Goal: Task Accomplishment & Management: Manage account settings

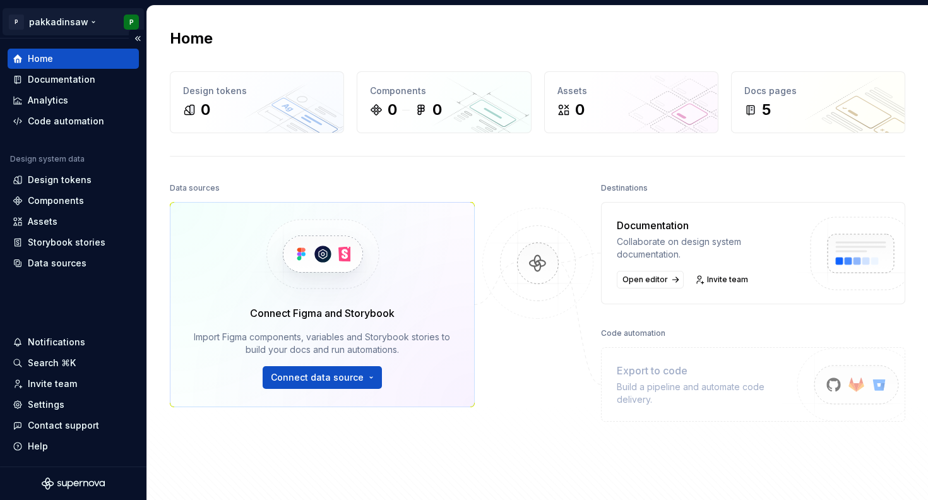
click at [85, 21] on html "P pakkadinsaw P Home Documentation Analytics Code automation Design system data…" at bounding box center [464, 250] width 928 height 500
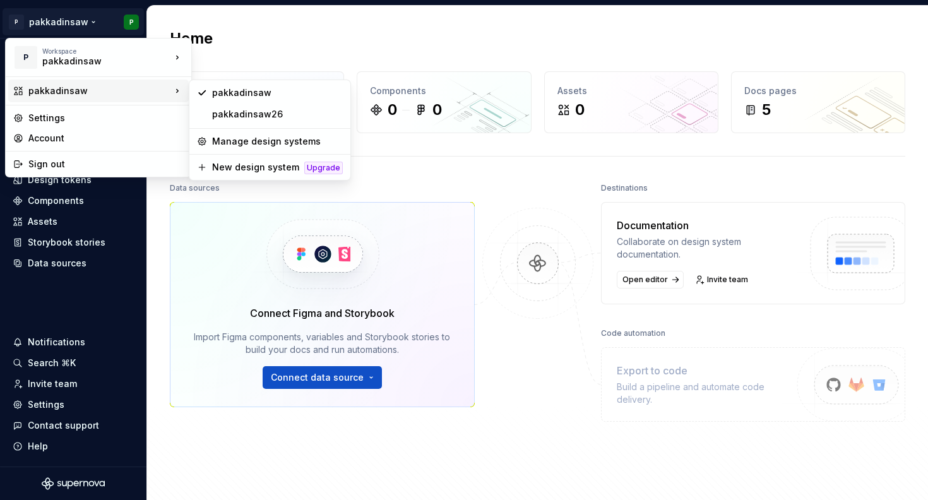
click at [125, 90] on div "pakkadinsaw" at bounding box center [99, 91] width 143 height 13
click at [203, 95] on icon at bounding box center [202, 93] width 10 height 10
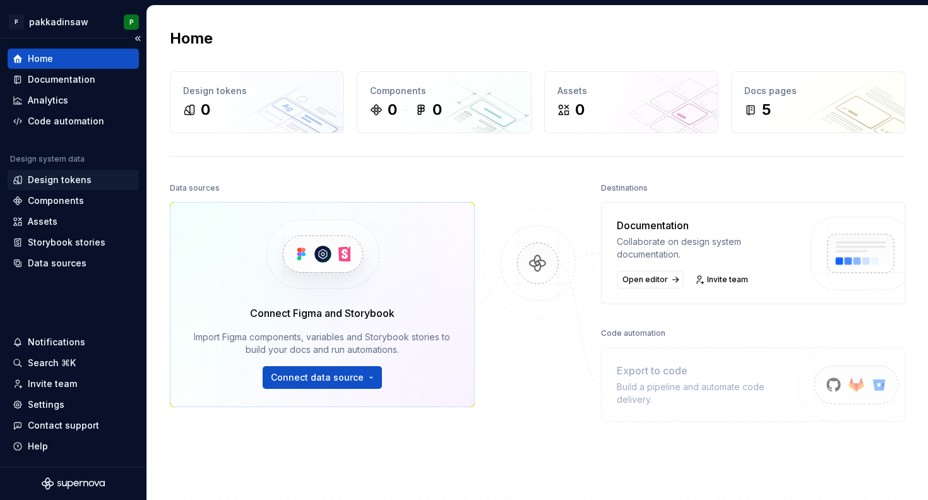
click at [93, 182] on div "Design tokens" at bounding box center [73, 180] width 121 height 13
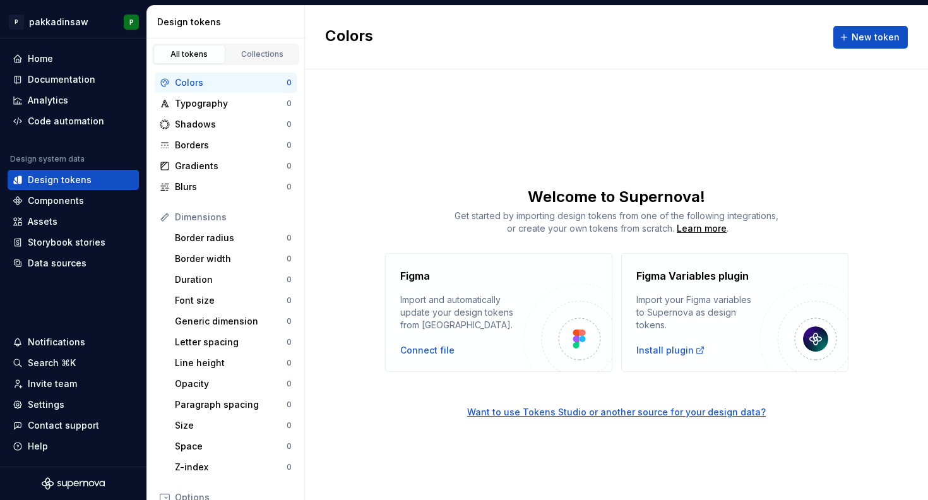
click at [338, 38] on h2 "Colors" at bounding box center [349, 37] width 48 height 23
click at [271, 56] on div "Collections" at bounding box center [262, 54] width 63 height 10
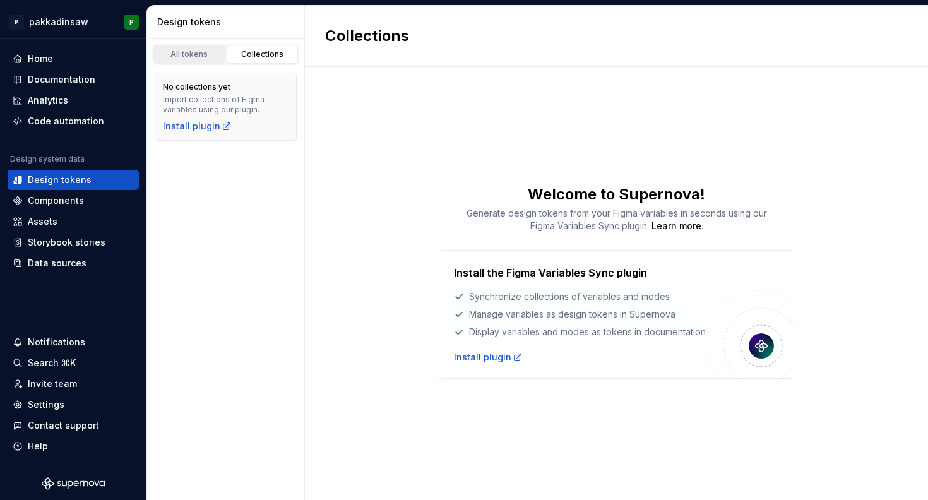
click at [196, 56] on div "All tokens" at bounding box center [189, 54] width 63 height 10
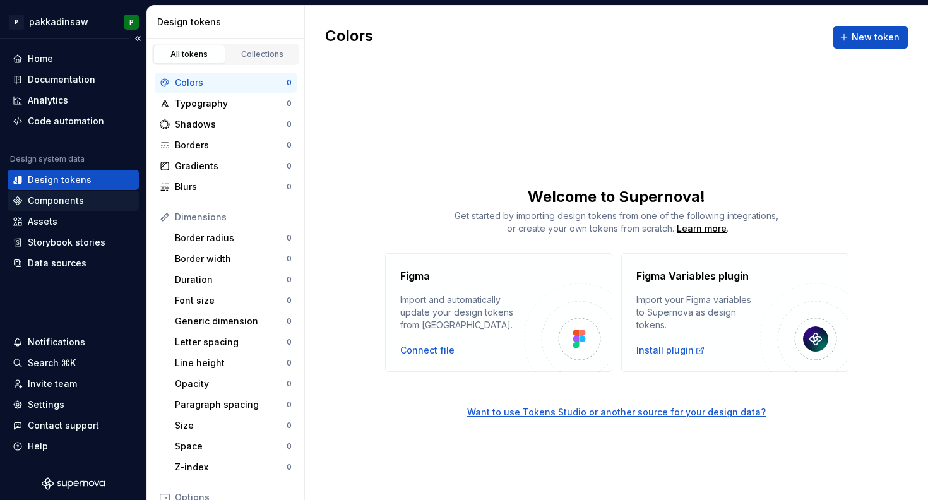
click at [59, 202] on div "Components" at bounding box center [56, 200] width 56 height 13
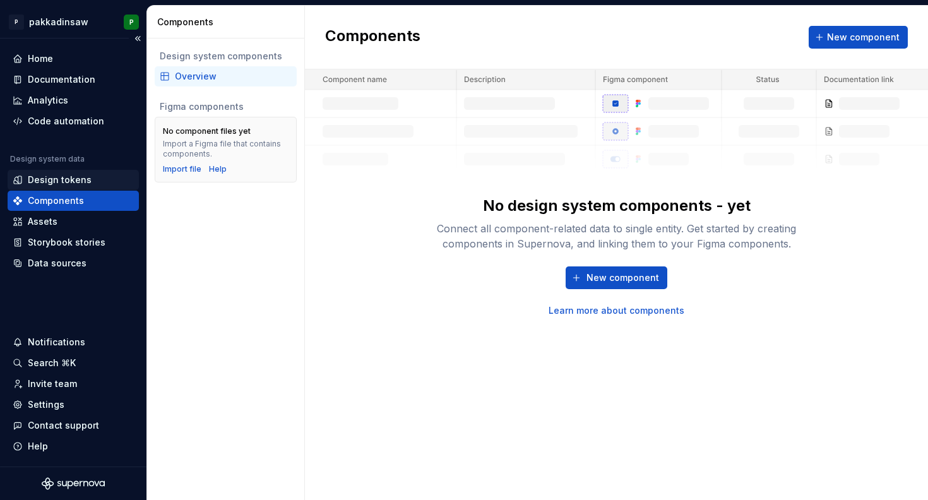
click at [59, 184] on div "Design tokens" at bounding box center [60, 180] width 64 height 13
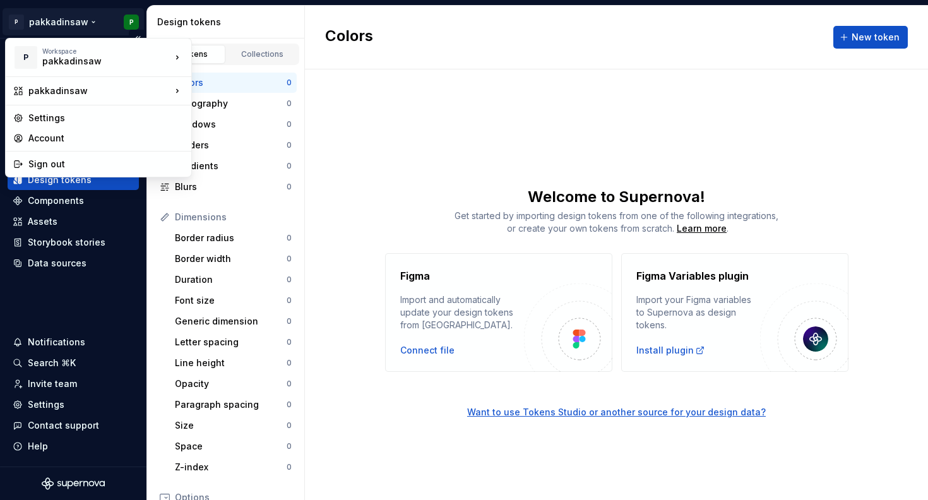
click at [84, 25] on html "P pakkadinsaw P Home Documentation Analytics Code automation Design system data…" at bounding box center [464, 250] width 928 height 500
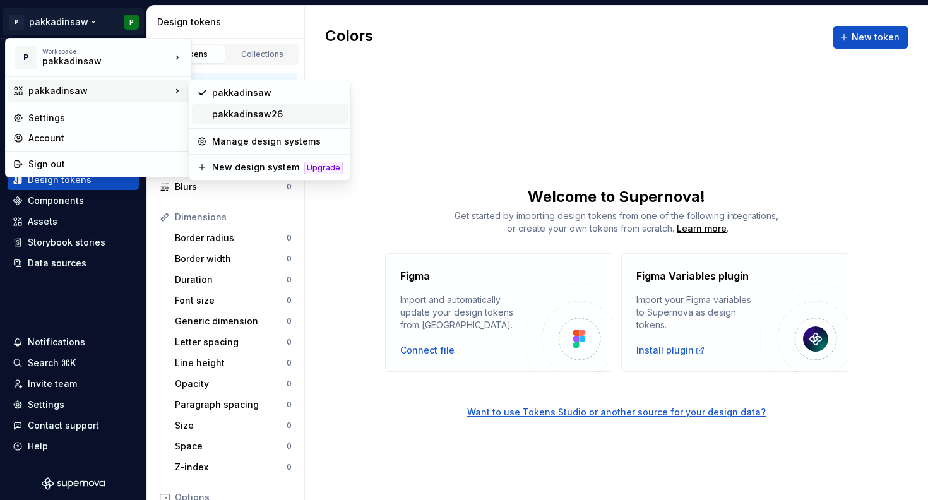
click at [208, 112] on div "pakkadinsaw26" at bounding box center [270, 114] width 156 height 20
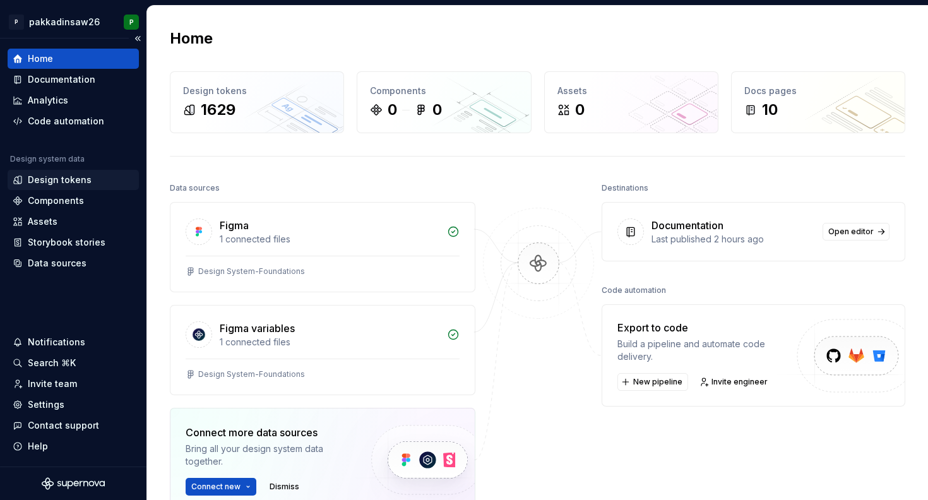
click at [74, 181] on div "Design tokens" at bounding box center [60, 180] width 64 height 13
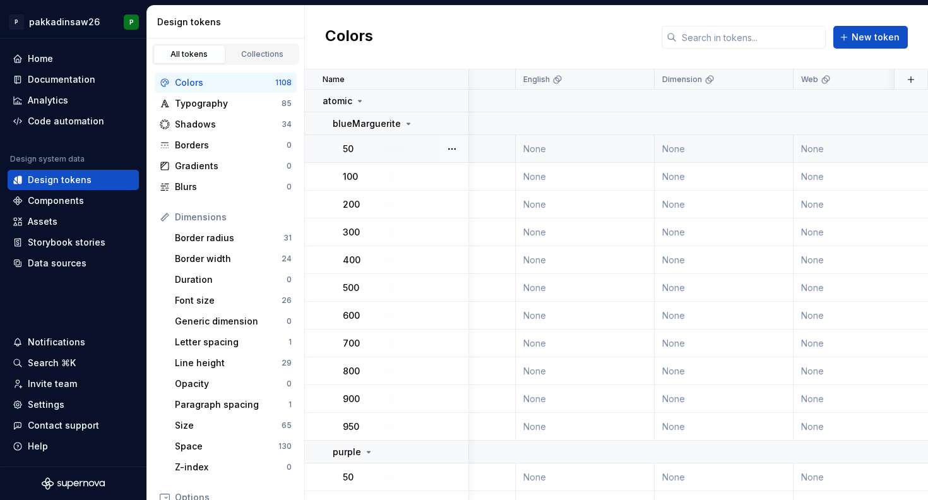
scroll to position [0, 678]
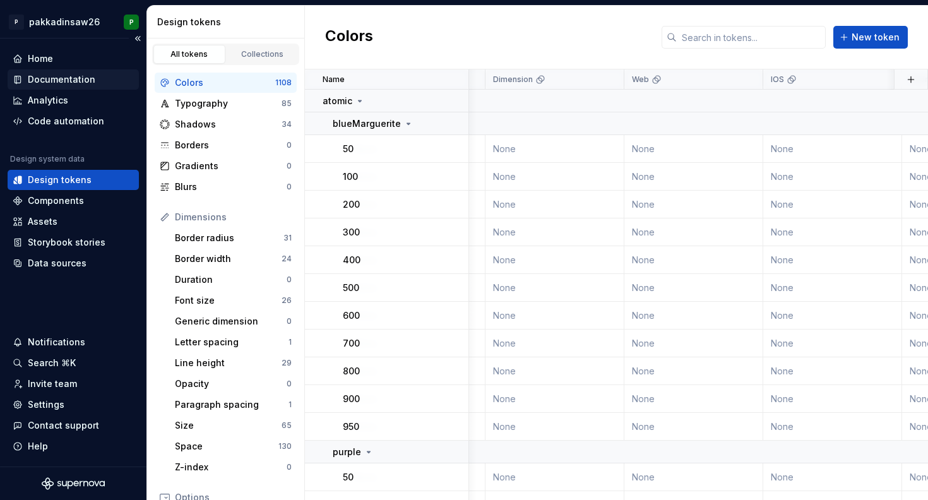
click at [64, 82] on div "Documentation" at bounding box center [62, 79] width 68 height 13
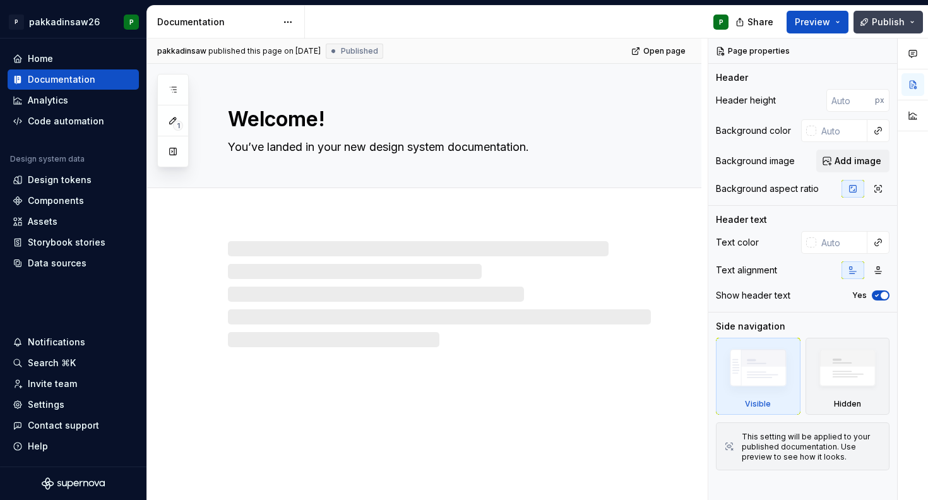
click at [910, 19] on button "Publish" at bounding box center [887, 22] width 69 height 23
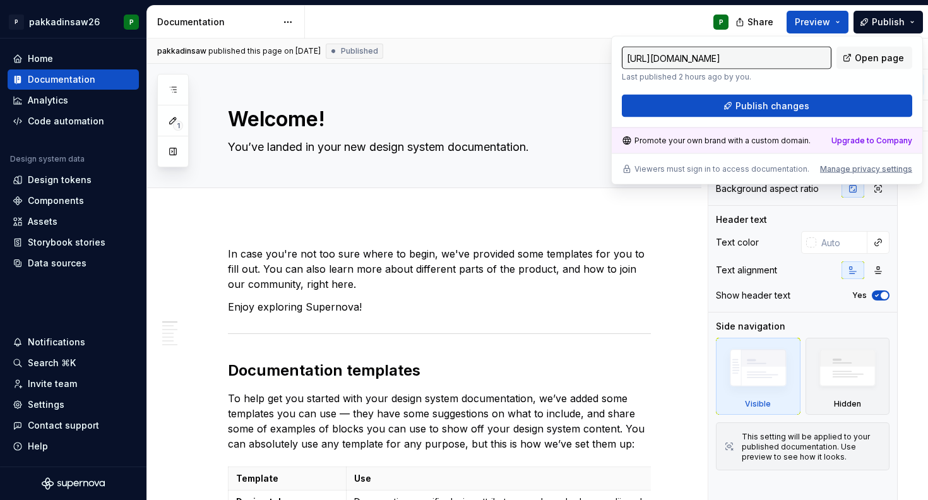
click at [752, 59] on input "https://hollow-gold-gerbil.supernova-docs.io/latest/welcome-WwCPrwLh" at bounding box center [726, 58] width 209 height 23
click at [762, 58] on input "https://hollow-gold-gerbil.supernova-docs.io/latest/welcome-WwCPrwLh" at bounding box center [726, 58] width 209 height 23
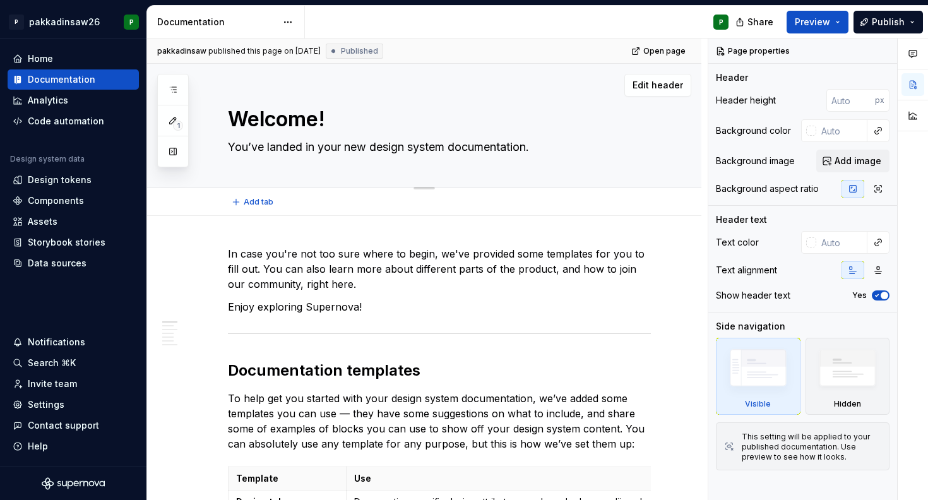
click at [567, 64] on div "Welcome! You’ve landed in your new design system documentation." at bounding box center [439, 126] width 423 height 124
click at [47, 62] on div "Home" at bounding box center [40, 58] width 25 height 13
click at [46, 57] on div "Home" at bounding box center [40, 58] width 25 height 13
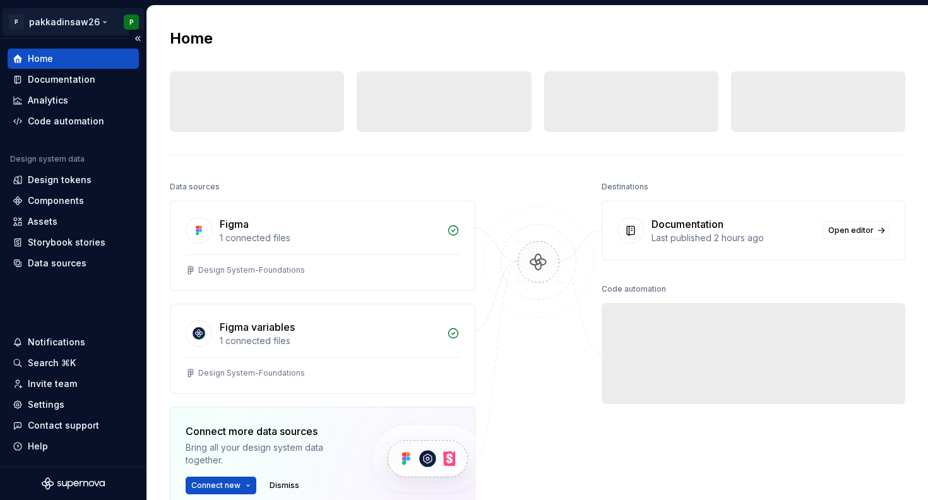
click at [93, 21] on html "P pakkadinsaw26 P Home Documentation Analytics Code automation Design system da…" at bounding box center [464, 250] width 928 height 500
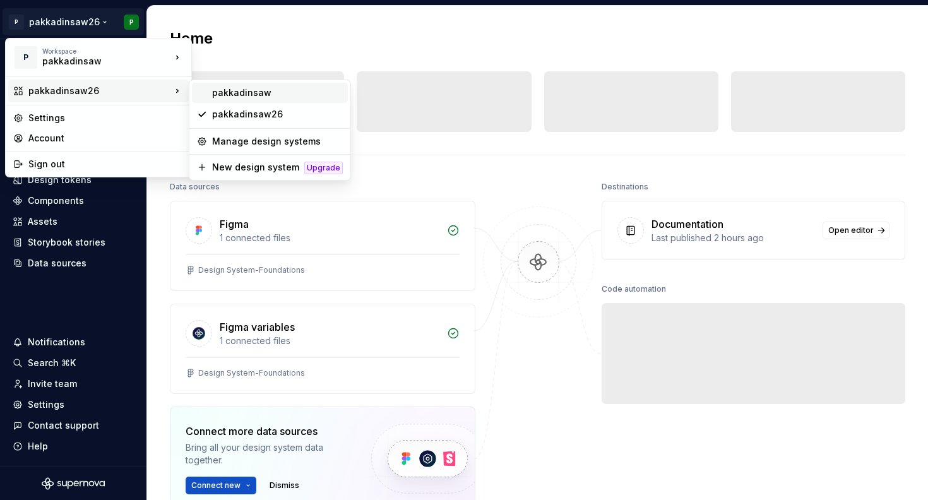
click at [224, 90] on div "pakkadinsaw" at bounding box center [277, 92] width 131 height 13
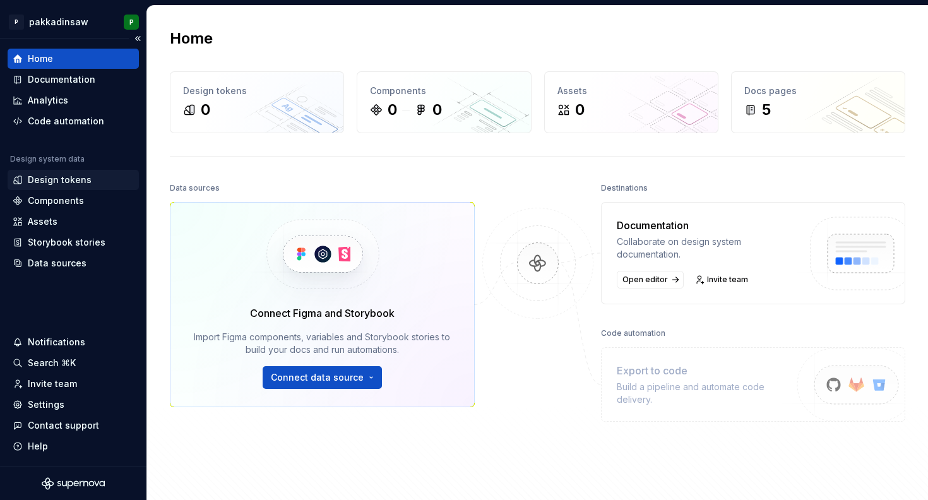
click at [57, 179] on div "Design tokens" at bounding box center [60, 180] width 64 height 13
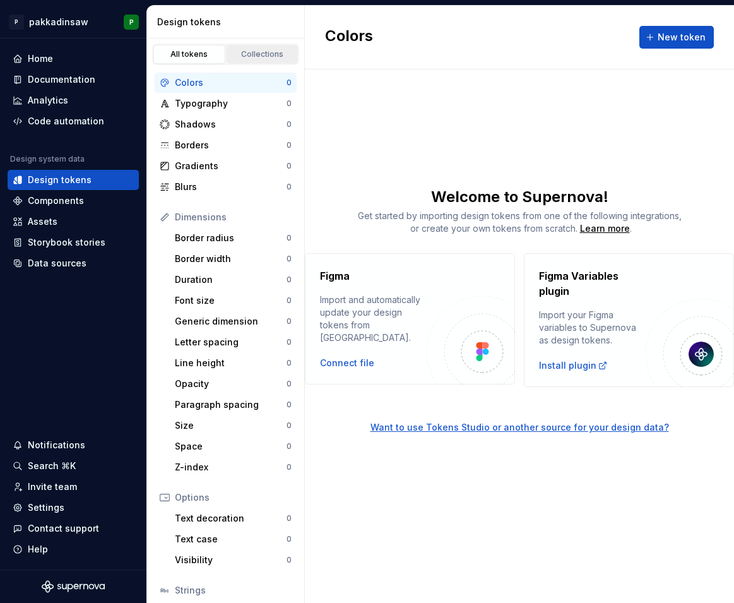
click at [256, 57] on div "Collections" at bounding box center [262, 54] width 63 height 10
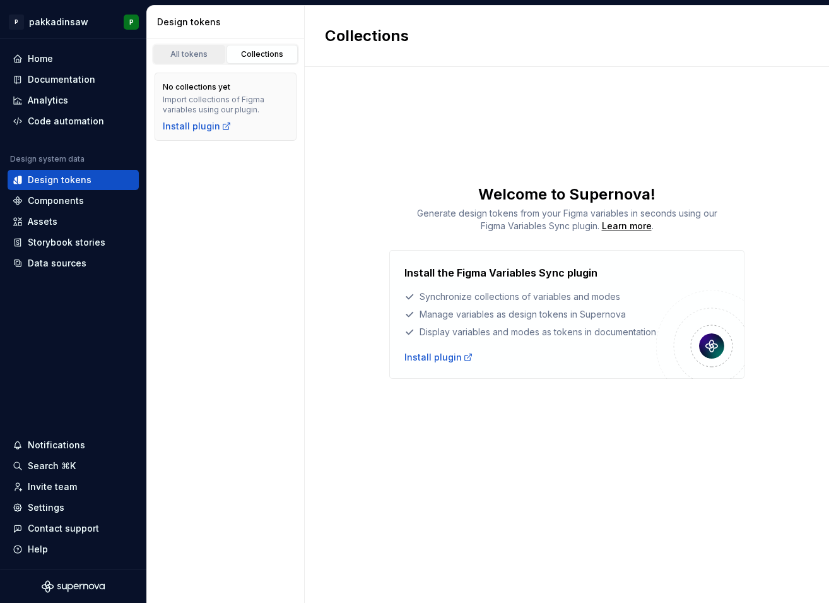
click at [189, 54] on div "All tokens" at bounding box center [189, 54] width 63 height 10
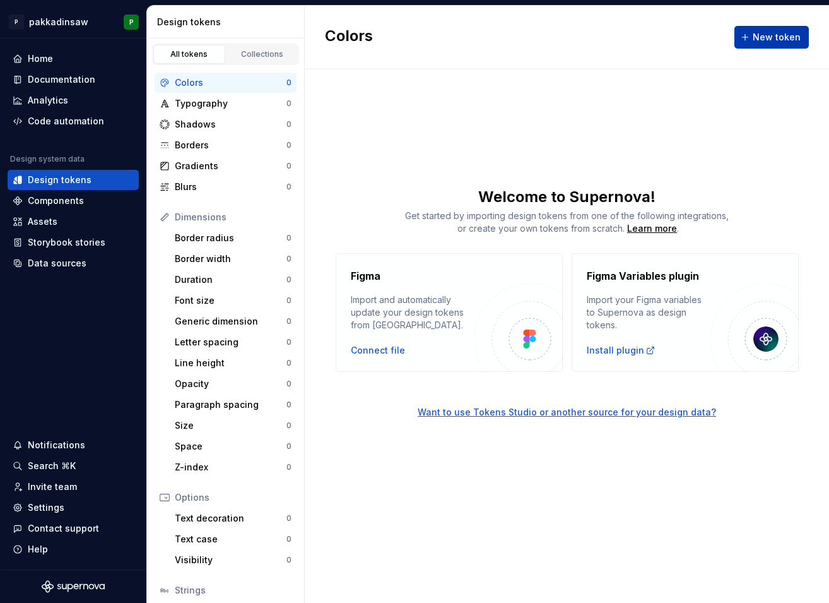
click at [755, 42] on button "New token" at bounding box center [772, 37] width 74 height 23
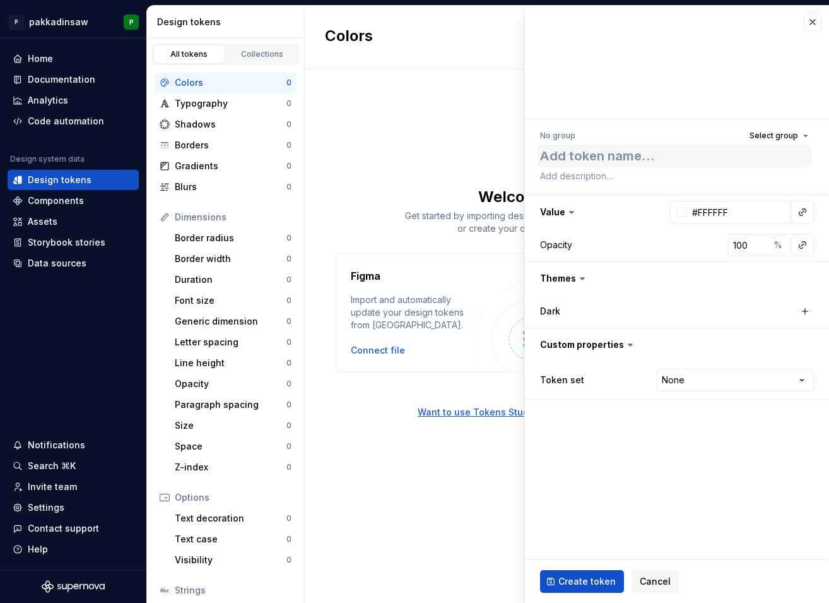
type textarea "*"
type textarea "P"
type textarea "*"
type textarea "Pr"
type textarea "*"
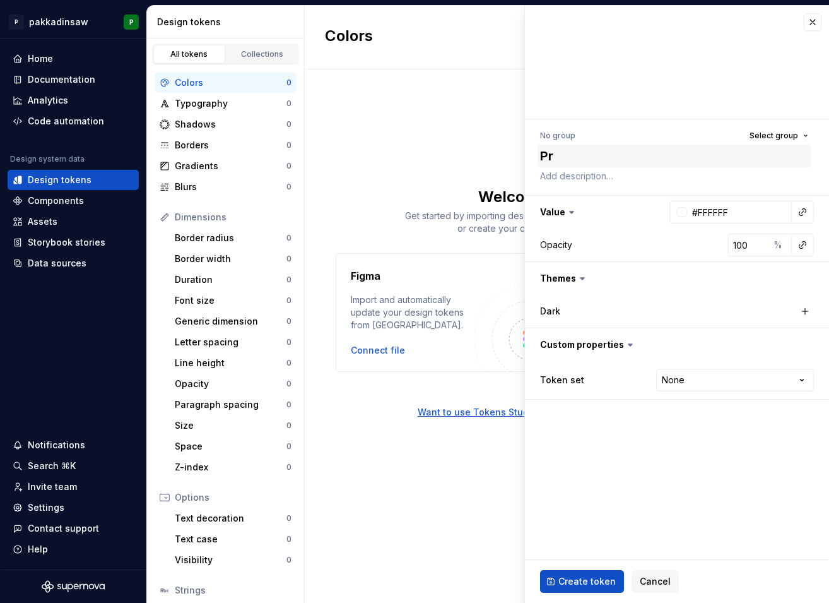
type textarea "Pri"
type textarea "*"
type textarea "Prim"
type textarea "*"
type textarea "Primi"
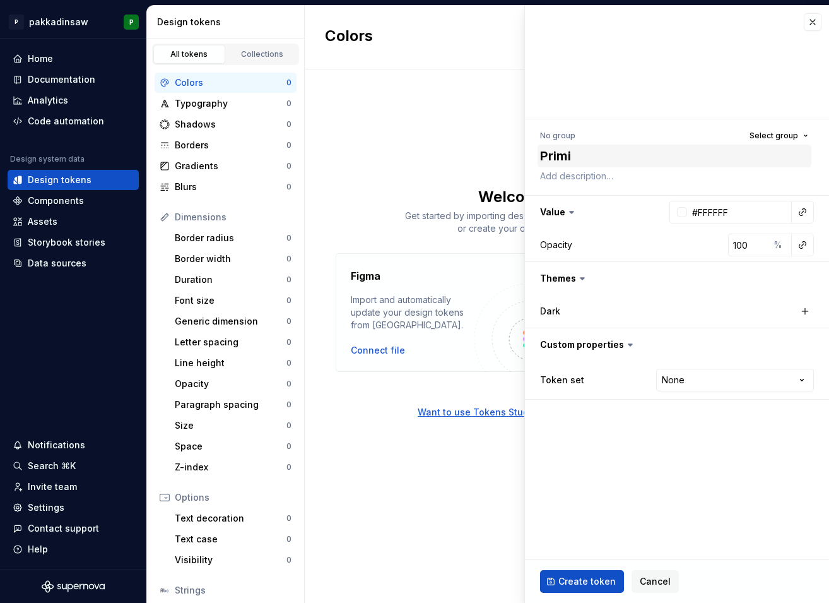
type textarea "*"
type textarea "Primit"
type textarea "*"
type textarea "Primiti"
type textarea "*"
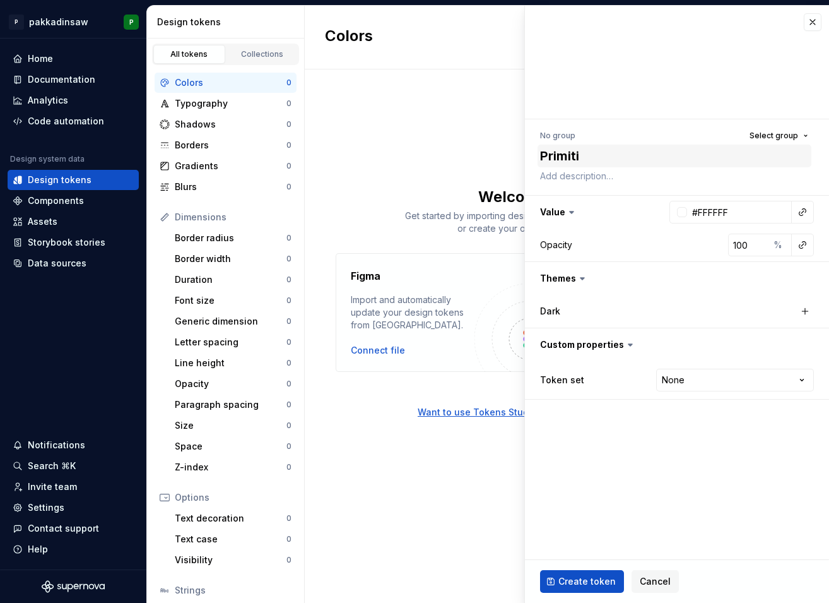
type textarea "Primitiv"
type textarea "*"
type textarea "Primitive"
click at [581, 278] on icon at bounding box center [583, 279] width 4 height 2
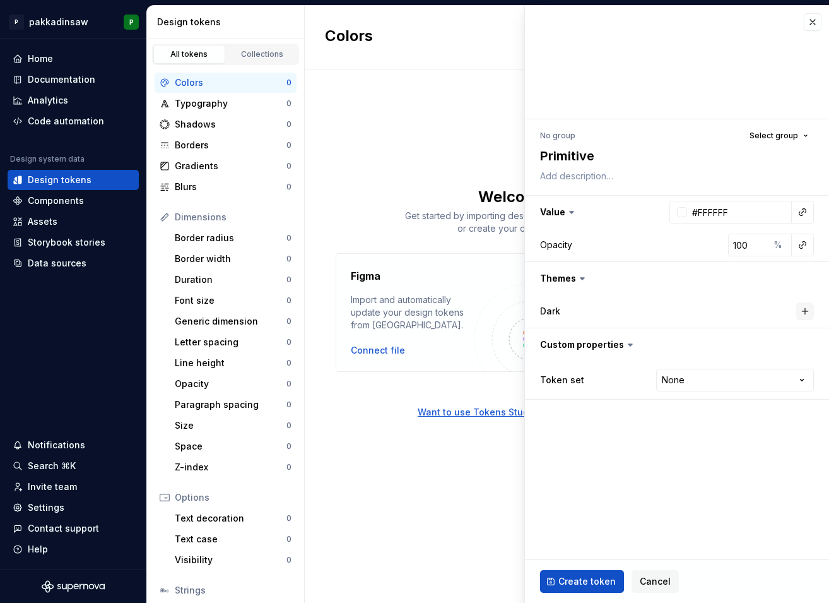
click at [801, 311] on button "button" at bounding box center [805, 311] width 18 height 18
click at [676, 311] on button "button" at bounding box center [675, 311] width 23 height 23
type textarea "*"
click at [725, 381] on html "P pakkadinsaw P Home Documentation Analytics Code automation Design system data…" at bounding box center [414, 301] width 829 height 603
select select "**********"
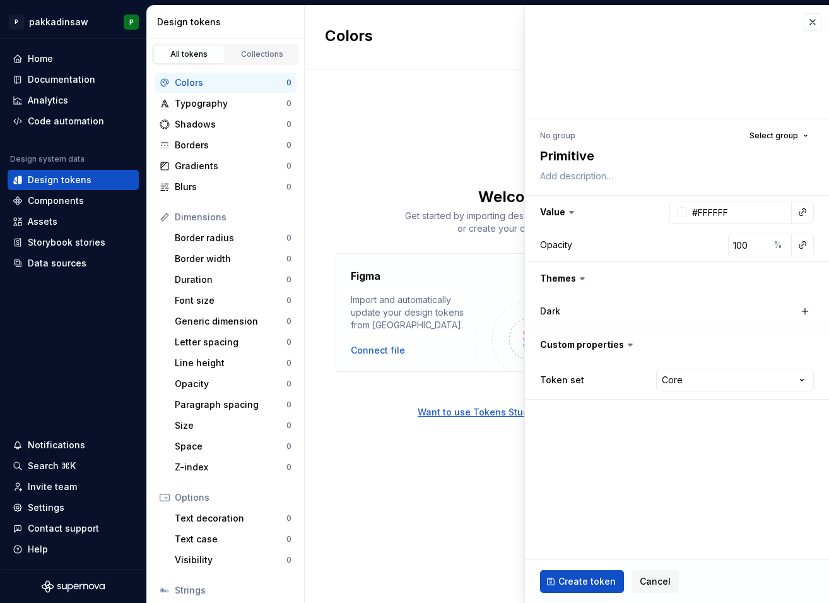
click at [669, 417] on fieldset "No group Select group Primitive Value #FFFFFF Opacity 100 % Themes Dark Custom …" at bounding box center [677, 304] width 304 height 597
click at [579, 280] on icon at bounding box center [582, 278] width 13 height 13
click at [584, 278] on icon at bounding box center [582, 278] width 13 height 13
click at [810, 314] on button "button" at bounding box center [805, 311] width 18 height 18
click at [674, 313] on button "button" at bounding box center [675, 311] width 23 height 23
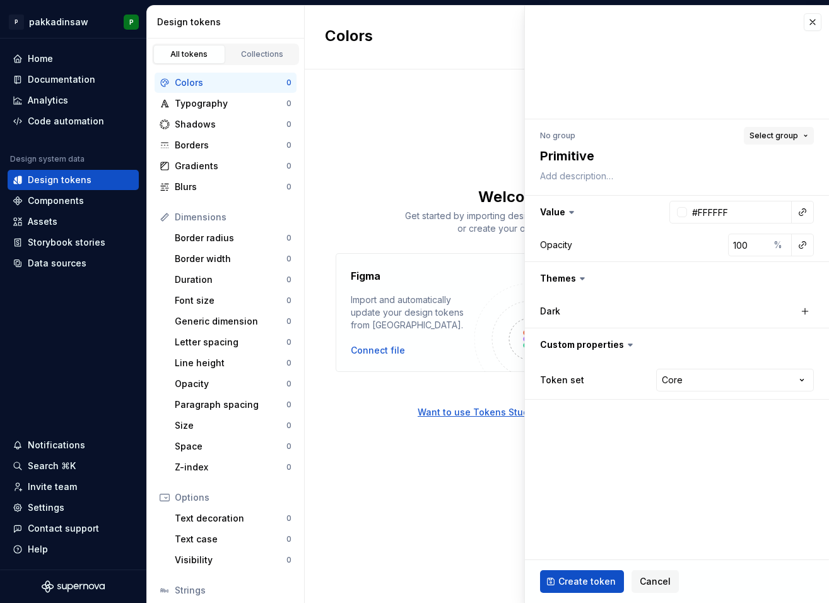
click at [804, 138] on button "Select group" at bounding box center [779, 136] width 70 height 18
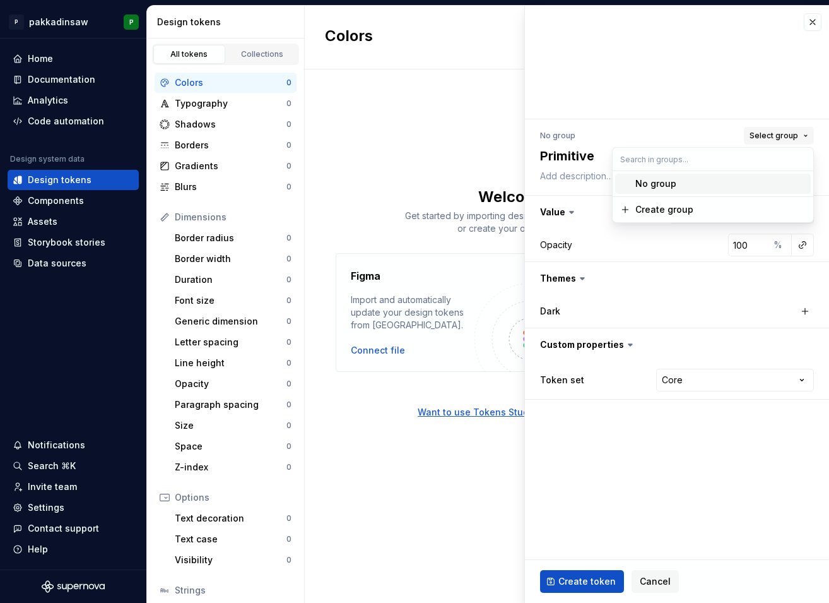
click at [800, 137] on button "Select group" at bounding box center [779, 136] width 70 height 18
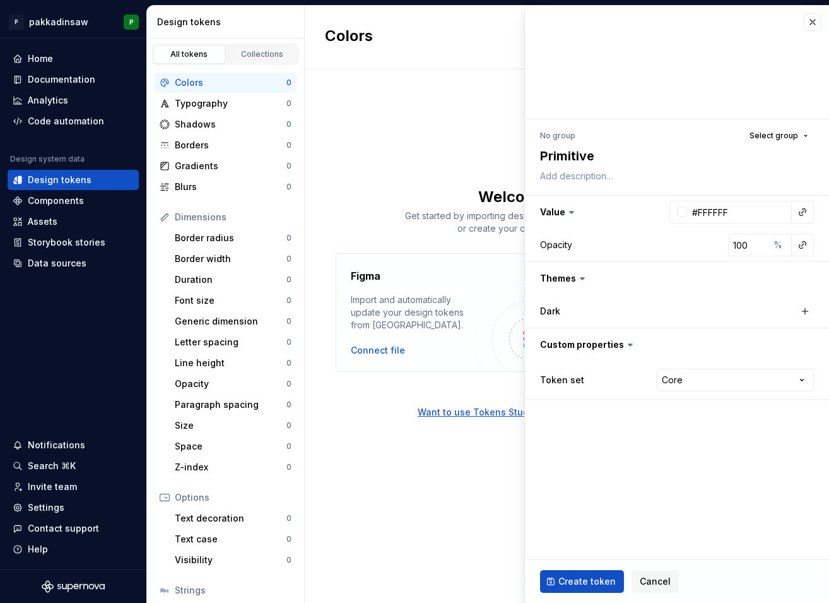
click at [571, 211] on icon at bounding box center [571, 212] width 13 height 13
click at [582, 499] on span "Create token" at bounding box center [586, 581] width 57 height 13
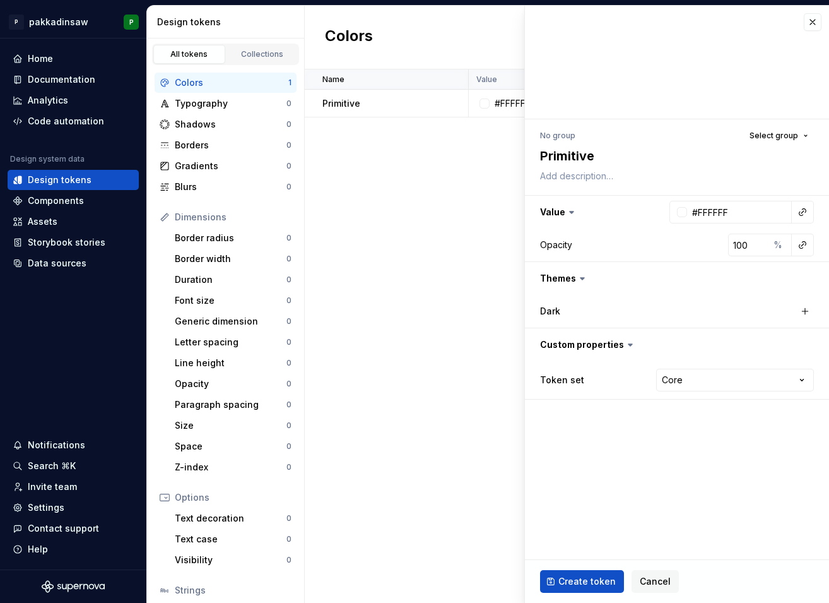
type textarea "*"
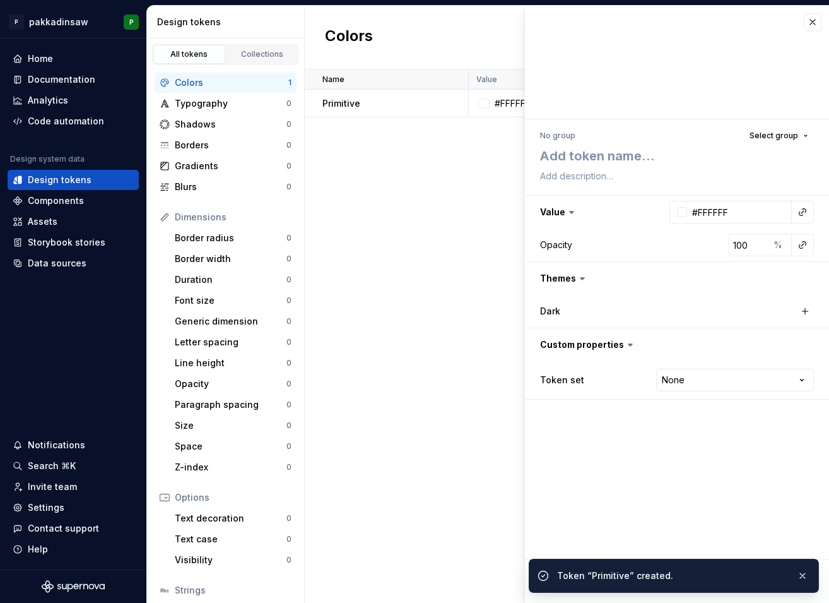
type textarea "*"
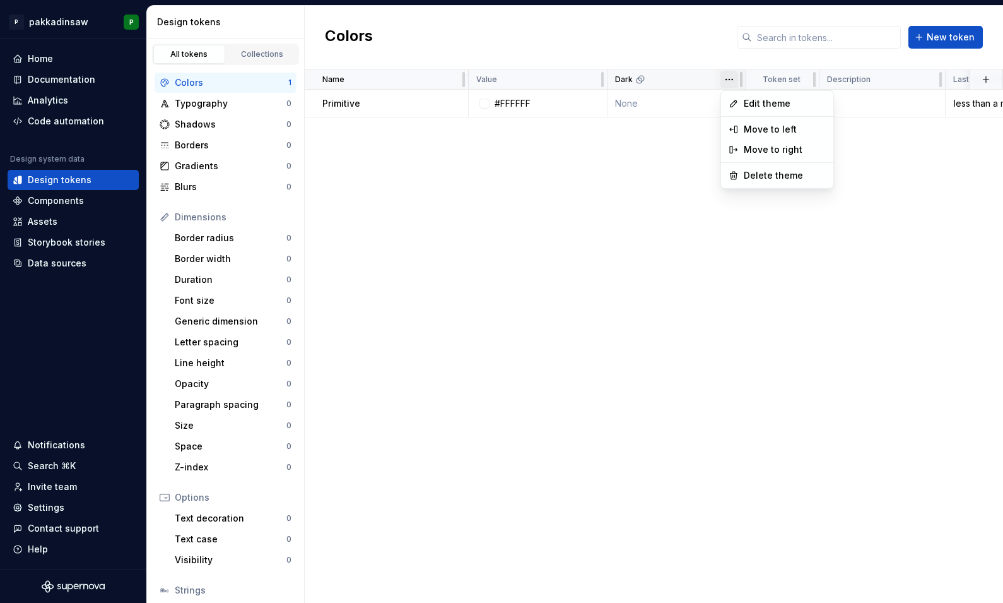
click at [726, 80] on html "P pakkadinsaw P Home Documentation Analytics Code automation Design system data…" at bounding box center [501, 301] width 1003 height 603
click at [736, 103] on icon at bounding box center [734, 104] width 6 height 6
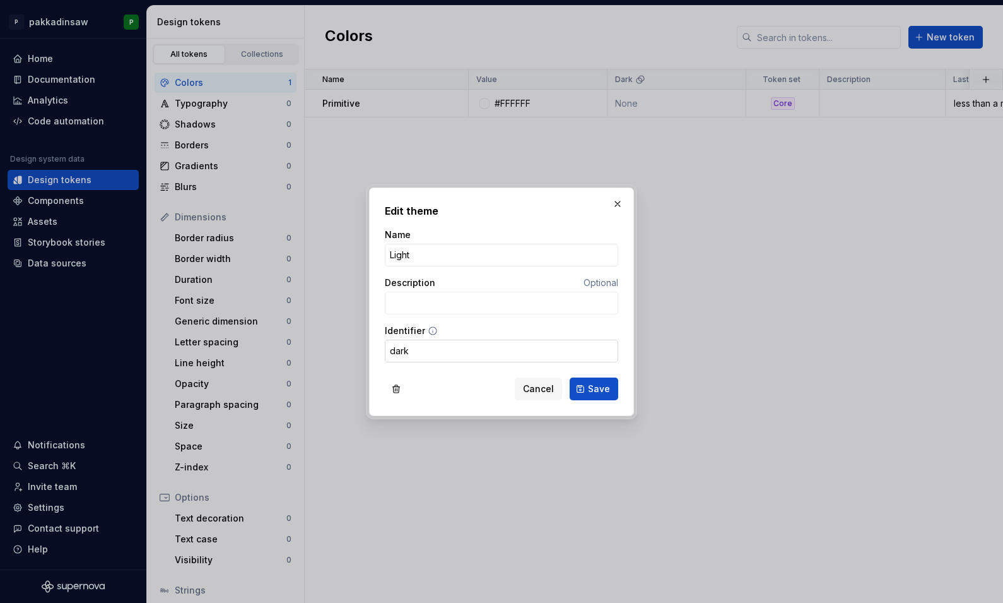
type input "Light"
drag, startPoint x: 418, startPoint y: 353, endPoint x: 372, endPoint y: 353, distance: 46.1
click at [372, 353] on div "Edit theme Name Light Description Optional Identifier dark Cancel Save" at bounding box center [501, 301] width 265 height 228
type input "light"
click at [583, 384] on button "Save" at bounding box center [594, 388] width 49 height 23
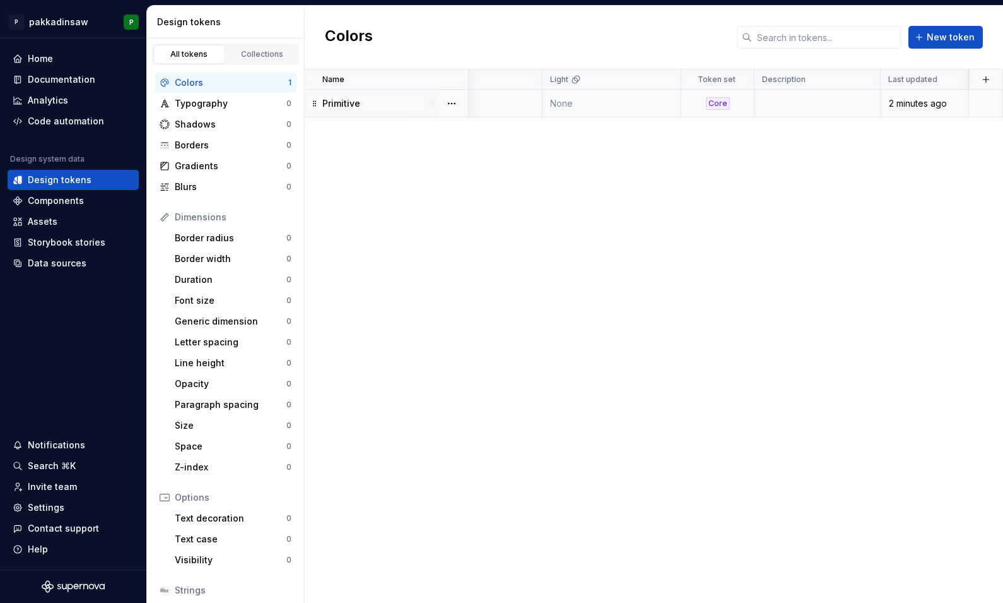
scroll to position [0, 64]
click at [264, 55] on div "Collections" at bounding box center [262, 54] width 63 height 10
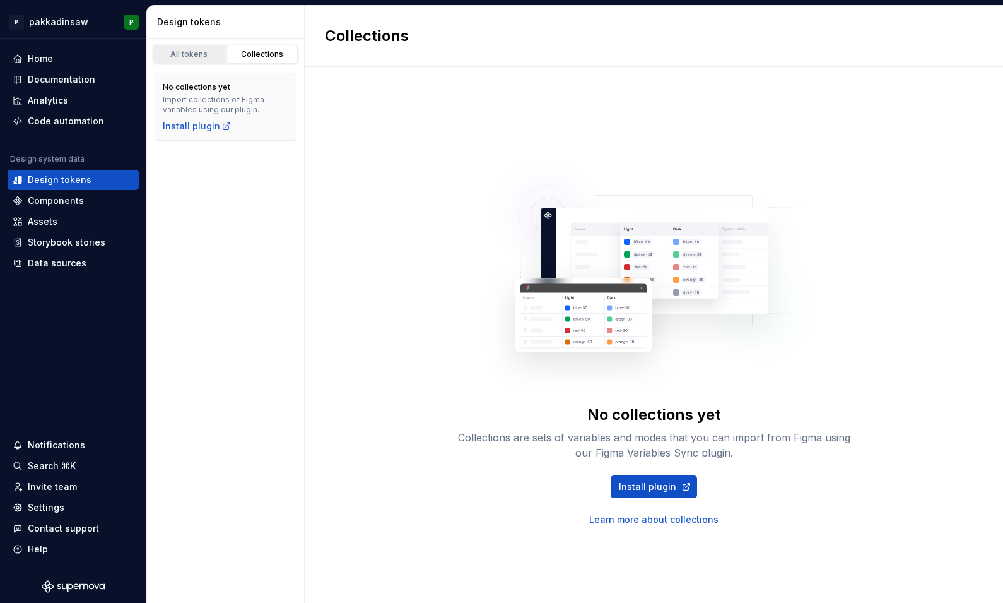
click at [186, 52] on div "All tokens" at bounding box center [189, 54] width 63 height 10
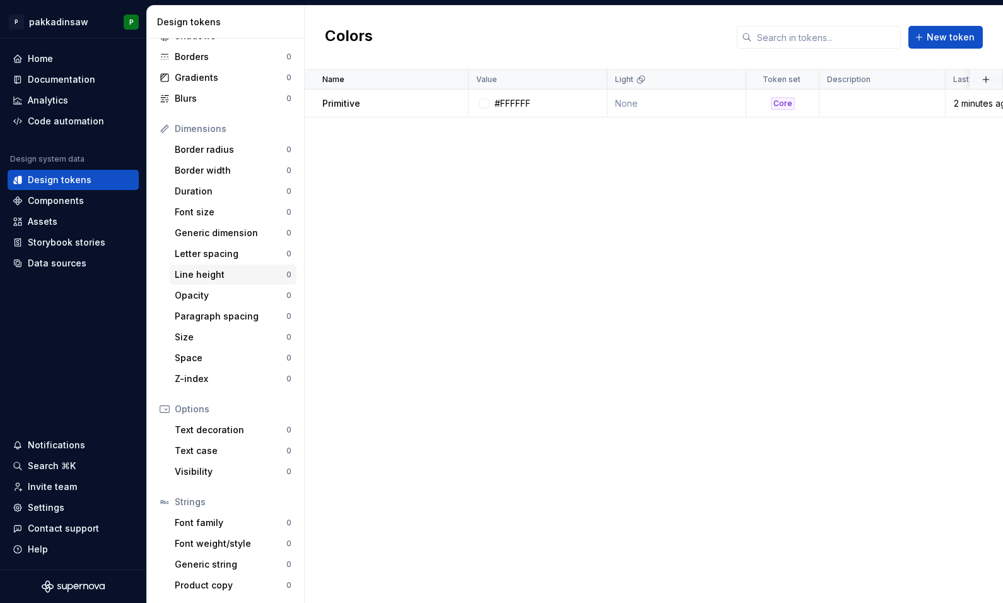
scroll to position [88, 0]
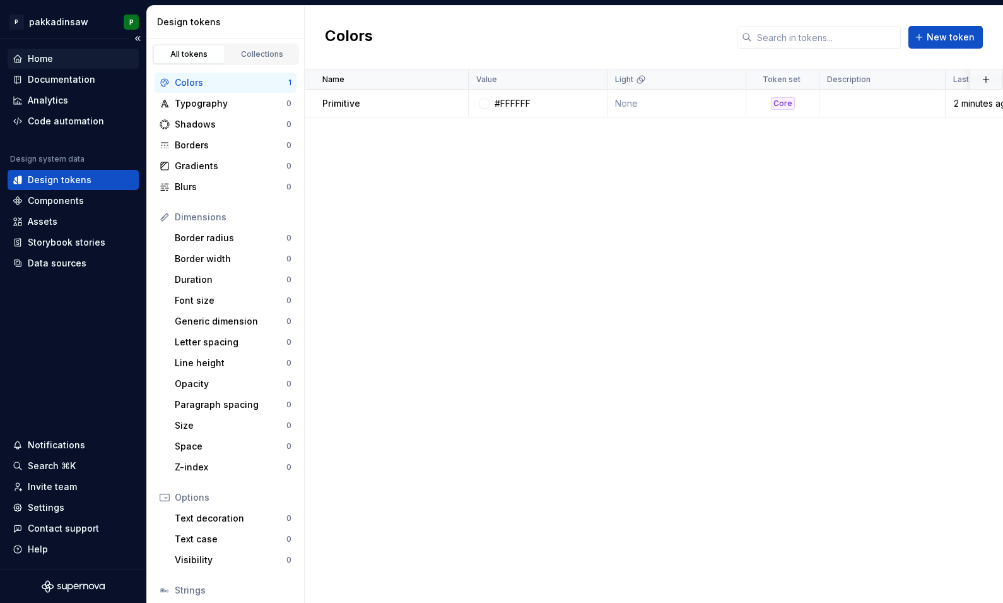
click at [57, 62] on div "Home" at bounding box center [73, 58] width 121 height 13
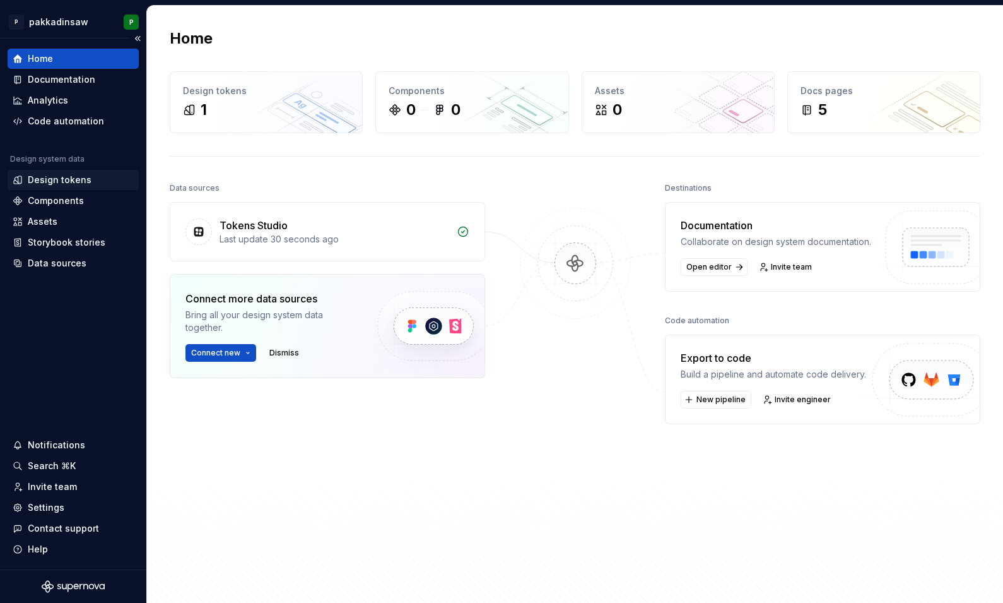
click at [86, 180] on div "Design tokens" at bounding box center [60, 180] width 64 height 13
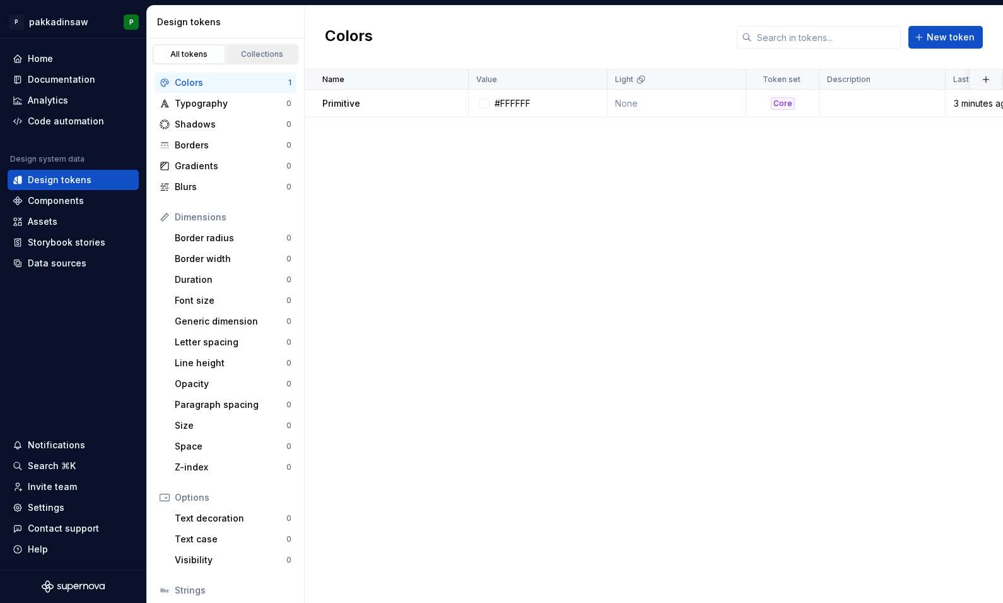
click at [271, 56] on div "Collections" at bounding box center [262, 54] width 63 height 10
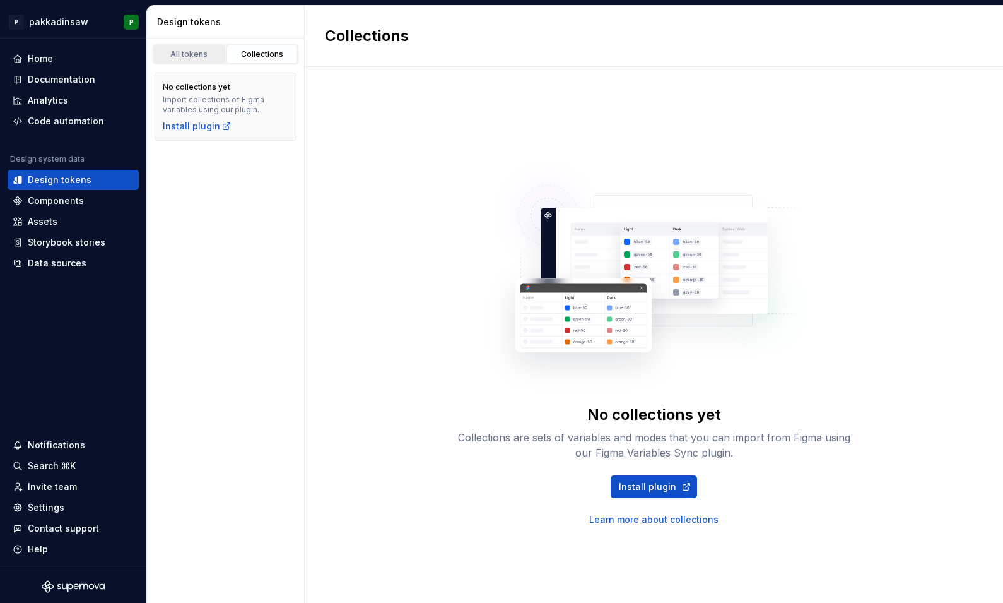
click at [188, 58] on div "All tokens" at bounding box center [189, 54] width 63 height 10
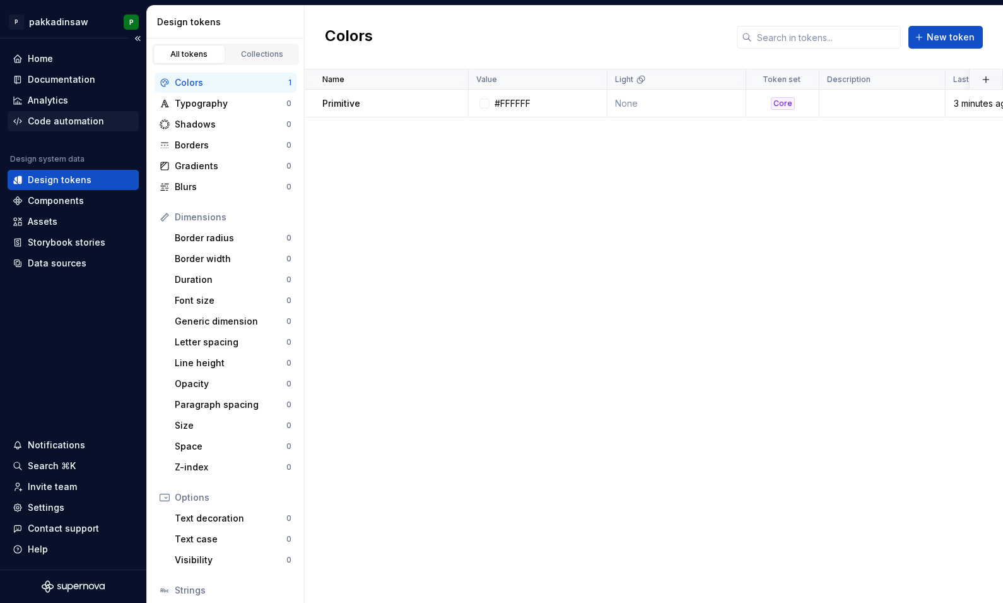
click at [59, 119] on div "Code automation" at bounding box center [66, 121] width 76 height 13
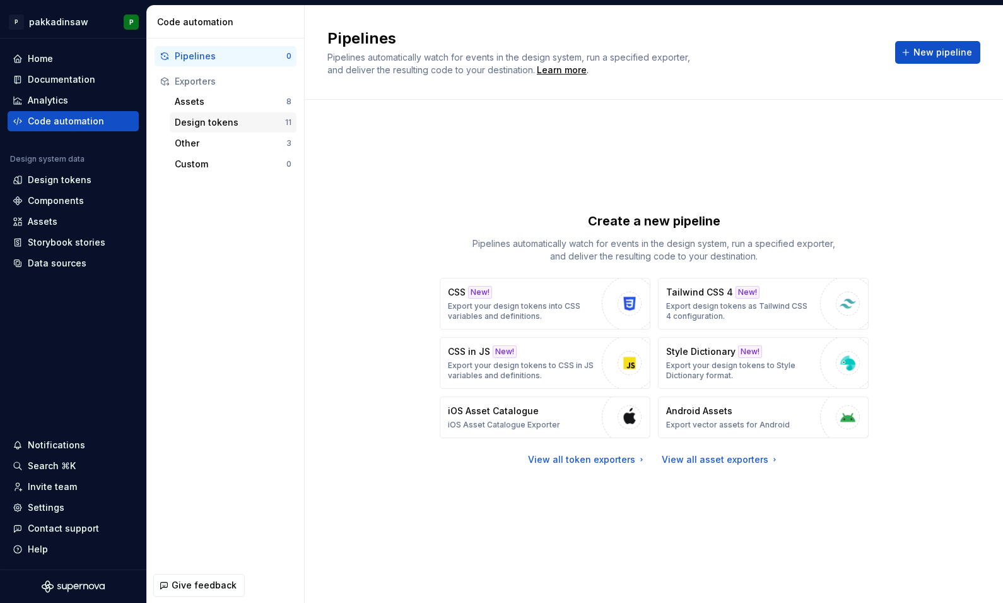
click at [223, 119] on div "Design tokens" at bounding box center [230, 122] width 110 height 13
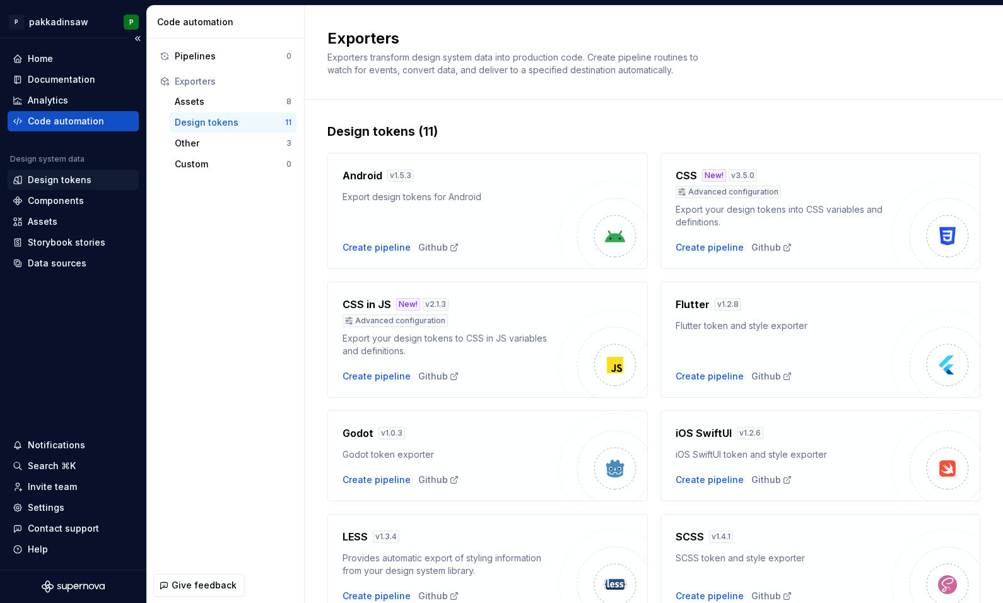
click at [68, 182] on div "Design tokens" at bounding box center [60, 180] width 64 height 13
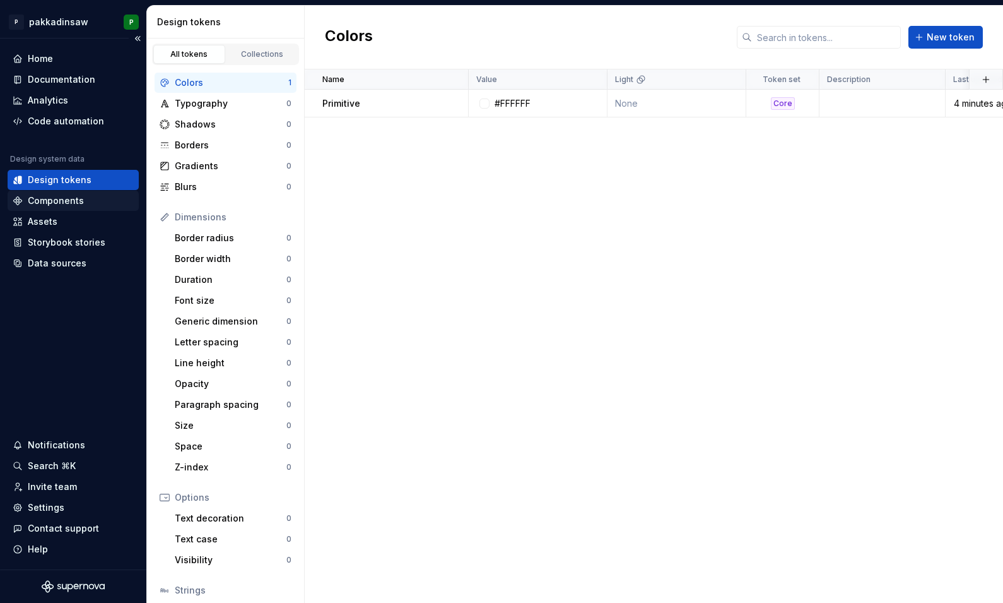
click at [59, 206] on div "Components" at bounding box center [56, 200] width 56 height 13
click at [52, 222] on div "Assets" at bounding box center [43, 221] width 30 height 13
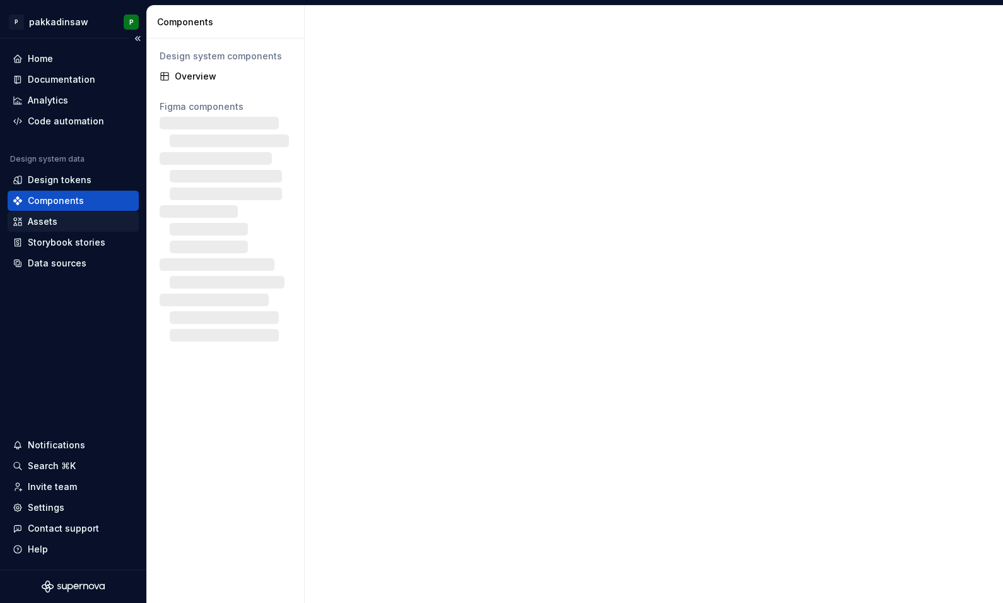
click at [46, 223] on div "Assets" at bounding box center [43, 221] width 30 height 13
click at [44, 221] on div "Assets" at bounding box center [43, 221] width 30 height 13
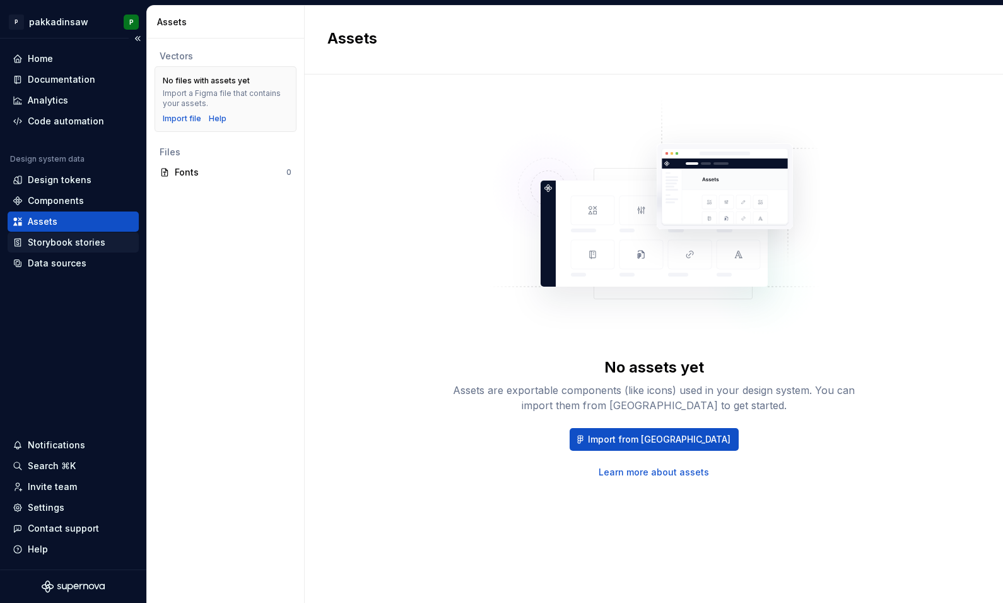
click at [85, 238] on div "Storybook stories" at bounding box center [67, 242] width 78 height 13
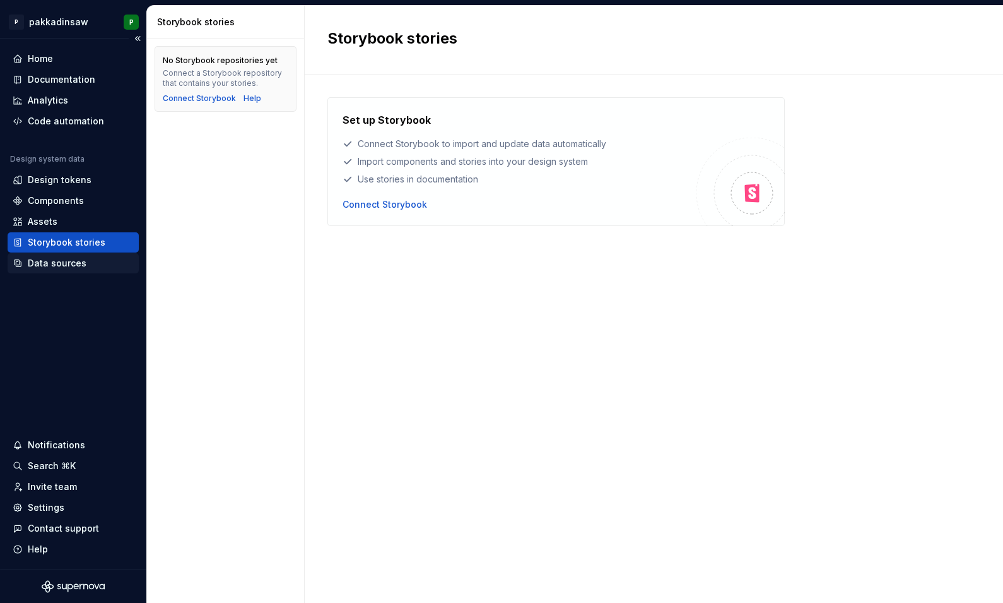
click at [60, 263] on div "Data sources" at bounding box center [57, 263] width 59 height 13
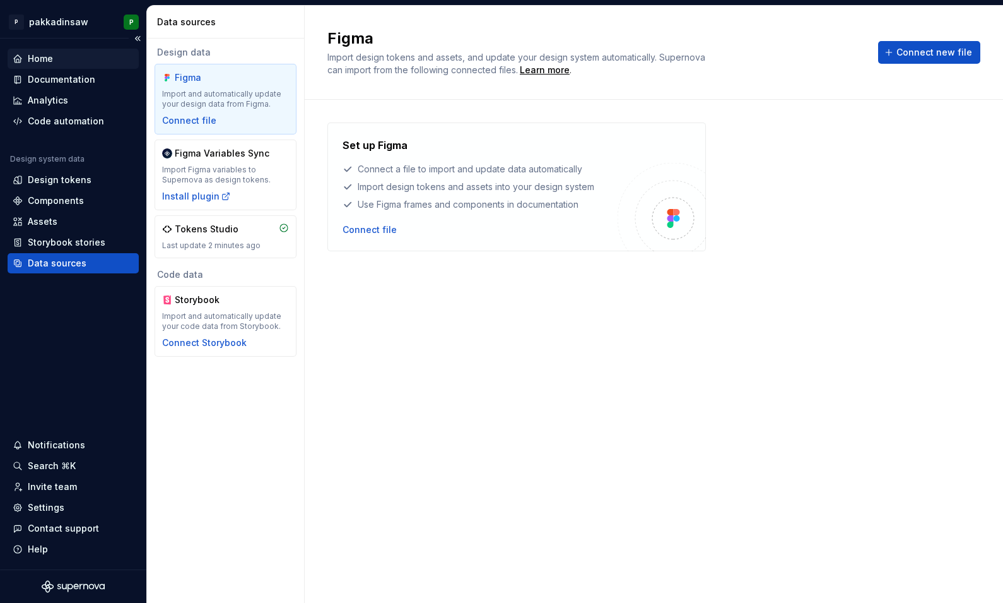
click at [59, 57] on div "Home" at bounding box center [73, 58] width 121 height 13
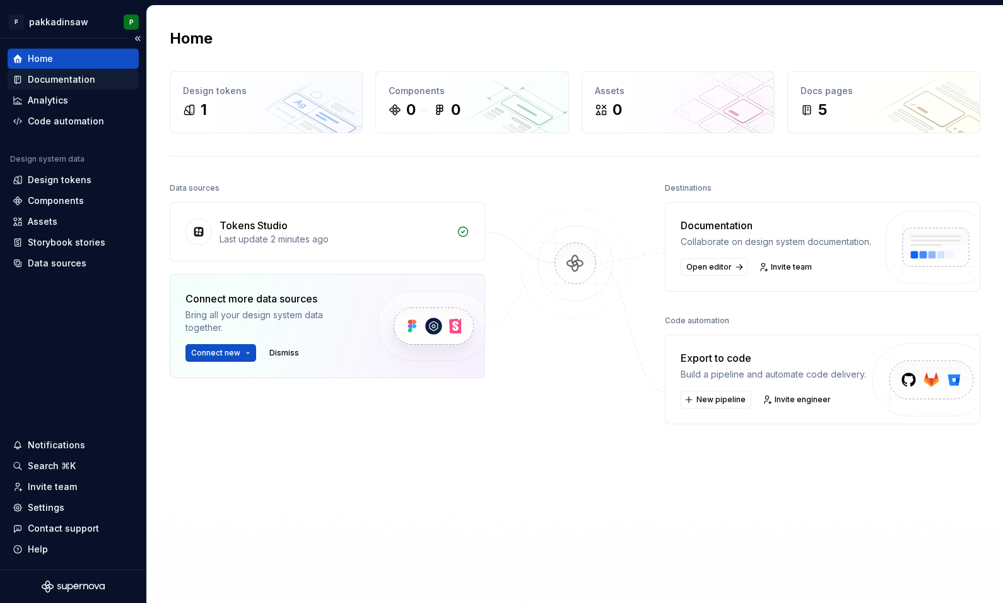
click at [61, 80] on div "Documentation" at bounding box center [62, 79] width 68 height 13
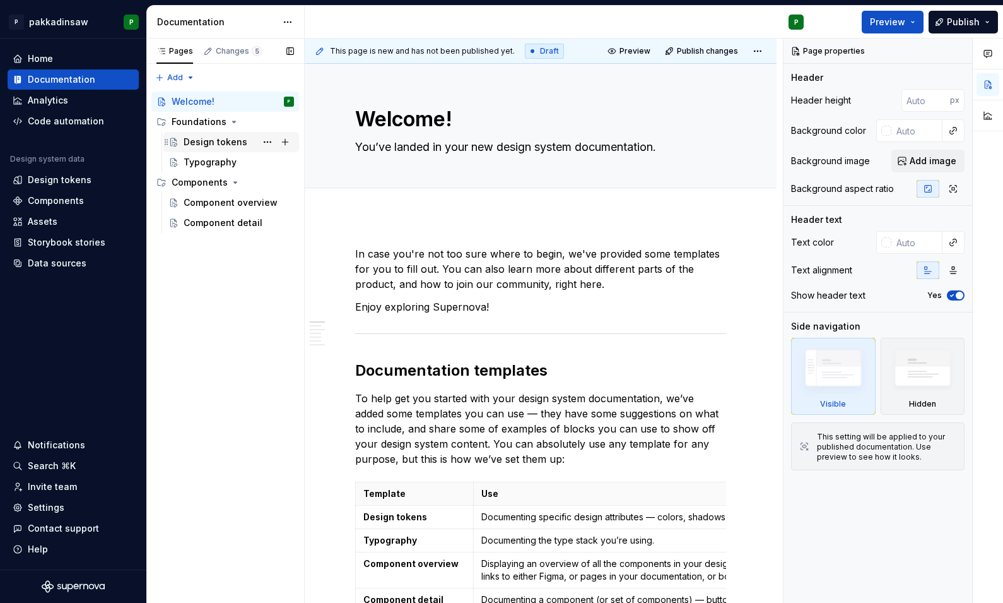
click at [201, 138] on div "Design tokens" at bounding box center [216, 142] width 64 height 13
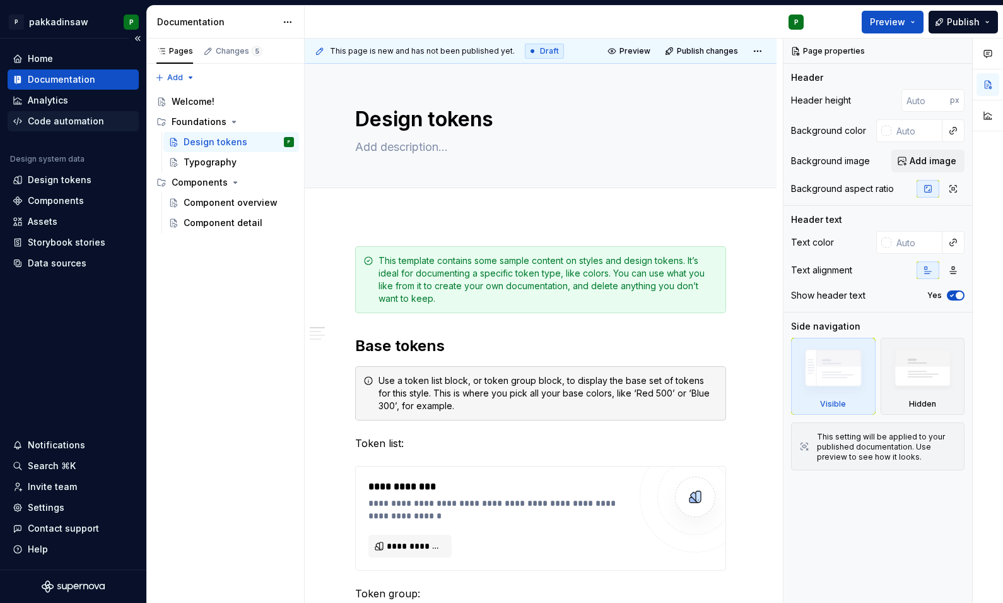
type textarea "*"
click at [66, 122] on div "Code automation" at bounding box center [66, 121] width 76 height 13
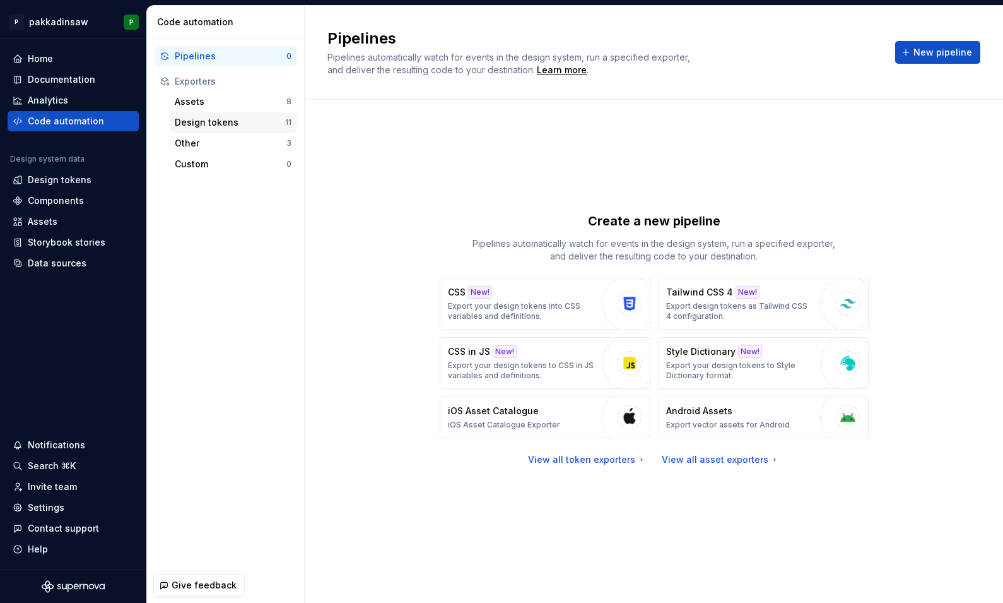
click at [203, 120] on div "Design tokens" at bounding box center [230, 122] width 110 height 13
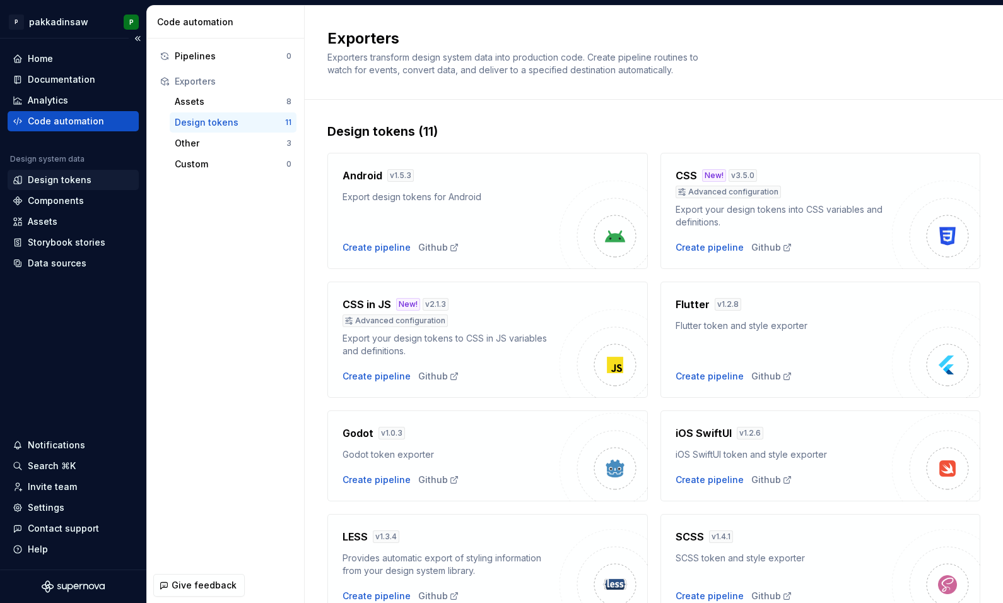
click at [48, 179] on div "Design tokens" at bounding box center [60, 180] width 64 height 13
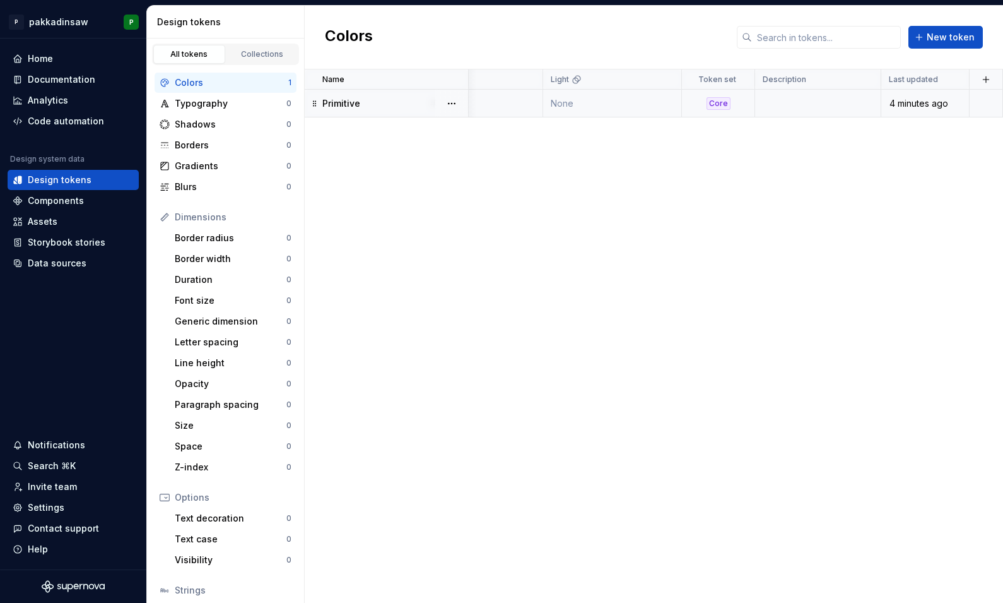
scroll to position [0, 64]
click at [428, 167] on div "Name Value Light Token set Description Last updated Primitive #FFFFFF None Core…" at bounding box center [654, 335] width 699 height 533
click at [254, 52] on div "Collections" at bounding box center [262, 54] width 63 height 10
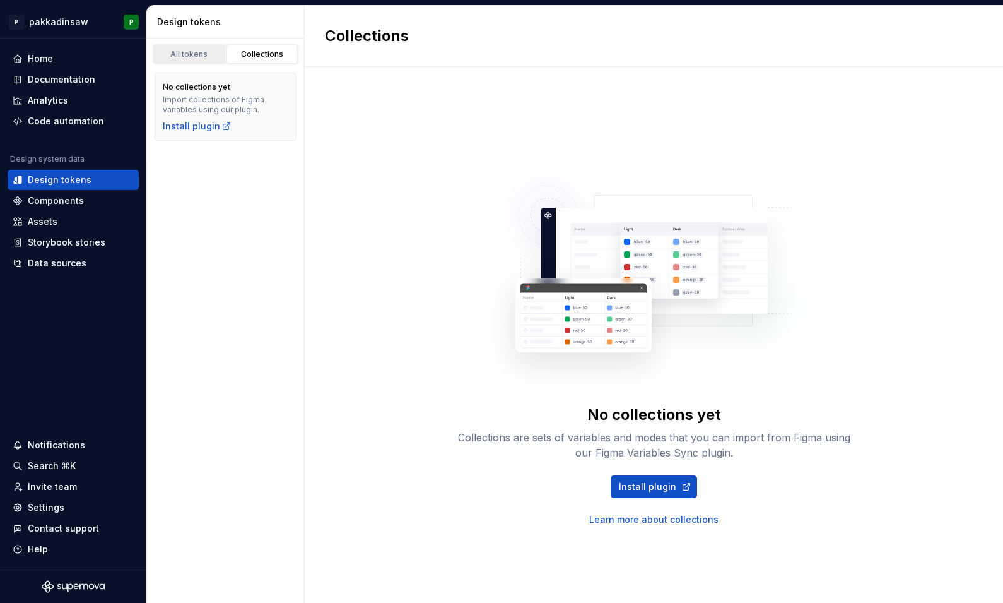
click at [198, 58] on div "All tokens" at bounding box center [189, 54] width 63 height 10
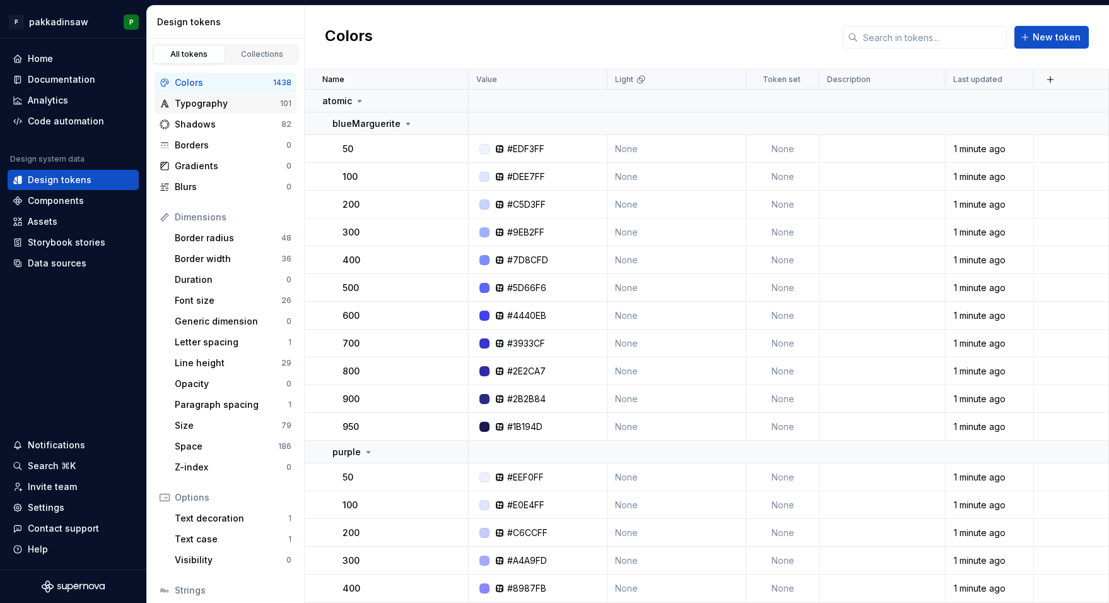
click at [225, 105] on div "Typography" at bounding box center [227, 103] width 105 height 13
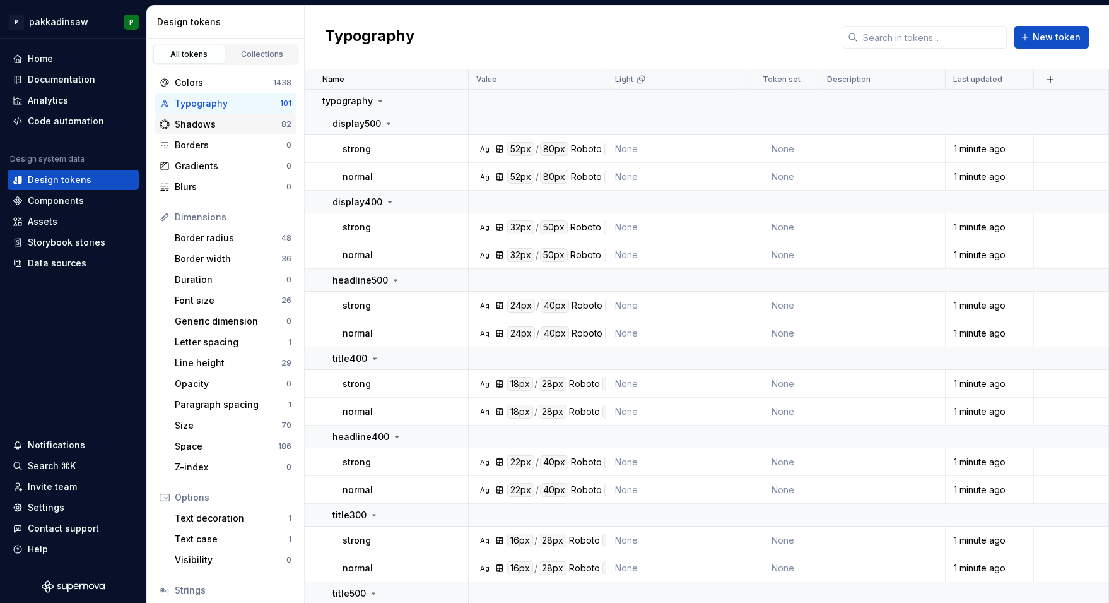
click at [230, 122] on div "Shadows" at bounding box center [228, 124] width 107 height 13
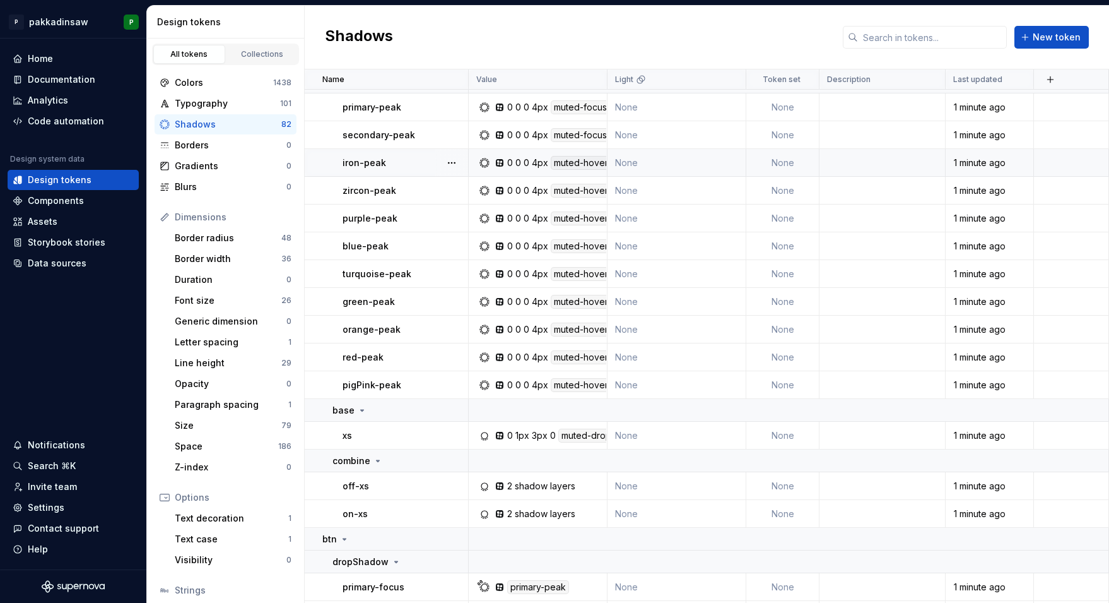
scroll to position [40, 0]
click at [215, 235] on div "Border radius" at bounding box center [228, 238] width 107 height 13
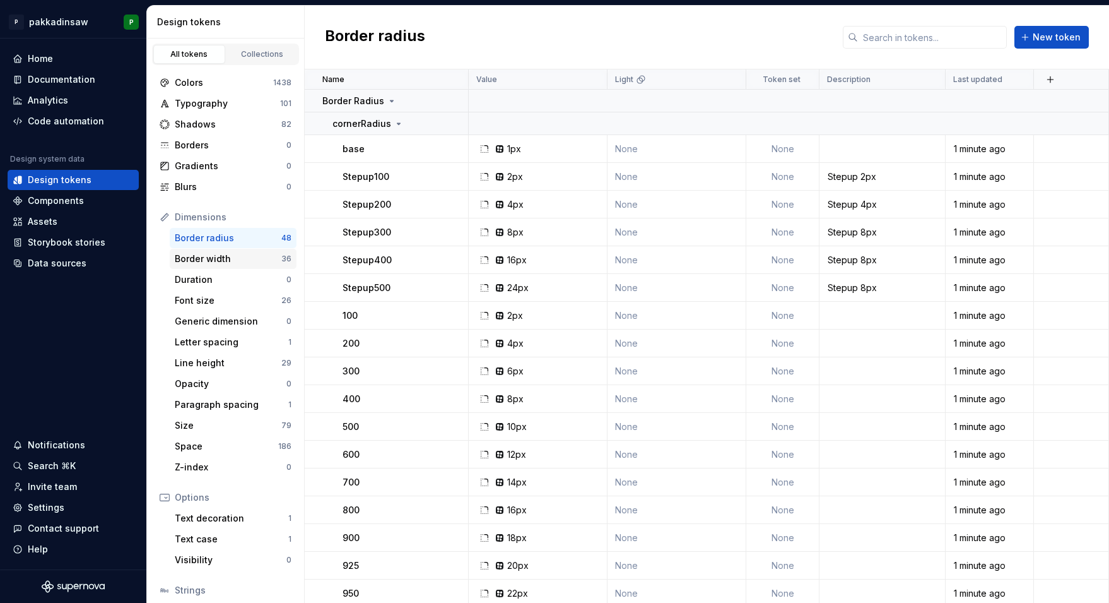
click at [209, 260] on div "Border width" at bounding box center [228, 258] width 107 height 13
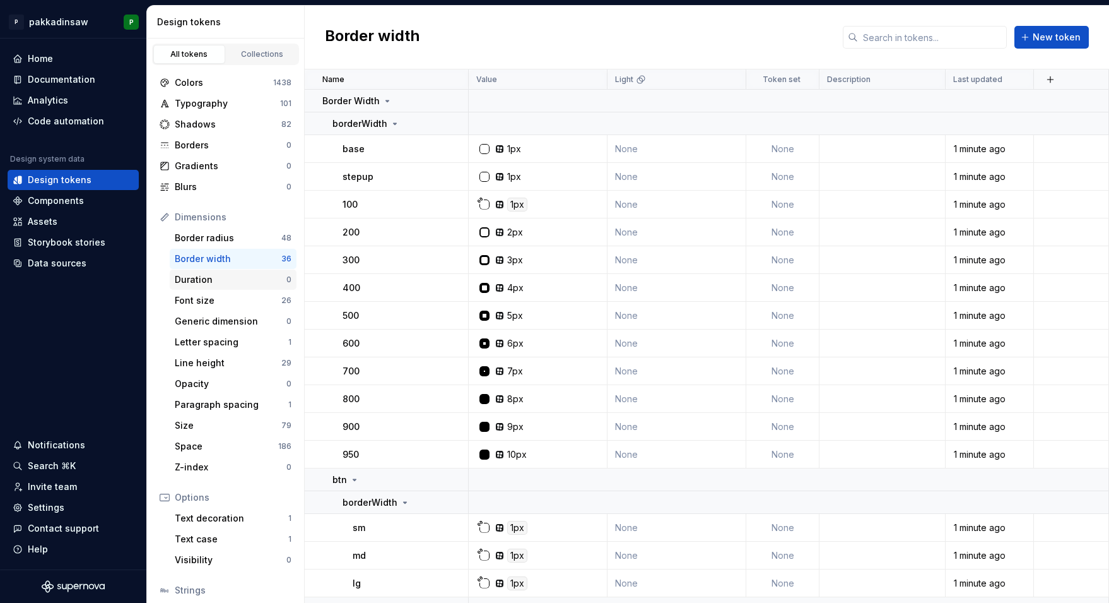
click at [208, 286] on div "Duration 0" at bounding box center [233, 279] width 127 height 20
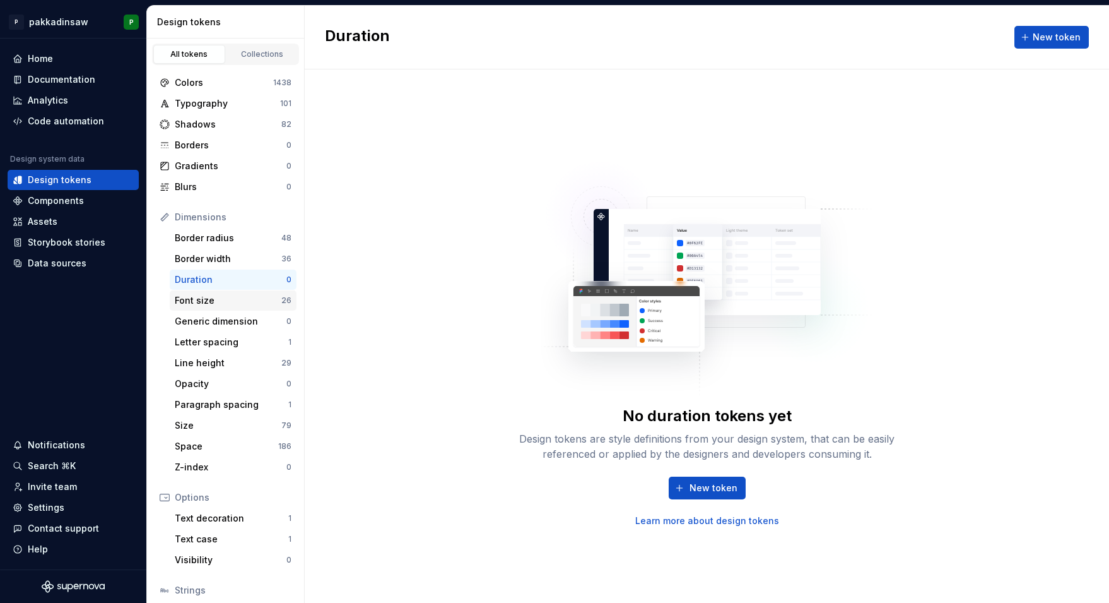
click at [208, 299] on div "Font size" at bounding box center [228, 300] width 107 height 13
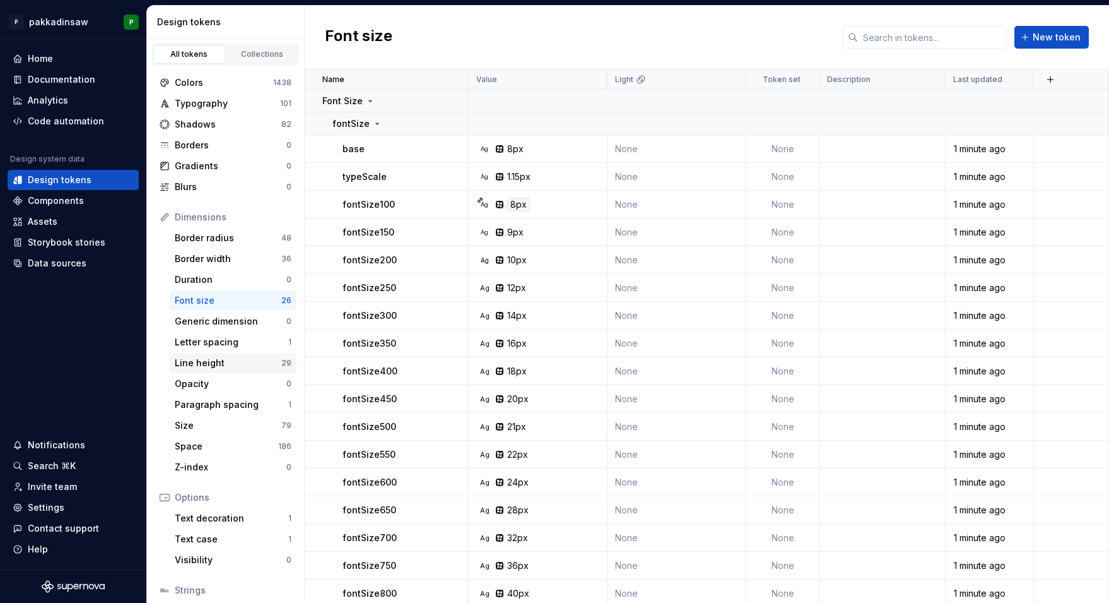
click at [204, 362] on div "Line height" at bounding box center [228, 363] width 107 height 13
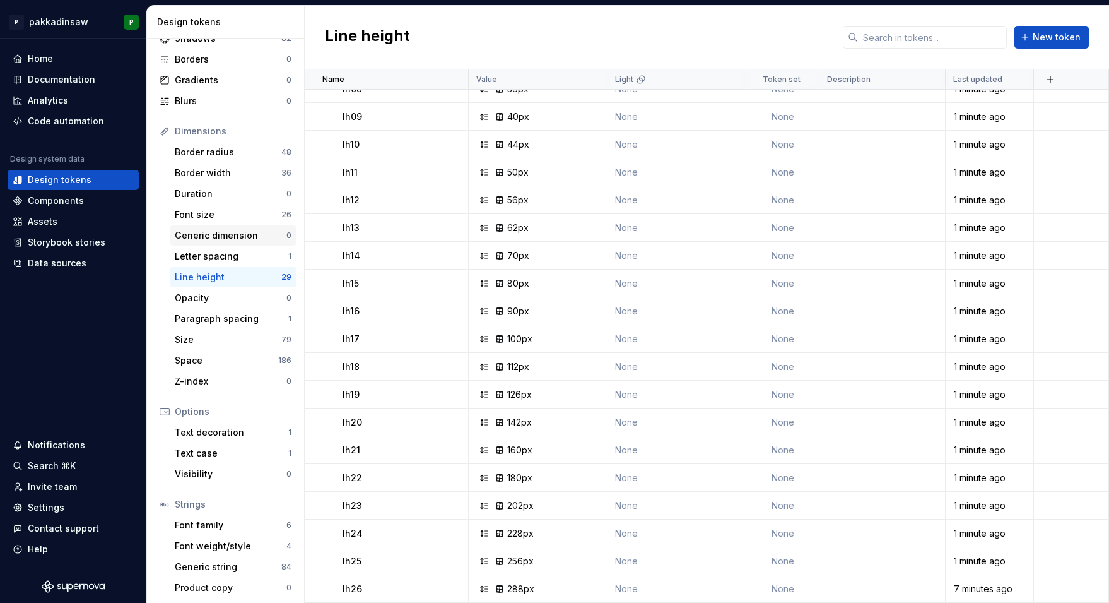
scroll to position [88, 0]
click at [211, 521] on div "Font family" at bounding box center [231, 522] width 112 height 13
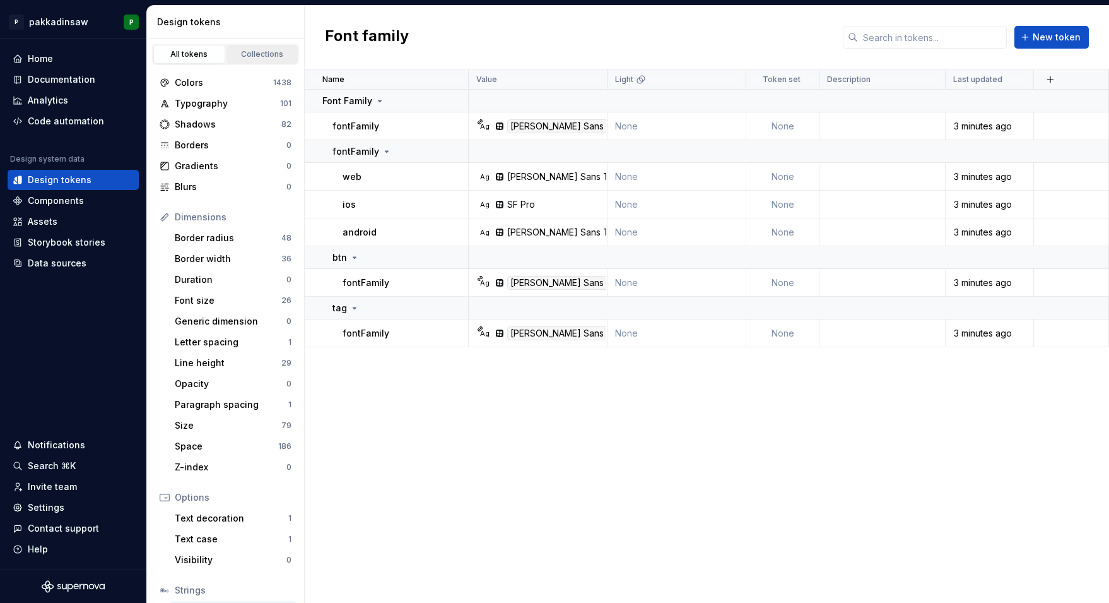
click at [254, 53] on div "Collections" at bounding box center [262, 54] width 63 height 10
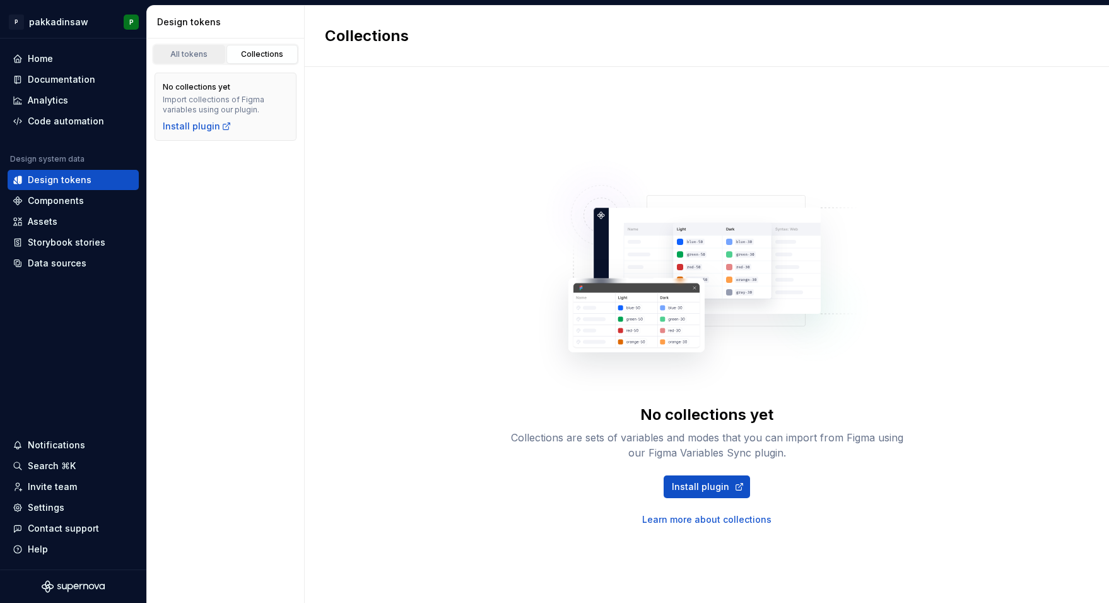
click at [187, 56] on div "All tokens" at bounding box center [189, 54] width 63 height 10
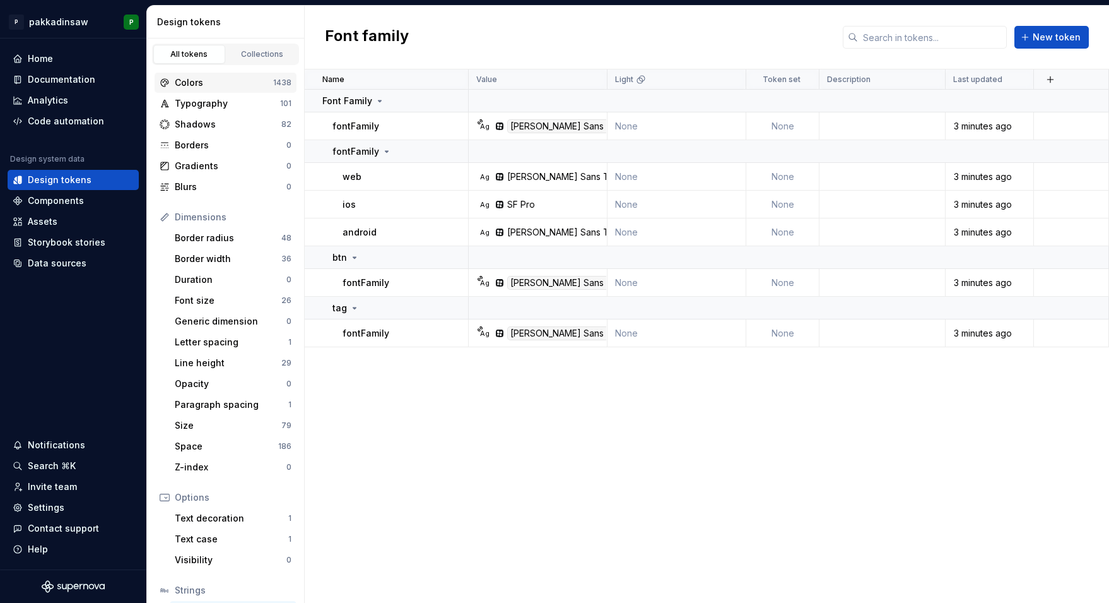
click at [221, 88] on div "Colors" at bounding box center [224, 82] width 98 height 13
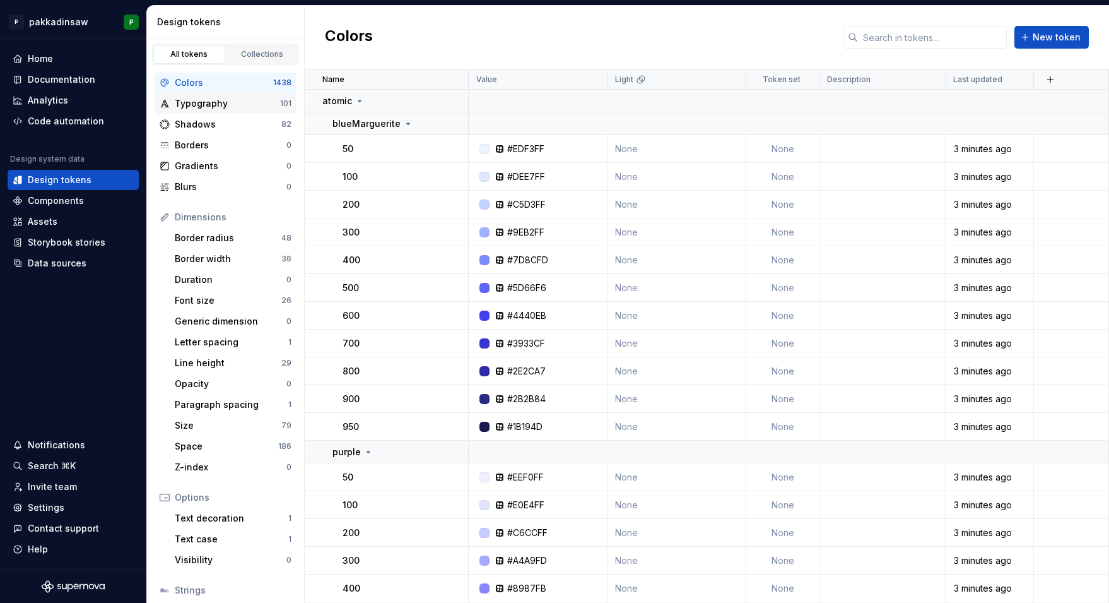
click at [219, 103] on div "Typography" at bounding box center [227, 103] width 105 height 13
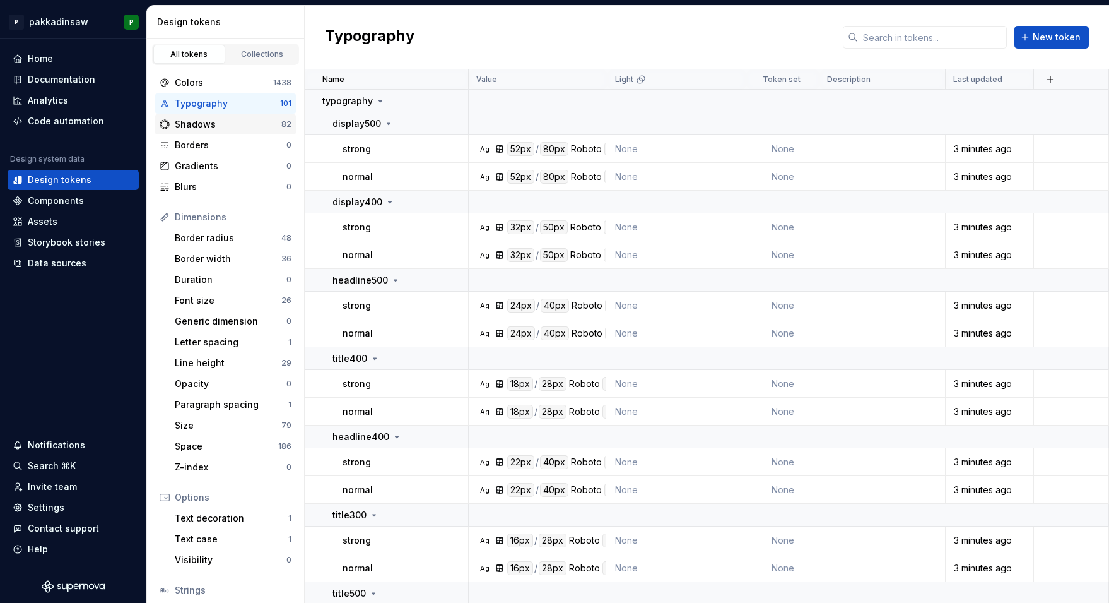
click at [213, 129] on div "Shadows" at bounding box center [228, 124] width 107 height 13
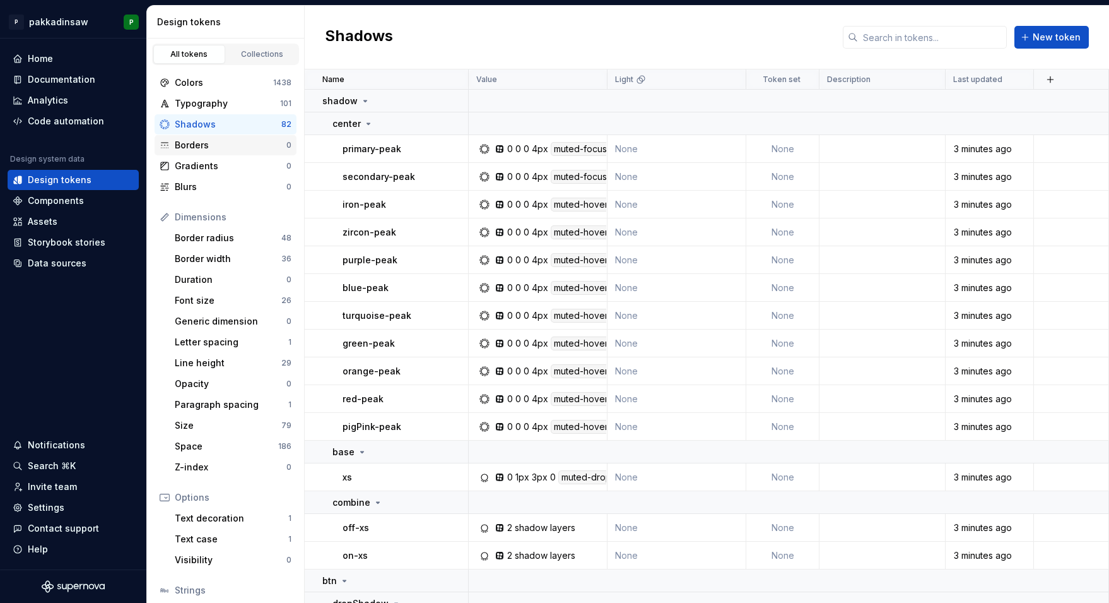
scroll to position [-1, 0]
click at [207, 152] on div "Borders 0" at bounding box center [226, 145] width 142 height 20
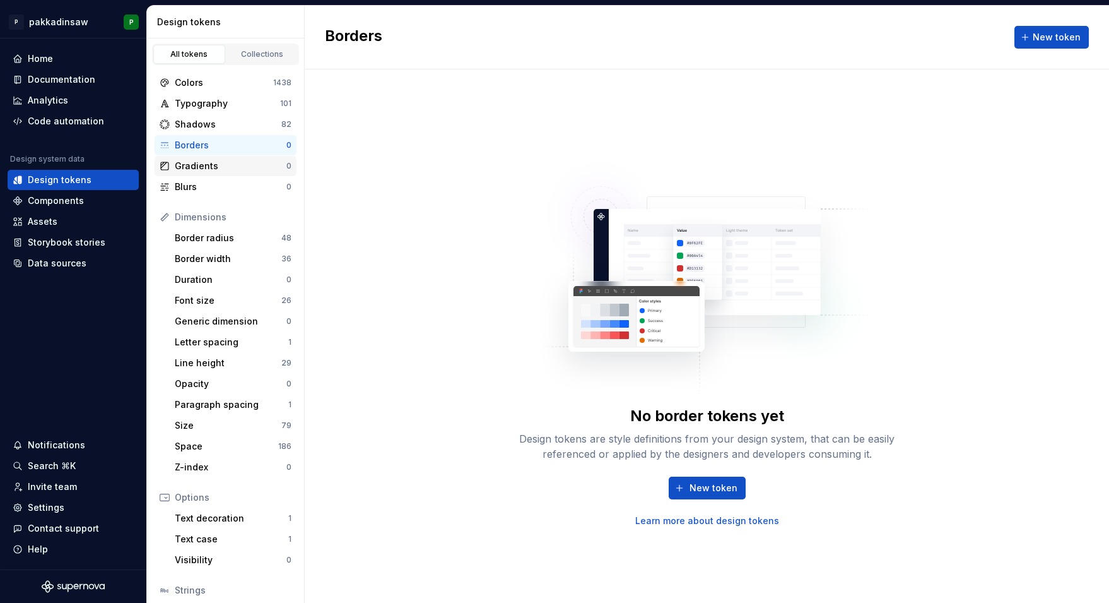
click at [203, 163] on div "Gradients" at bounding box center [231, 166] width 112 height 13
click at [199, 186] on div "Blurs" at bounding box center [231, 186] width 112 height 13
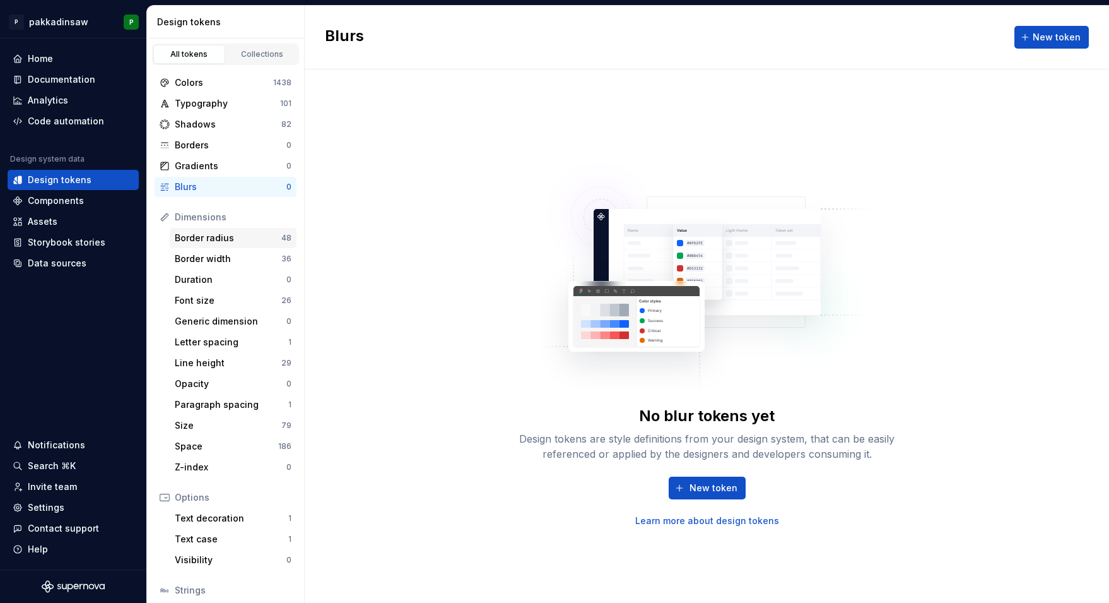
click at [203, 233] on div "Border radius" at bounding box center [228, 238] width 107 height 13
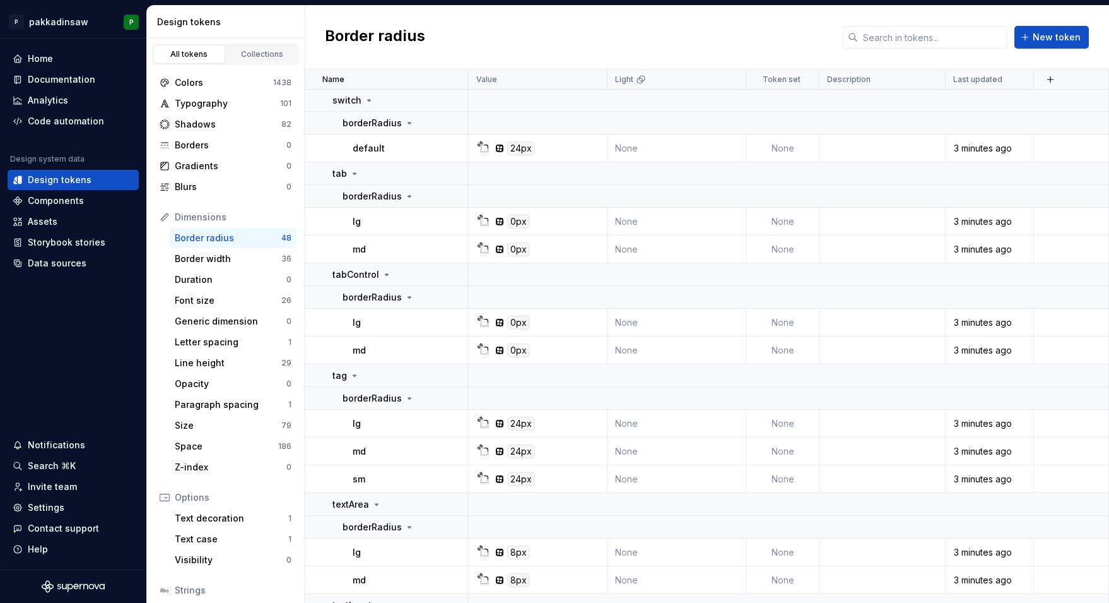
scroll to position [1637, 0]
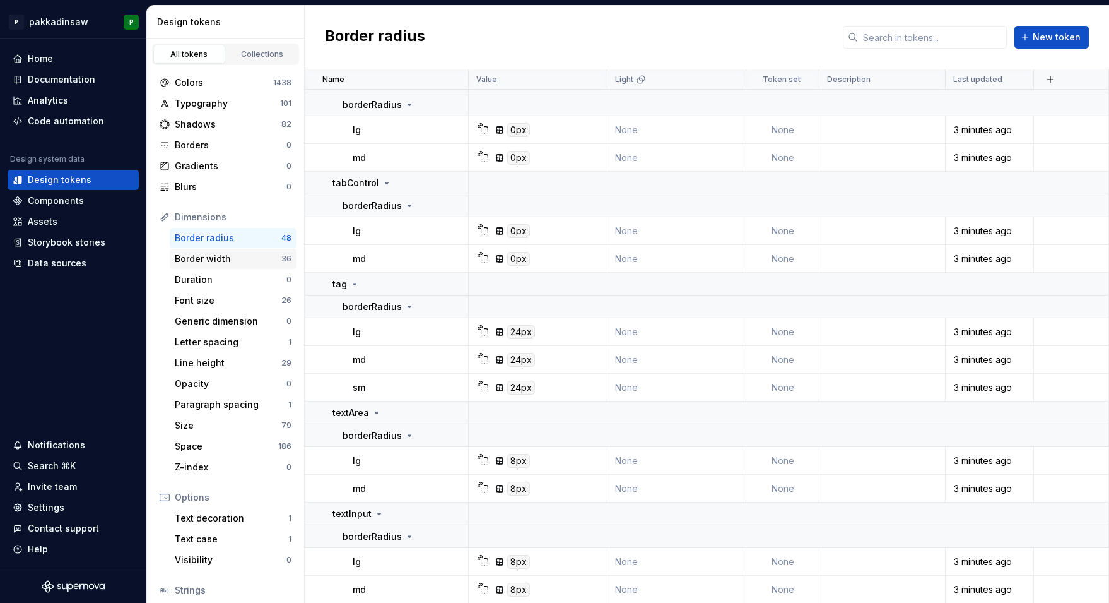
click at [230, 264] on div "Border width" at bounding box center [228, 258] width 107 height 13
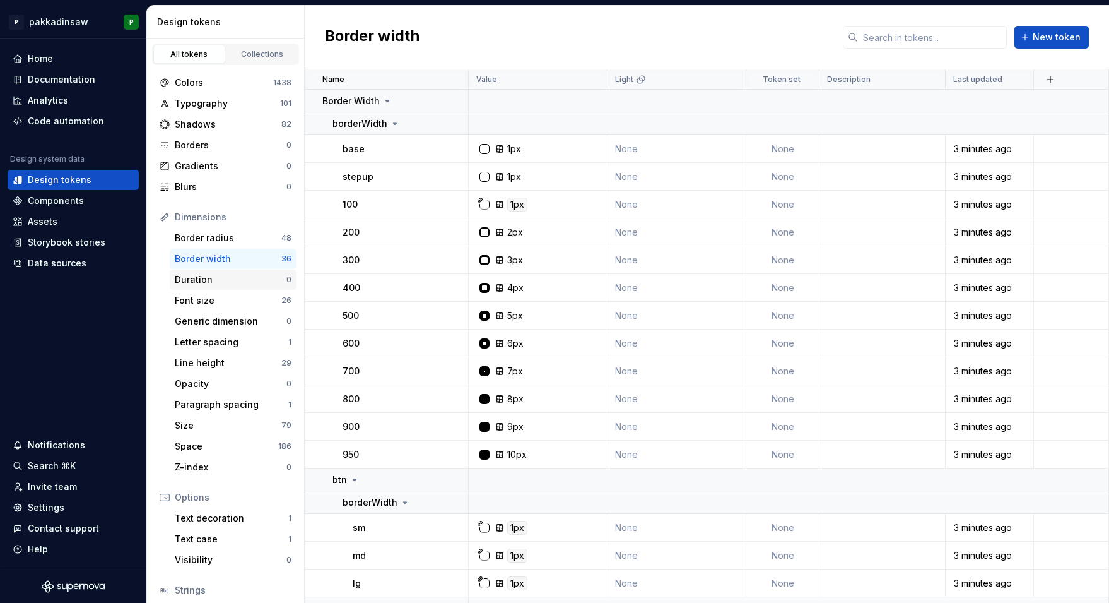
click at [220, 281] on div "Duration" at bounding box center [231, 279] width 112 height 13
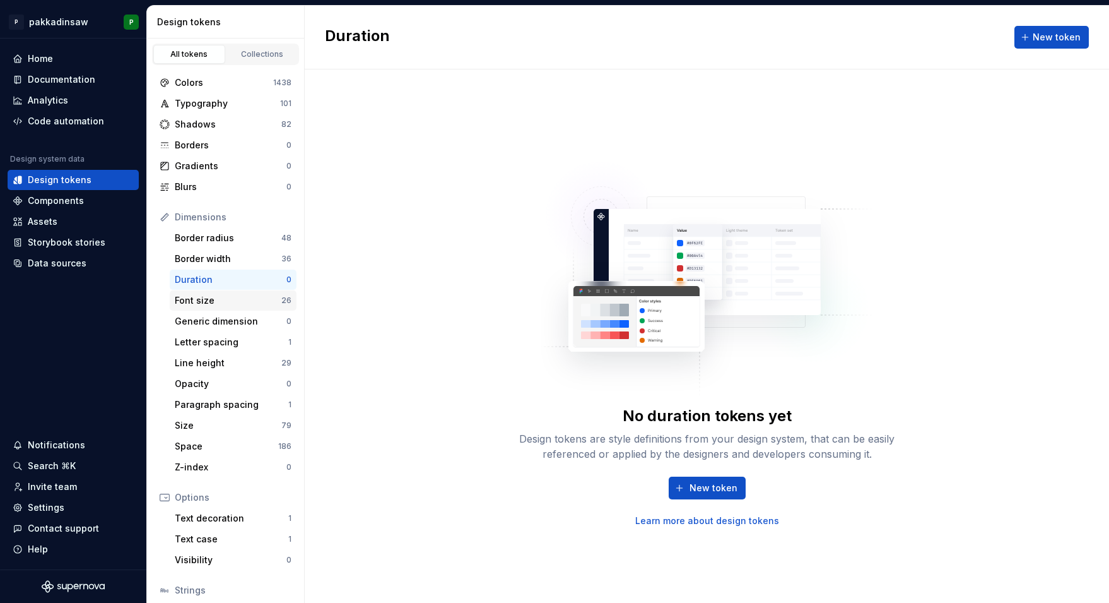
click at [220, 302] on div "Font size" at bounding box center [228, 300] width 107 height 13
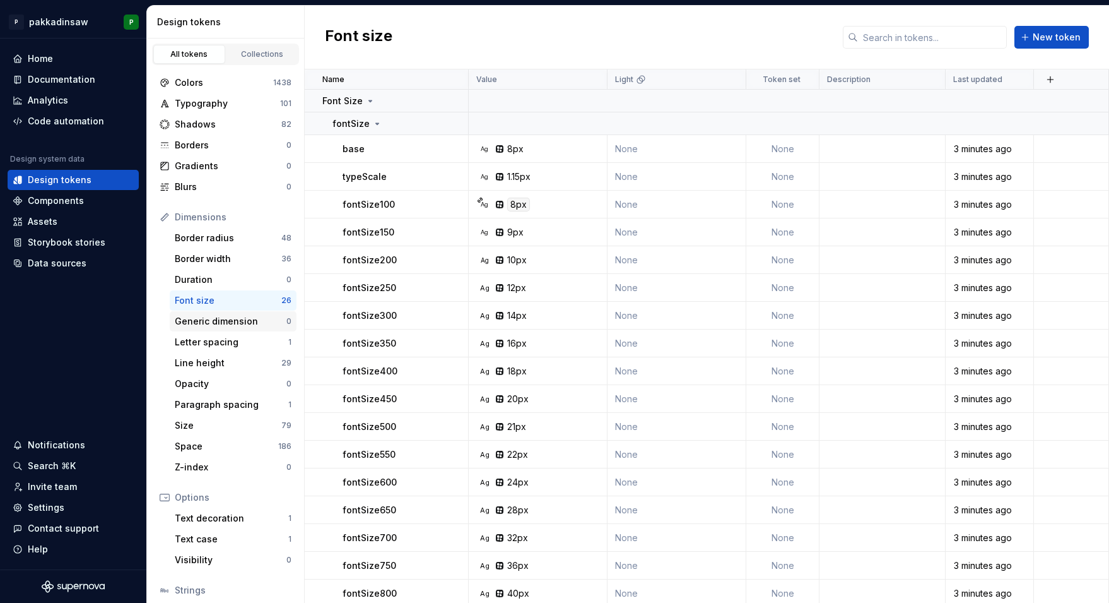
click at [221, 319] on div "Generic dimension" at bounding box center [231, 321] width 112 height 13
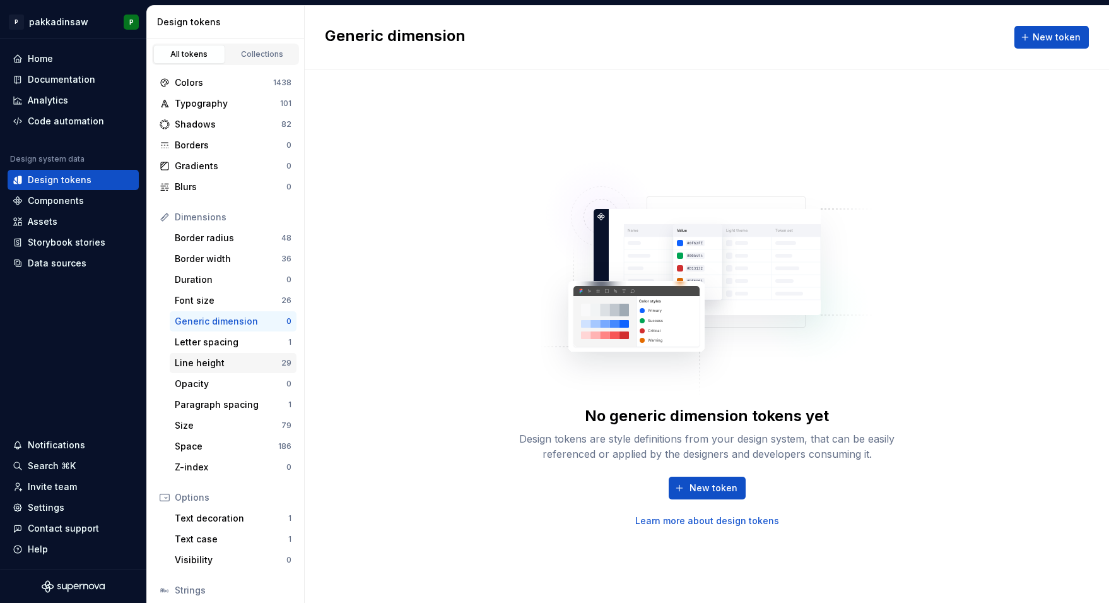
click at [213, 361] on div "Line height" at bounding box center [228, 363] width 107 height 13
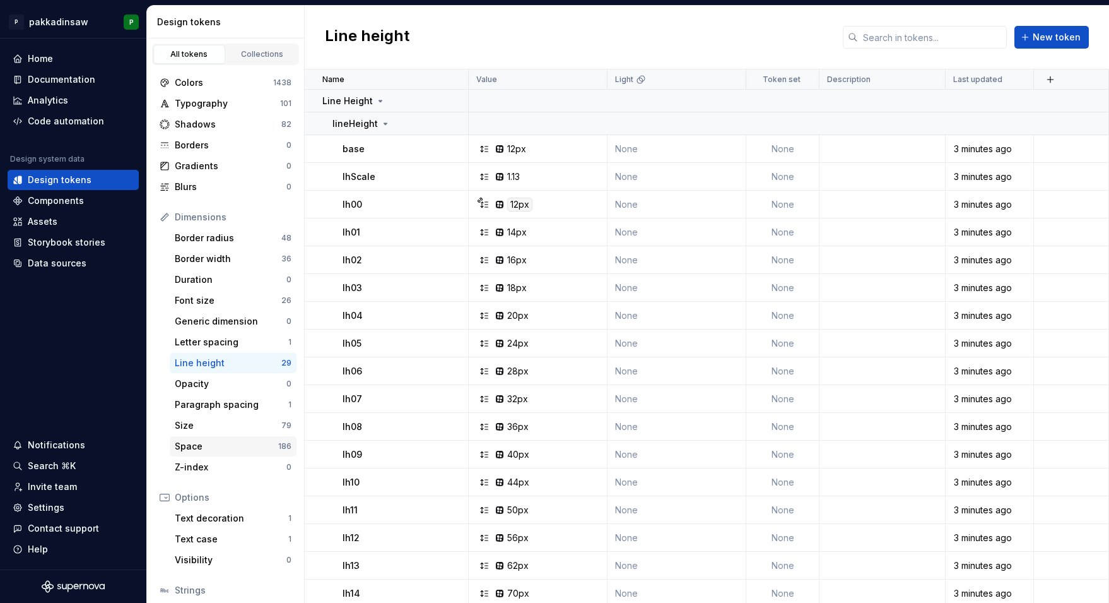
click at [212, 444] on div "Space" at bounding box center [226, 446] width 103 height 13
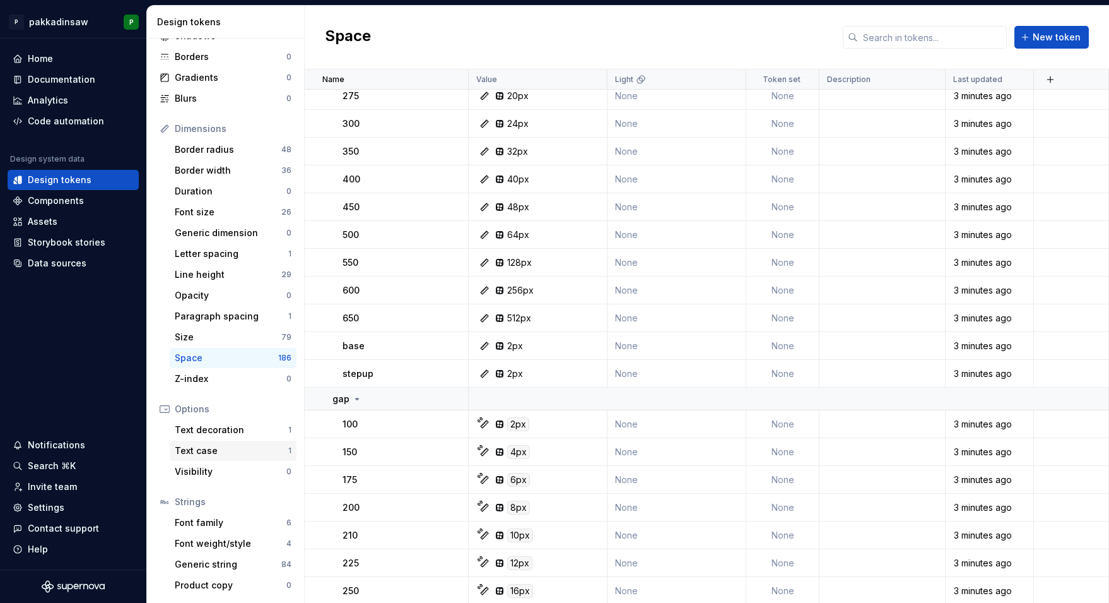
scroll to position [88, 0]
click at [197, 562] on div "Generic string" at bounding box center [228, 564] width 107 height 13
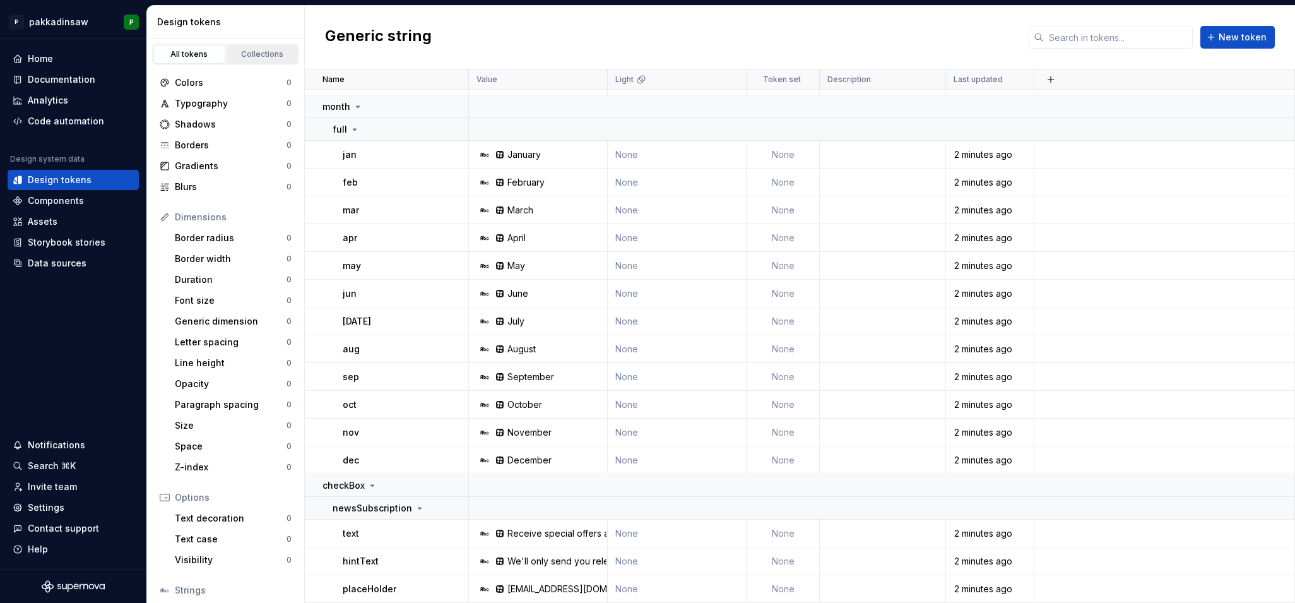
click at [252, 52] on div "Collections" at bounding box center [262, 54] width 63 height 10
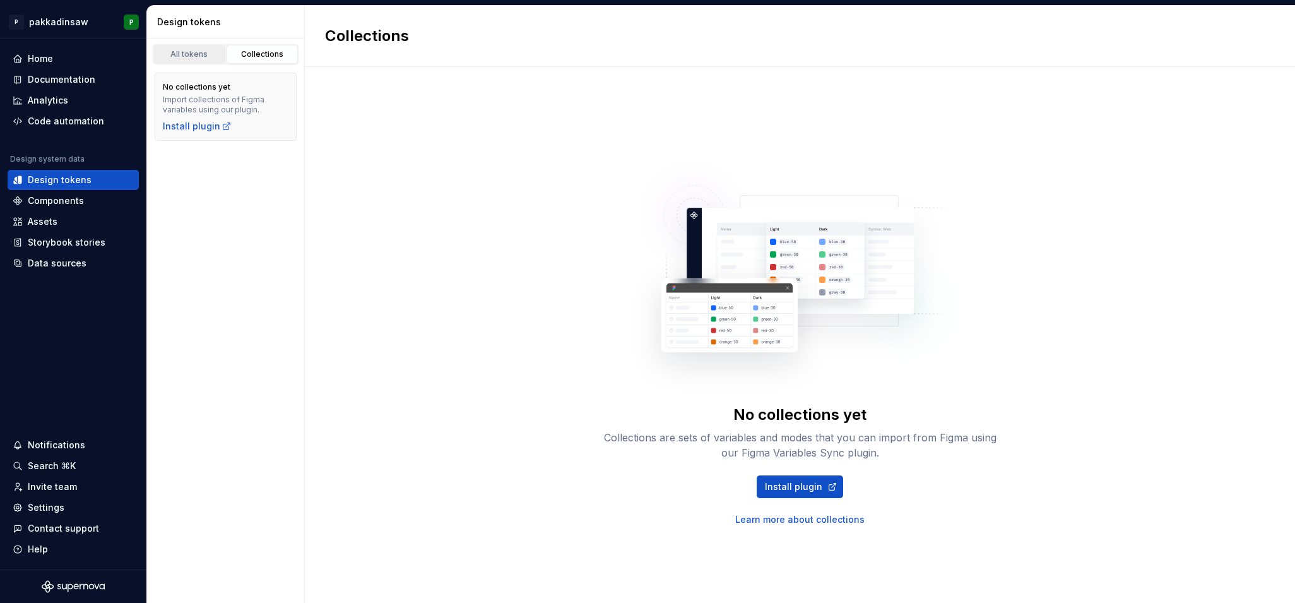
click at [203, 54] on div "All tokens" at bounding box center [189, 54] width 63 height 10
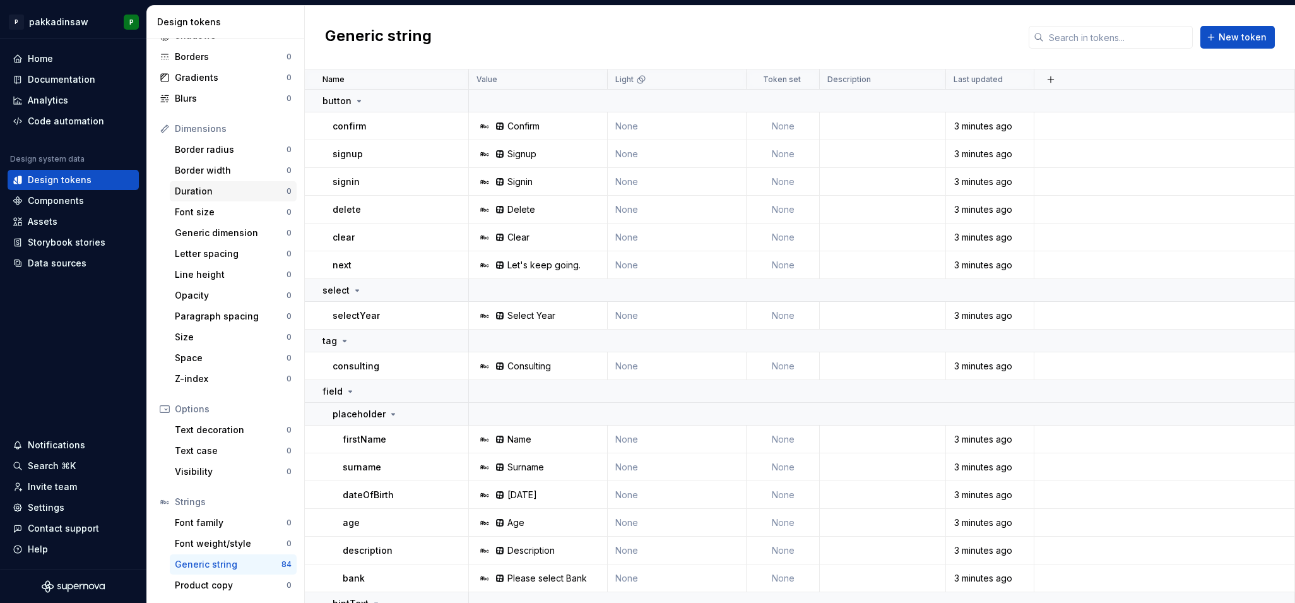
scroll to position [88, 0]
click at [190, 582] on div "Product copy" at bounding box center [231, 585] width 112 height 13
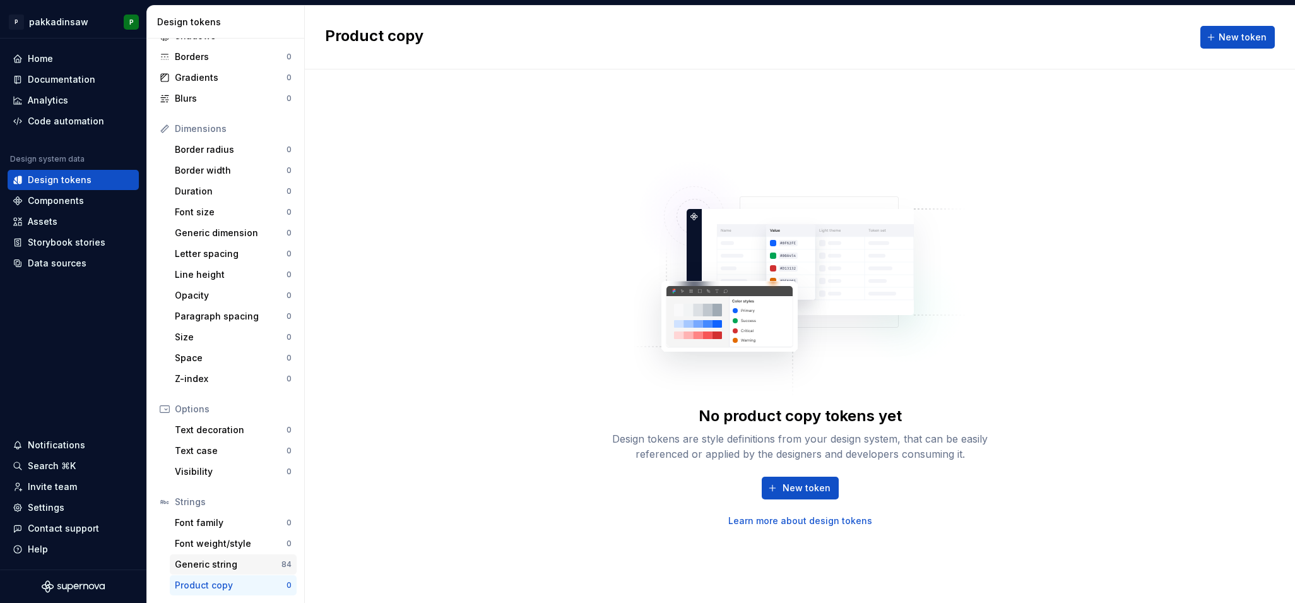
click at [197, 559] on div "Generic string" at bounding box center [228, 564] width 107 height 13
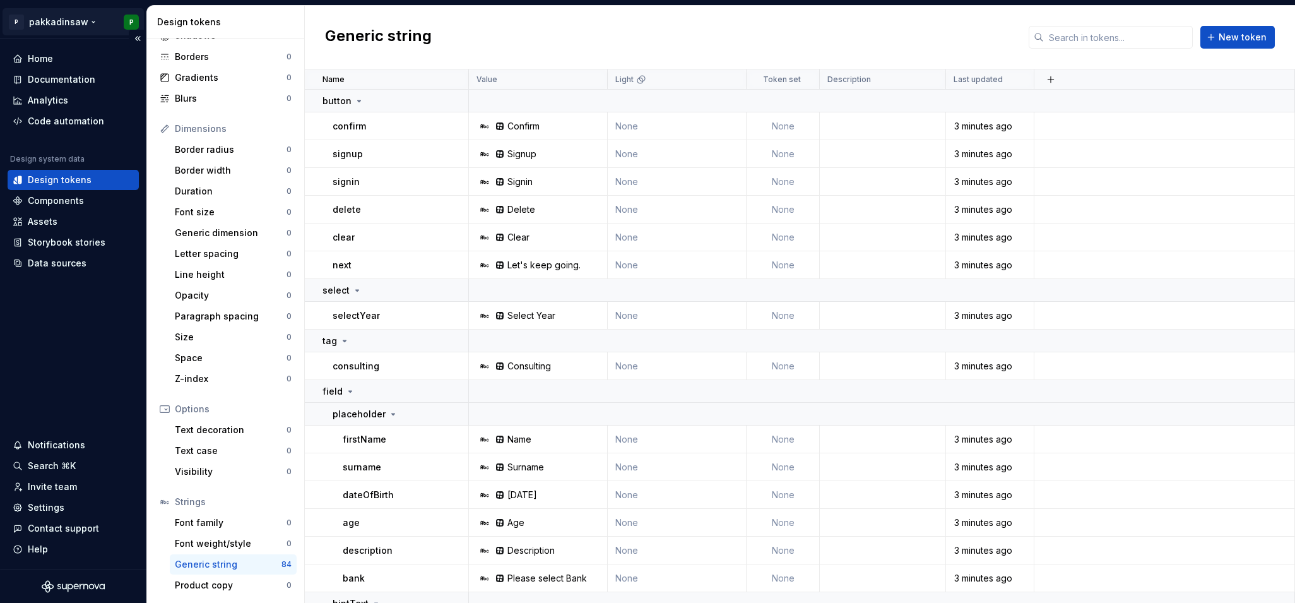
click at [71, 21] on html "P pakkadinsaw P Home Documentation Analytics Code automation Design system data…" at bounding box center [647, 301] width 1295 height 603
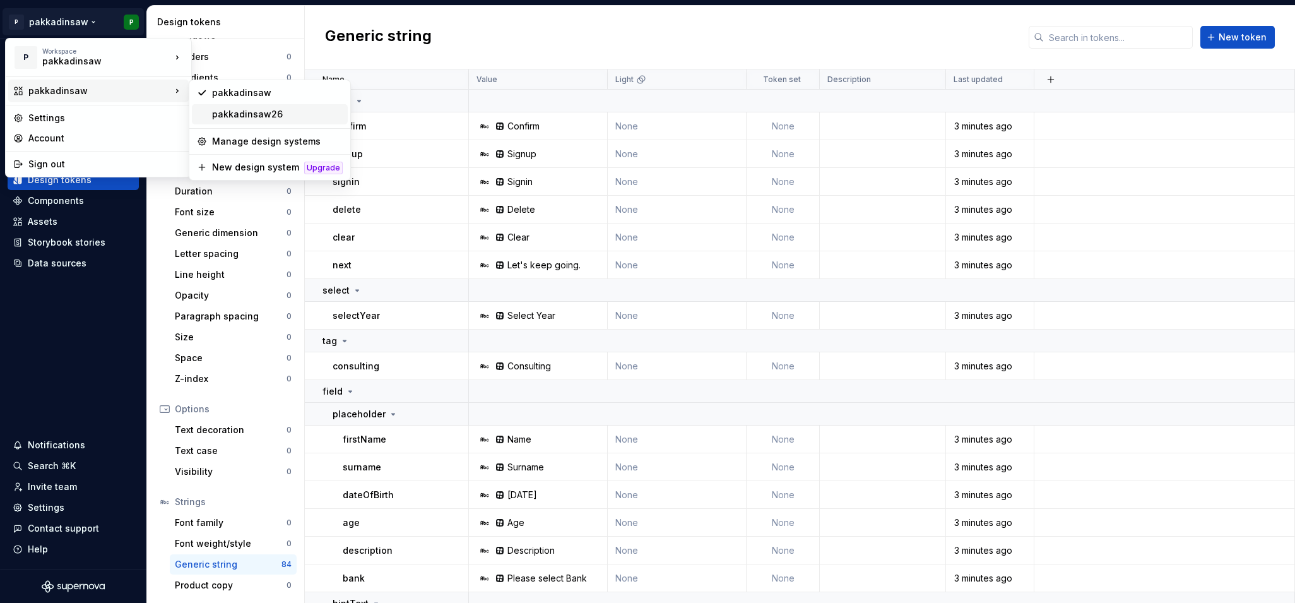
click at [251, 112] on div "pakkadinsaw26" at bounding box center [277, 114] width 131 height 13
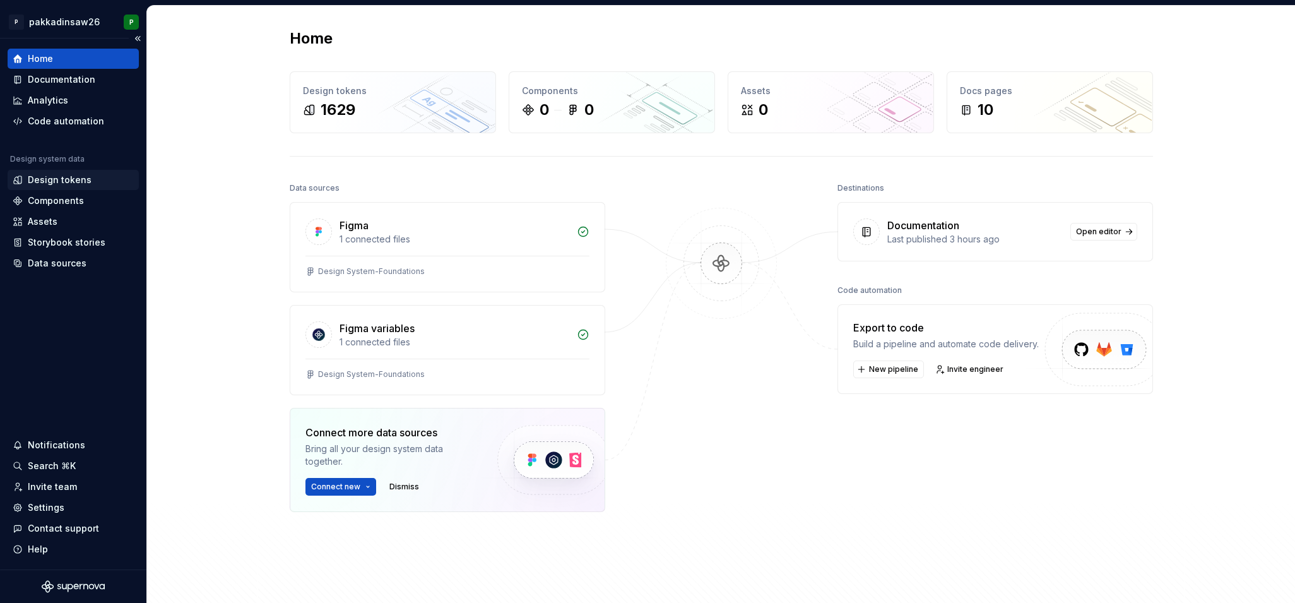
click at [52, 183] on div "Design tokens" at bounding box center [60, 180] width 64 height 13
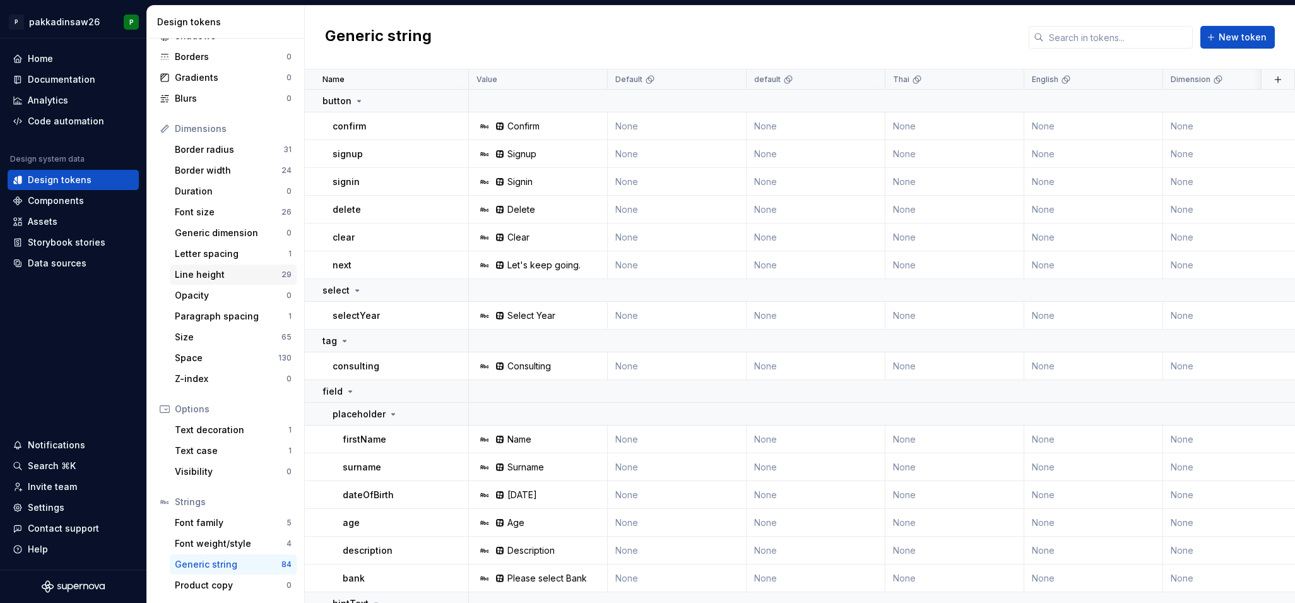
scroll to position [88, 0]
click at [212, 359] on div "Space" at bounding box center [226, 357] width 103 height 13
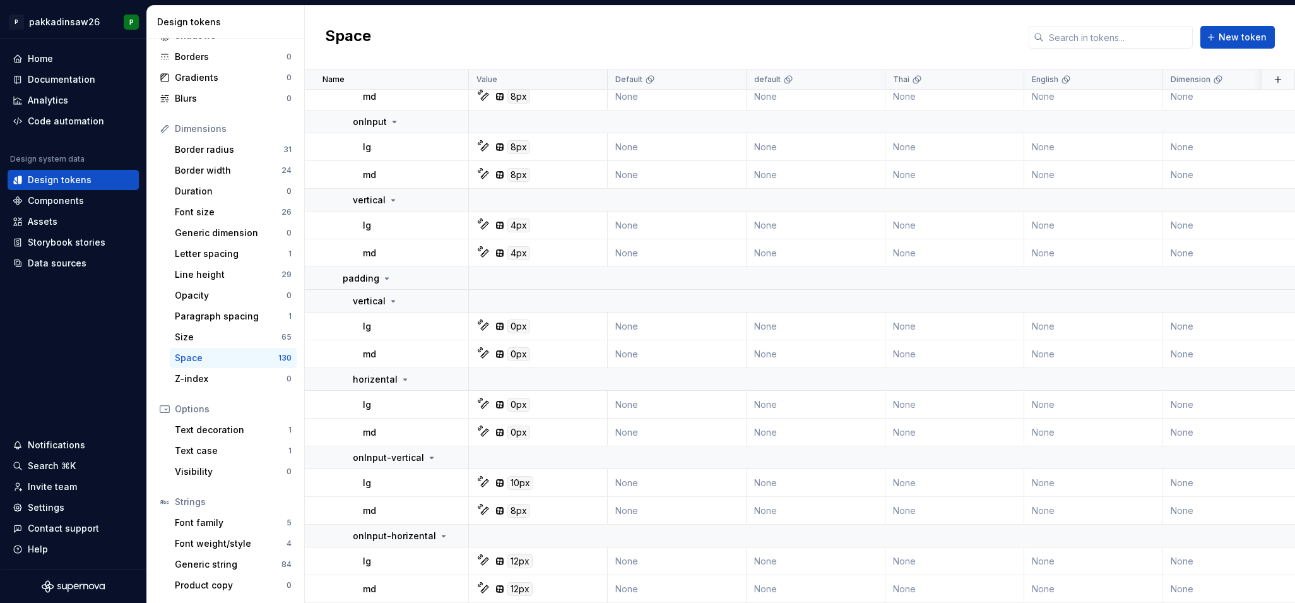
scroll to position [4755, 0]
click at [213, 559] on div "Generic string" at bounding box center [228, 564] width 107 height 13
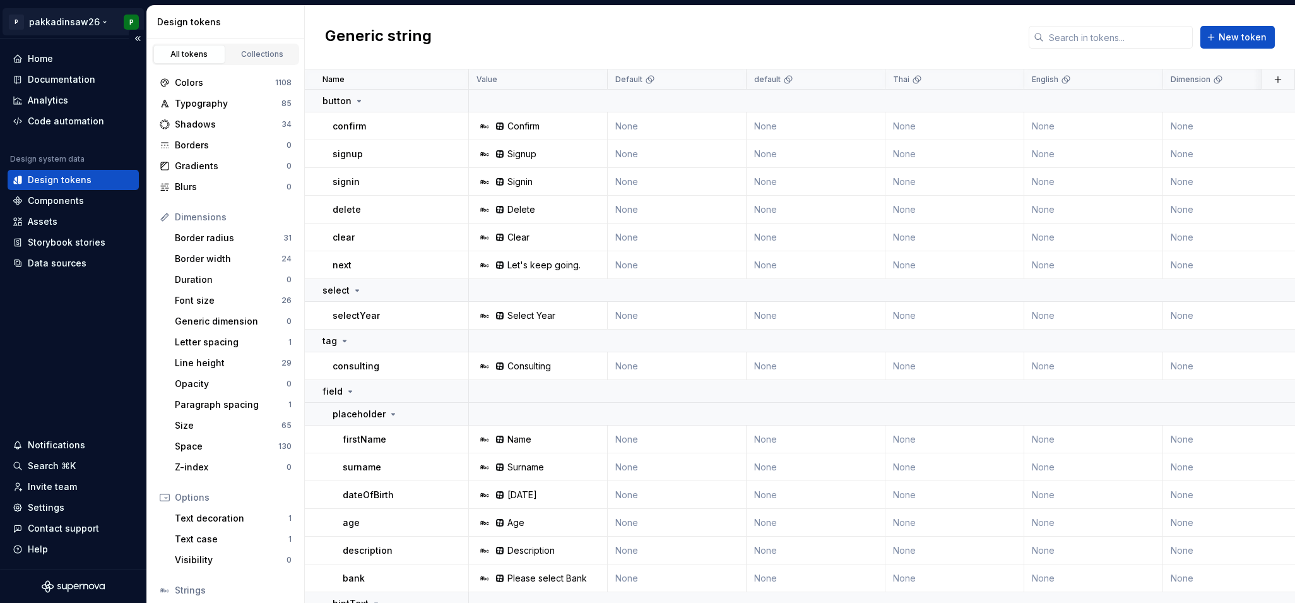
click at [92, 25] on html "P pakkadinsaw26 P Home Documentation Analytics Code automation Design system da…" at bounding box center [647, 301] width 1295 height 603
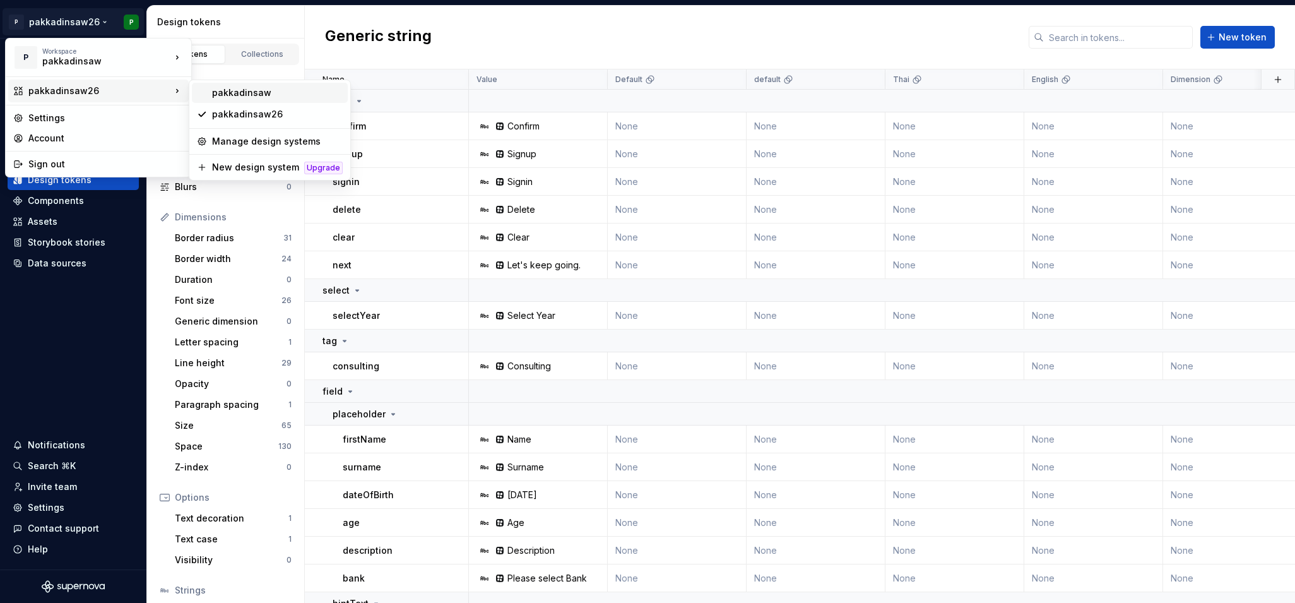
click at [211, 91] on div "pakkadinsaw" at bounding box center [270, 93] width 156 height 20
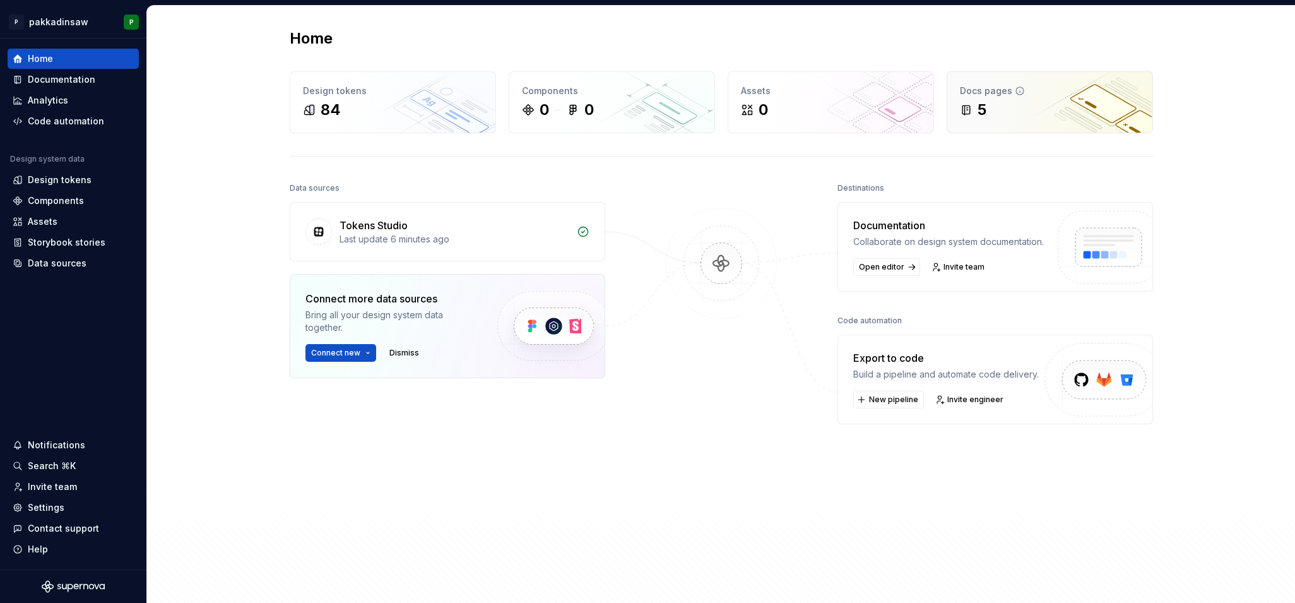
click at [972, 113] on icon at bounding box center [966, 109] width 13 height 13
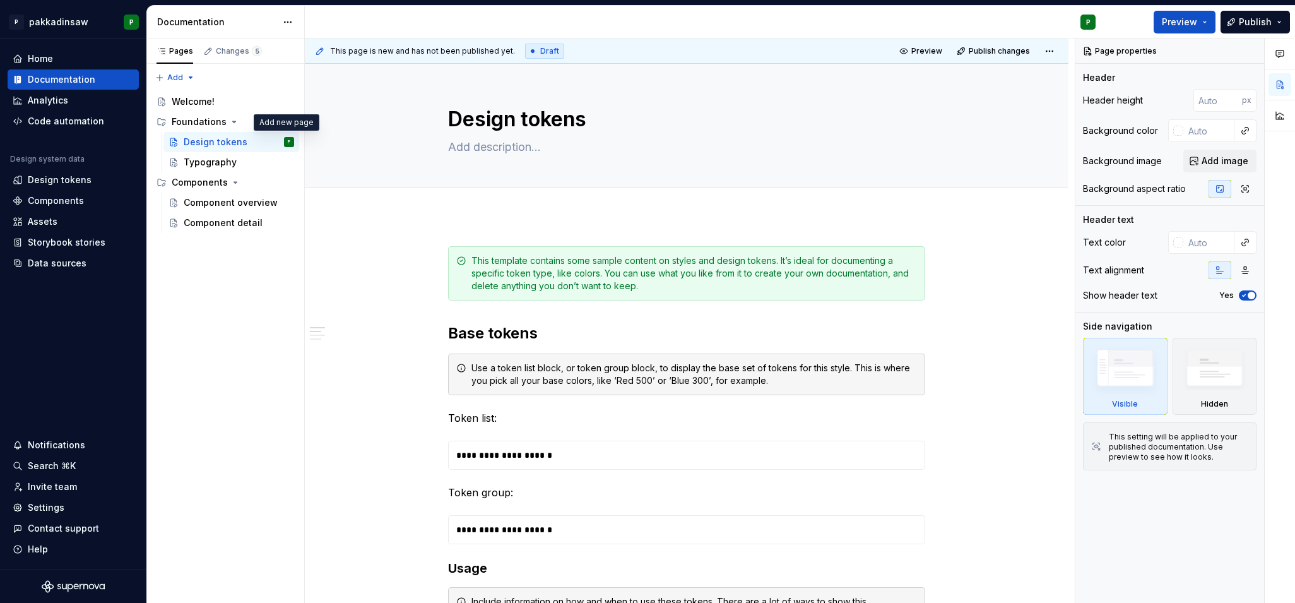
type textarea "*"
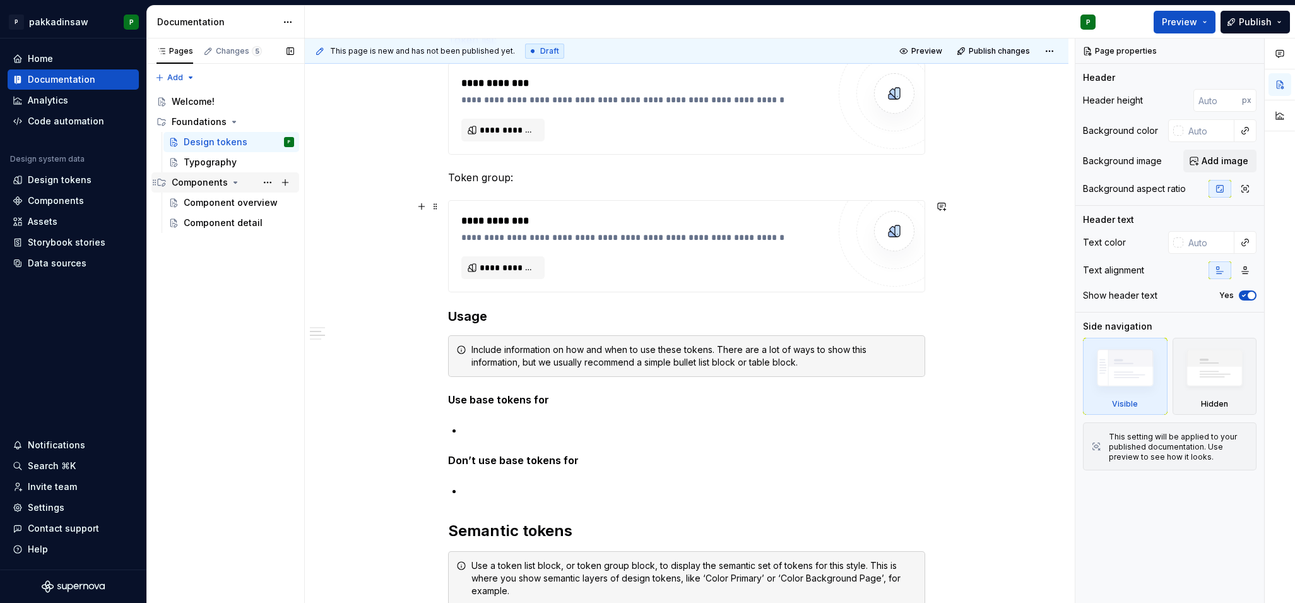
scroll to position [370, 0]
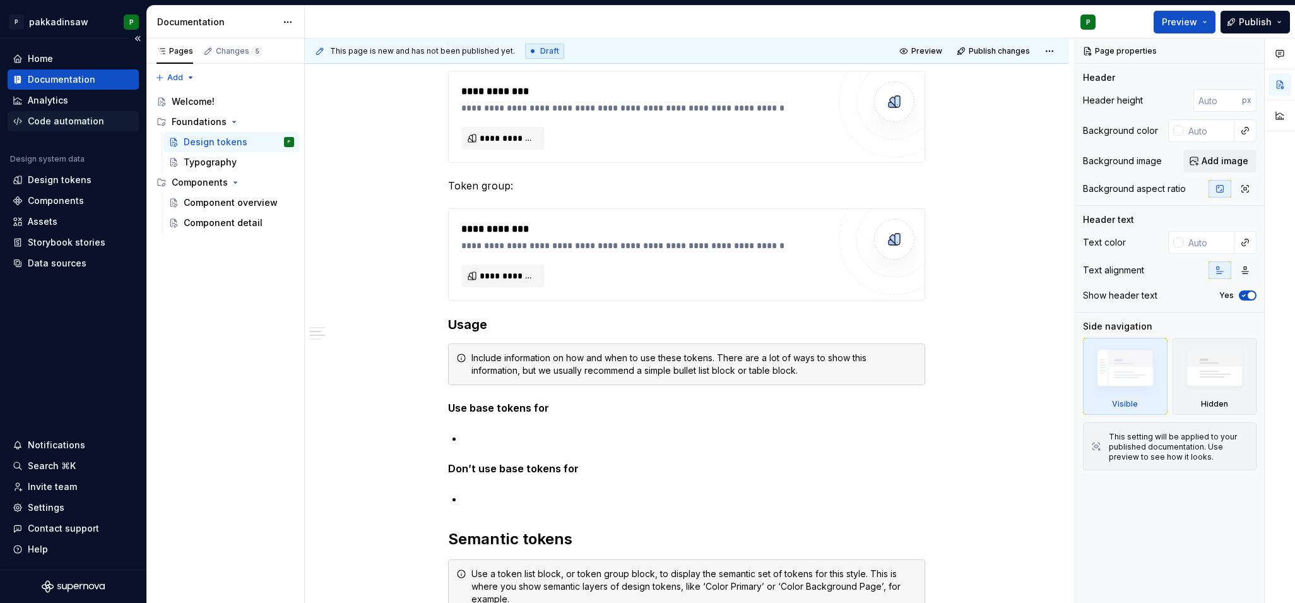
click at [54, 122] on div "Code automation" at bounding box center [66, 121] width 76 height 13
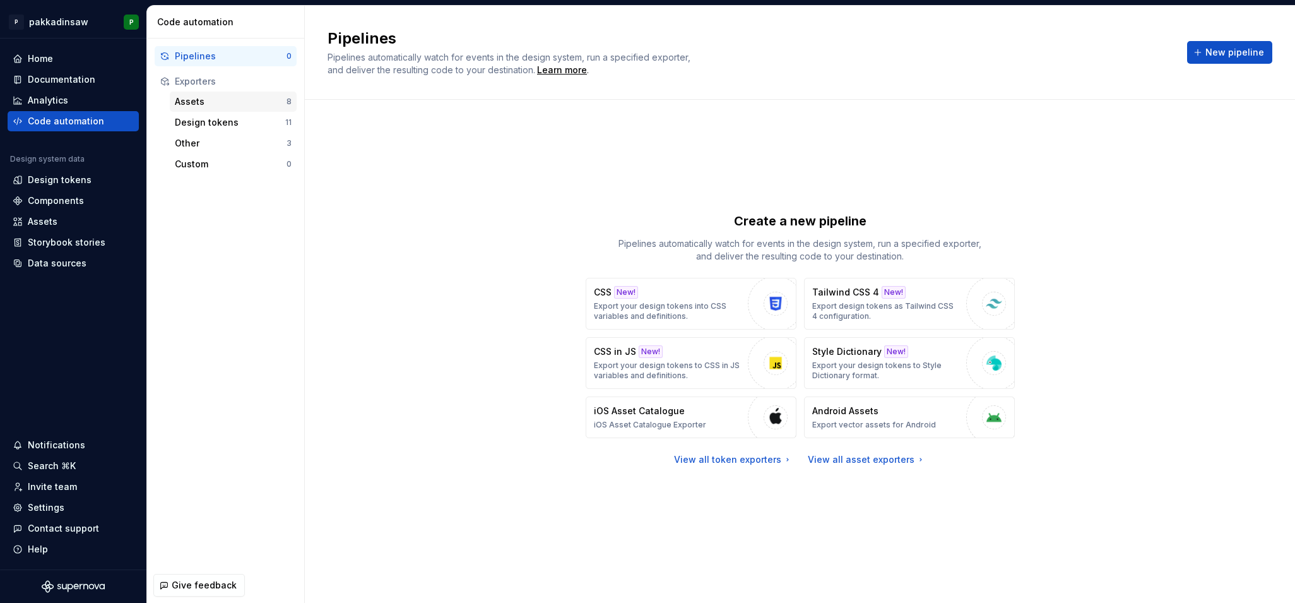
click at [213, 102] on div "Assets" at bounding box center [231, 101] width 112 height 13
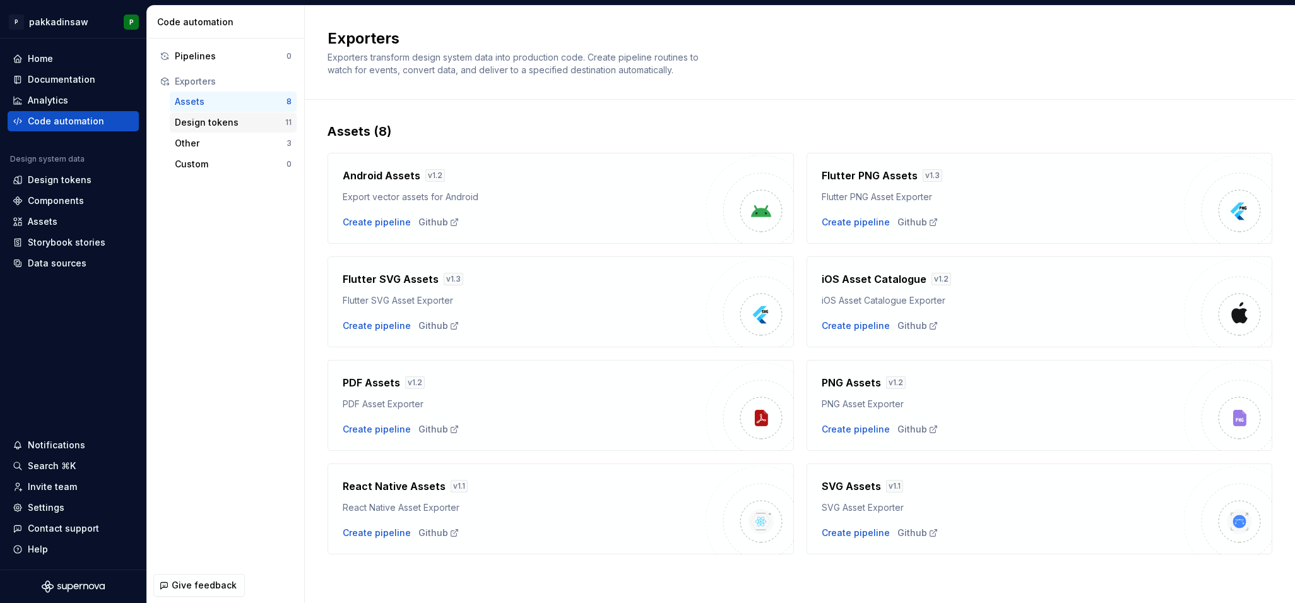
click at [211, 126] on div "Design tokens" at bounding box center [230, 122] width 110 height 13
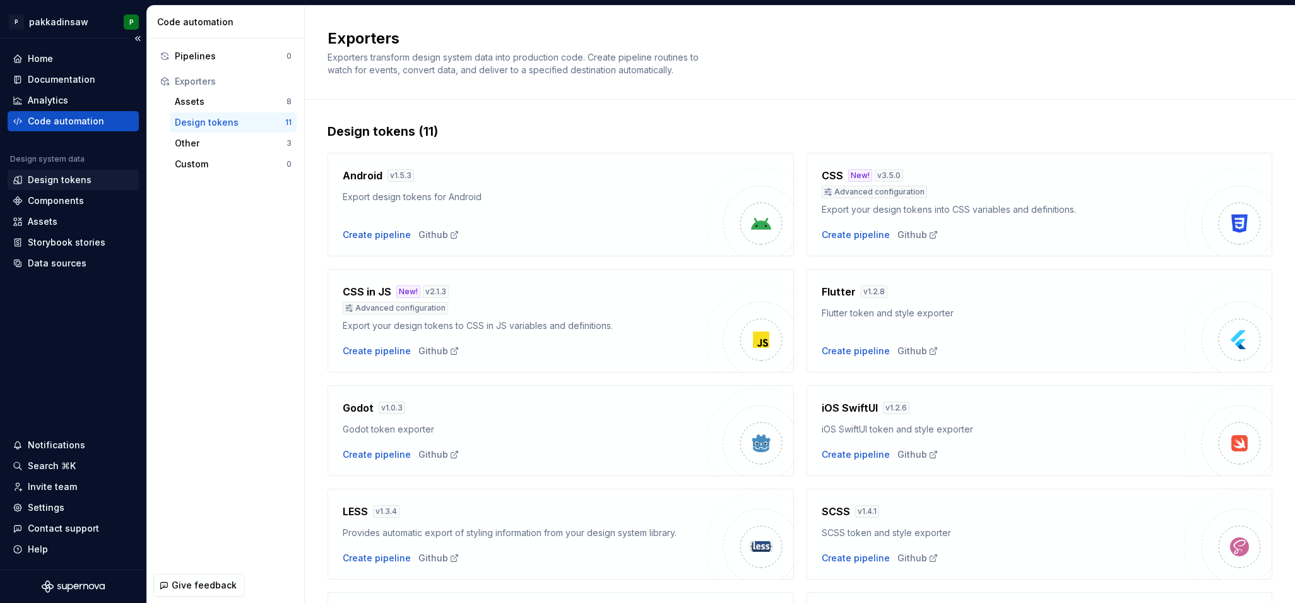
click at [76, 183] on div "Design tokens" at bounding box center [60, 180] width 64 height 13
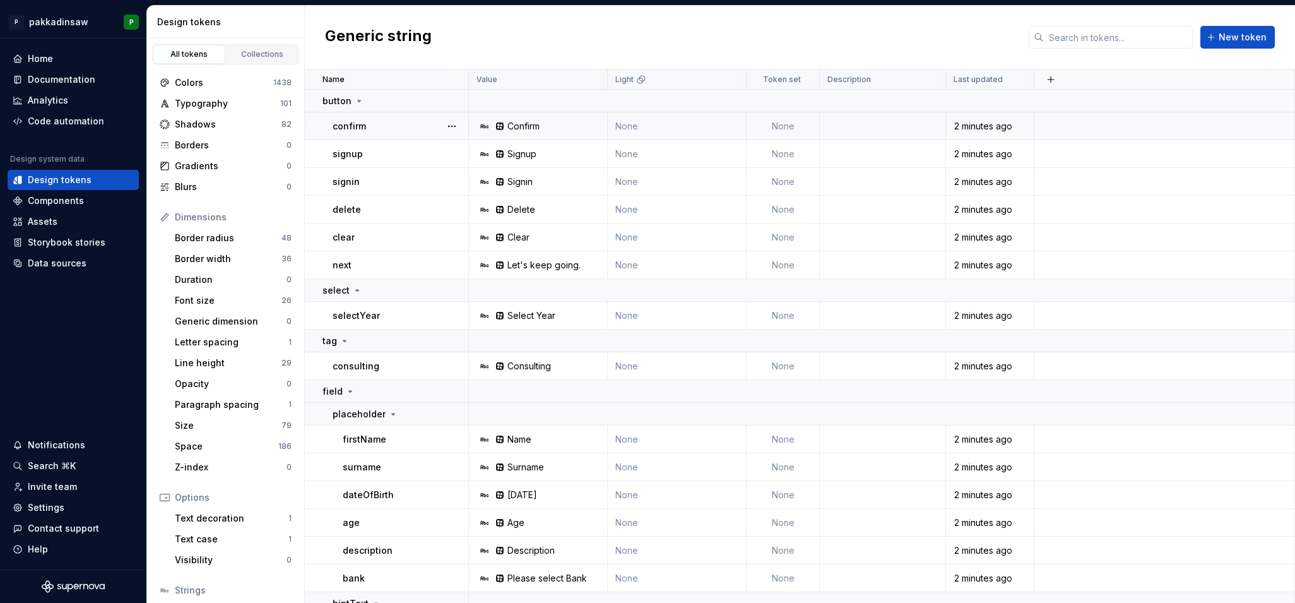
scroll to position [2, 0]
click at [640, 84] on icon at bounding box center [641, 79] width 10 height 10
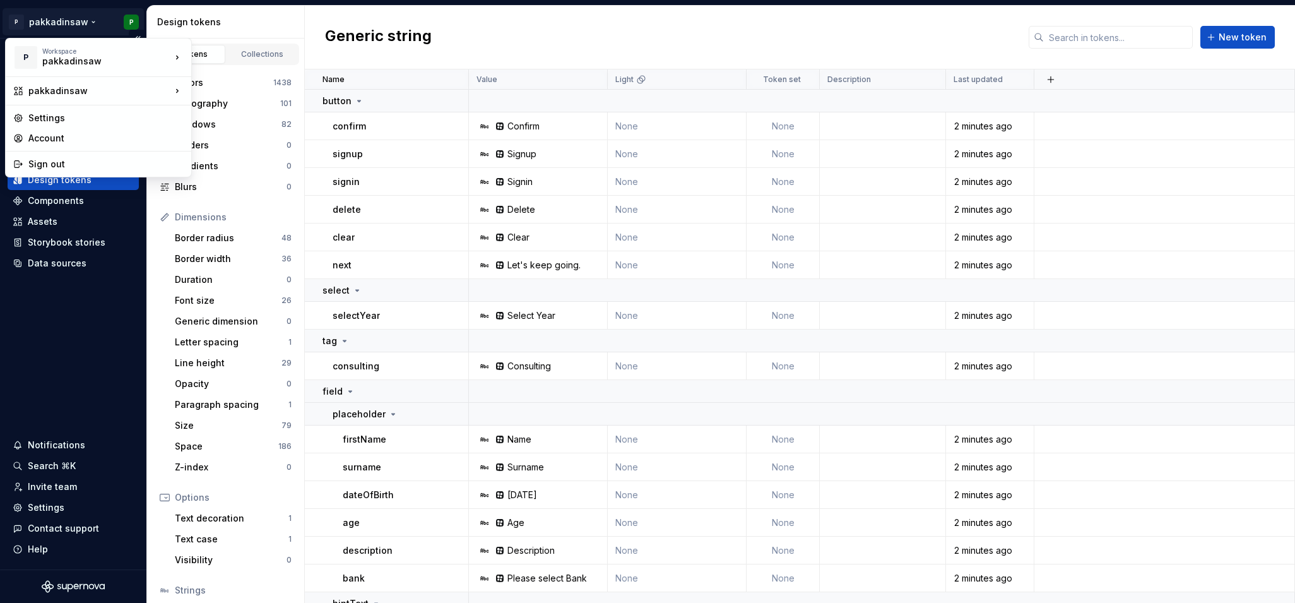
click at [70, 19] on html "P pakkadinsaw P Home Documentation Analytics Code automation Design system data…" at bounding box center [647, 301] width 1295 height 603
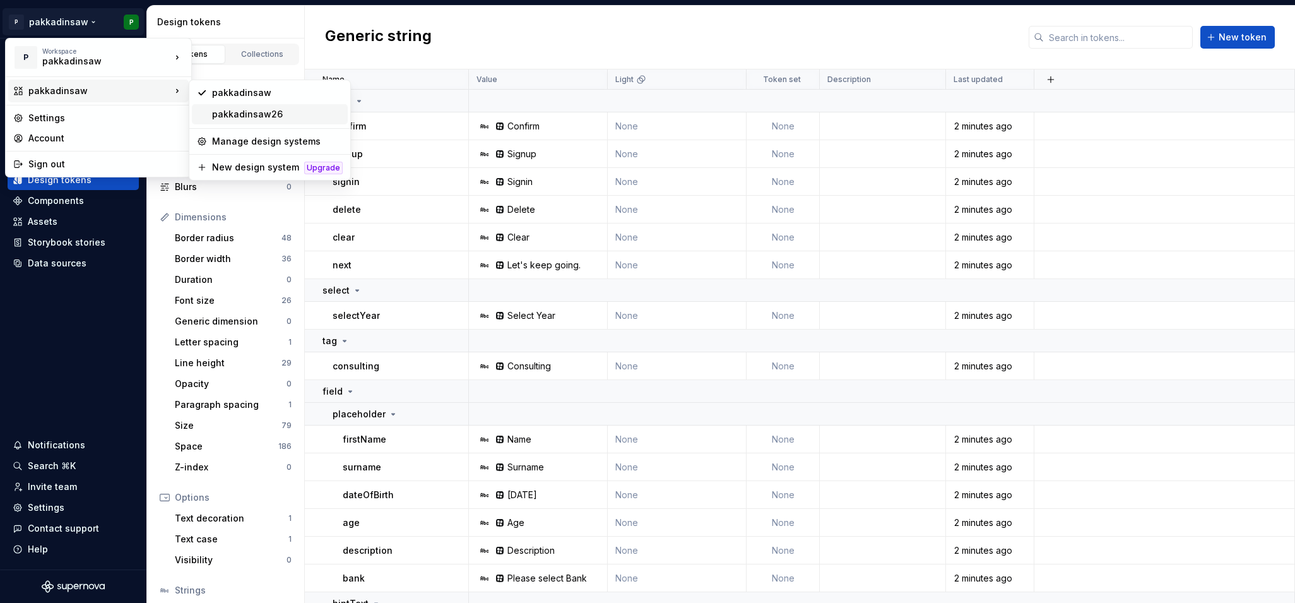
click at [215, 115] on div "pakkadinsaw26" at bounding box center [277, 114] width 131 height 13
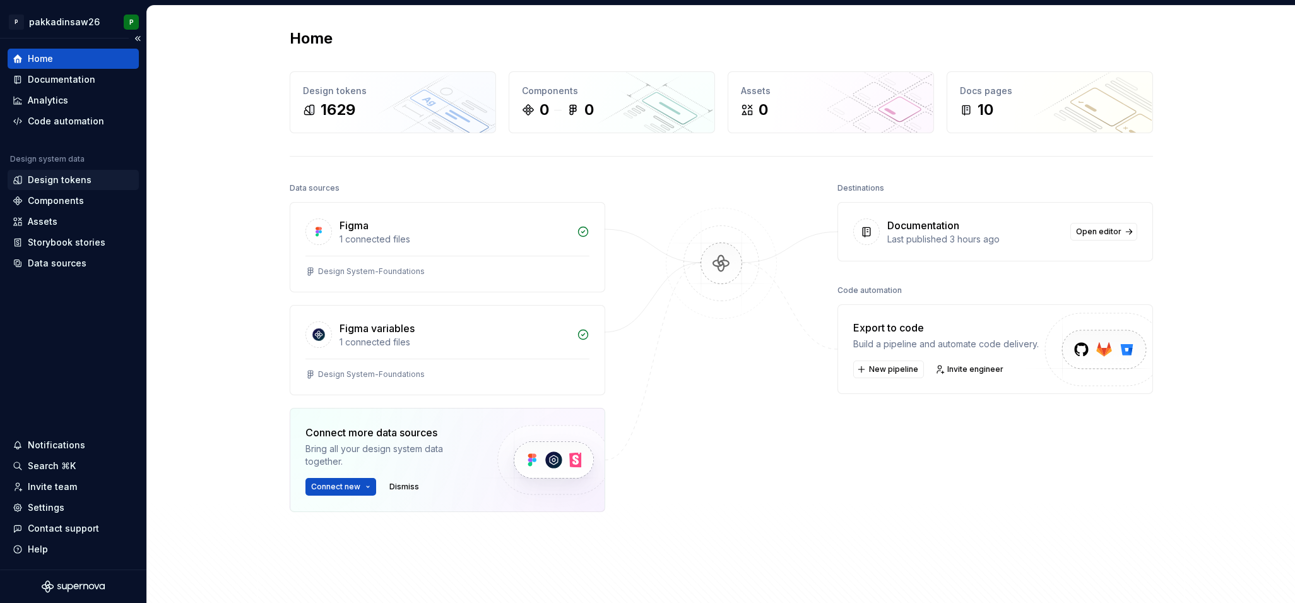
click at [78, 181] on div "Design tokens" at bounding box center [60, 180] width 64 height 13
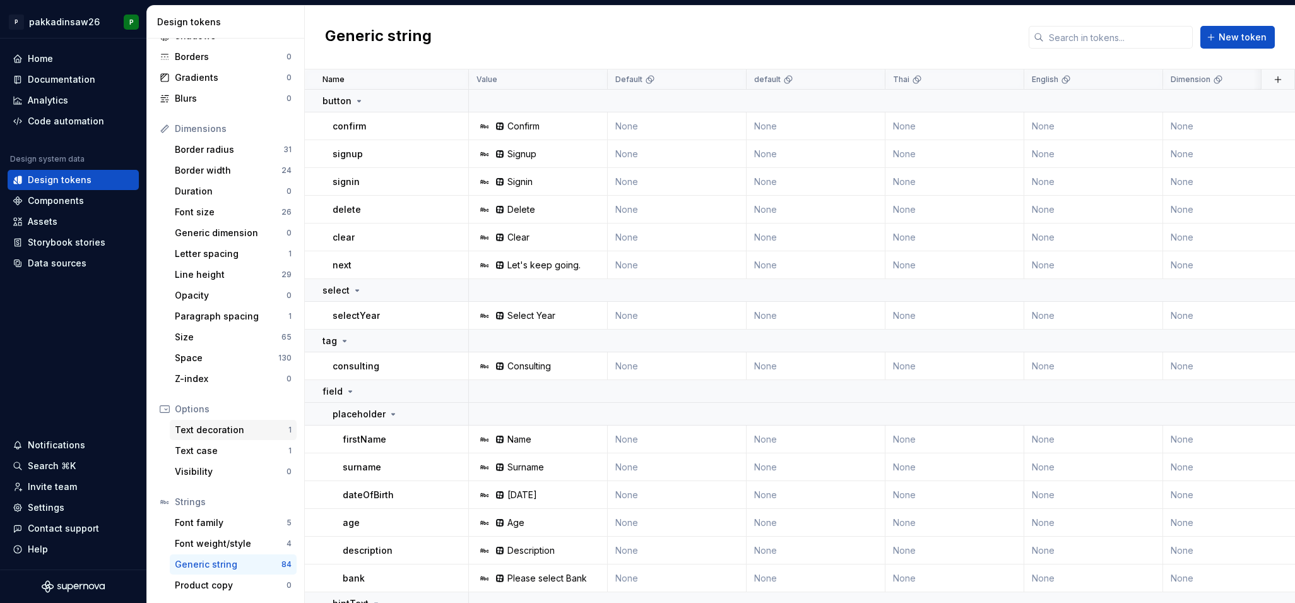
scroll to position [88, 0]
click at [208, 540] on div "Font weight/style" at bounding box center [231, 543] width 112 height 13
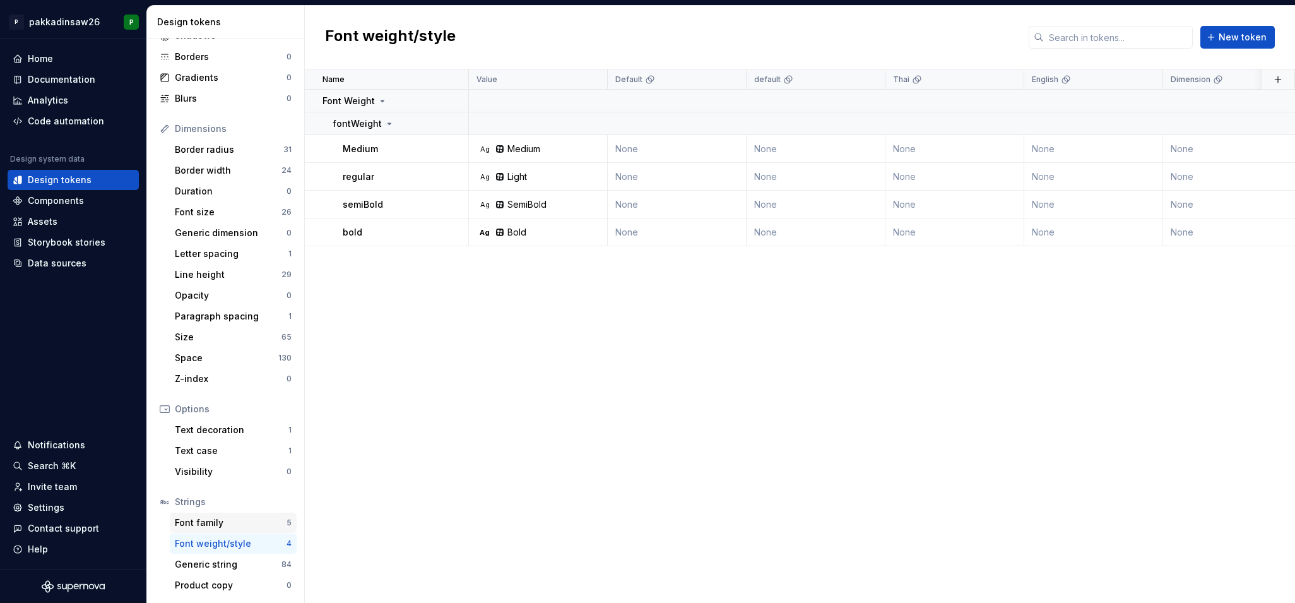
click at [207, 521] on div "Font family" at bounding box center [231, 522] width 112 height 13
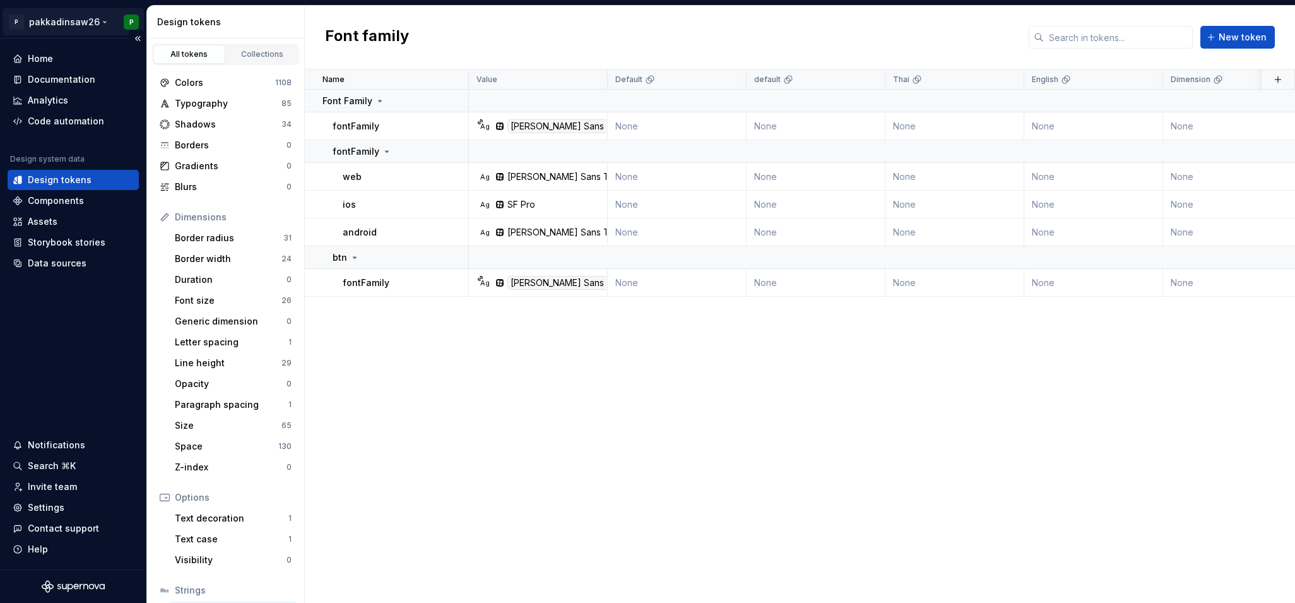
click at [91, 23] on html "P pakkadinsaw26 P Home Documentation Analytics Code automation Design system da…" at bounding box center [647, 301] width 1295 height 603
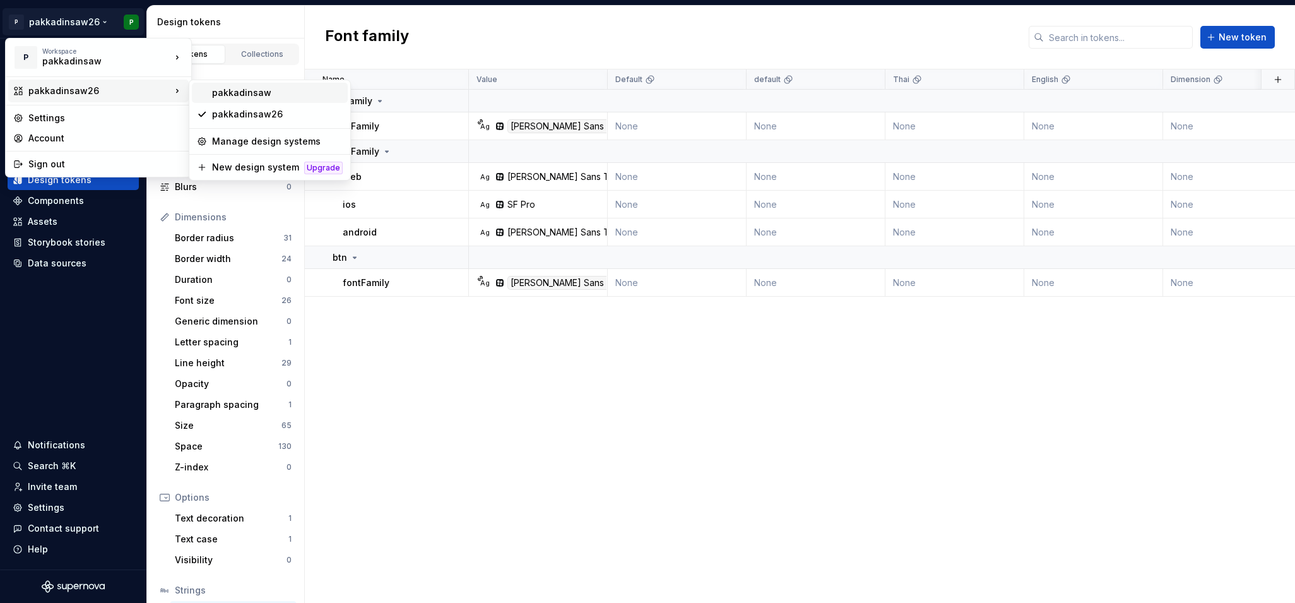
click at [207, 93] on div "pakkadinsaw" at bounding box center [270, 93] width 156 height 20
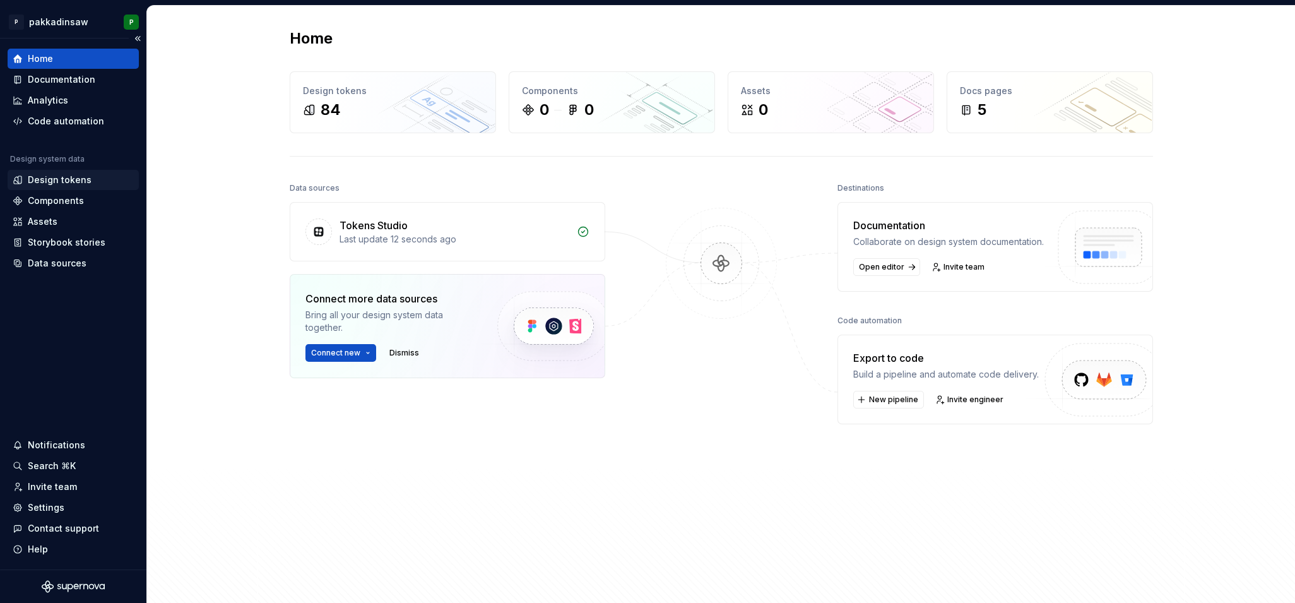
click at [62, 184] on div "Design tokens" at bounding box center [60, 180] width 64 height 13
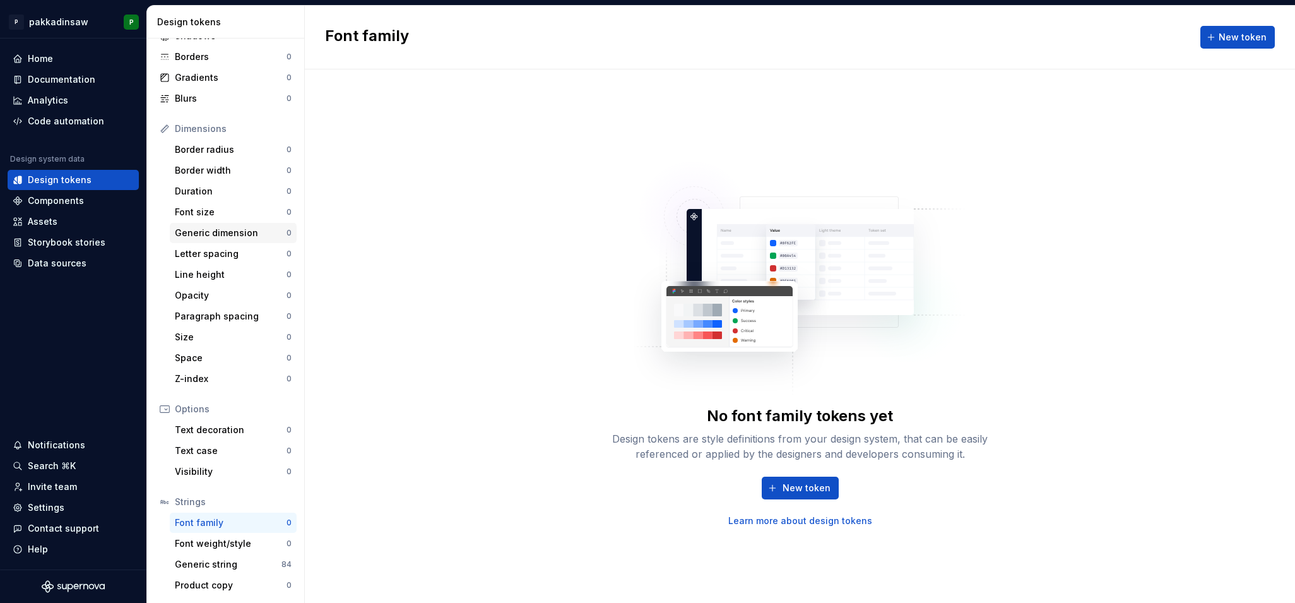
scroll to position [88, 0]
click at [190, 565] on div "Generic string" at bounding box center [228, 564] width 107 height 13
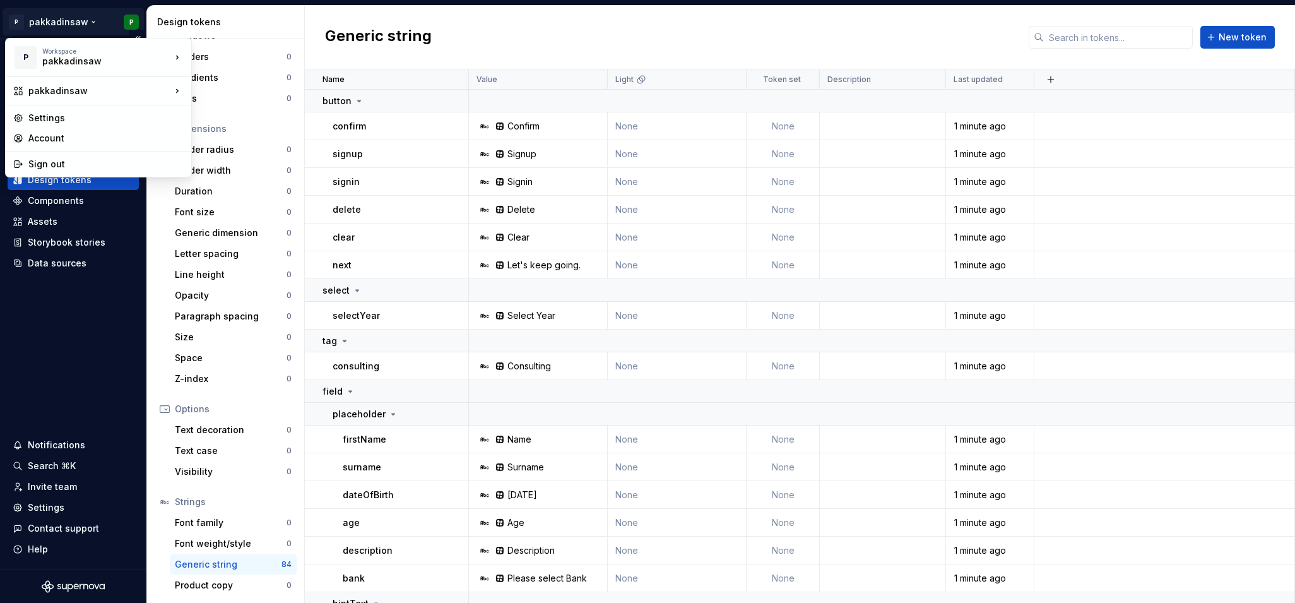
click at [81, 24] on html "P pakkadinsaw P Home Documentation Analytics Code automation Design system data…" at bounding box center [647, 301] width 1295 height 603
click at [217, 113] on div "pakkadinsaw26" at bounding box center [277, 114] width 131 height 13
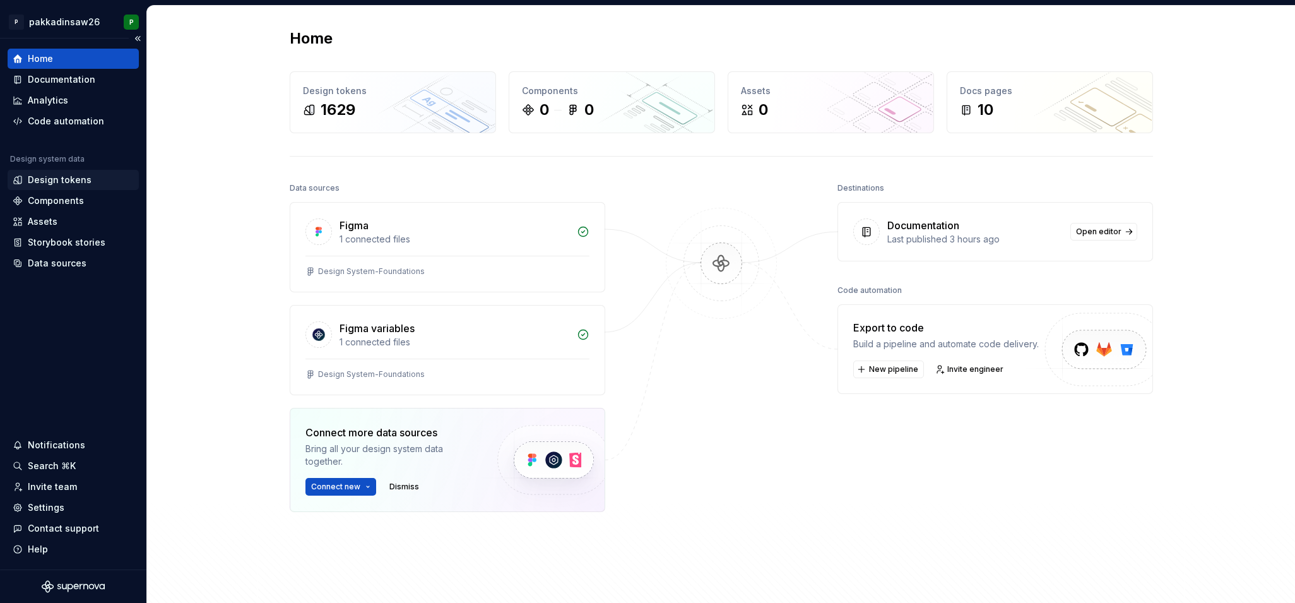
click at [65, 179] on div "Design tokens" at bounding box center [60, 180] width 64 height 13
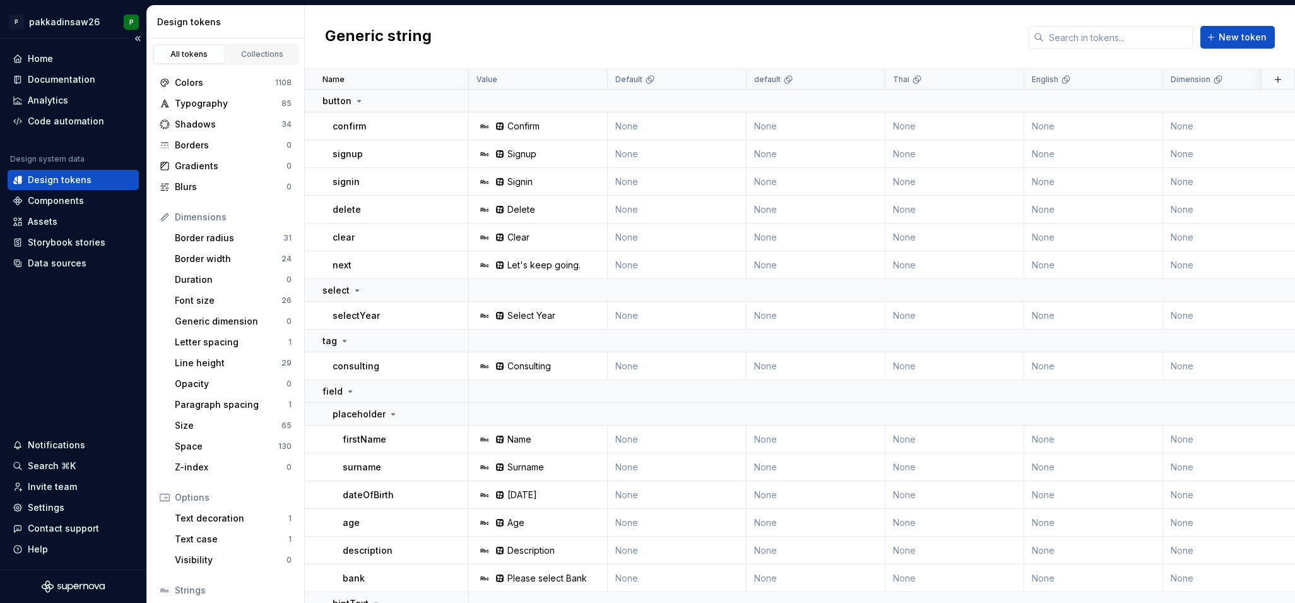
click at [68, 182] on div "Design tokens" at bounding box center [60, 180] width 64 height 13
click at [187, 80] on div "Colors" at bounding box center [225, 82] width 100 height 13
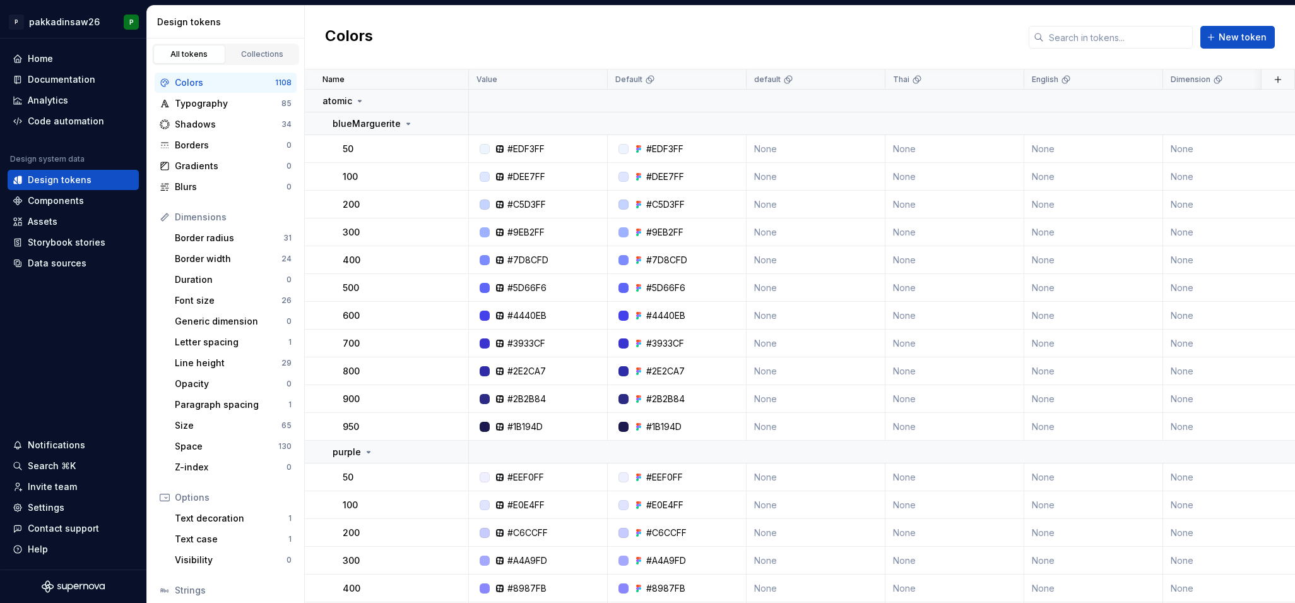
click at [348, 52] on div "Colors New token" at bounding box center [800, 38] width 990 height 64
click at [258, 104] on div "Typography" at bounding box center [228, 103] width 107 height 13
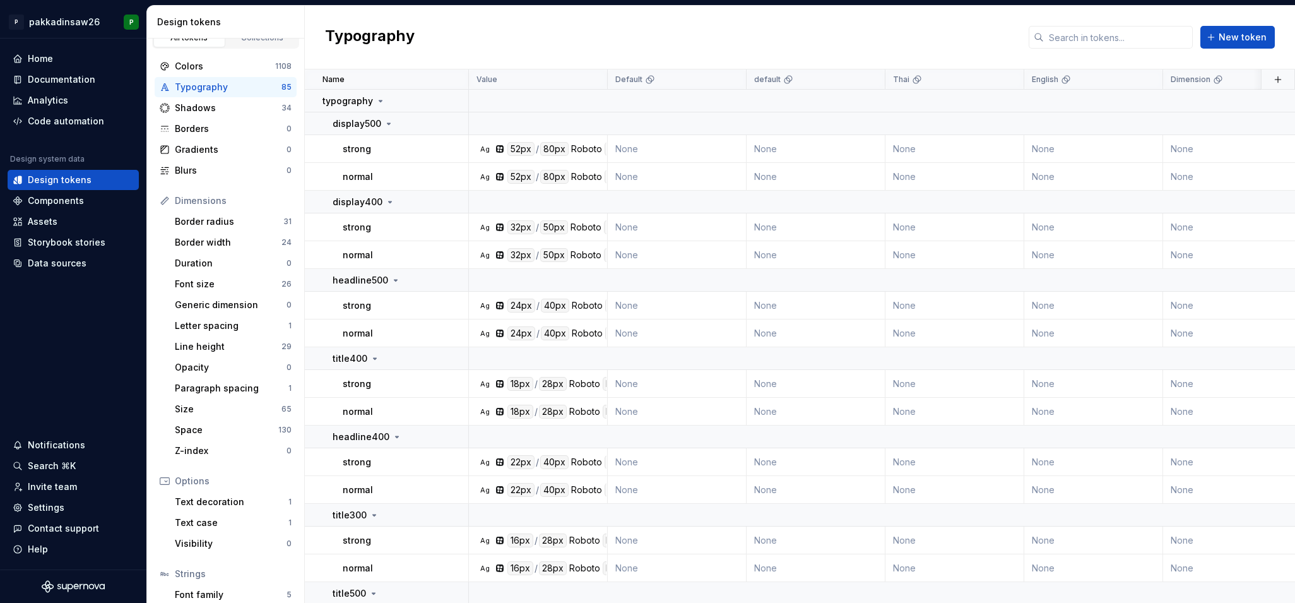
scroll to position [19, 0]
click at [203, 220] on div "Border radius" at bounding box center [229, 219] width 109 height 13
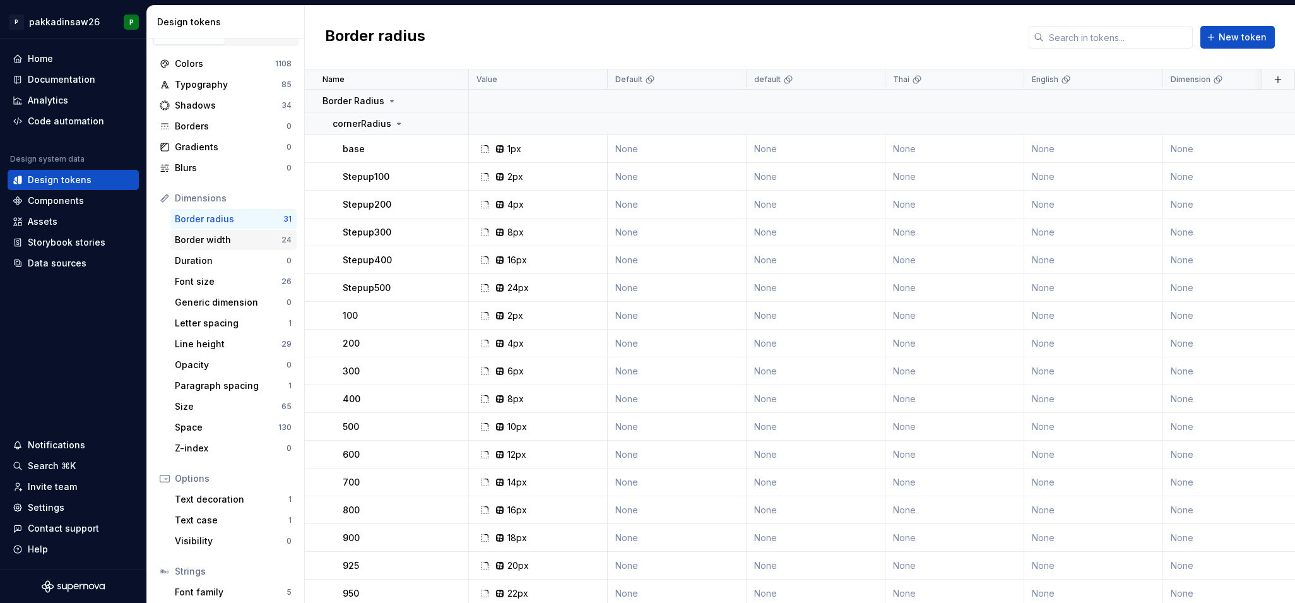
click at [203, 237] on div "Border width" at bounding box center [228, 239] width 107 height 13
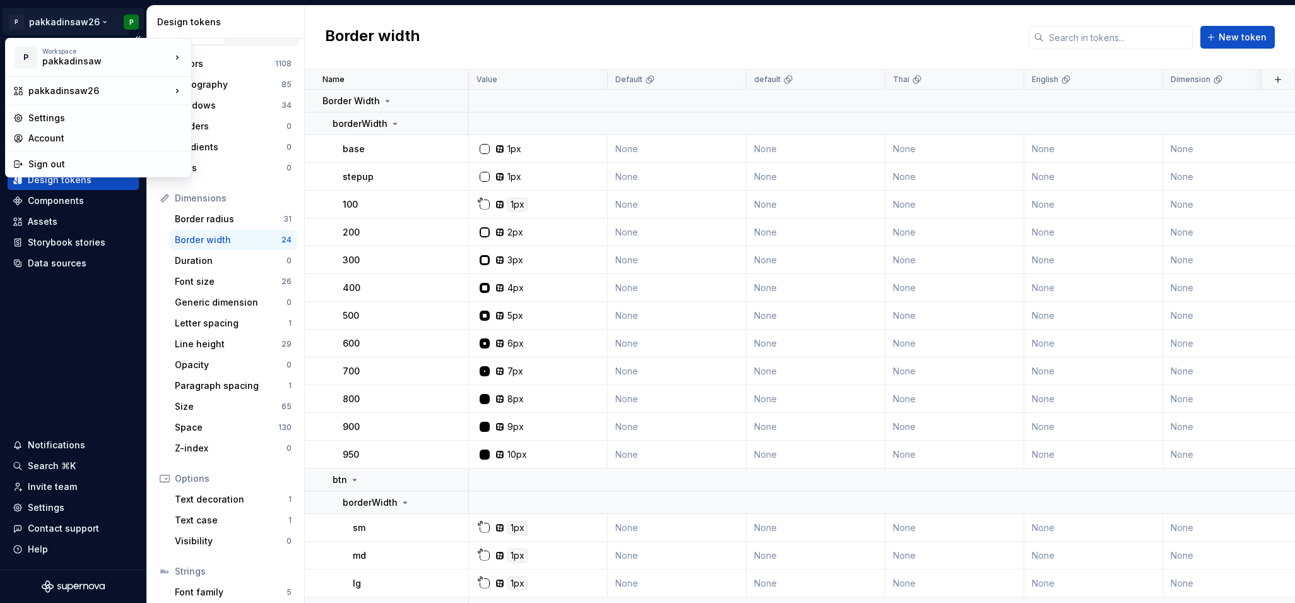
click at [56, 27] on html "P pakkadinsaw26 P Home Documentation Analytics Code automation Design system da…" at bounding box center [647, 301] width 1295 height 603
click at [256, 30] on html "P pakkadinsaw26 P Home Documentation Analytics Code automation Design system da…" at bounding box center [647, 301] width 1295 height 603
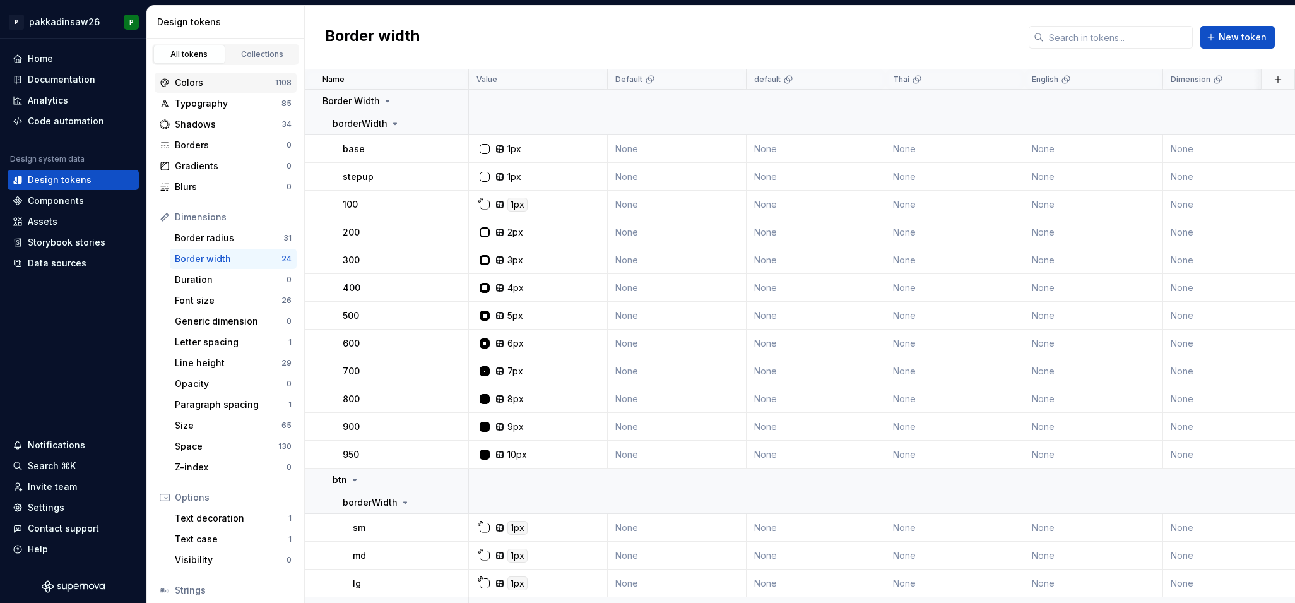
click at [199, 85] on div "Colors" at bounding box center [225, 82] width 100 height 13
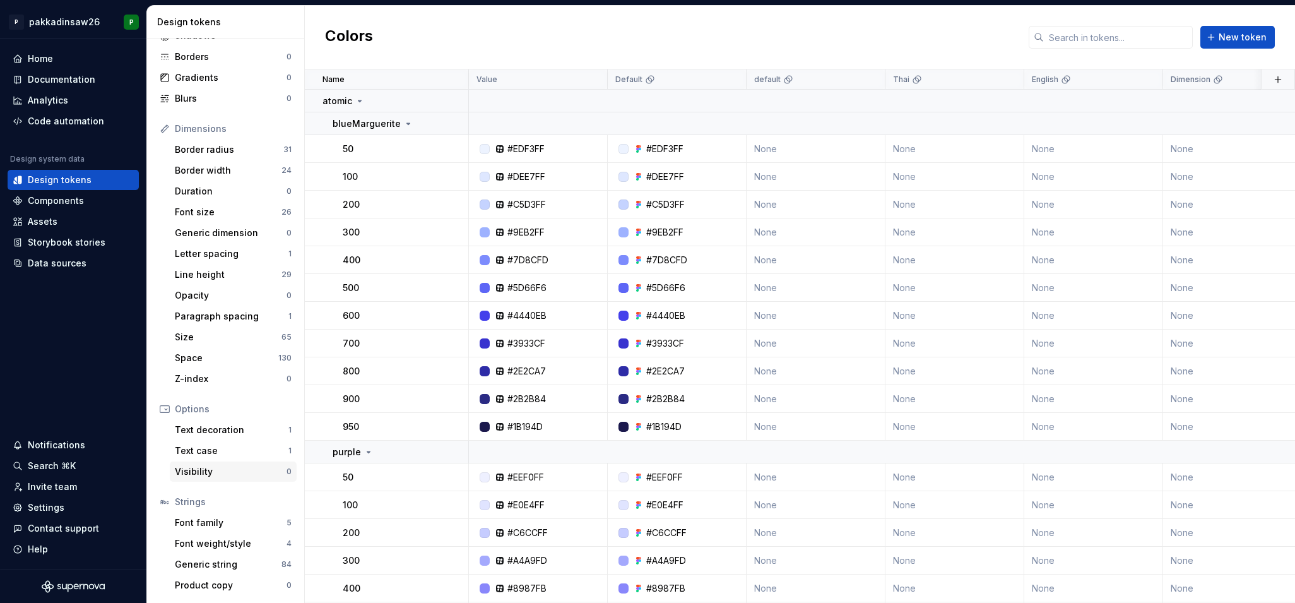
scroll to position [88, 0]
click at [225, 529] on div "Font family 5" at bounding box center [233, 522] width 127 height 20
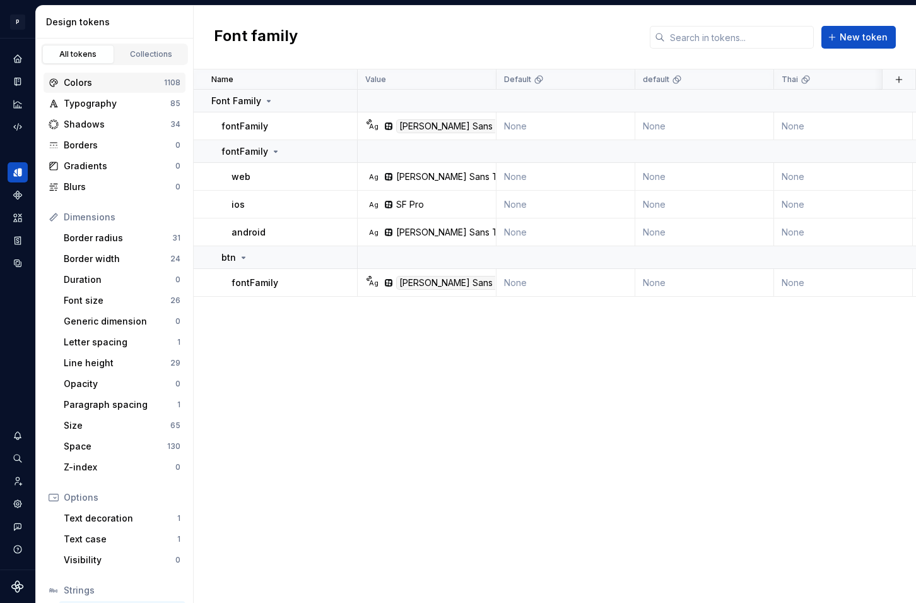
click at [105, 81] on div "Colors" at bounding box center [114, 82] width 100 height 13
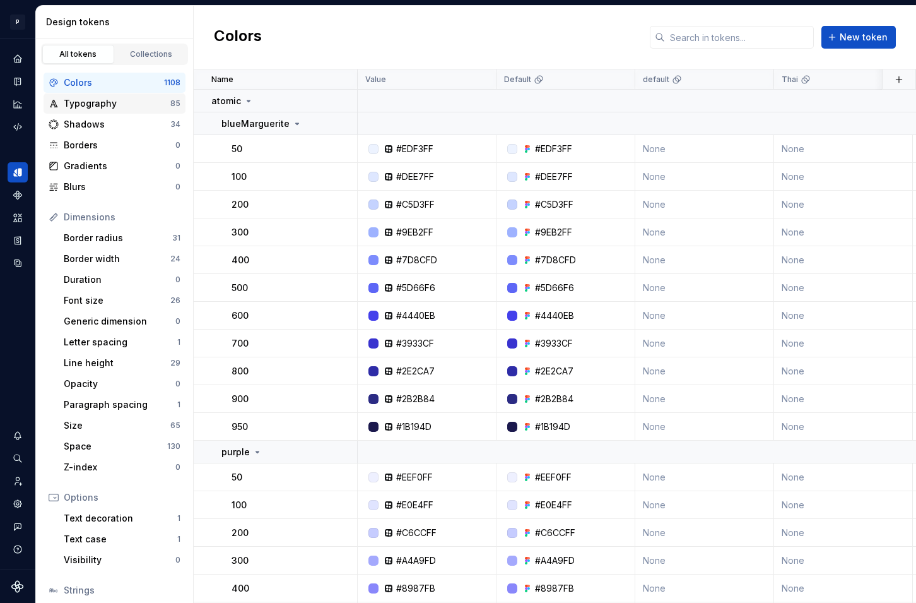
click at [105, 103] on div "Typography" at bounding box center [117, 103] width 107 height 13
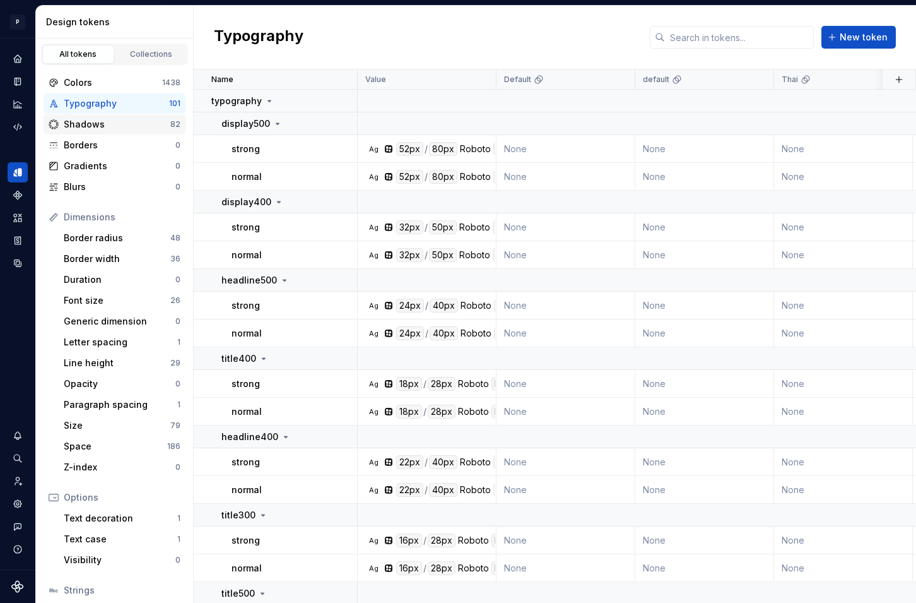
click at [99, 127] on div "Shadows" at bounding box center [117, 124] width 107 height 13
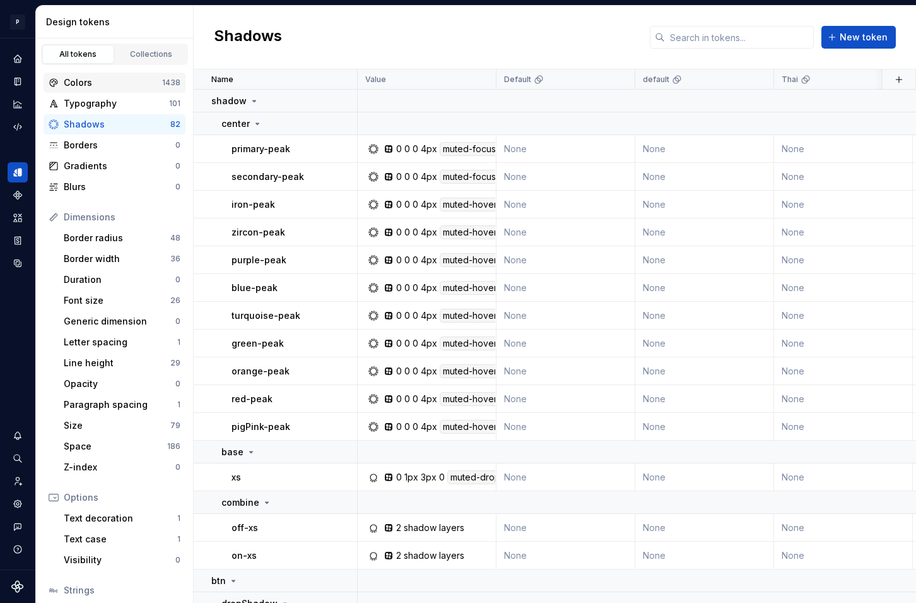
click at [131, 81] on div "Colors" at bounding box center [113, 82] width 98 height 13
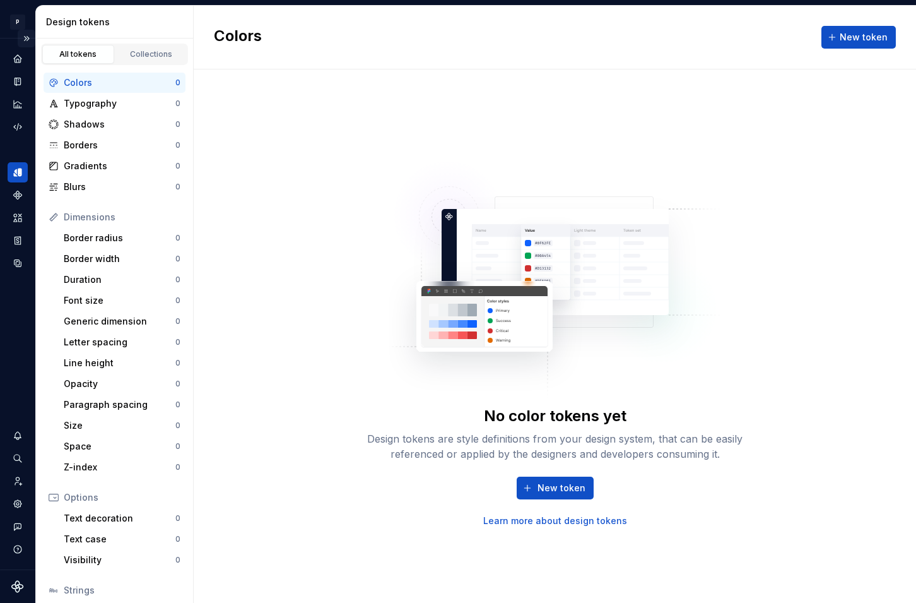
click at [26, 39] on button "Expand sidebar" at bounding box center [27, 39] width 18 height 18
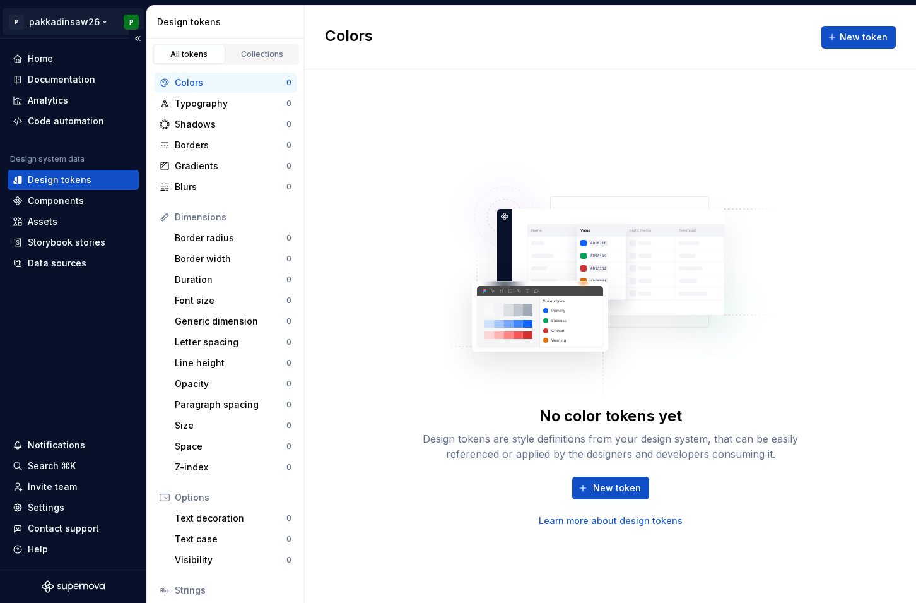
click at [54, 20] on html "P pakkadinsaw26 P Home Documentation Analytics Code automation Design system da…" at bounding box center [458, 301] width 916 height 603
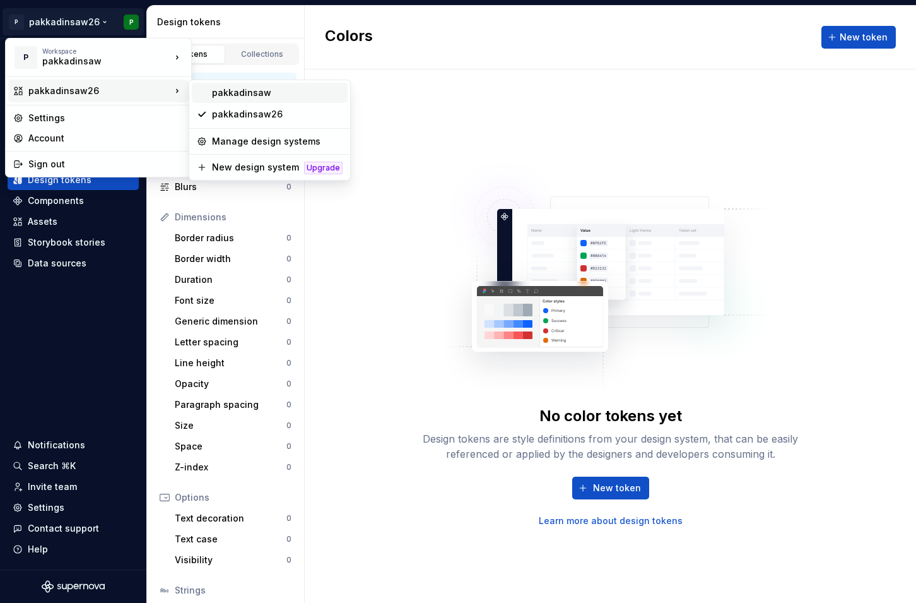
click at [233, 93] on div "pakkadinsaw" at bounding box center [277, 92] width 131 height 13
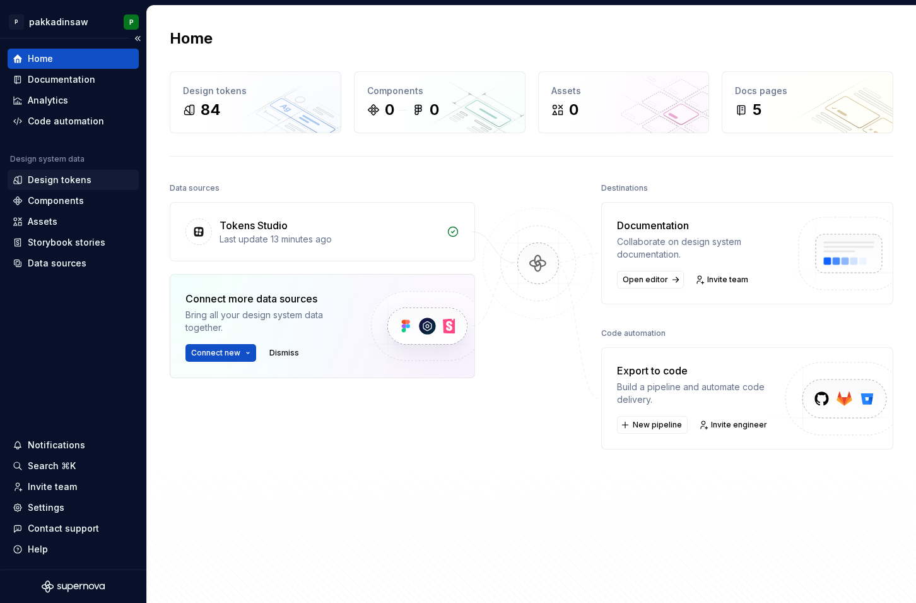
click at [52, 180] on div "Design tokens" at bounding box center [60, 180] width 64 height 13
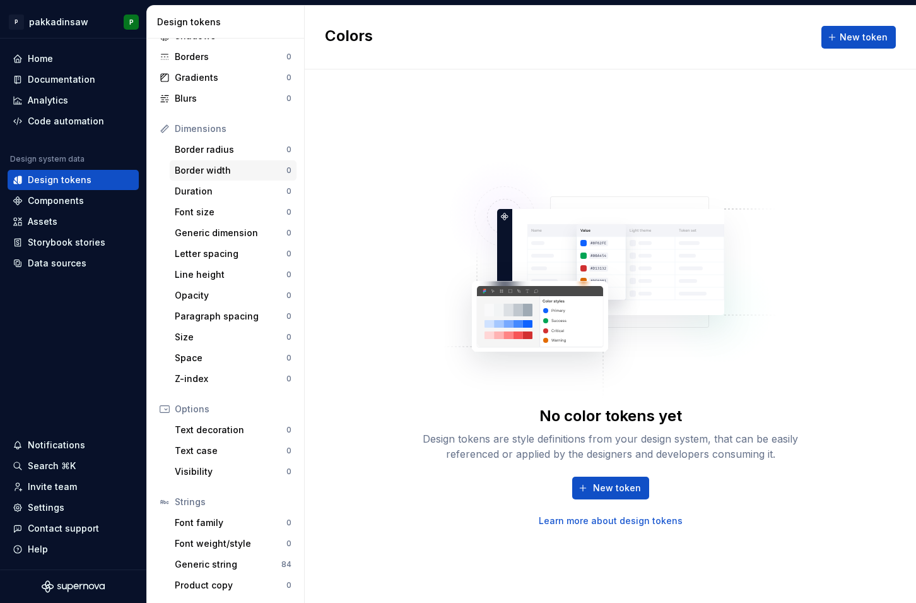
scroll to position [88, 0]
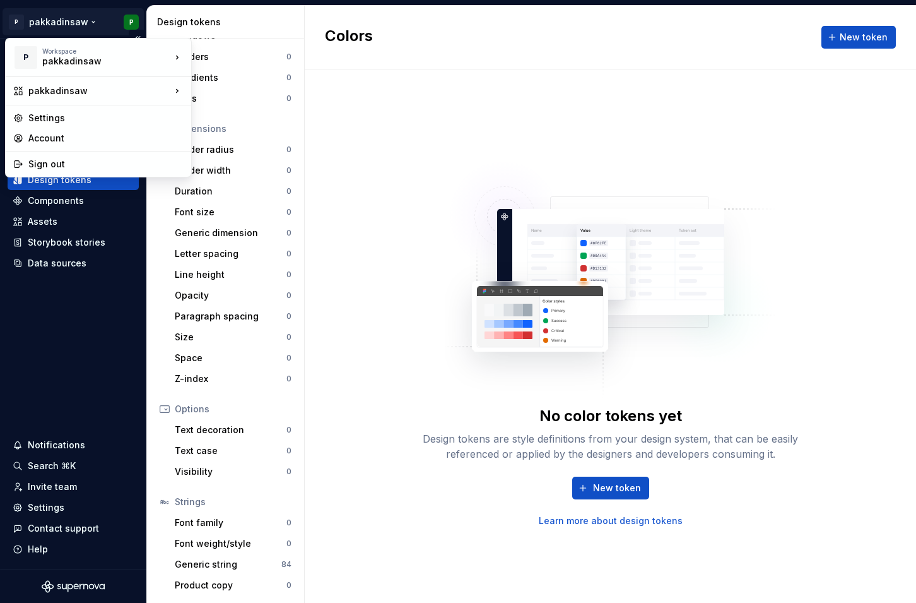
click at [88, 26] on html "P pakkadinsaw P Home Documentation Analytics Code automation Design system data…" at bounding box center [458, 301] width 916 height 603
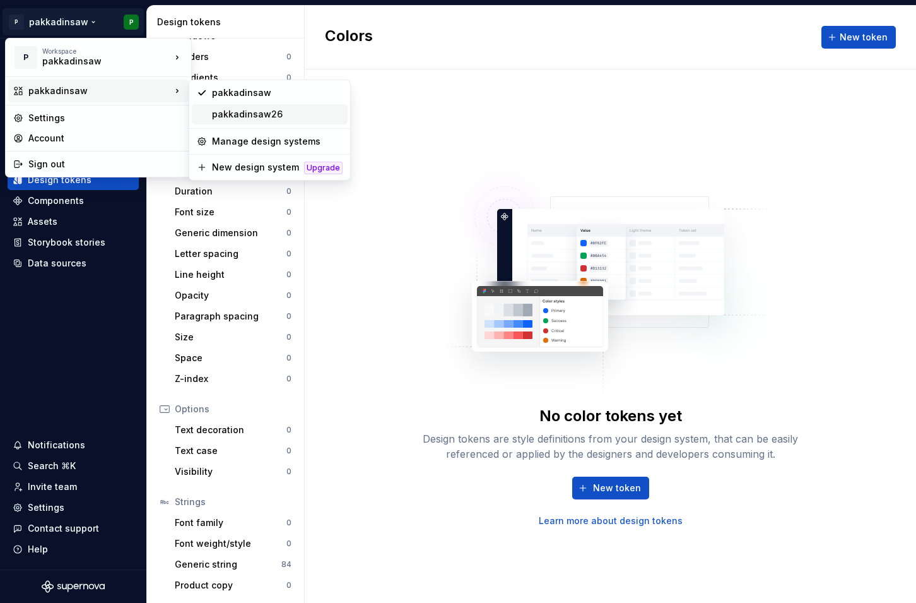
click at [206, 111] on div "pakkadinsaw26" at bounding box center [270, 114] width 156 height 20
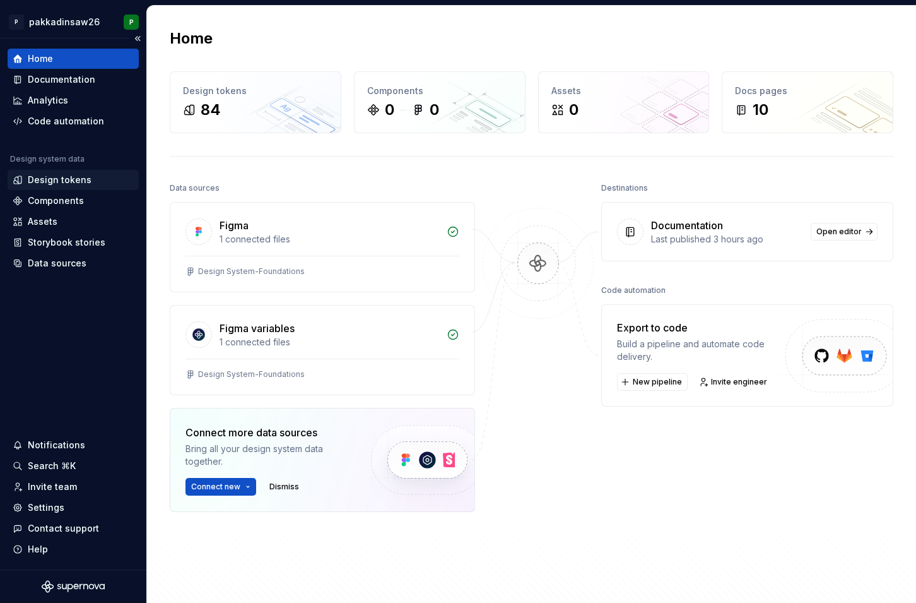
click at [99, 176] on div "Design tokens" at bounding box center [73, 180] width 121 height 13
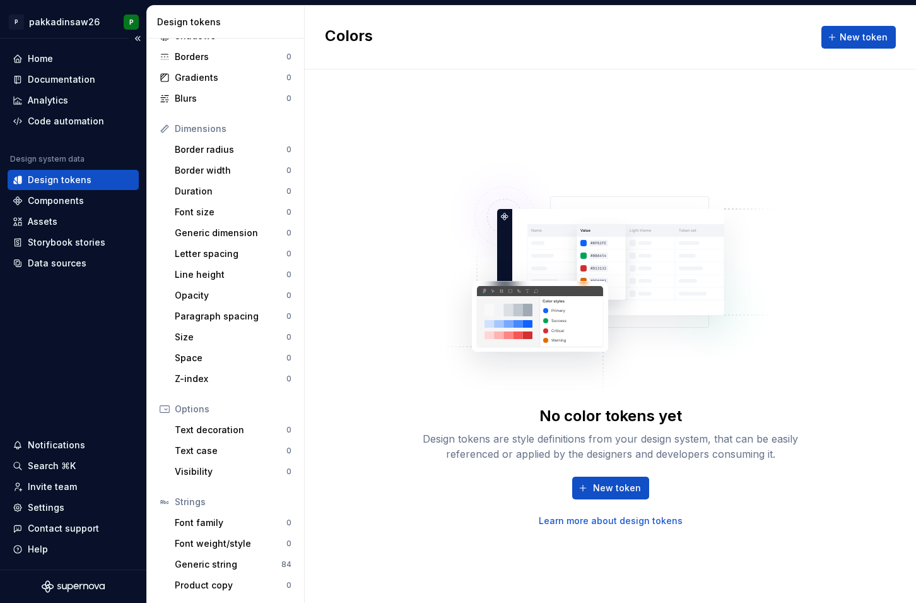
scroll to position [88, 0]
click at [76, 202] on div "Components" at bounding box center [56, 200] width 56 height 13
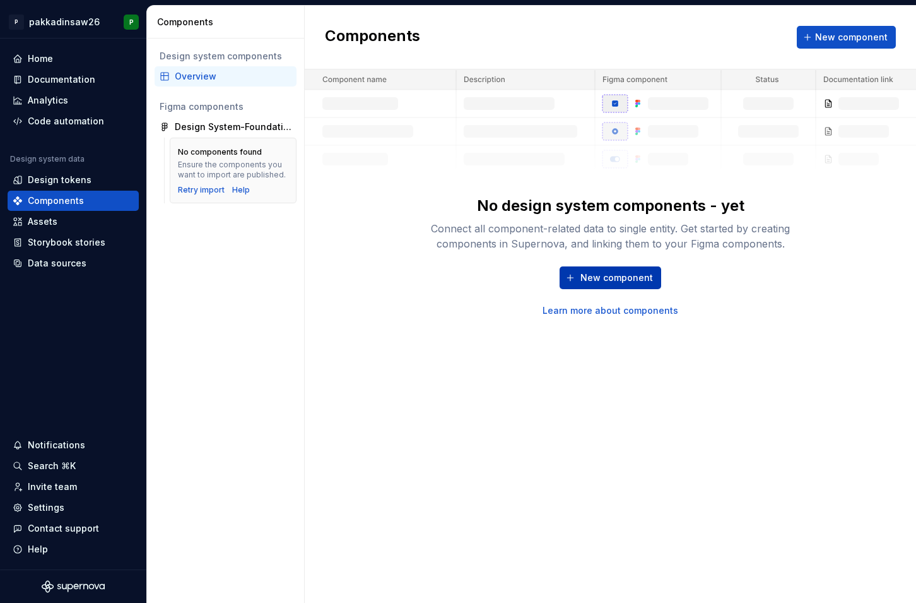
click at [590, 281] on span "New component" at bounding box center [617, 277] width 73 height 13
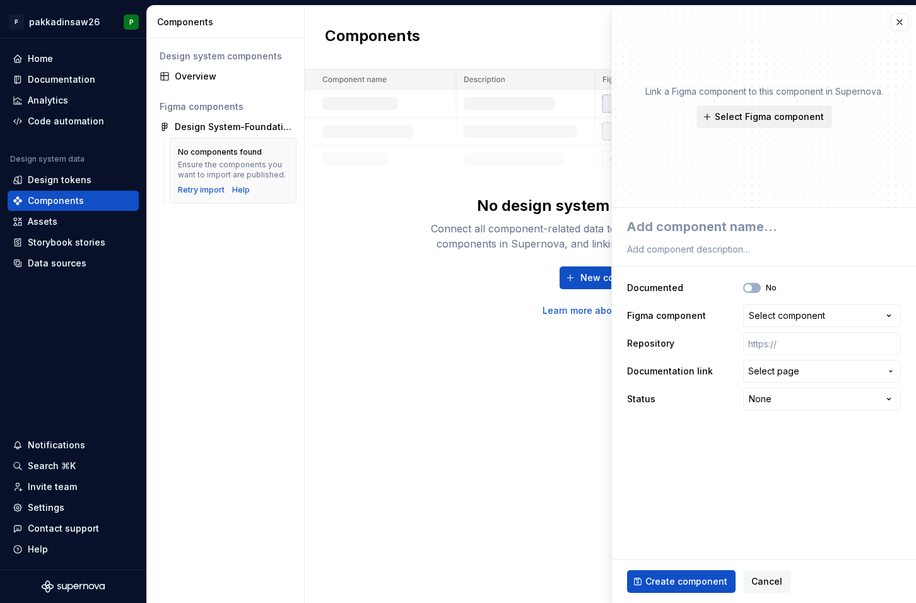
click at [724, 114] on span "Select Figma component" at bounding box center [769, 116] width 109 height 13
click at [687, 118] on div "Link a Figma component to this component in Supernova. Select Figma component" at bounding box center [765, 106] width 238 height 43
click at [765, 316] on div "Select component" at bounding box center [787, 315] width 76 height 13
click at [765, 317] on html "**********" at bounding box center [458, 301] width 916 height 603
click at [769, 338] on input "text" at bounding box center [822, 343] width 158 height 23
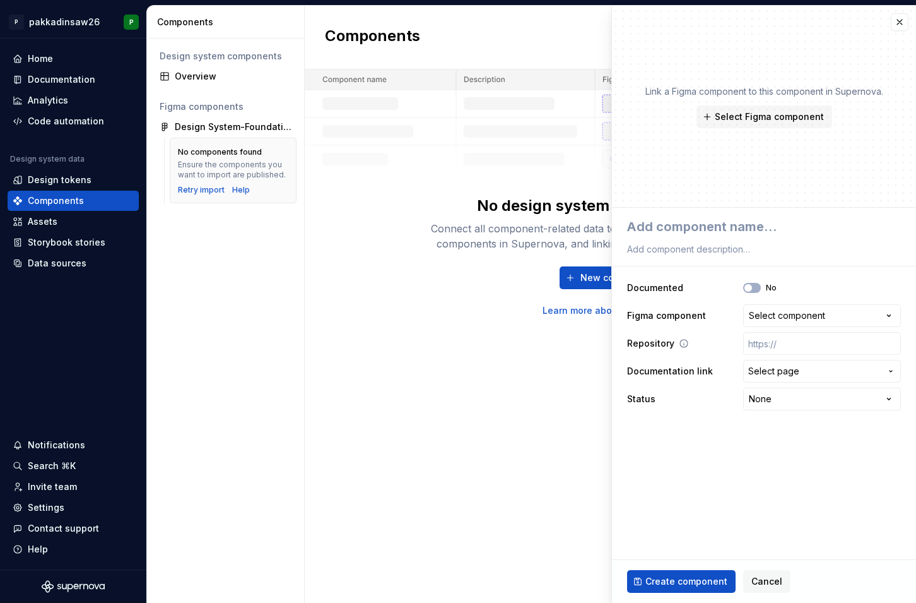
type textarea "*"
click at [682, 348] on div "Repository" at bounding box center [657, 343] width 60 height 13
click at [681, 346] on icon at bounding box center [684, 343] width 10 height 10
click at [681, 341] on icon at bounding box center [684, 343] width 10 height 10
click at [764, 340] on input "text" at bounding box center [822, 343] width 158 height 23
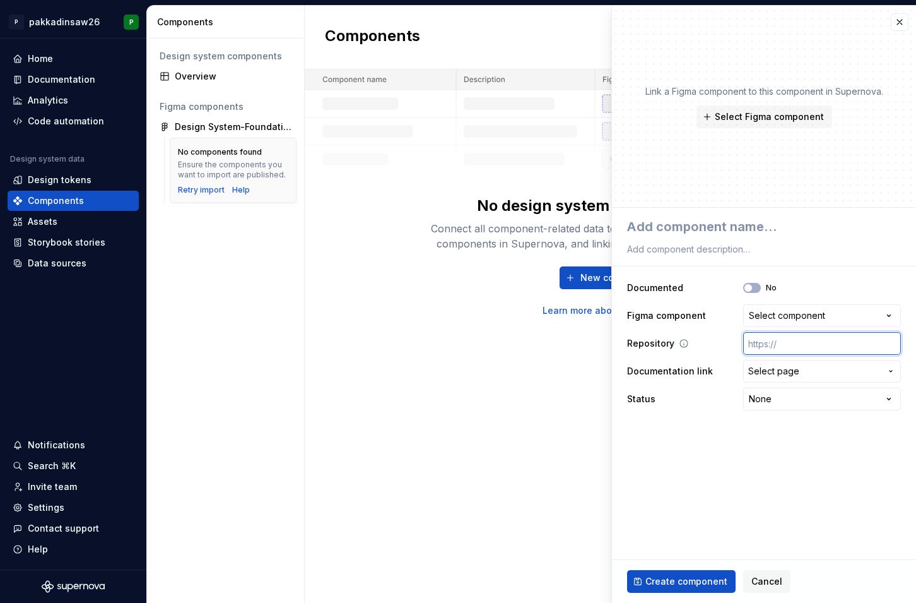
click at [762, 343] on input "text" at bounding box center [822, 343] width 158 height 23
paste input "[URL][DOMAIN_NAME]"
type input "[URL][DOMAIN_NAME]"
type textarea "*"
type input "[URL][DOMAIN_NAME]"
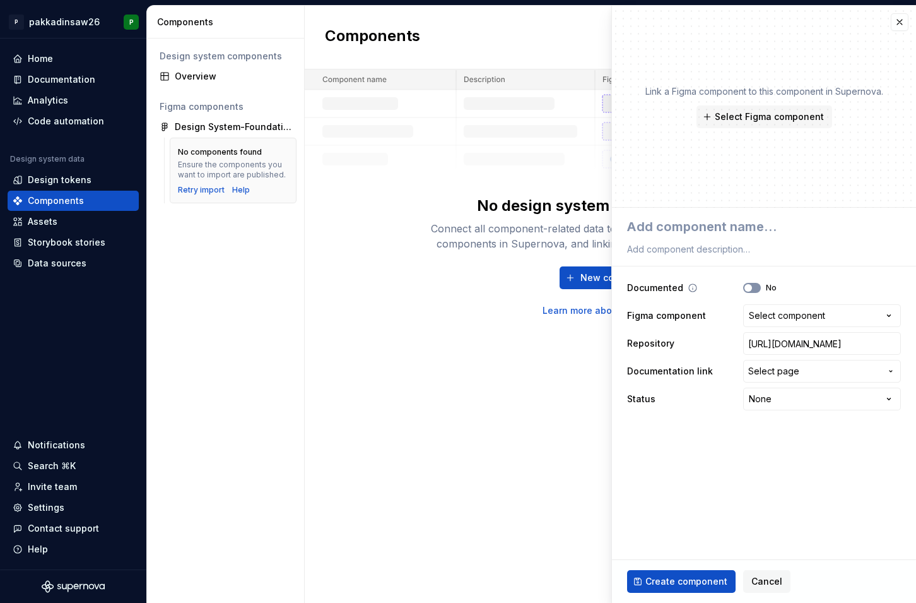
click at [754, 290] on button "No" at bounding box center [752, 288] width 18 height 10
click at [772, 317] on div "Select component" at bounding box center [787, 315] width 76 height 13
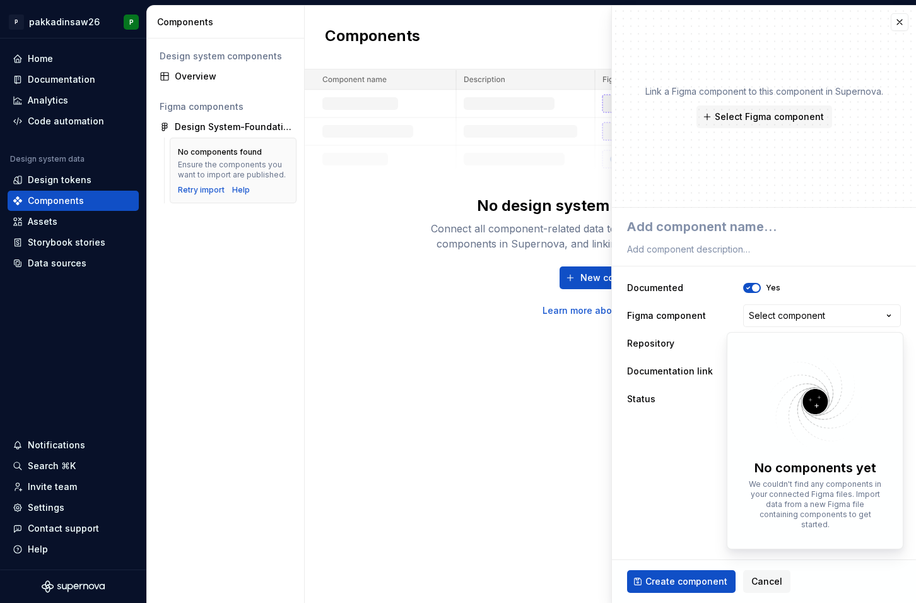
click at [702, 428] on html "**********" at bounding box center [458, 301] width 916 height 603
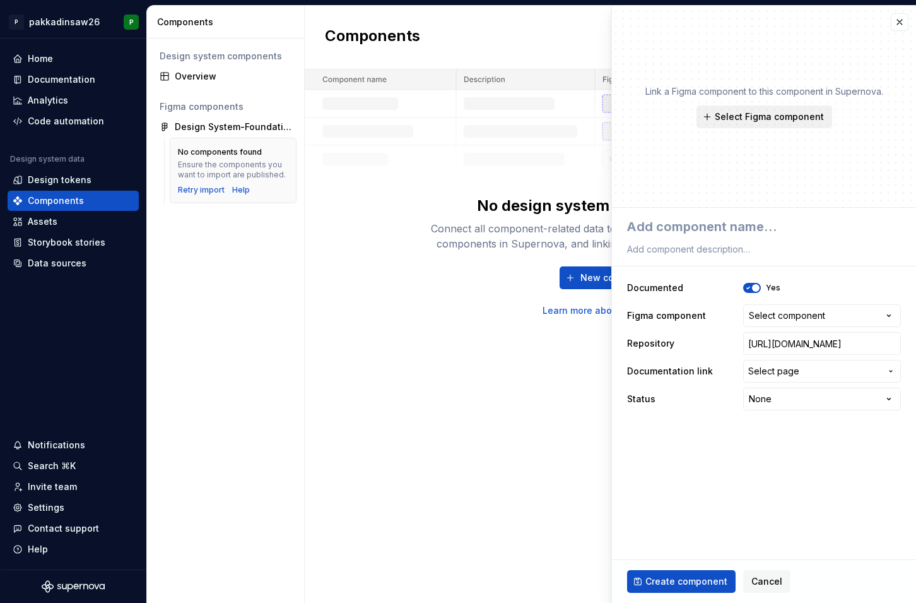
click at [801, 115] on span "Select Figma component" at bounding box center [769, 116] width 109 height 13
click at [704, 483] on fieldset "**********" at bounding box center [764, 405] width 304 height 395
click at [773, 375] on span "Select page" at bounding box center [773, 371] width 51 height 13
click at [709, 448] on html "**********" at bounding box center [458, 301] width 916 height 603
click at [764, 370] on span "Select page" at bounding box center [773, 371] width 51 height 13
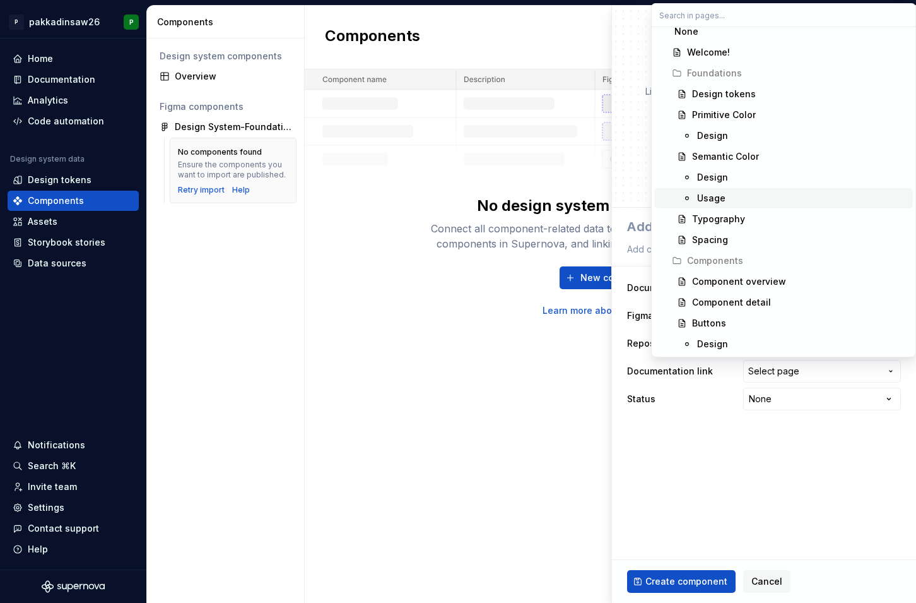
scroll to position [8, 0]
click at [702, 318] on div "Buttons" at bounding box center [709, 323] width 34 height 13
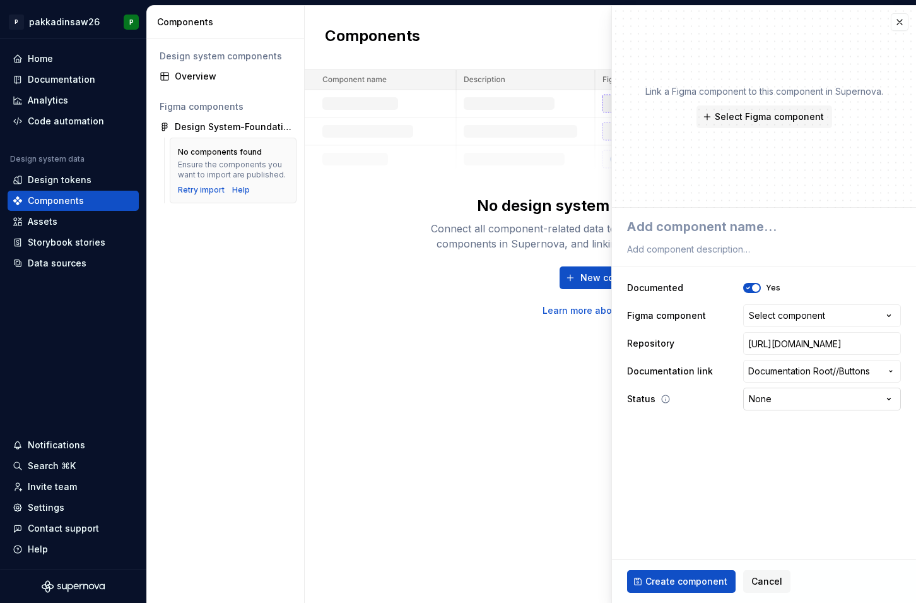
click at [757, 396] on html "**********" at bounding box center [458, 301] width 916 height 603
click at [772, 307] on button "Select component" at bounding box center [822, 315] width 158 height 23
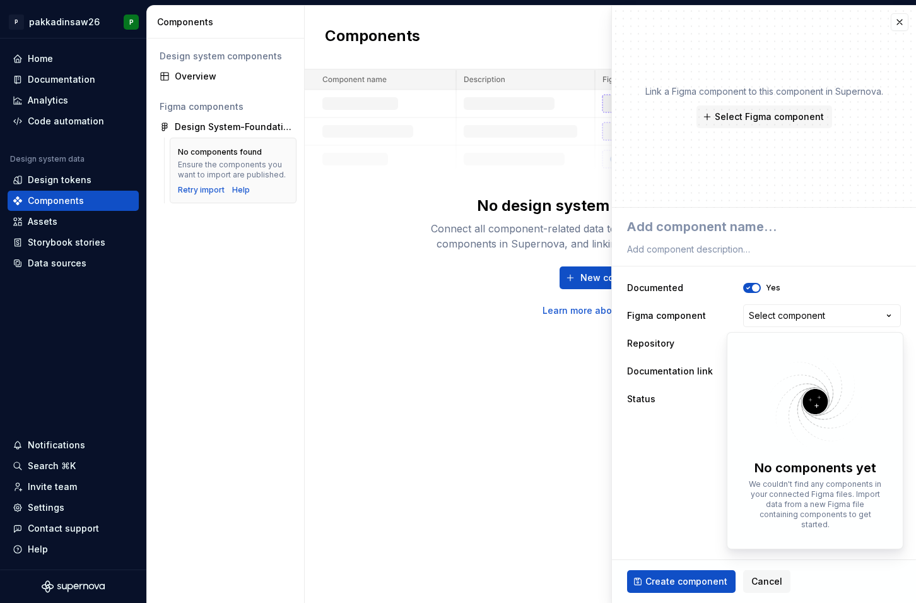
click at [784, 318] on html "**********" at bounding box center [458, 301] width 916 height 603
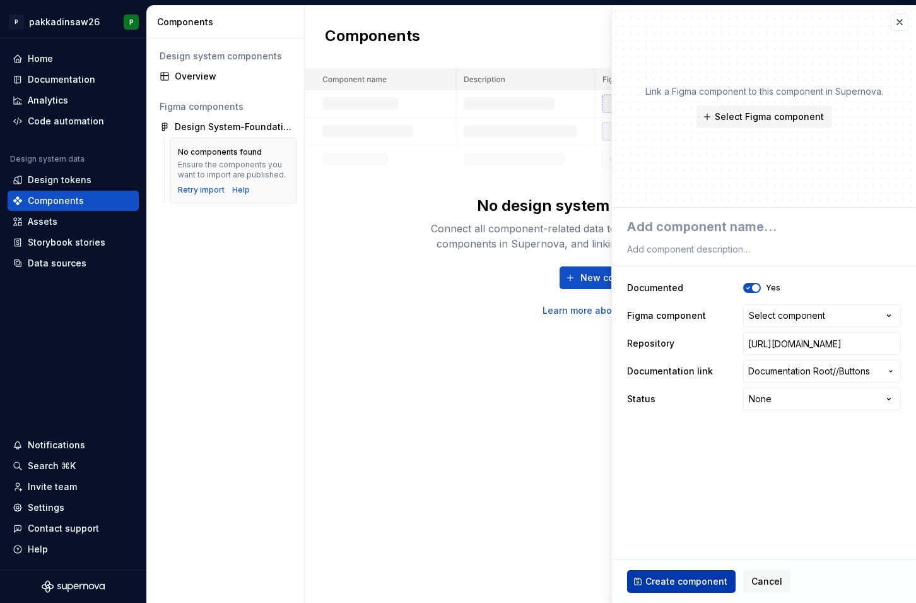
click at [680, 580] on span "Create component" at bounding box center [687, 581] width 82 height 13
type textarea "*"
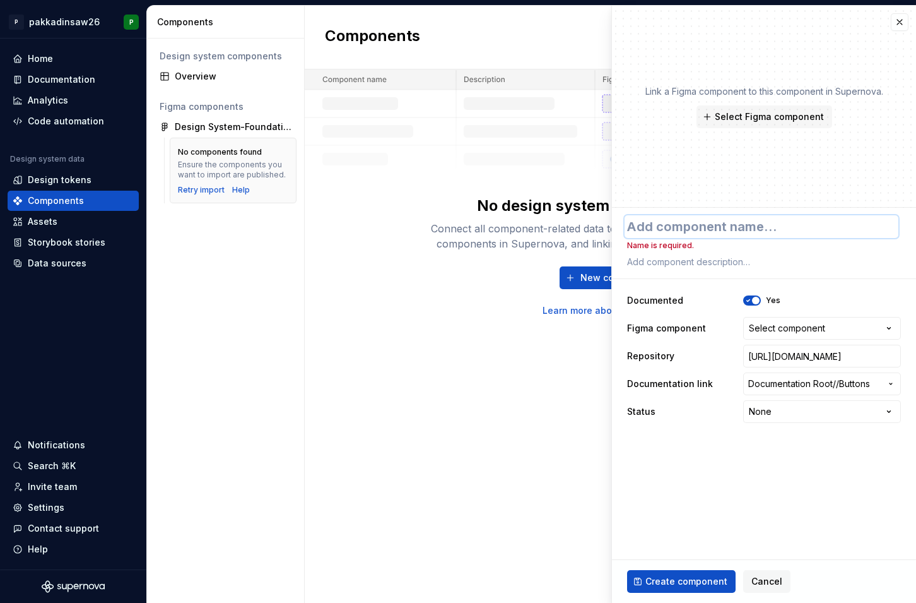
type textarea "B"
type textarea "*"
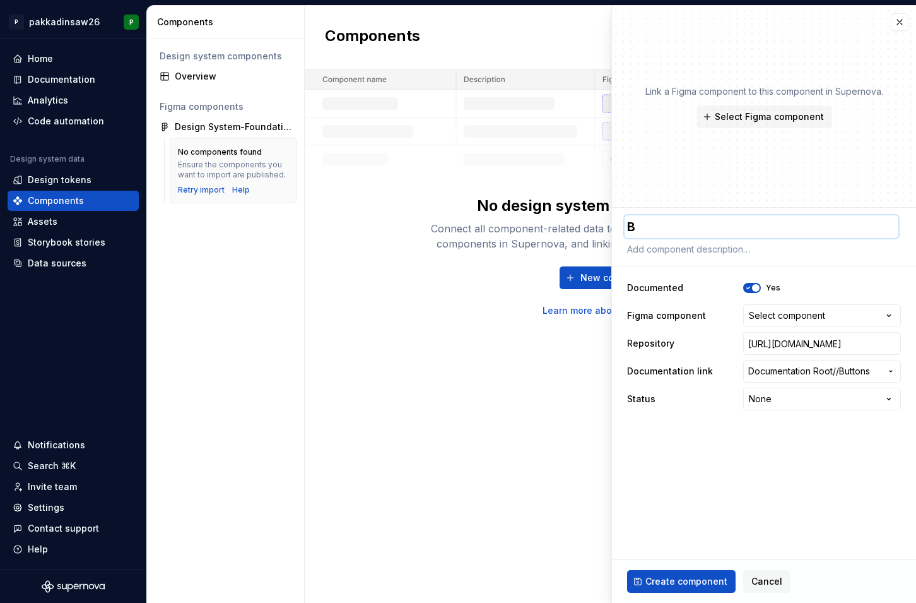
type textarea "Bu"
type textarea "*"
type textarea "B"
type textarea "*"
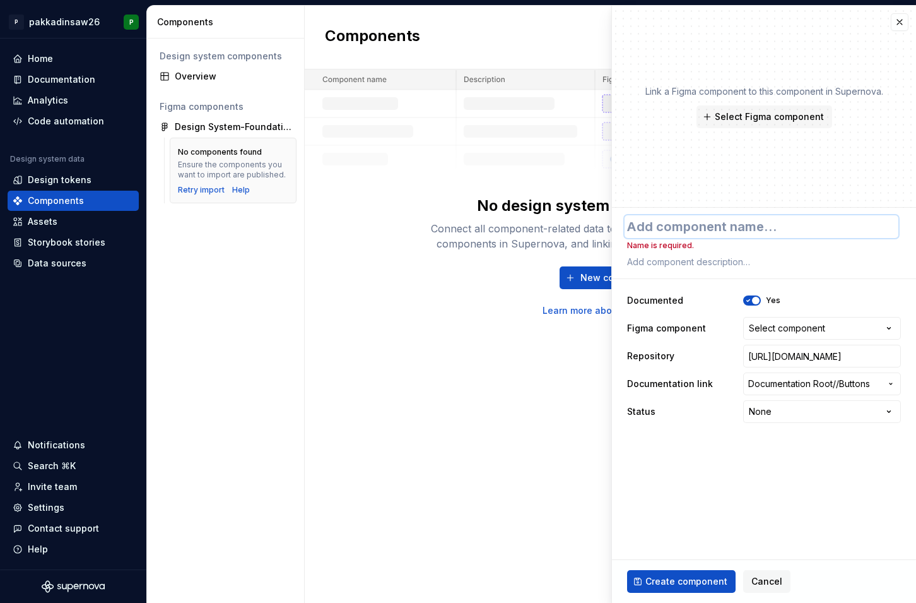
type textarea "P"
type textarea "*"
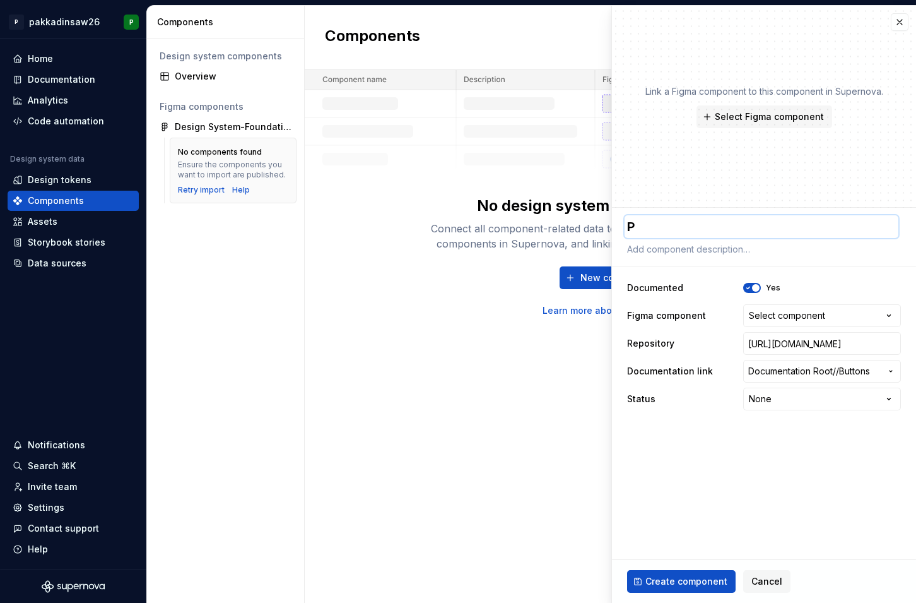
type textarea "Pr"
type textarea "*"
type textarea "Pri"
type textarea "*"
type textarea "Prim"
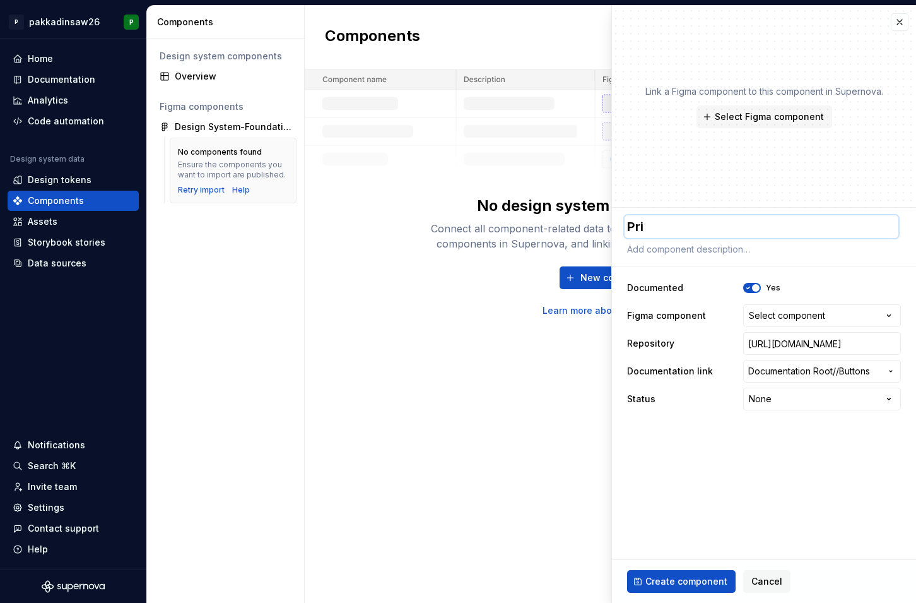
type textarea "*"
type textarea "Prima"
type textarea "*"
type textarea "Primar"
type textarea "*"
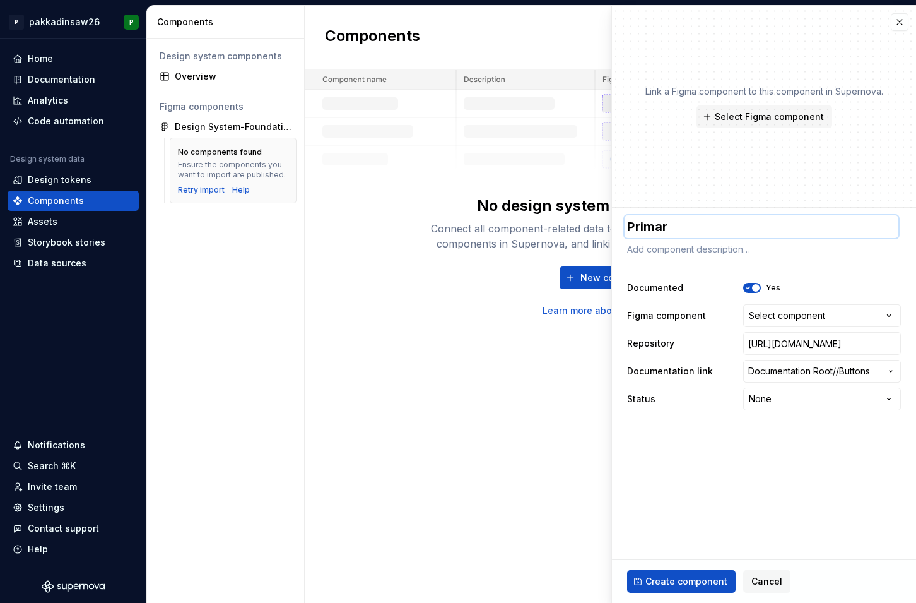
type textarea "Primary"
type textarea "*"
type textarea "Primary"
type textarea "*"
type textarea "Primary B"
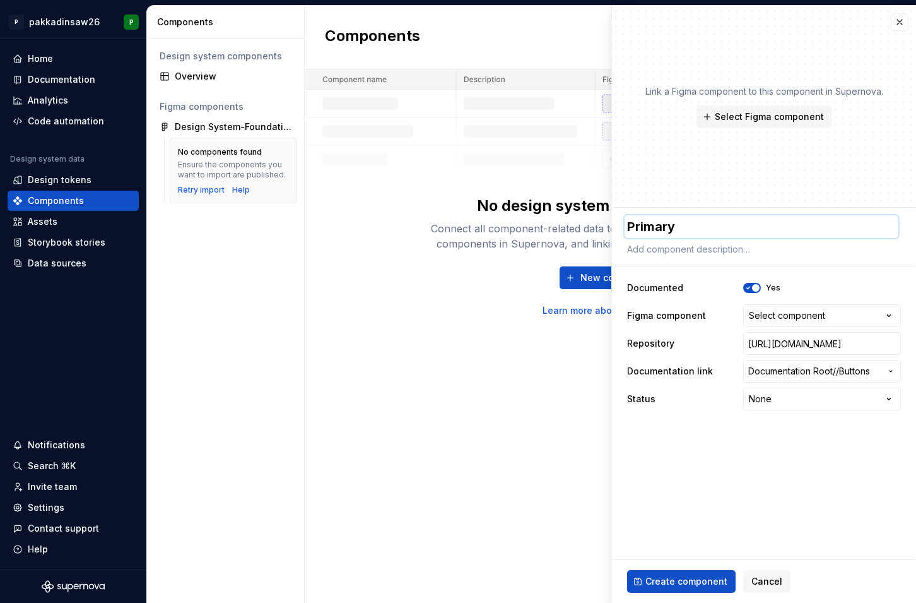
type textarea "*"
type textarea "Primary Bu"
type textarea "*"
type textarea "Primary But"
type textarea "*"
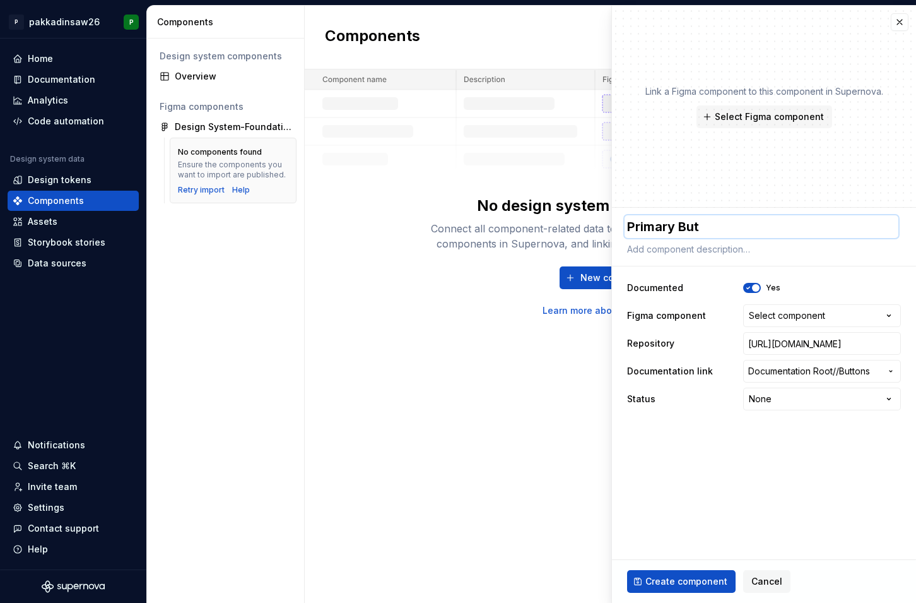
type textarea "Primary Butt"
type textarea "*"
type textarea "Primary Butto"
type textarea "*"
type textarea "Primary Button"
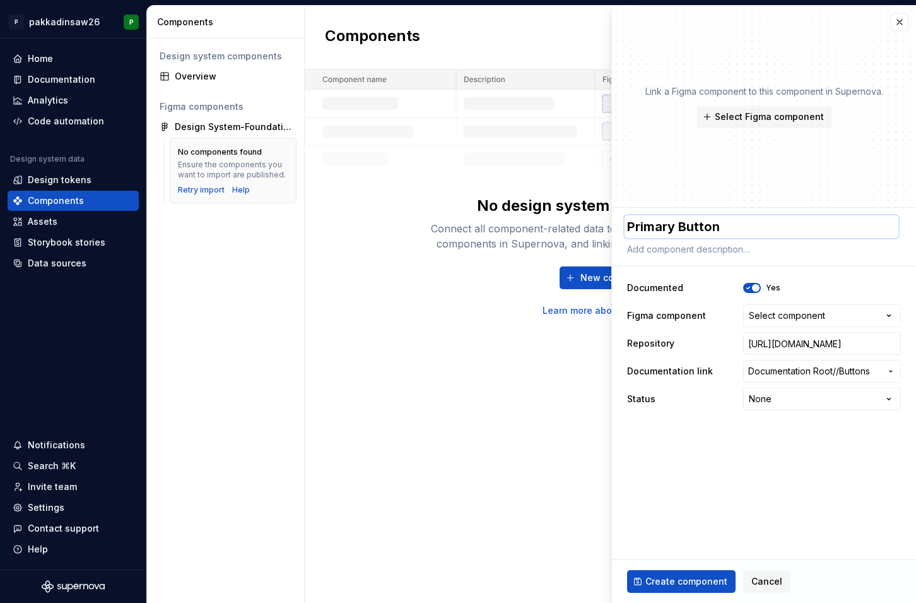
type textarea "*"
type textarea "Primary Button"
click at [669, 579] on span "Create component" at bounding box center [687, 581] width 82 height 13
type textarea "*"
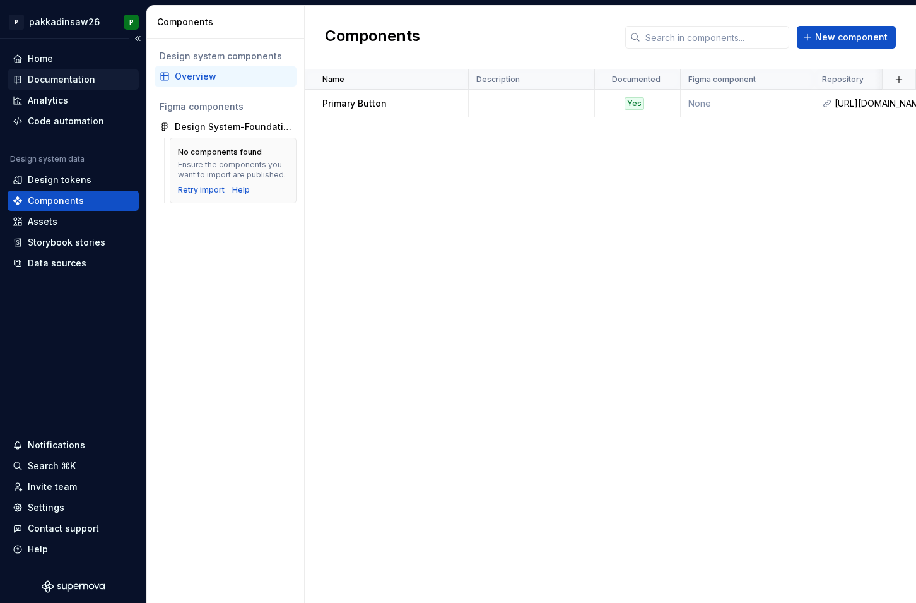
click at [64, 81] on div "Documentation" at bounding box center [62, 79] width 68 height 13
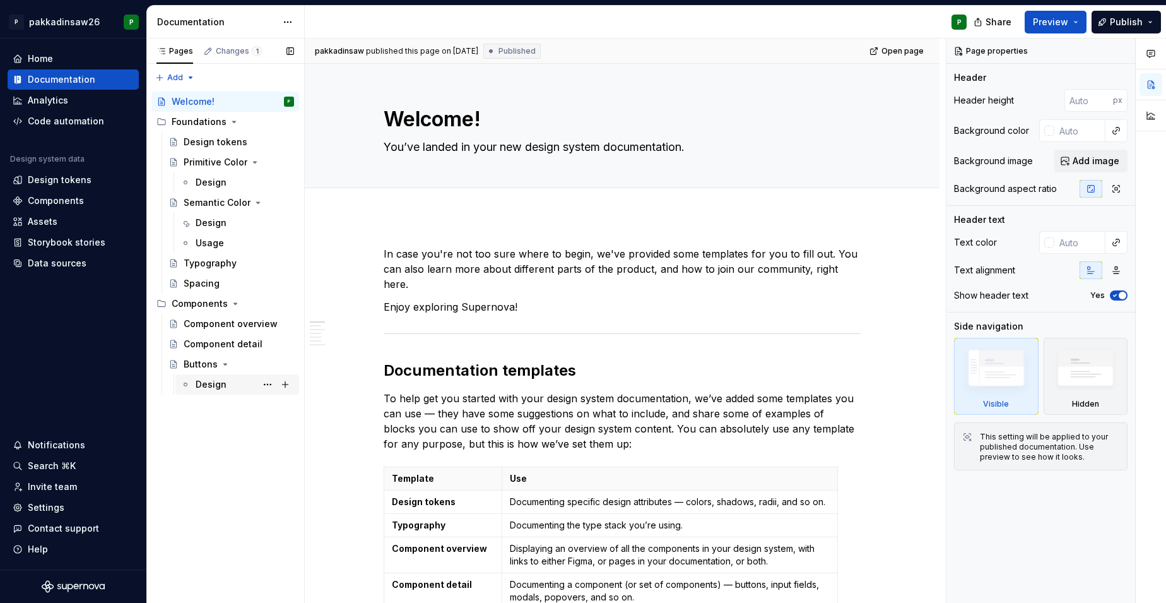
click at [208, 382] on div "Design" at bounding box center [211, 384] width 31 height 13
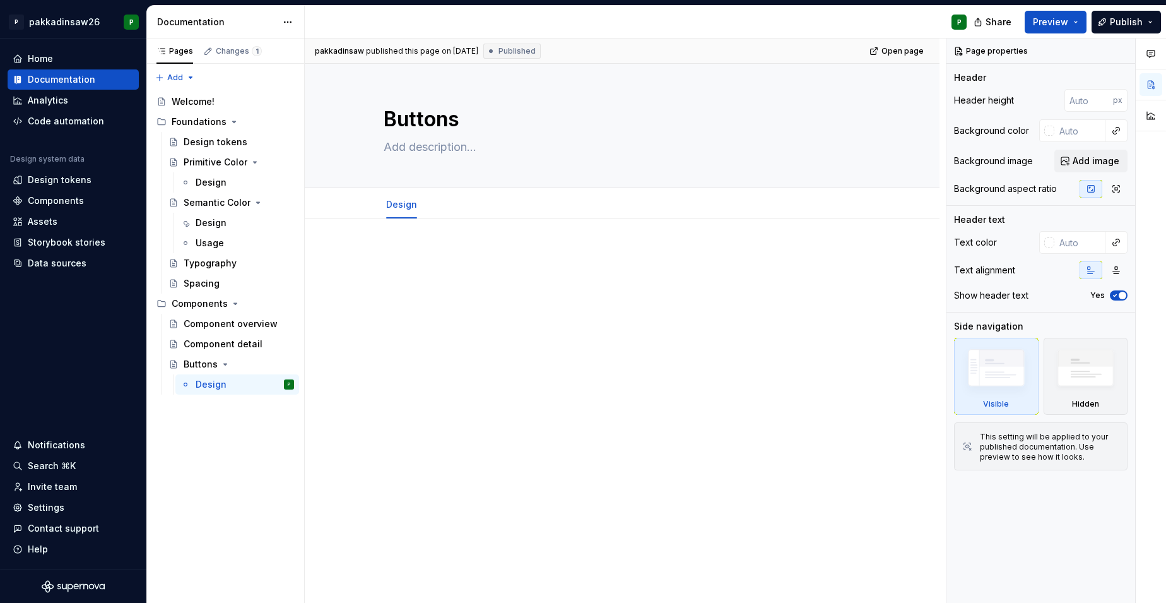
click at [439, 292] on div at bounding box center [622, 273] width 477 height 48
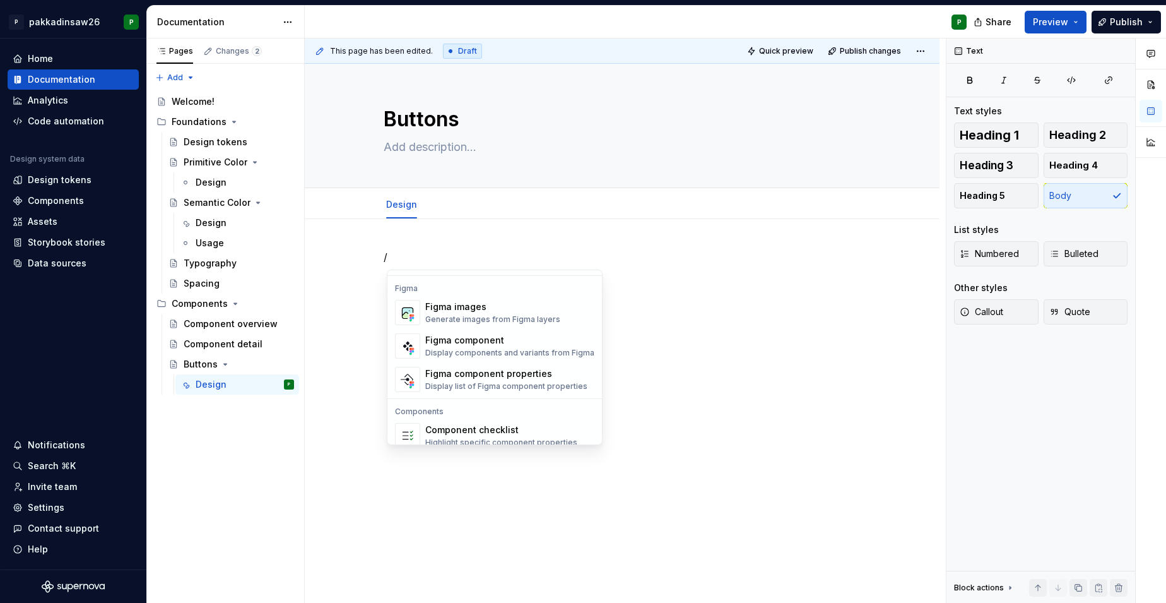
scroll to position [1181, 0]
click at [452, 341] on div "Figma component" at bounding box center [509, 339] width 169 height 13
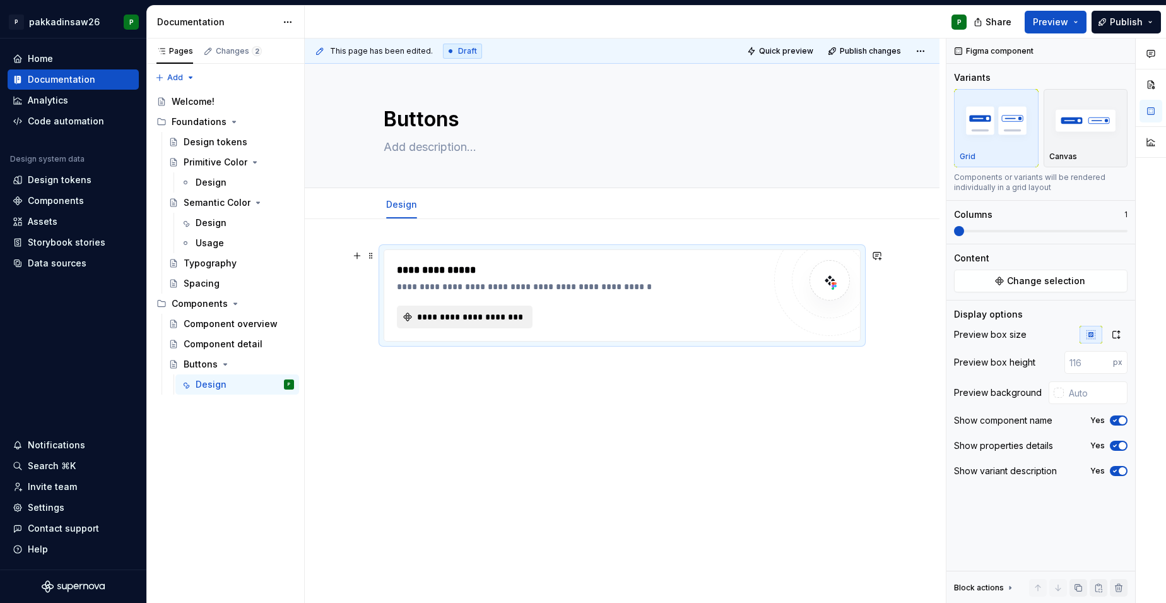
click at [464, 315] on span "**********" at bounding box center [469, 316] width 109 height 13
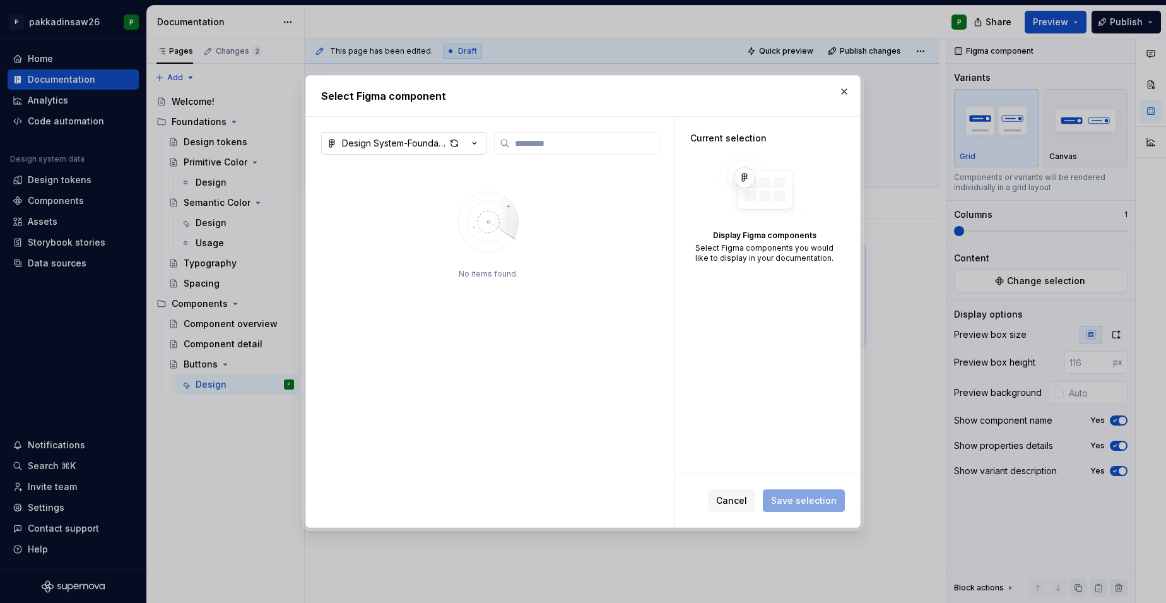
click at [470, 144] on icon "button" at bounding box center [474, 143] width 13 height 13
click at [447, 148] on div "Select Figma component Design System-Foundations No items found. Current select…" at bounding box center [583, 301] width 1166 height 603
click at [450, 142] on div "button" at bounding box center [454, 143] width 18 height 18
click at [844, 92] on button "button" at bounding box center [844, 92] width 18 height 18
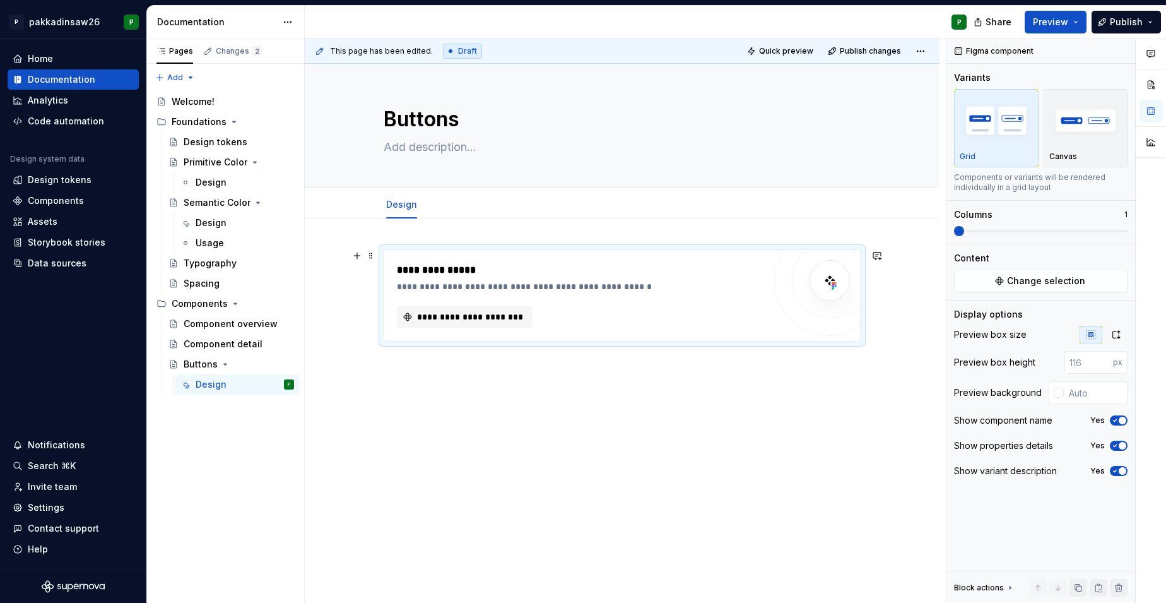
click at [346, 287] on div "**********" at bounding box center [622, 378] width 635 height 319
click at [175, 57] on div "Pages" at bounding box center [174, 51] width 47 height 18
click at [60, 179] on div "Design tokens" at bounding box center [60, 180] width 64 height 13
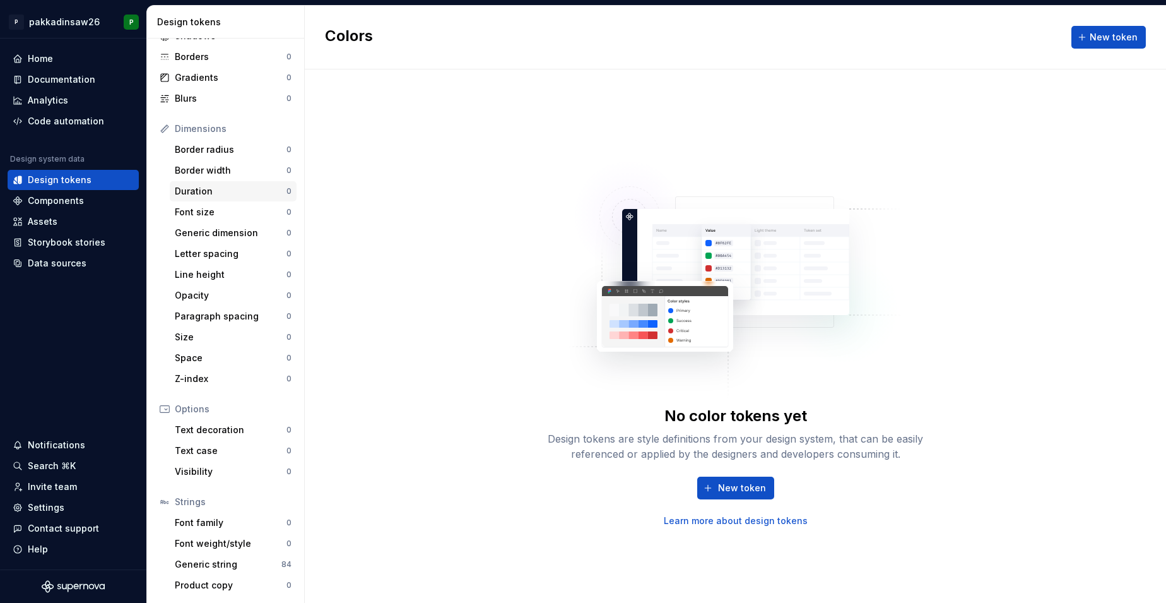
scroll to position [88, 0]
click at [206, 561] on div "Generic string" at bounding box center [228, 564] width 107 height 13
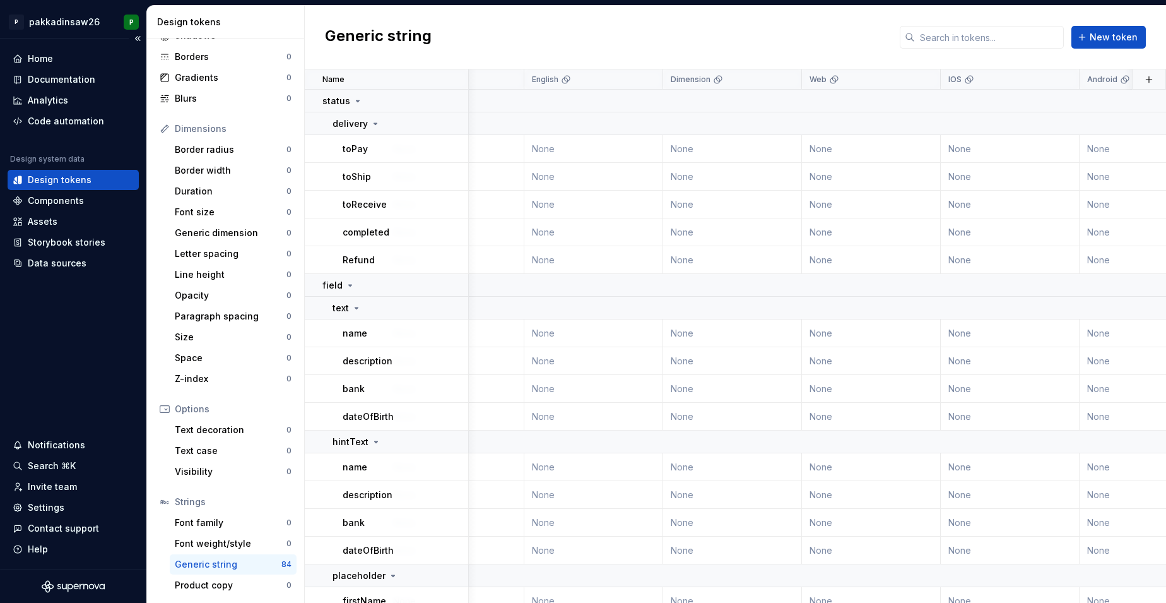
scroll to position [0, 513]
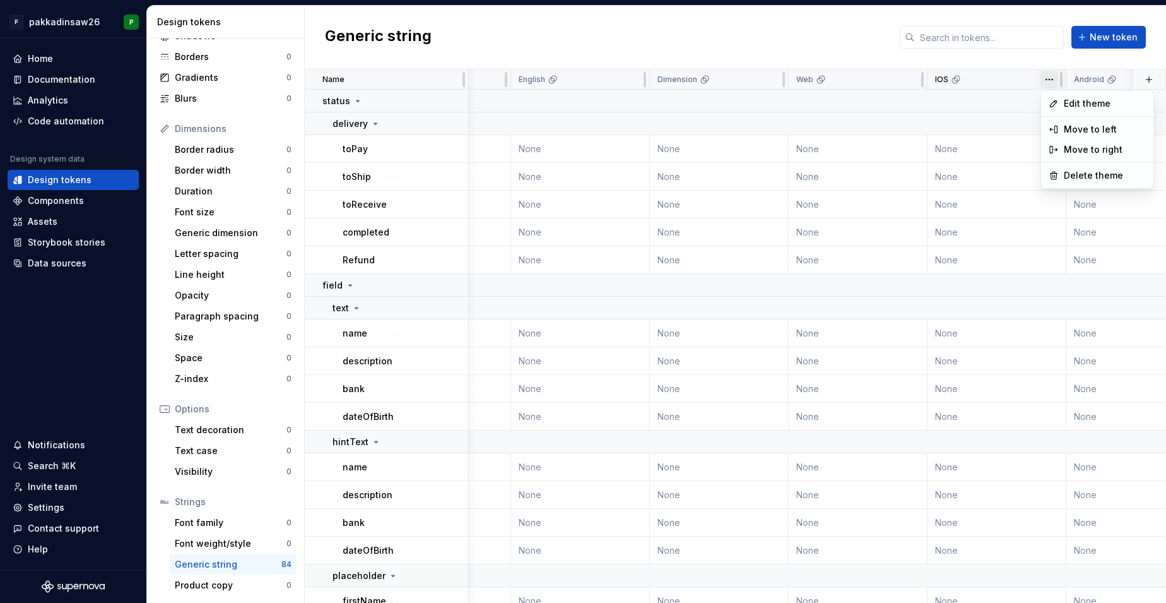
click at [916, 84] on html "P pakkadinsaw26 P Home Documentation Analytics Code automation Design system da…" at bounding box center [583, 301] width 1166 height 603
click at [916, 105] on icon at bounding box center [1054, 104] width 10 height 10
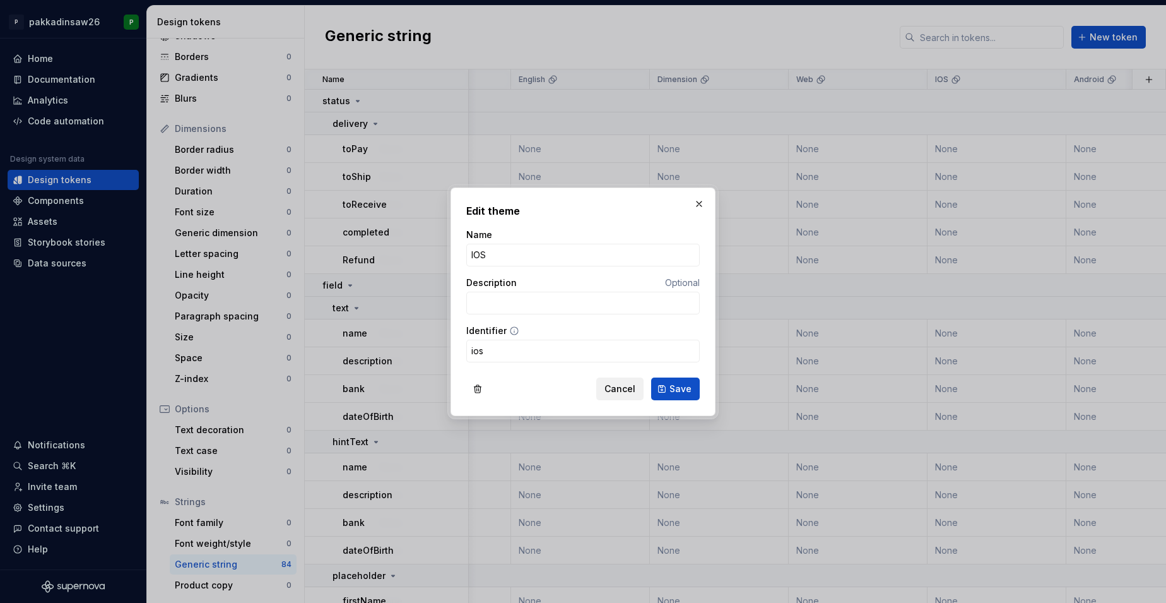
click at [622, 386] on span "Cancel" at bounding box center [620, 388] width 31 height 13
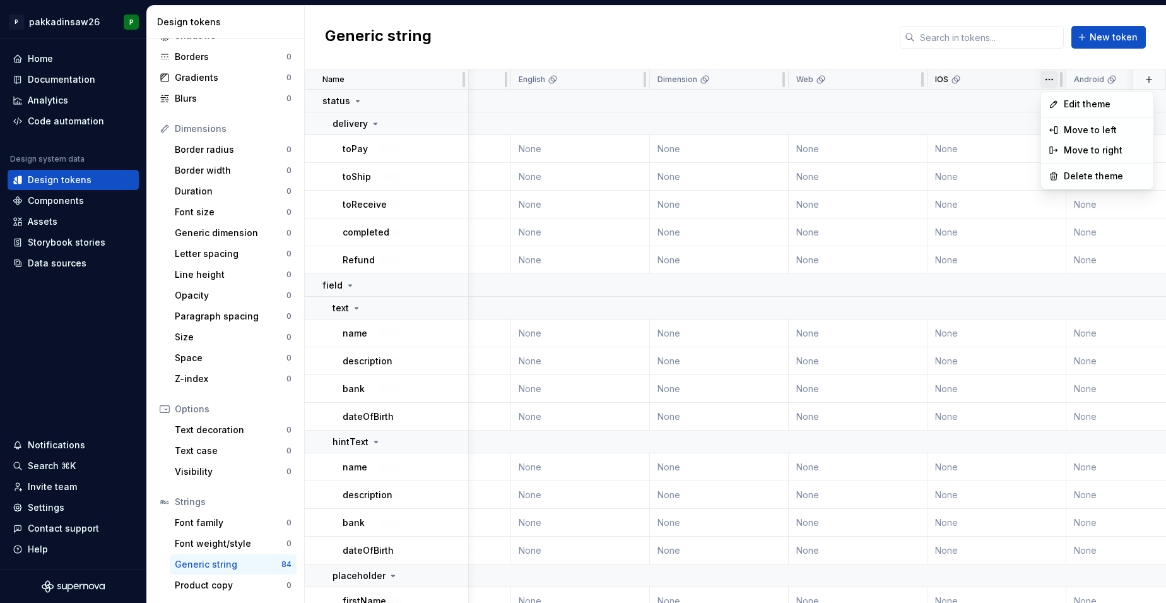
click at [916, 84] on html "P pakkadinsaw26 P Home Documentation Analytics Code automation Design system da…" at bounding box center [583, 301] width 1166 height 603
click at [916, 102] on icon at bounding box center [1054, 104] width 10 height 10
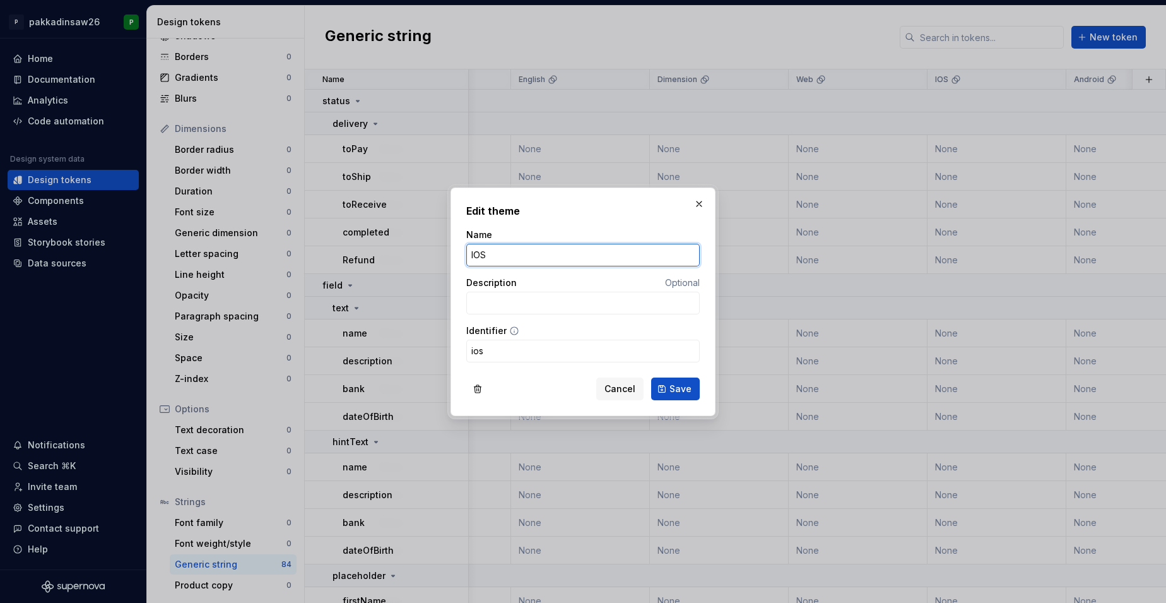
drag, startPoint x: 504, startPoint y: 257, endPoint x: 457, endPoint y: 257, distance: 47.3
click at [457, 257] on div "Edit theme Name IOS Description Optional Identifier ios Cancel Save" at bounding box center [583, 301] width 265 height 228
click at [699, 202] on button "button" at bounding box center [699, 204] width 18 height 18
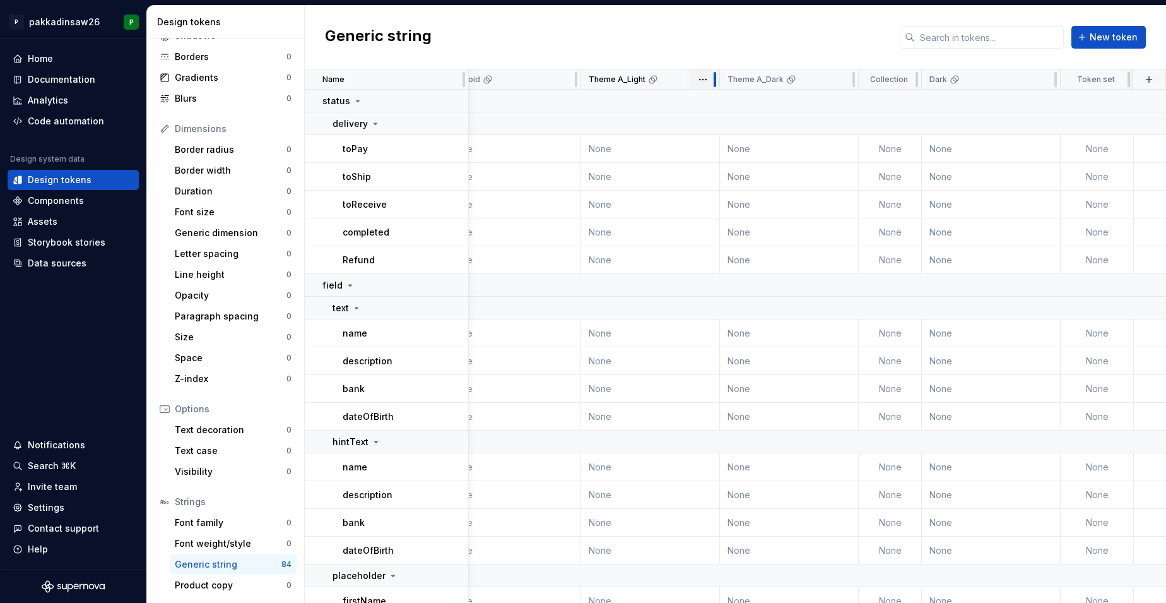
scroll to position [0, 1138]
click at [704, 80] on button "button" at bounding box center [702, 80] width 18 height 18
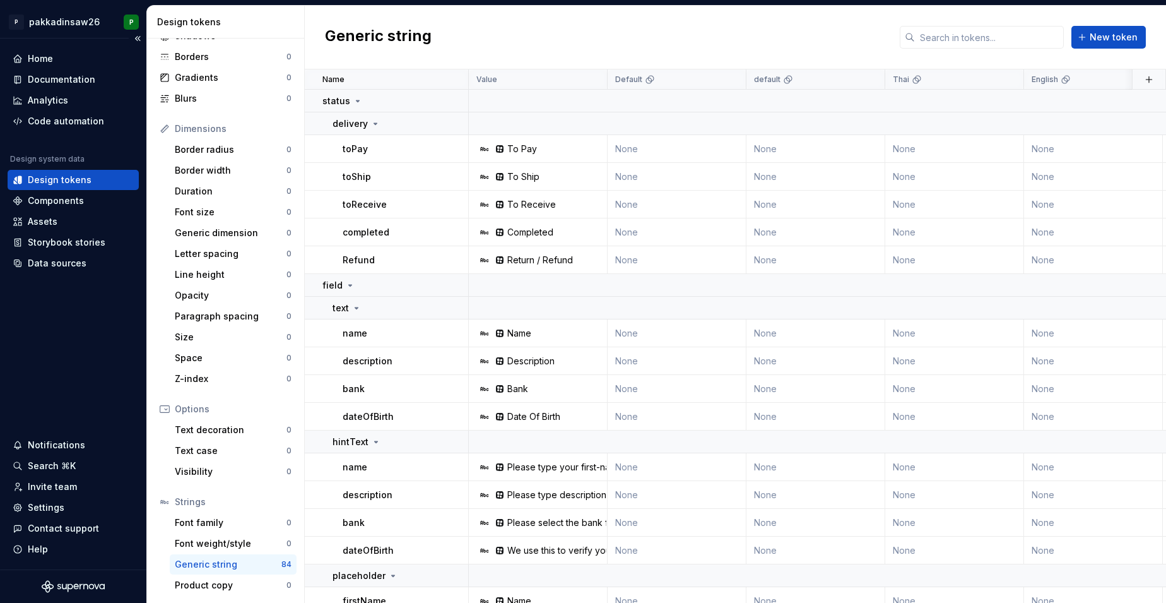
scroll to position [0, 0]
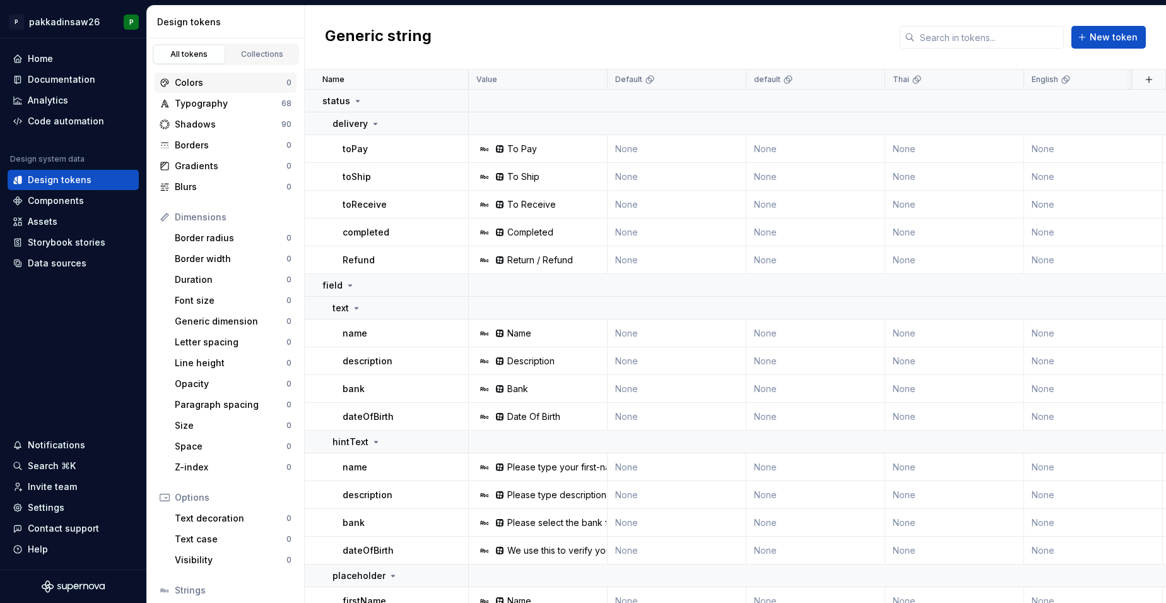
click at [215, 81] on div "Colors" at bounding box center [231, 82] width 112 height 13
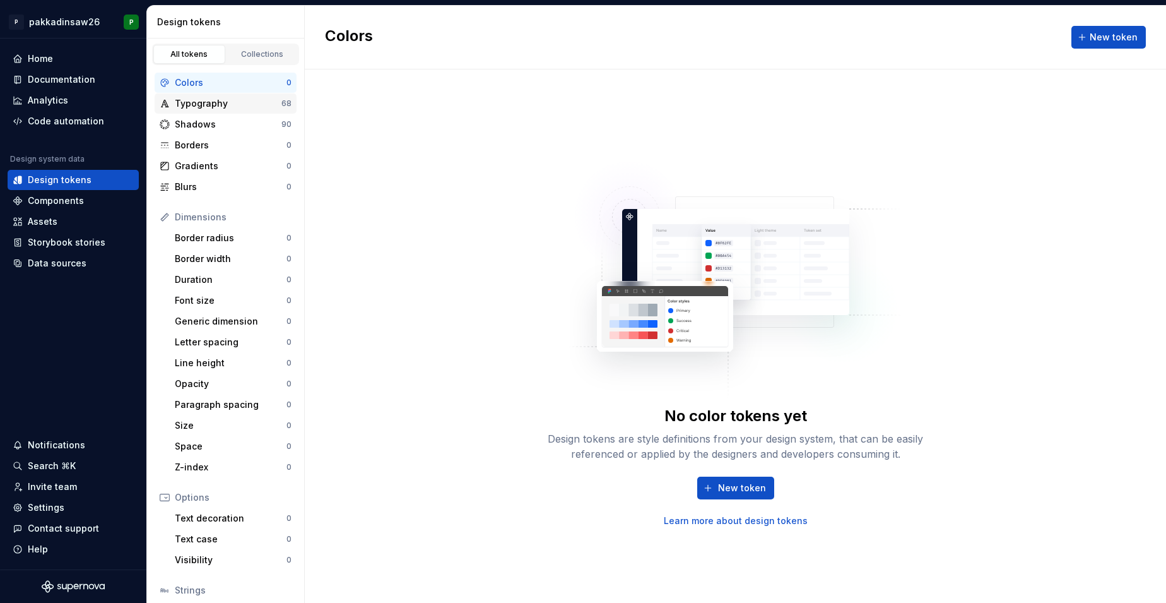
click at [223, 102] on div "Typography" at bounding box center [228, 103] width 107 height 13
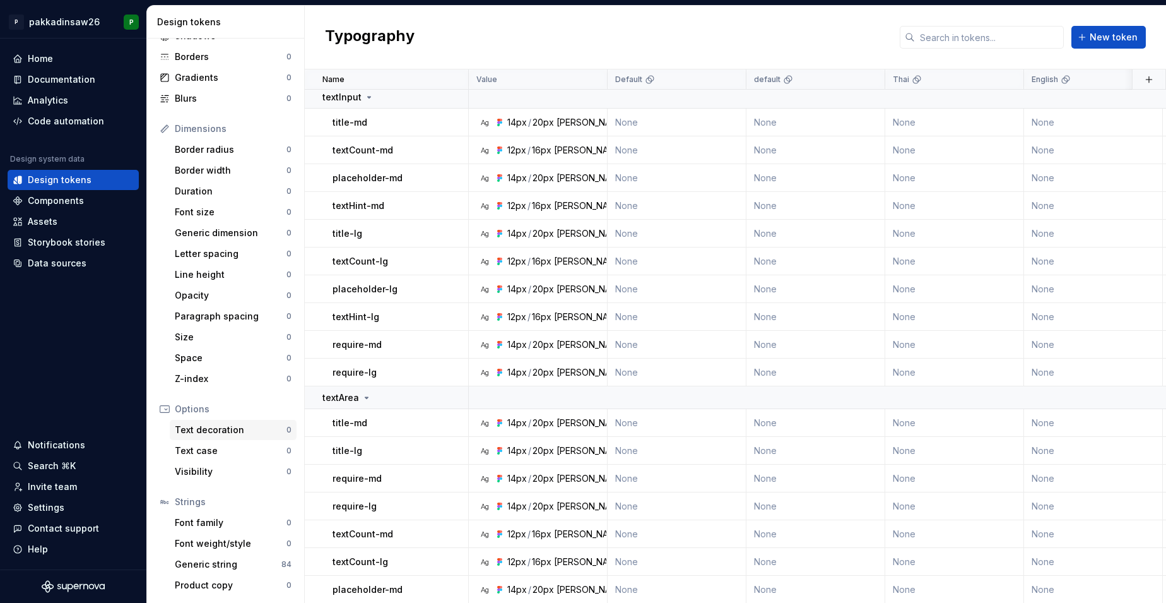
scroll to position [88, 0]
click at [207, 560] on div "Generic string" at bounding box center [228, 564] width 107 height 13
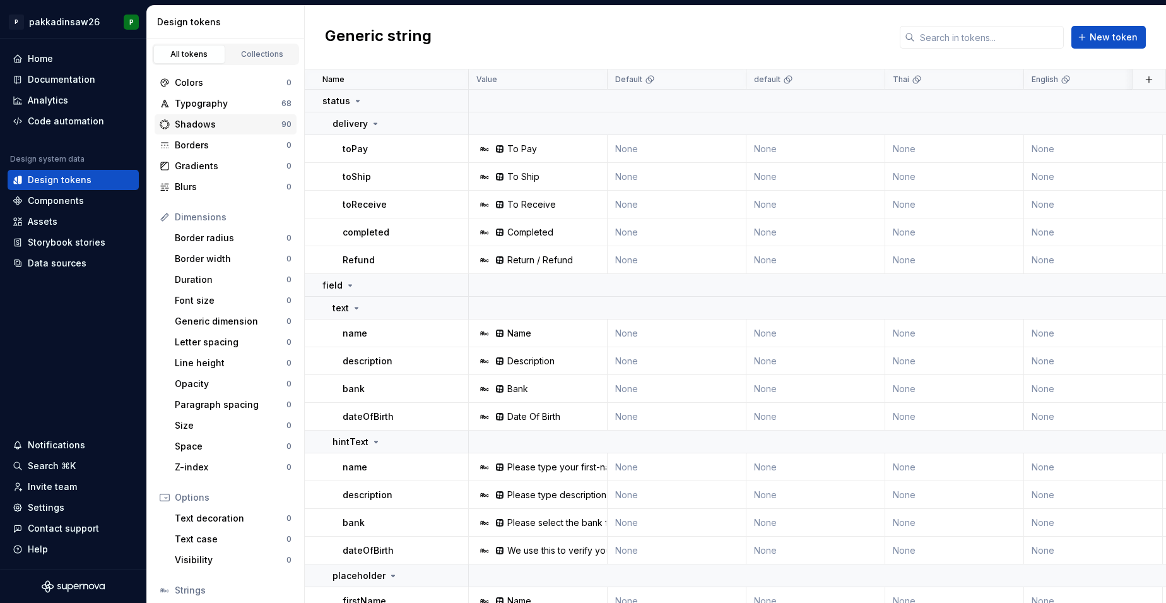
click at [206, 124] on div "Shadows" at bounding box center [228, 124] width 107 height 13
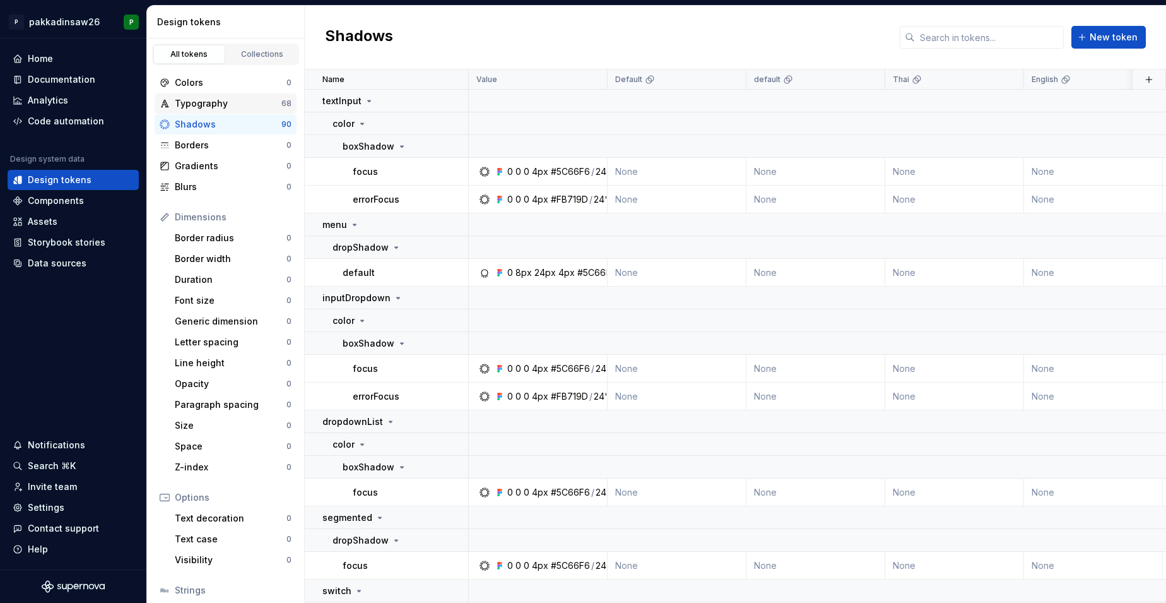
click at [218, 102] on div "Typography" at bounding box center [228, 103] width 107 height 13
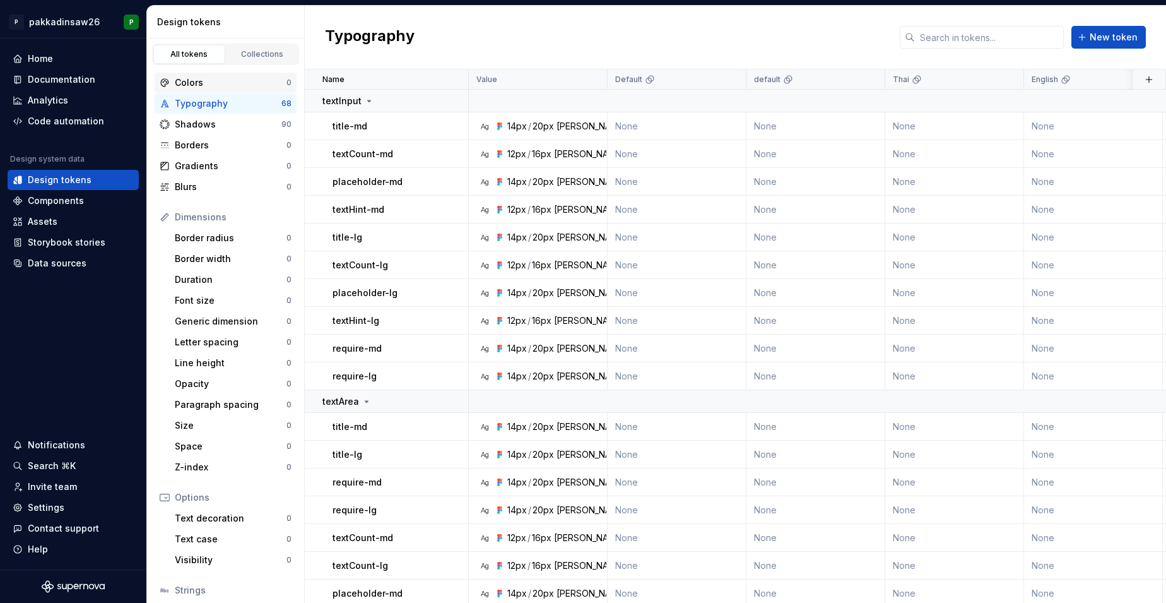
click at [214, 81] on div "Colors" at bounding box center [231, 82] width 112 height 13
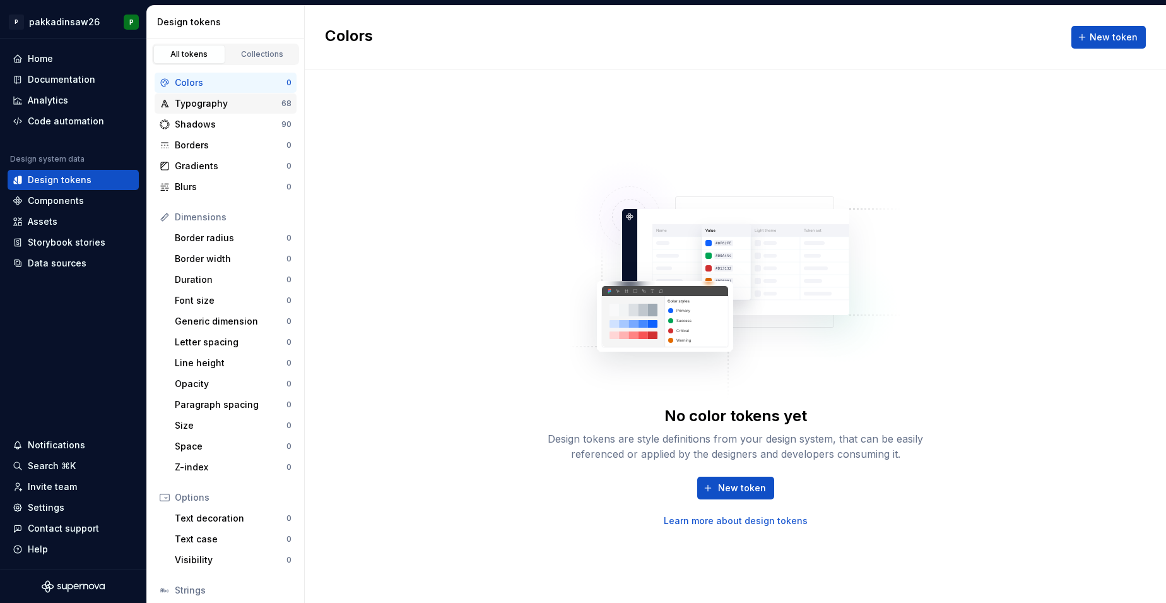
click at [215, 103] on div "Typography" at bounding box center [228, 103] width 107 height 13
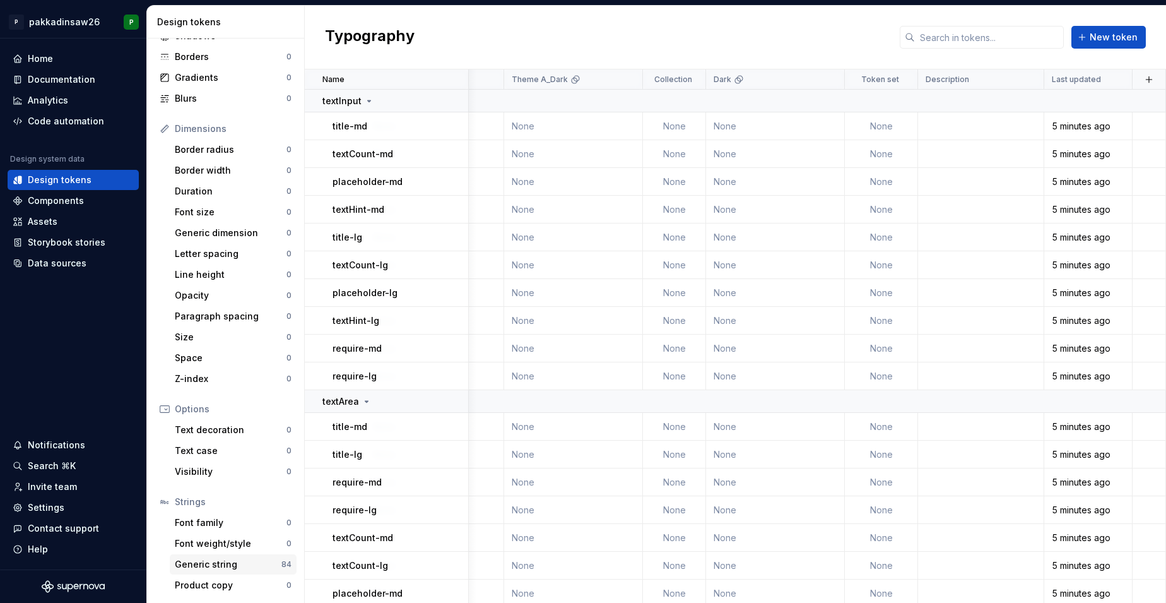
scroll to position [88, 0]
click at [198, 563] on div "Generic string" at bounding box center [228, 564] width 107 height 13
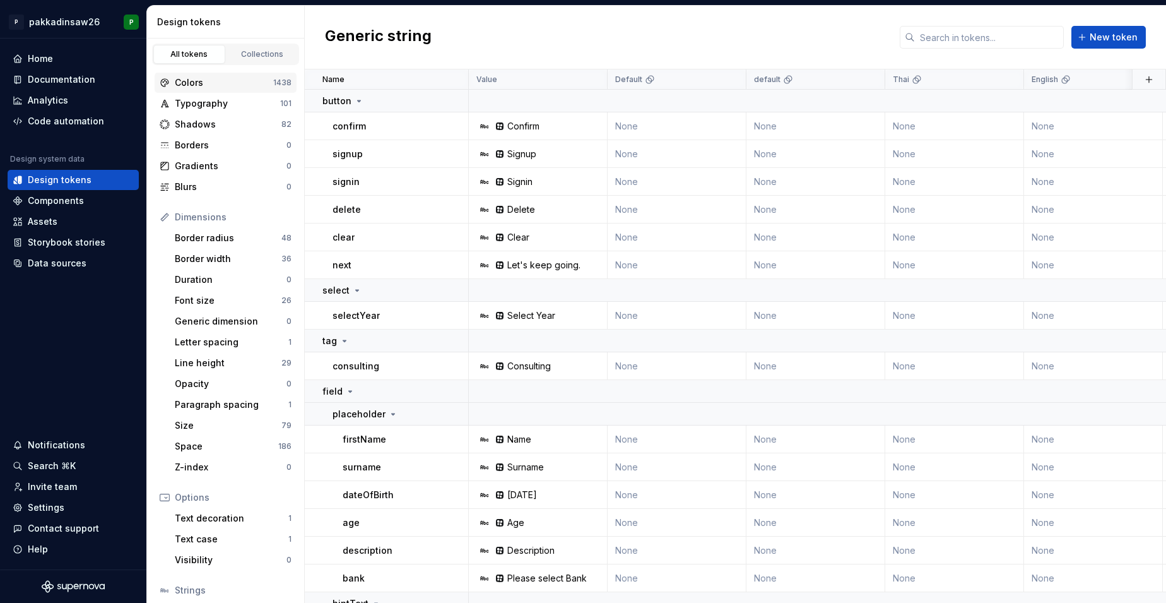
click at [209, 80] on div "Colors" at bounding box center [224, 82] width 98 height 13
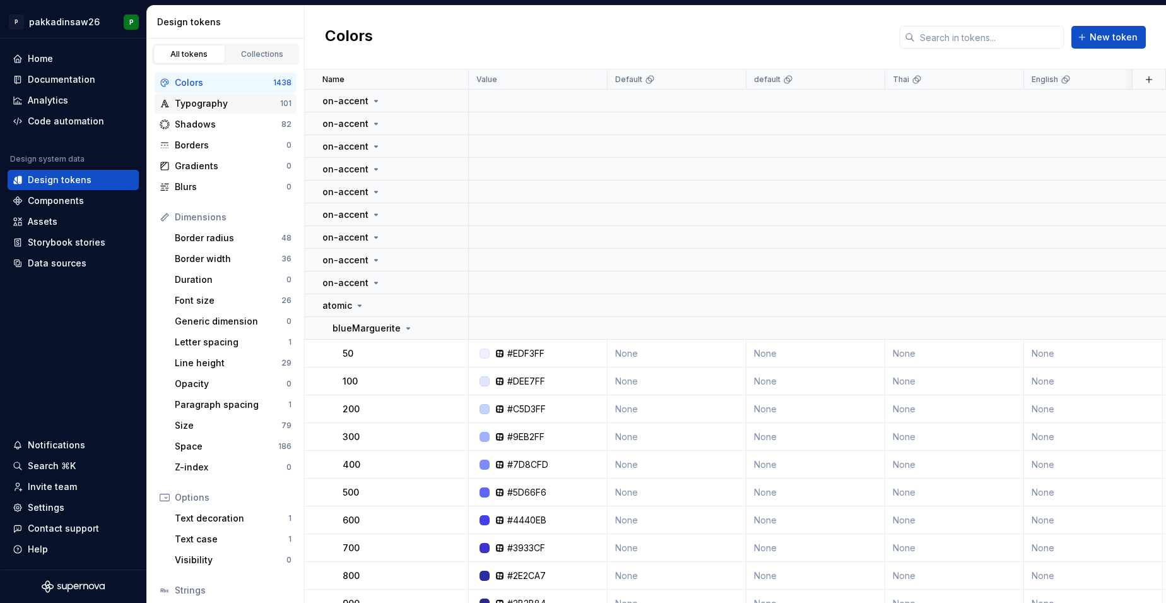
click at [221, 100] on div "Typography" at bounding box center [227, 103] width 105 height 13
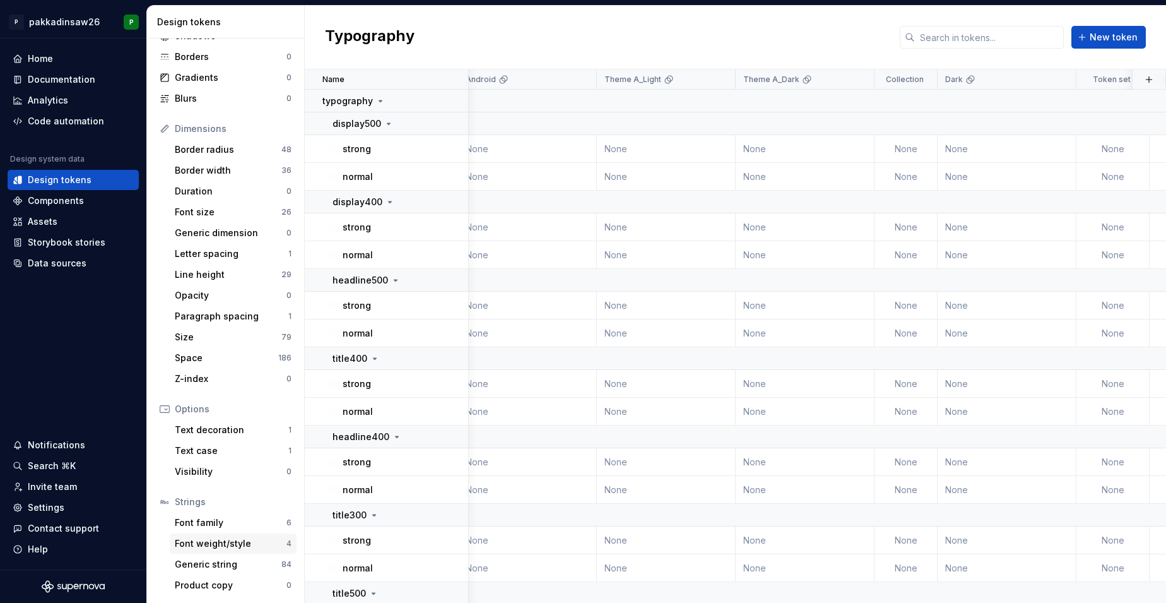
scroll to position [88, 0]
click at [215, 565] on div "Generic string" at bounding box center [228, 564] width 107 height 13
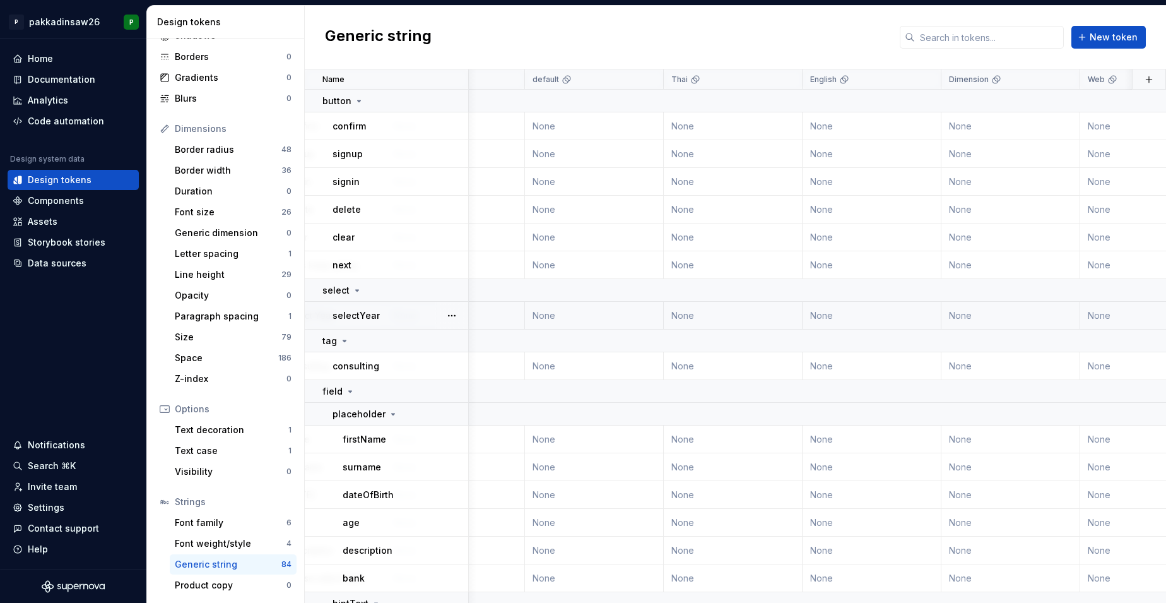
scroll to position [0, 245]
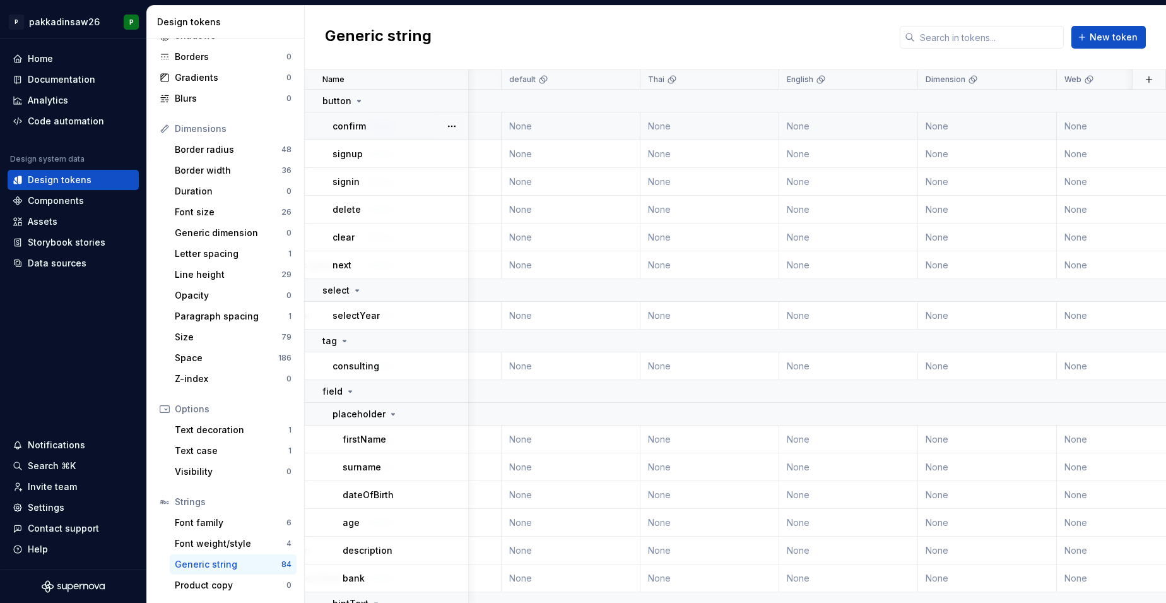
click at [522, 125] on td "None" at bounding box center [571, 126] width 139 height 28
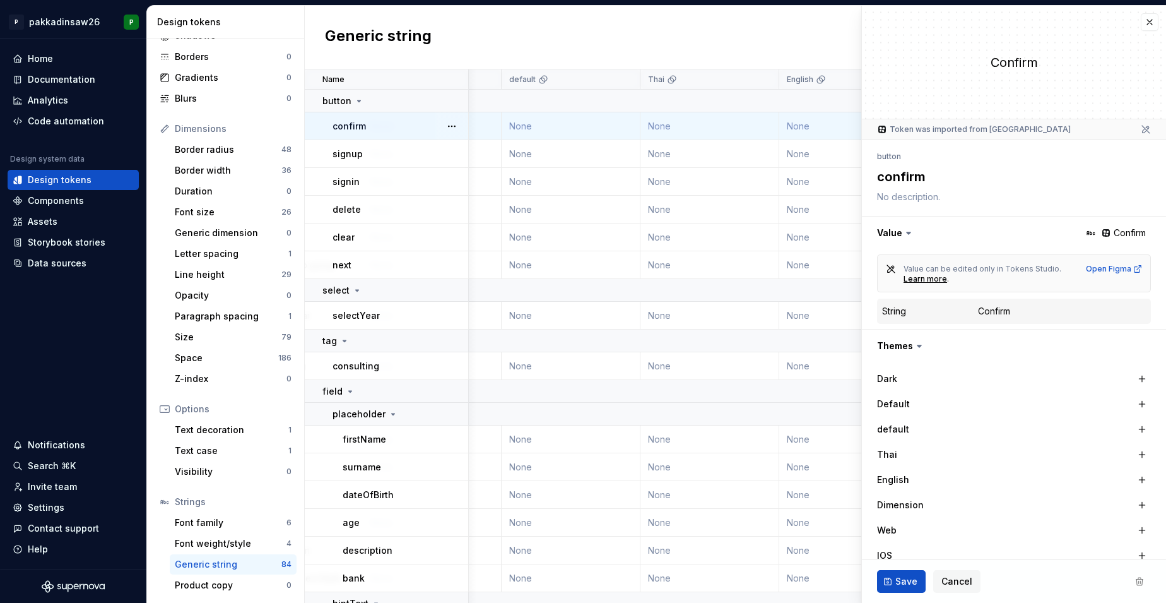
click at [907, 228] on icon at bounding box center [908, 233] width 13 height 13
click at [907, 230] on icon at bounding box center [908, 233] width 13 height 13
click at [906, 233] on icon at bounding box center [908, 233] width 13 height 13
click at [916, 21] on button "button" at bounding box center [1150, 22] width 18 height 18
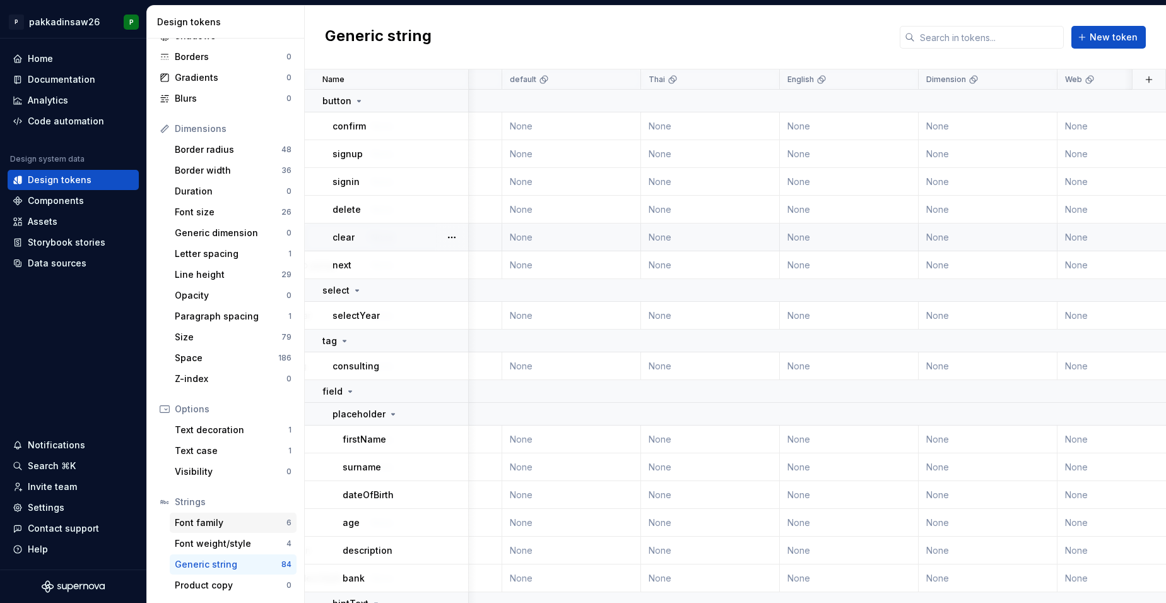
scroll to position [0, 244]
click at [213, 523] on div "Font family" at bounding box center [231, 522] width 112 height 13
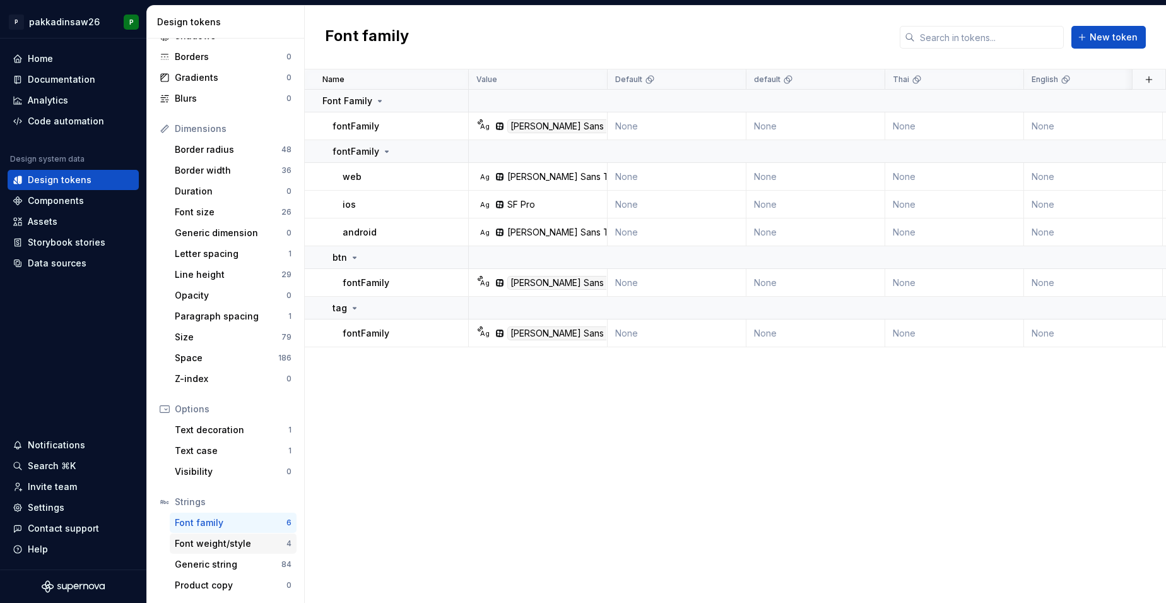
click at [189, 540] on div "Font weight/style" at bounding box center [231, 543] width 112 height 13
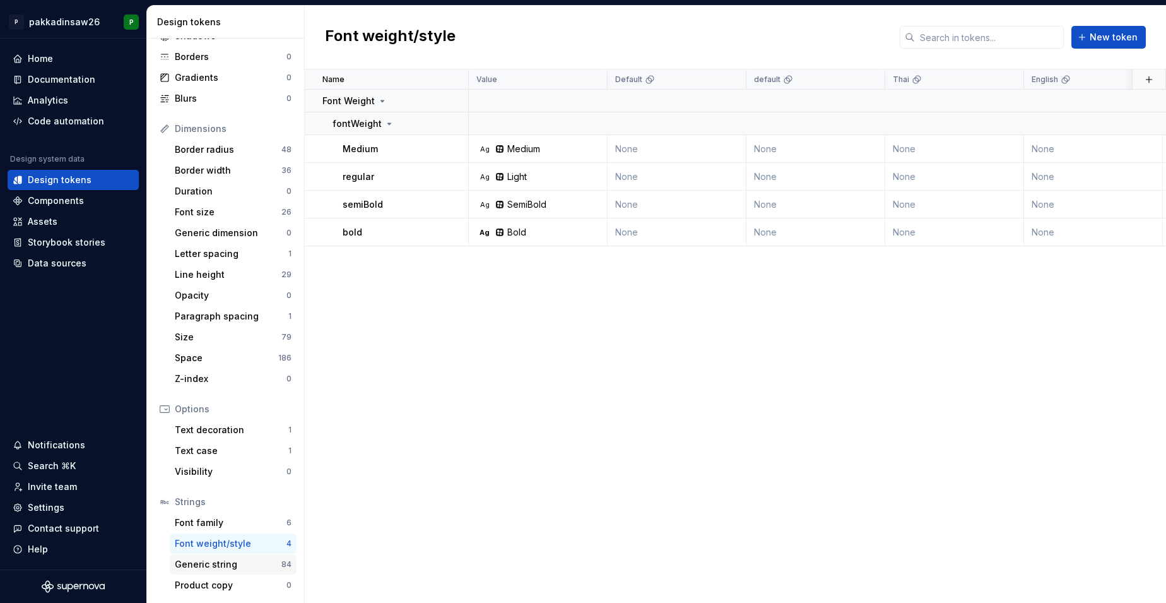
click at [189, 562] on div "Generic string" at bounding box center [228, 564] width 107 height 13
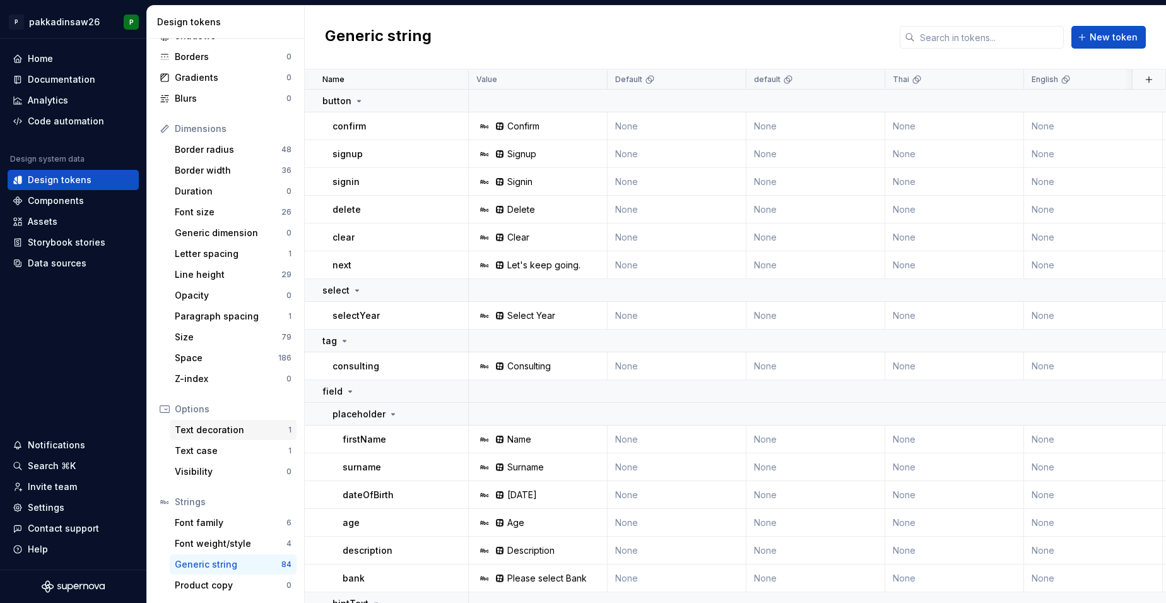
click at [209, 427] on div "Text decoration" at bounding box center [232, 429] width 114 height 13
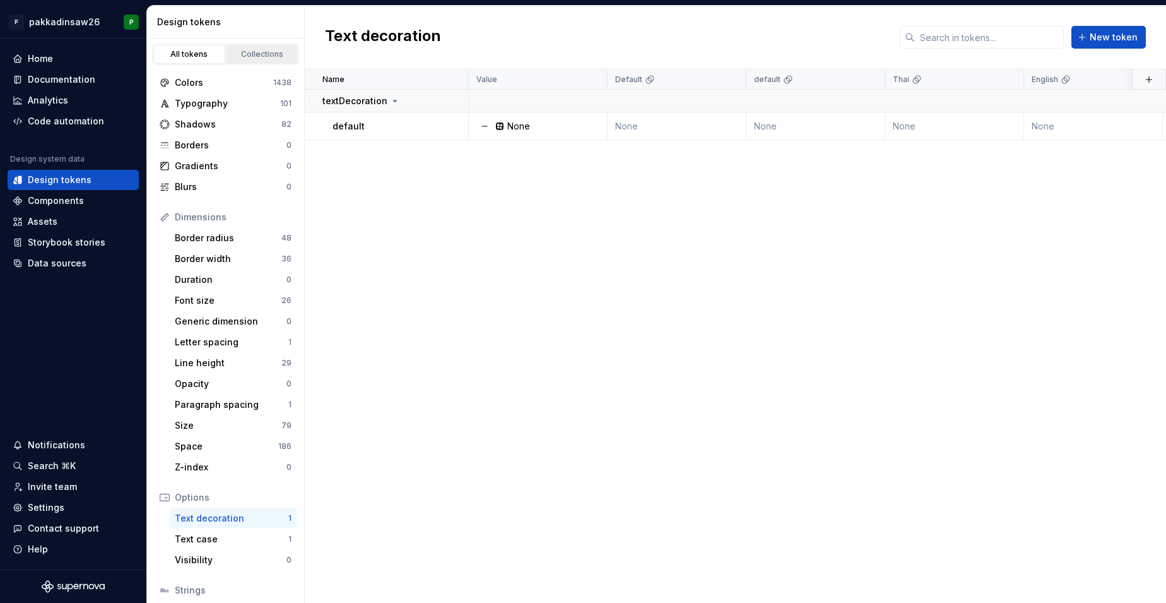
click at [255, 52] on div "Collections" at bounding box center [262, 54] width 63 height 10
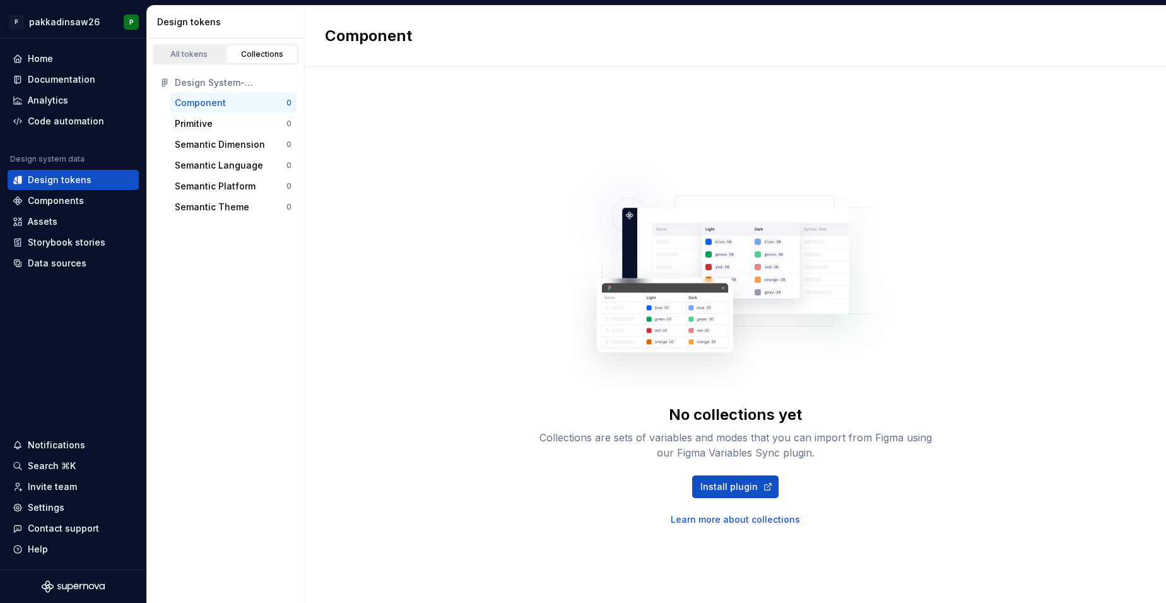
click at [199, 55] on div "All tokens" at bounding box center [189, 54] width 63 height 10
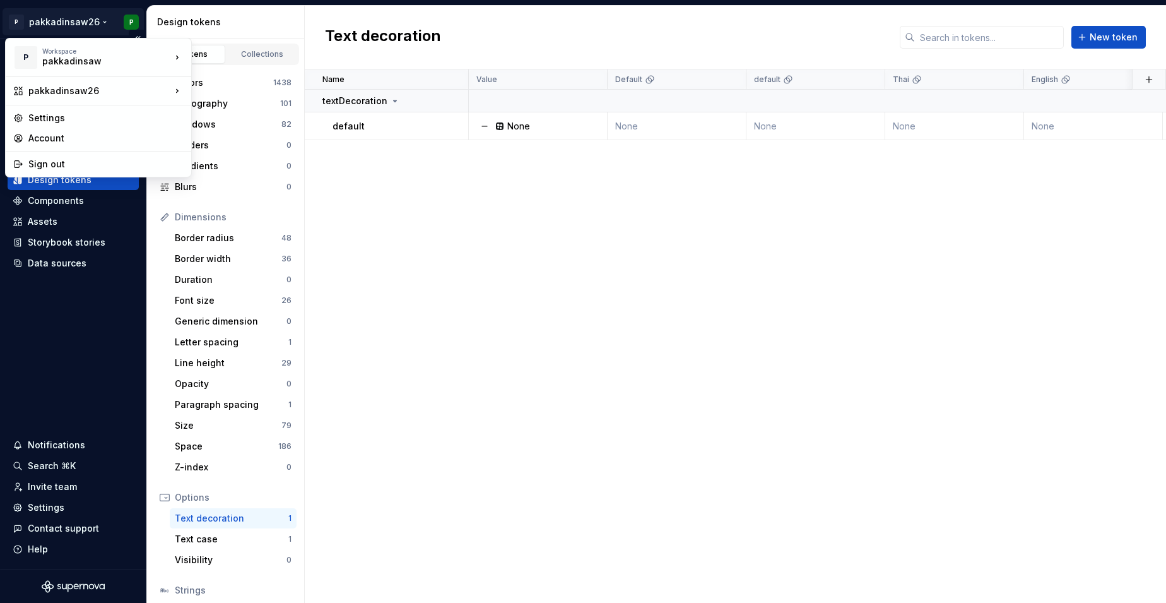
click at [100, 21] on html "P pakkadinsaw26 P Home Documentation Analytics Code automation Design system da…" at bounding box center [583, 301] width 1166 height 603
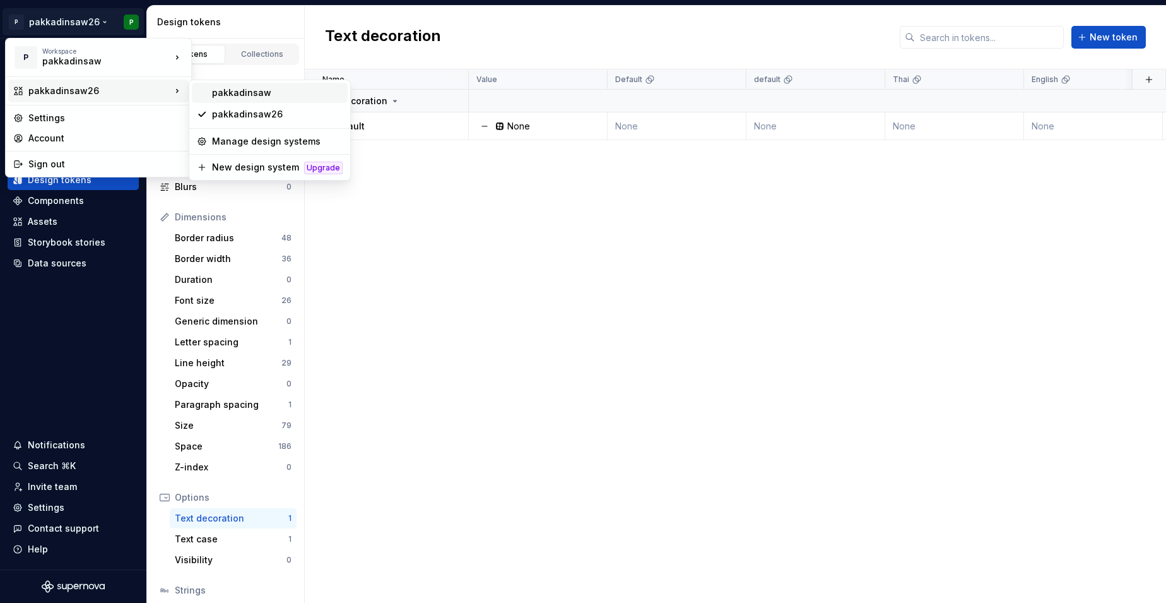
click at [232, 93] on div "pakkadinsaw" at bounding box center [277, 92] width 131 height 13
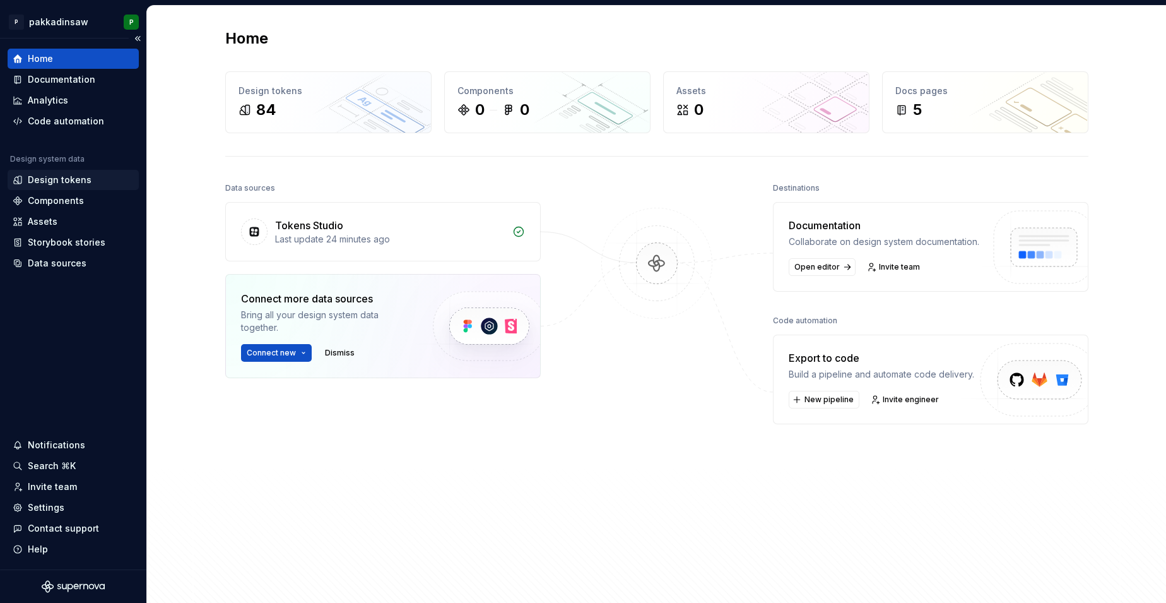
click at [78, 177] on div "Design tokens" at bounding box center [60, 180] width 64 height 13
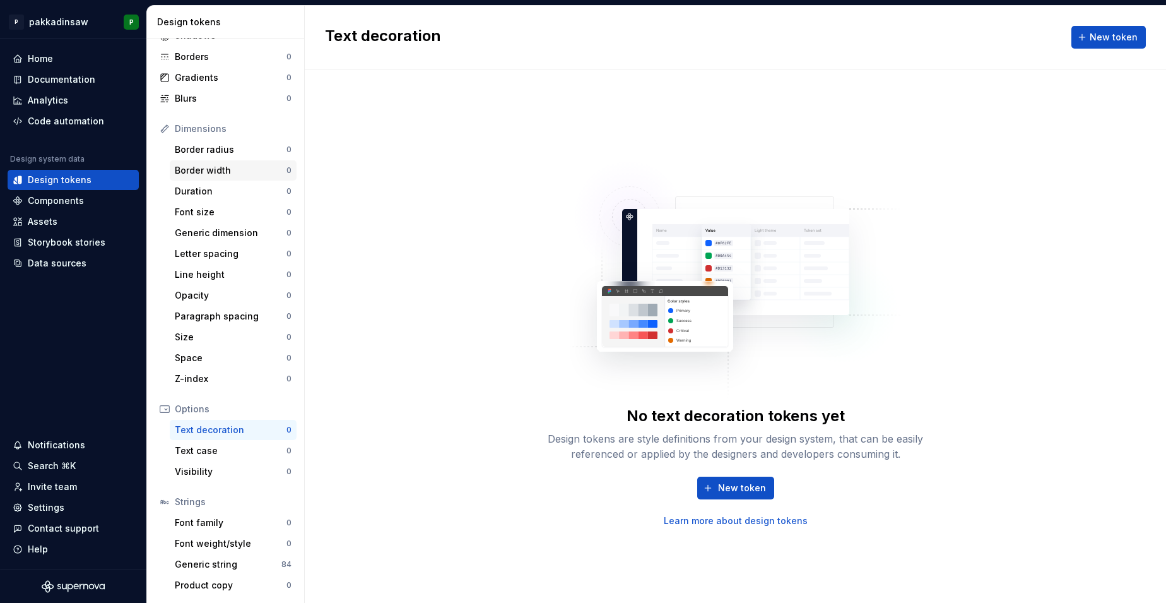
scroll to position [88, 0]
click at [199, 567] on div "Generic string" at bounding box center [228, 564] width 107 height 13
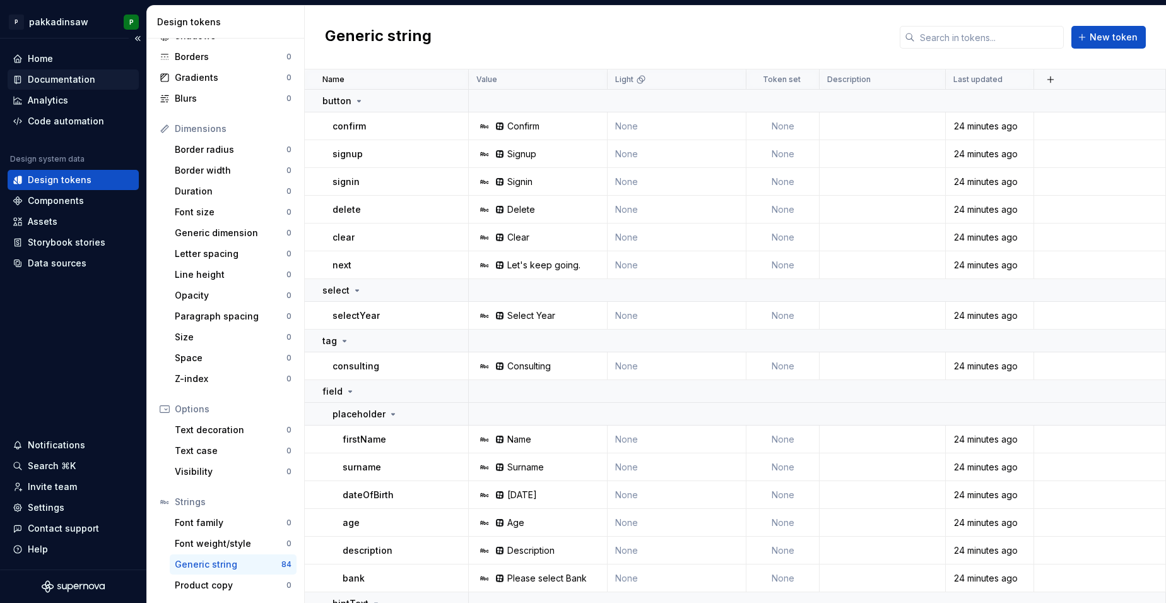
click at [75, 81] on div "Documentation" at bounding box center [62, 79] width 68 height 13
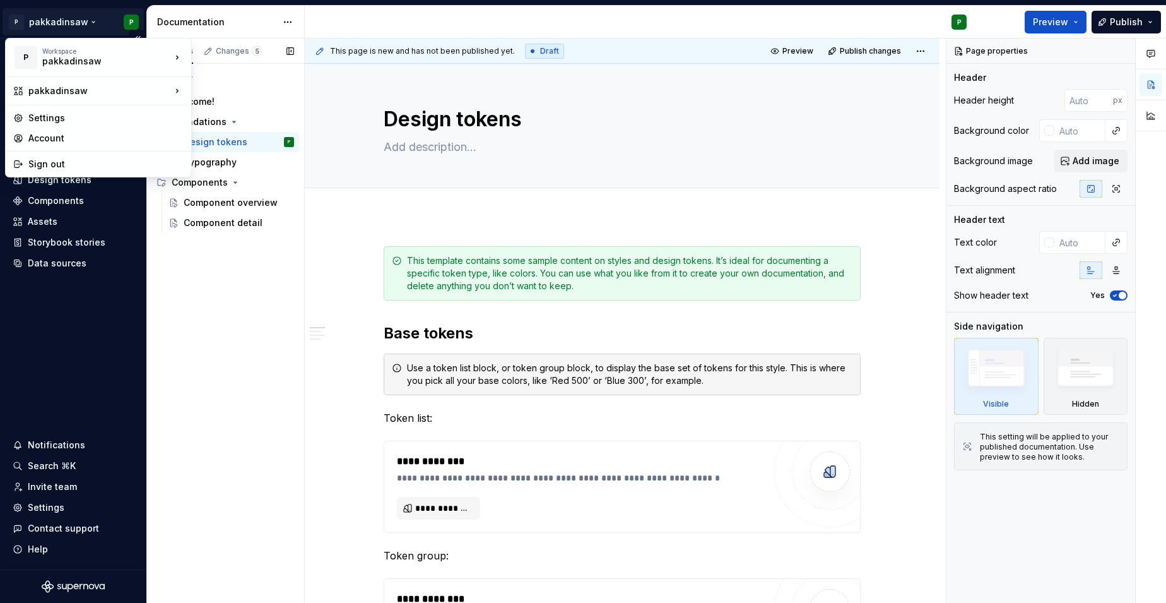
click at [86, 20] on html "P pakkadinsaw P Home Documentation Analytics Code automation Design system data…" at bounding box center [583, 301] width 1166 height 603
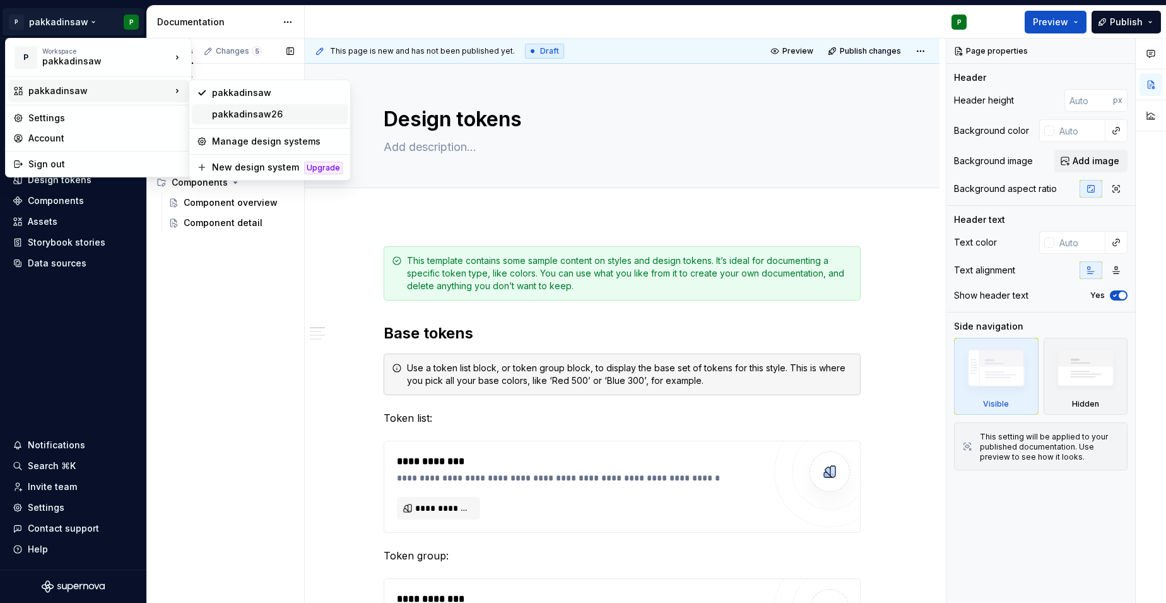
click at [208, 115] on div "pakkadinsaw26" at bounding box center [270, 114] width 156 height 20
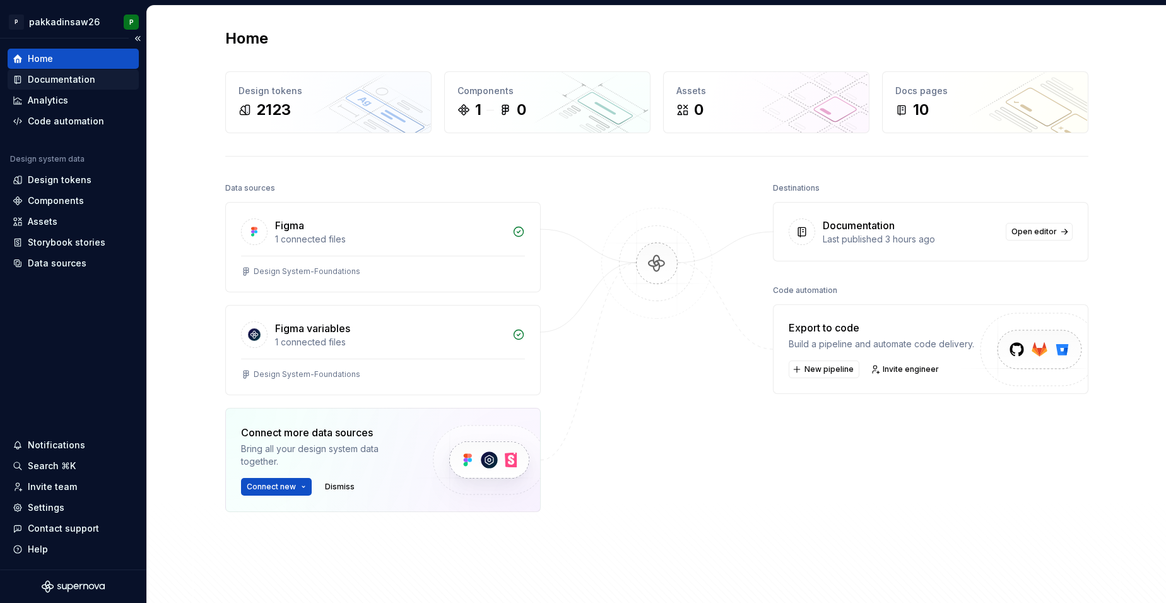
click at [76, 81] on div "Documentation" at bounding box center [62, 79] width 68 height 13
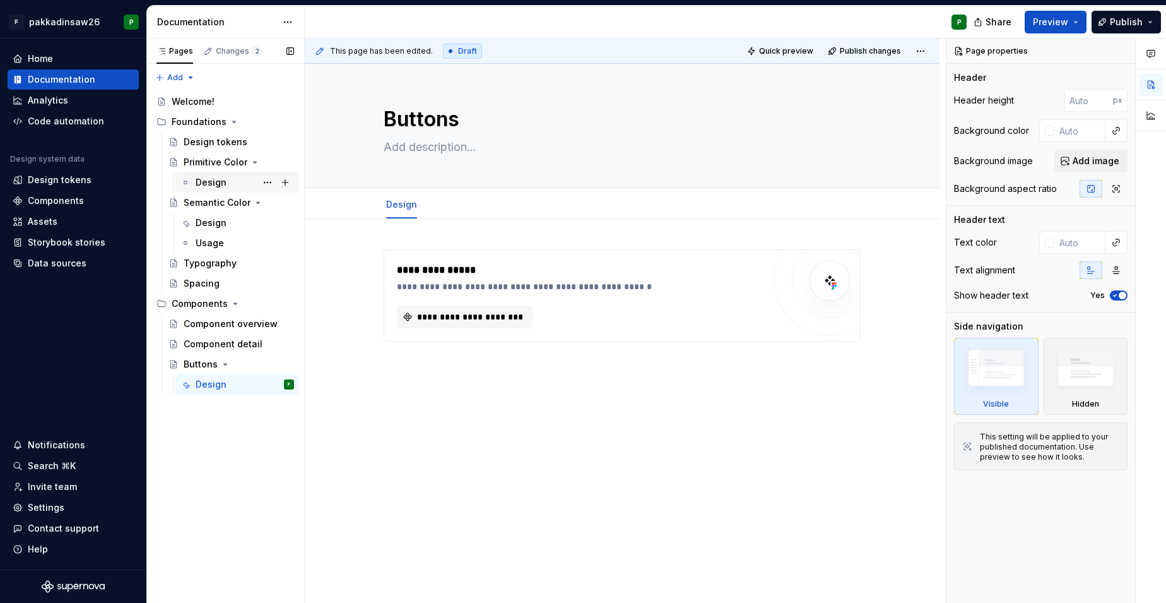
click at [235, 180] on div "Design" at bounding box center [245, 183] width 98 height 18
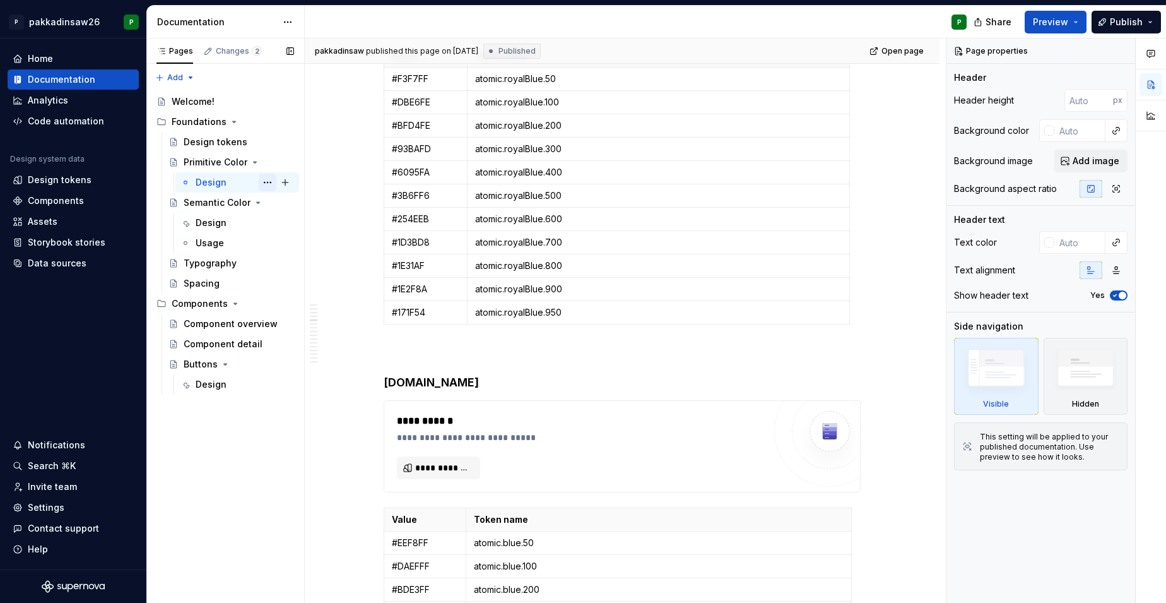
scroll to position [1927, 0]
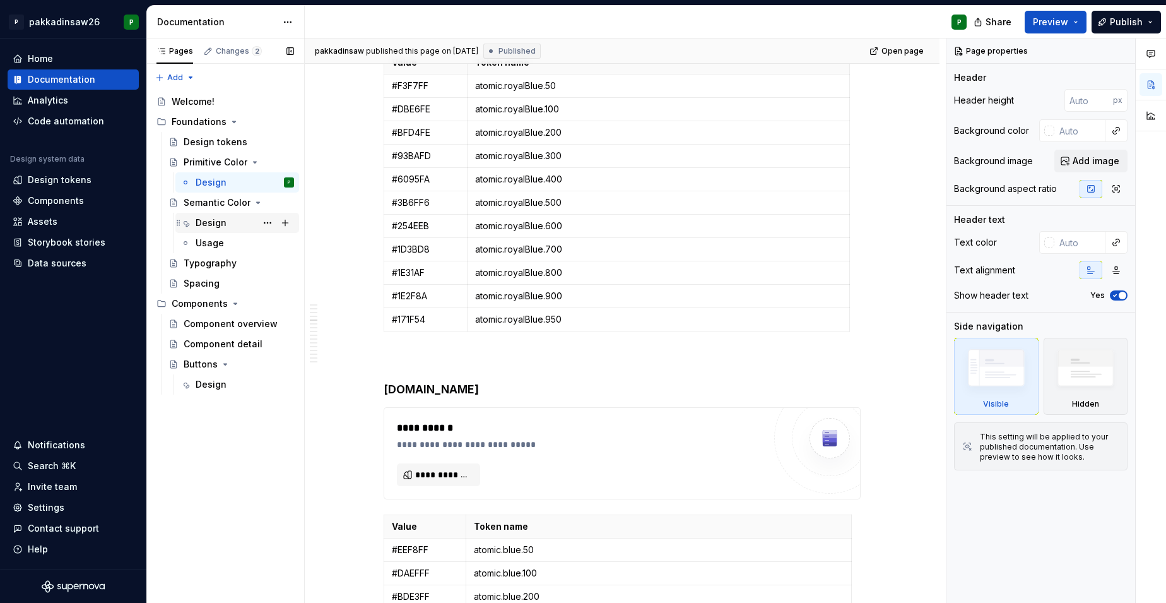
click at [222, 227] on div "Design" at bounding box center [211, 222] width 31 height 13
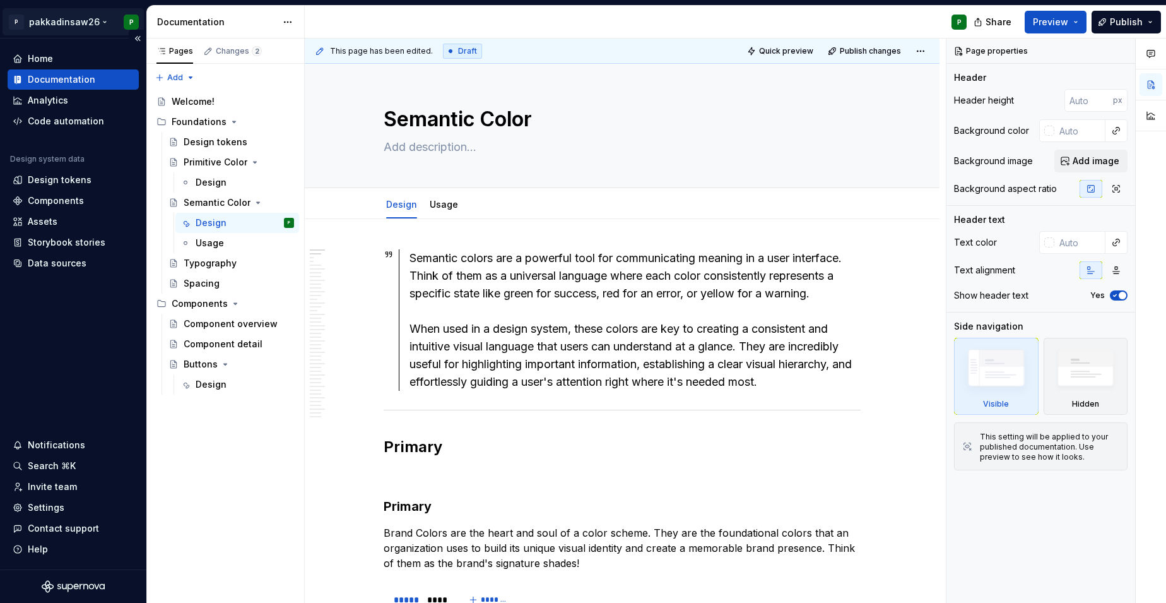
click at [97, 27] on html "P pakkadinsaw26 P Home Documentation Analytics Code automation Design system da…" at bounding box center [583, 301] width 1166 height 603
type textarea "*"
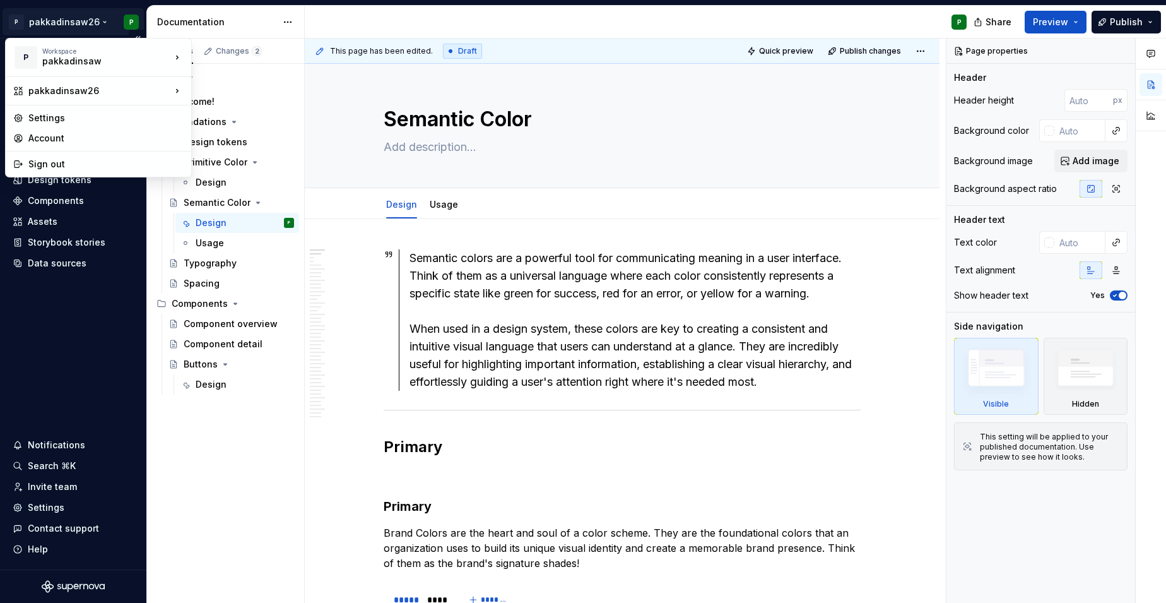
click at [87, 305] on html "P pakkadinsaw26 P Home Documentation Analytics Code automation Design system da…" at bounding box center [583, 301] width 1166 height 603
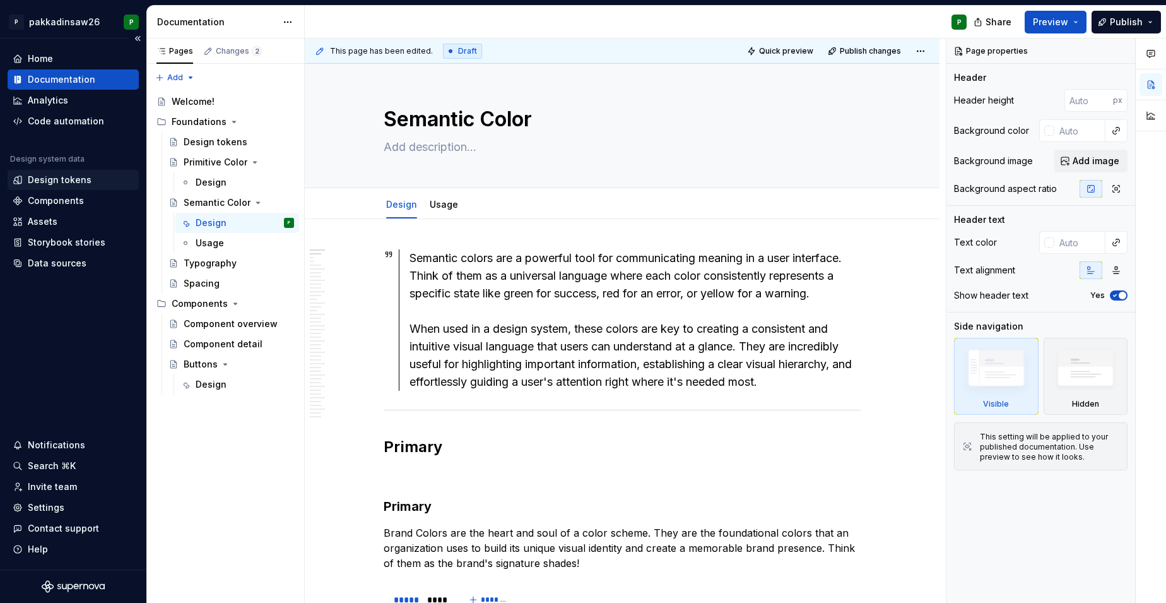
click at [86, 177] on div "Design tokens" at bounding box center [60, 180] width 64 height 13
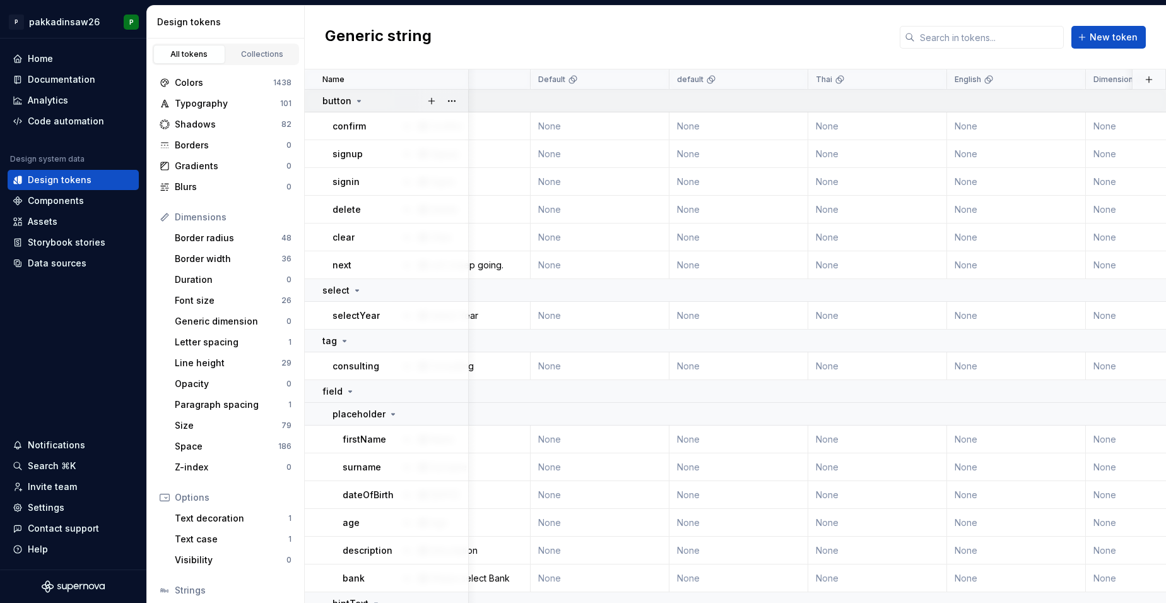
scroll to position [0, 71]
click at [795, 81] on html "P pakkadinsaw26 P Home Documentation Analytics Code automation Design system da…" at bounding box center [583, 301] width 1166 height 603
click at [806, 180] on icon at bounding box center [802, 176] width 10 height 10
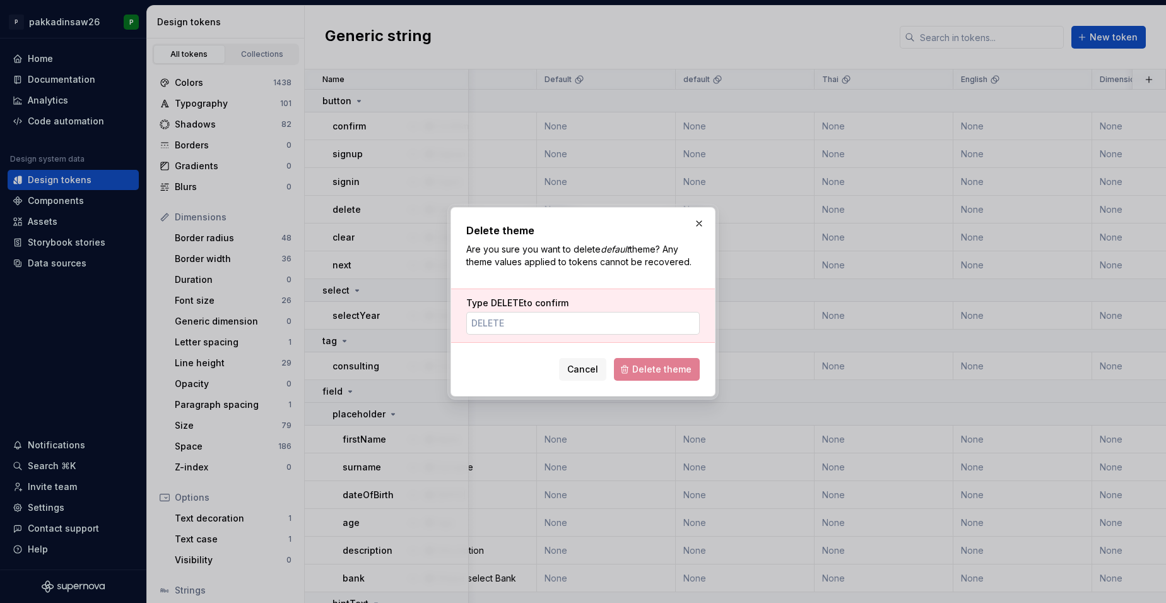
click at [609, 327] on input "Type DELETE to confirm" at bounding box center [582, 323] width 233 height 23
type input "DELETE"
click at [634, 364] on button "Delete theme" at bounding box center [657, 369] width 86 height 23
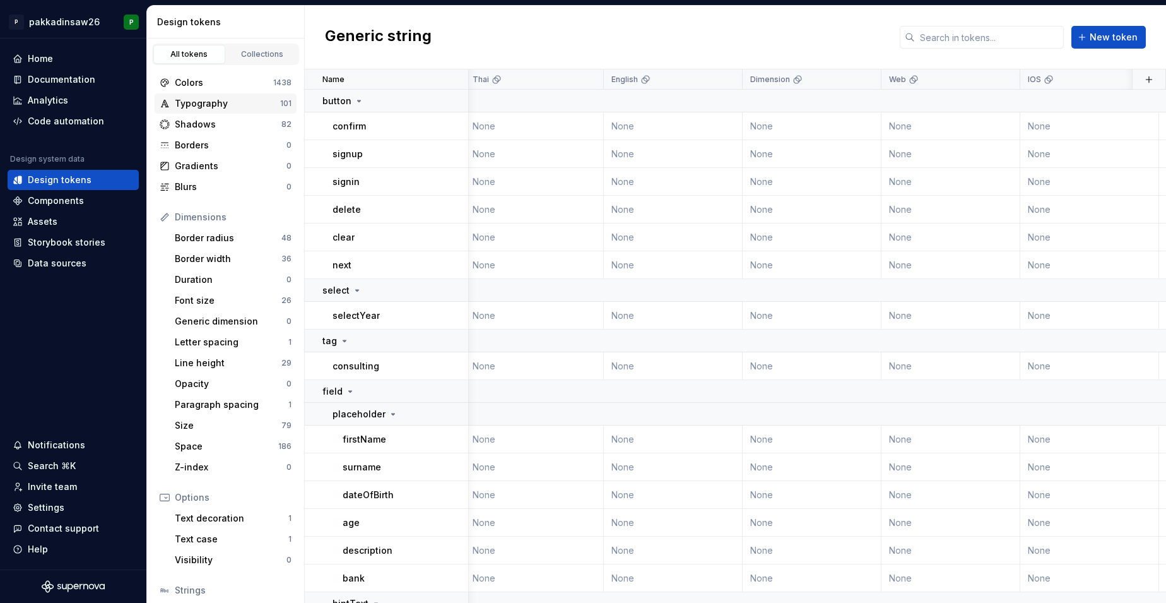
scroll to position [0, 0]
click at [199, 83] on div "Colors" at bounding box center [224, 82] width 98 height 13
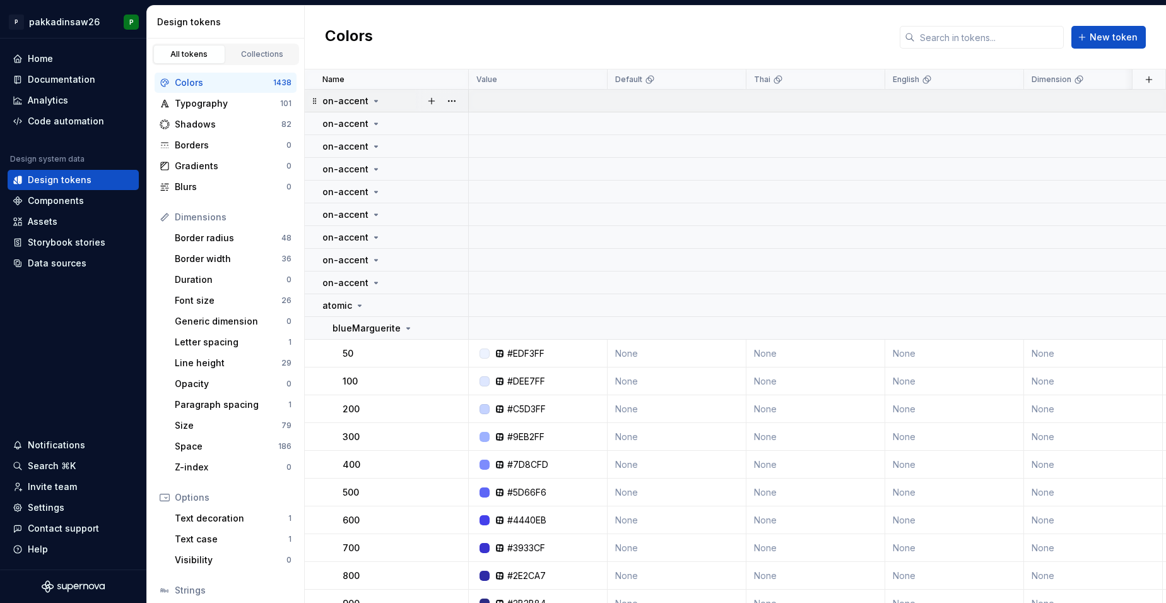
click at [314, 100] on icon at bounding box center [314, 101] width 3 height 6
click at [451, 96] on button "button" at bounding box center [452, 101] width 18 height 18
click at [461, 242] on icon at bounding box center [456, 244] width 10 height 10
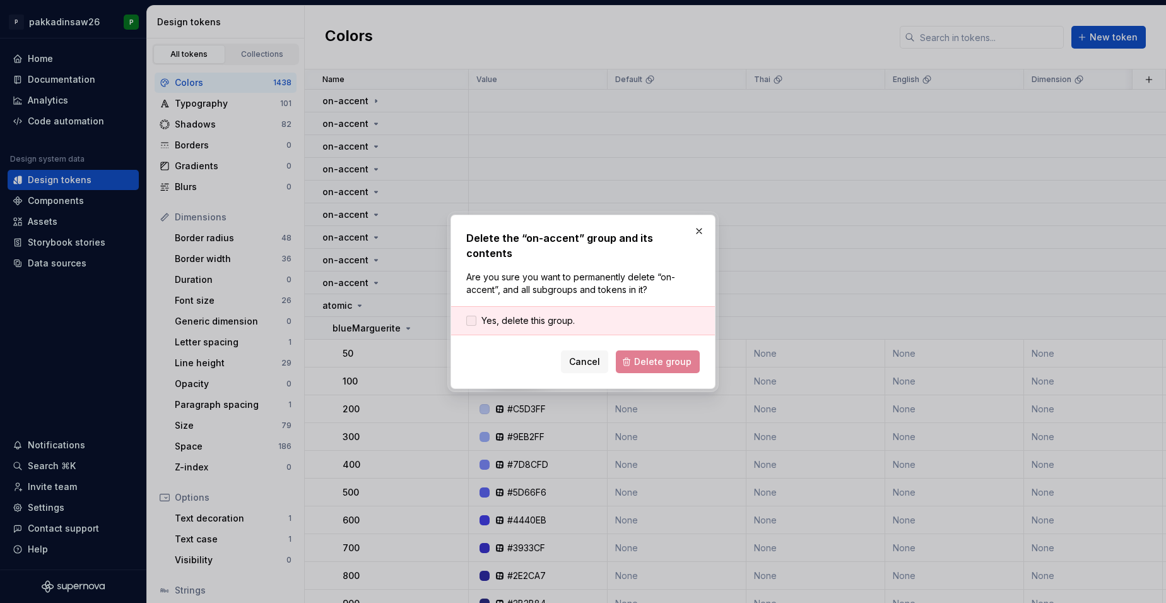
click at [543, 315] on span "Yes, delete this group." at bounding box center [527, 320] width 93 height 13
click at [651, 355] on span "Delete group" at bounding box center [662, 361] width 57 height 13
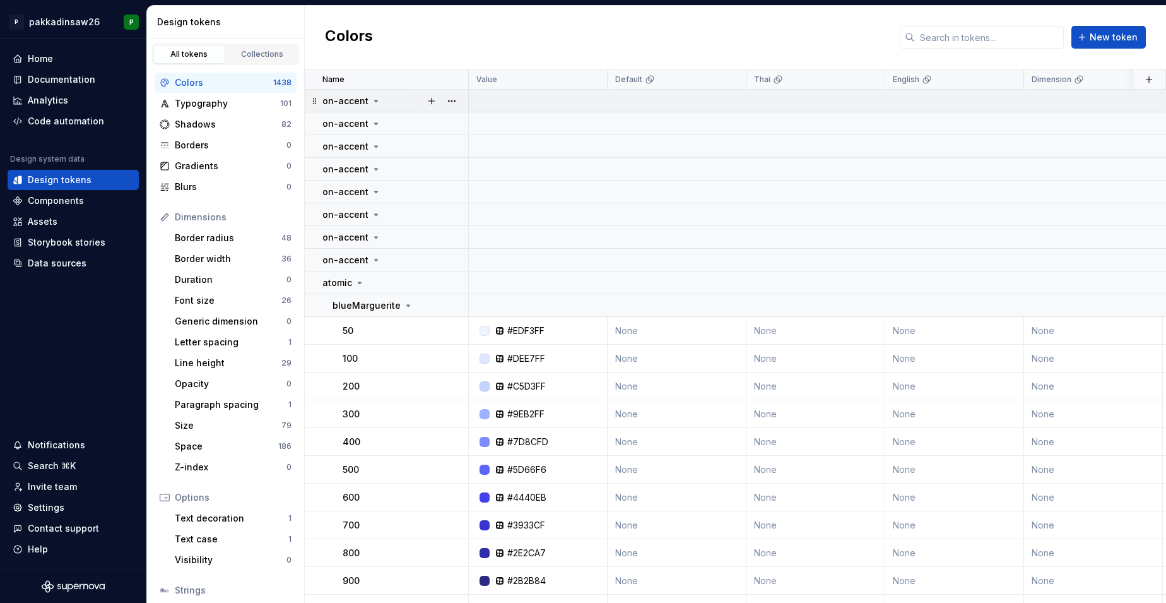
click at [408, 97] on div "on-accent" at bounding box center [394, 101] width 145 height 13
click at [232, 108] on div "Typography" at bounding box center [227, 103] width 105 height 13
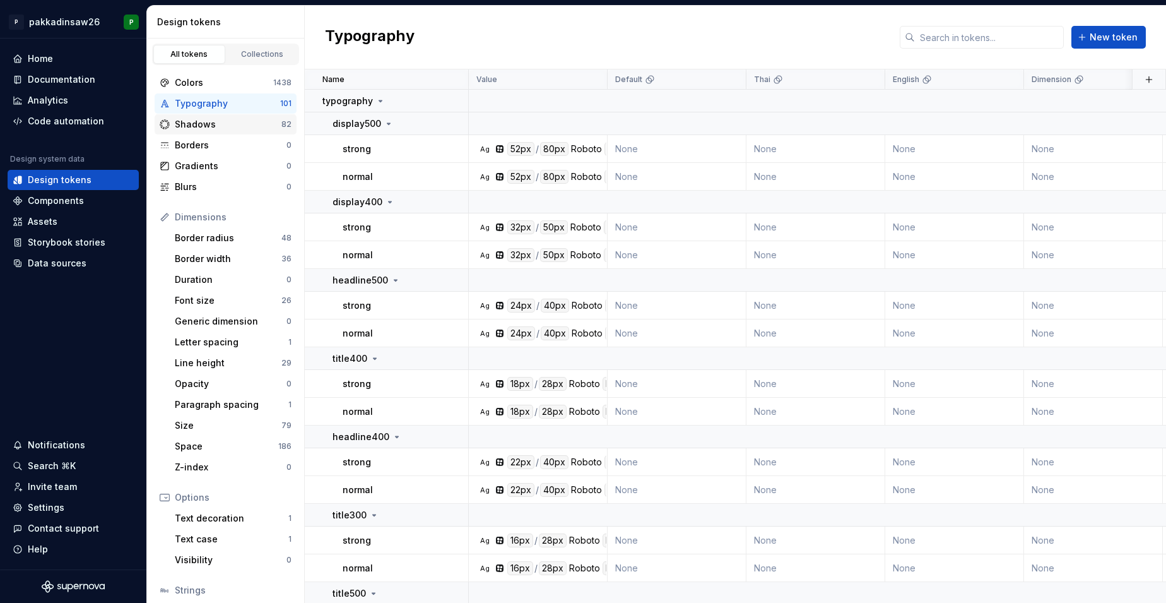
click at [231, 127] on div "Shadows" at bounding box center [228, 124] width 107 height 13
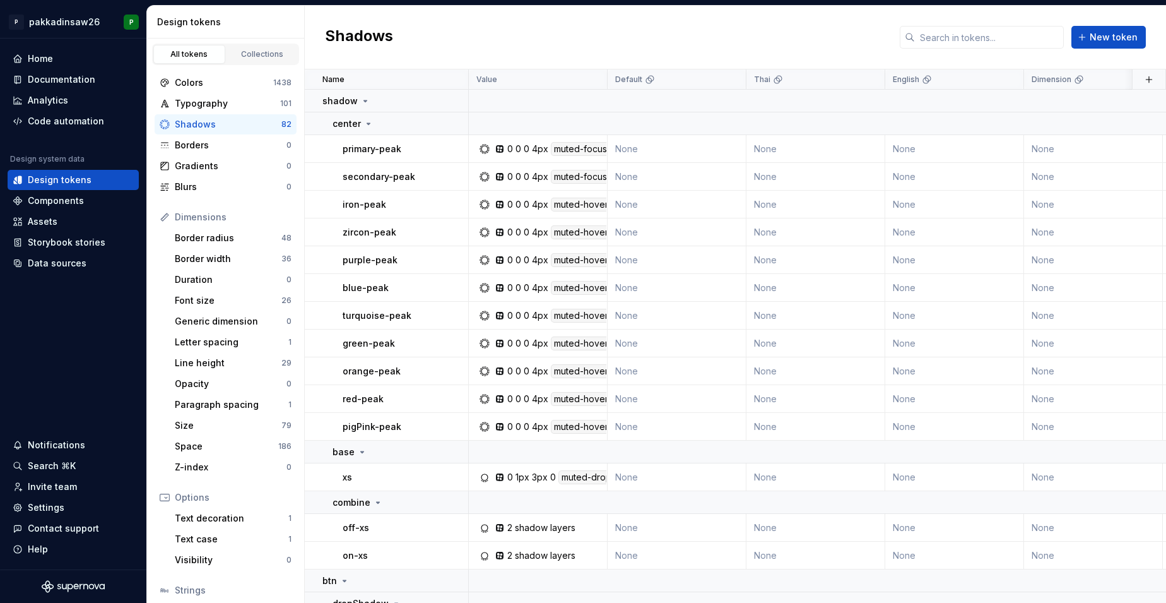
scroll to position [4, 0]
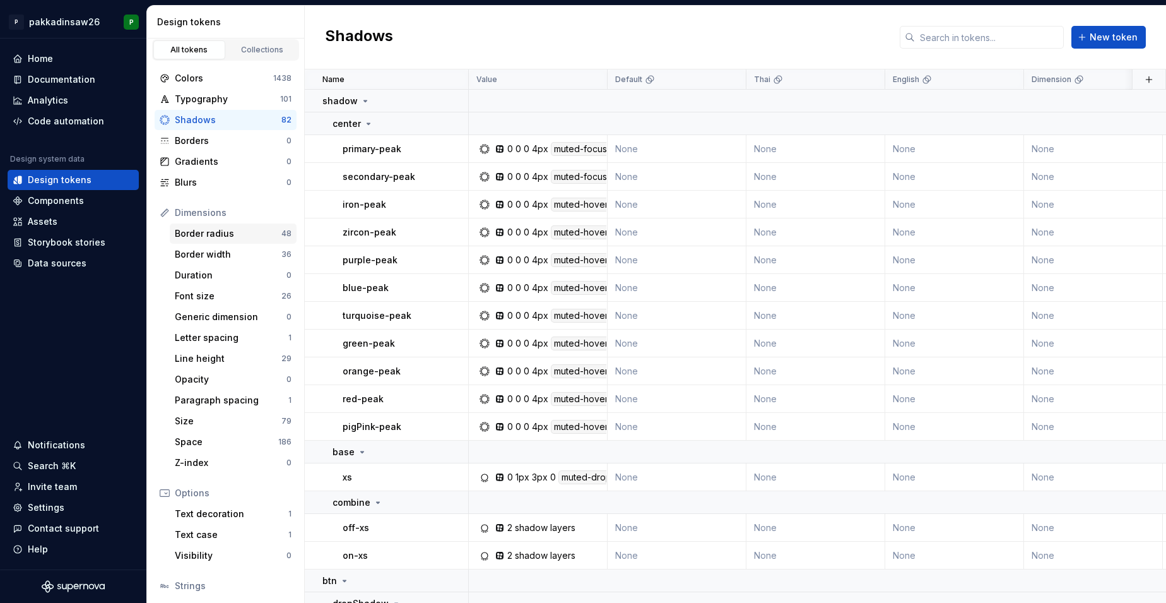
click at [240, 234] on div "Border radius" at bounding box center [228, 233] width 107 height 13
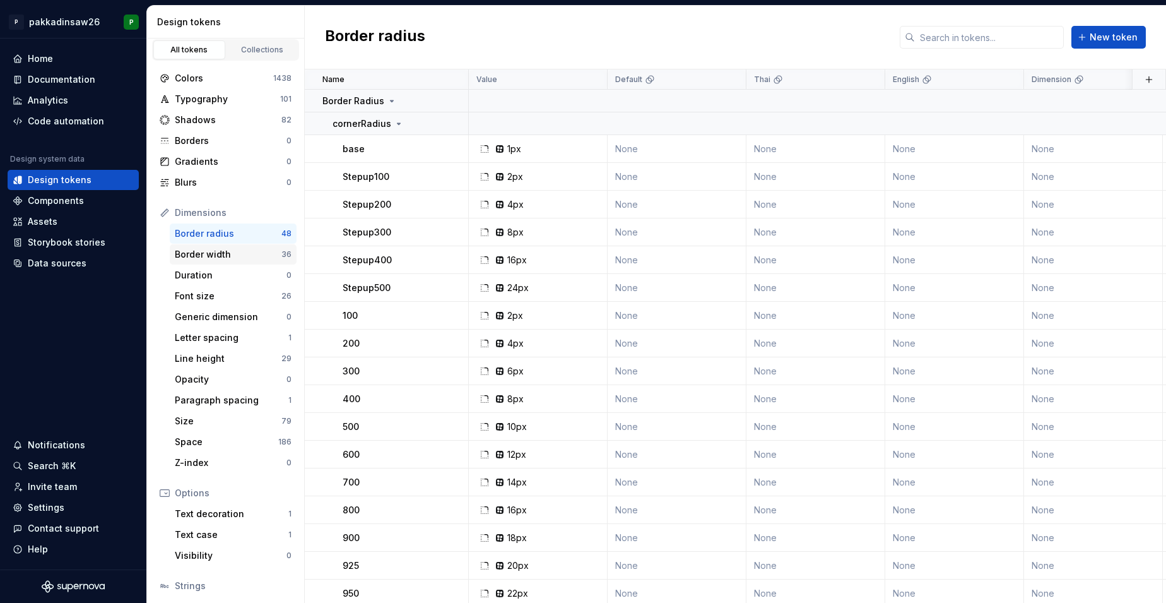
click at [237, 256] on div "Border width" at bounding box center [228, 254] width 107 height 13
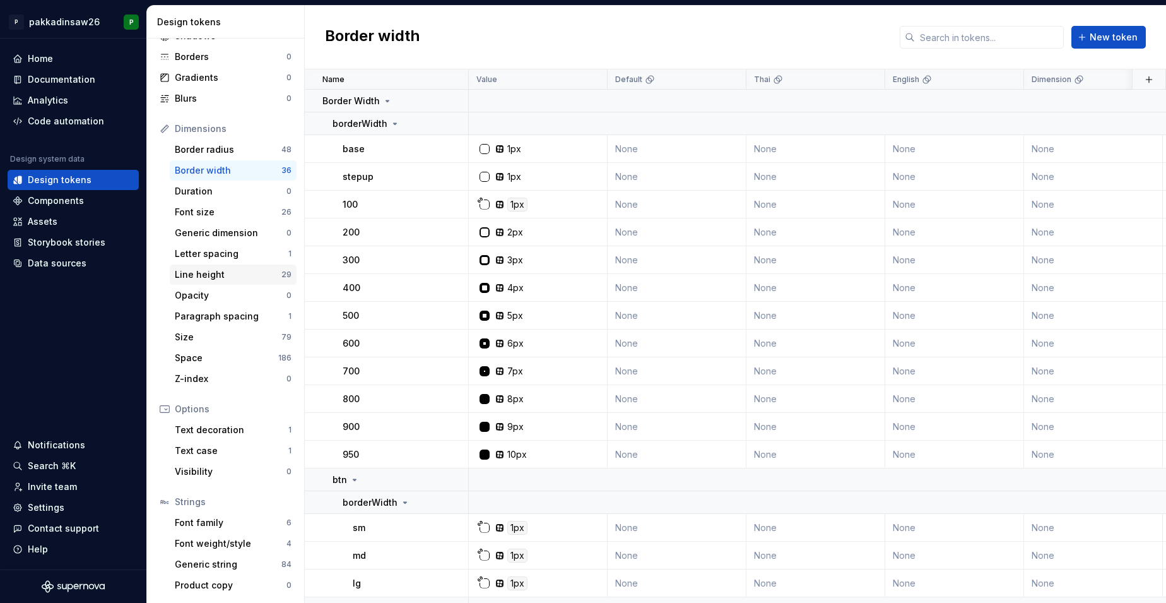
scroll to position [88, 0]
click at [227, 298] on div "Opacity" at bounding box center [231, 295] width 112 height 13
click at [227, 317] on div "Paragraph spacing" at bounding box center [232, 316] width 114 height 13
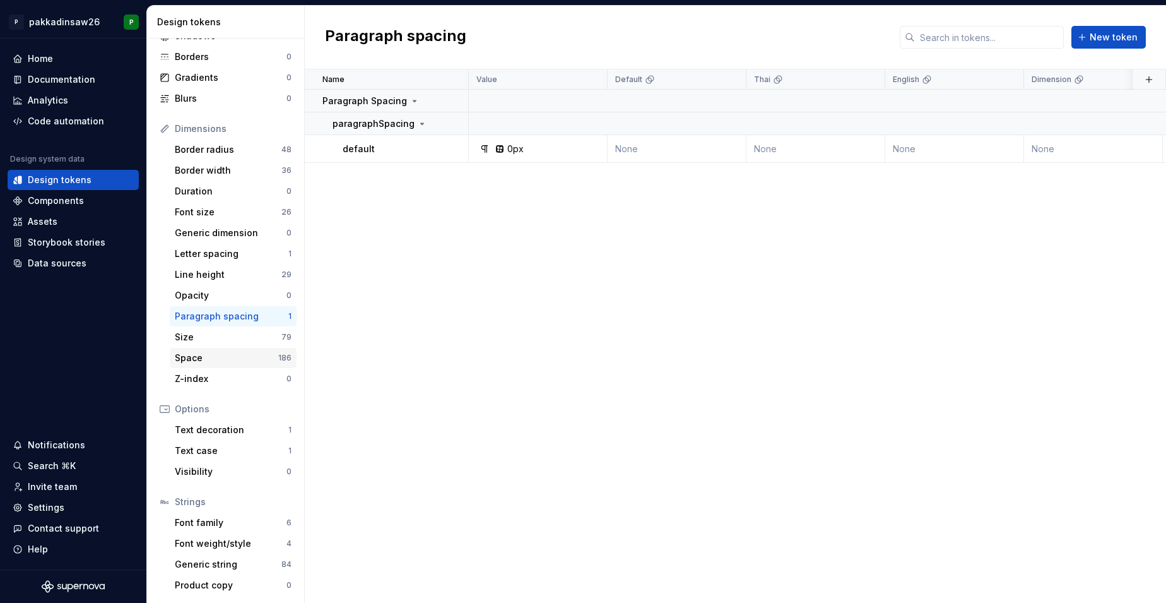
click at [229, 363] on div "Space" at bounding box center [226, 357] width 103 height 13
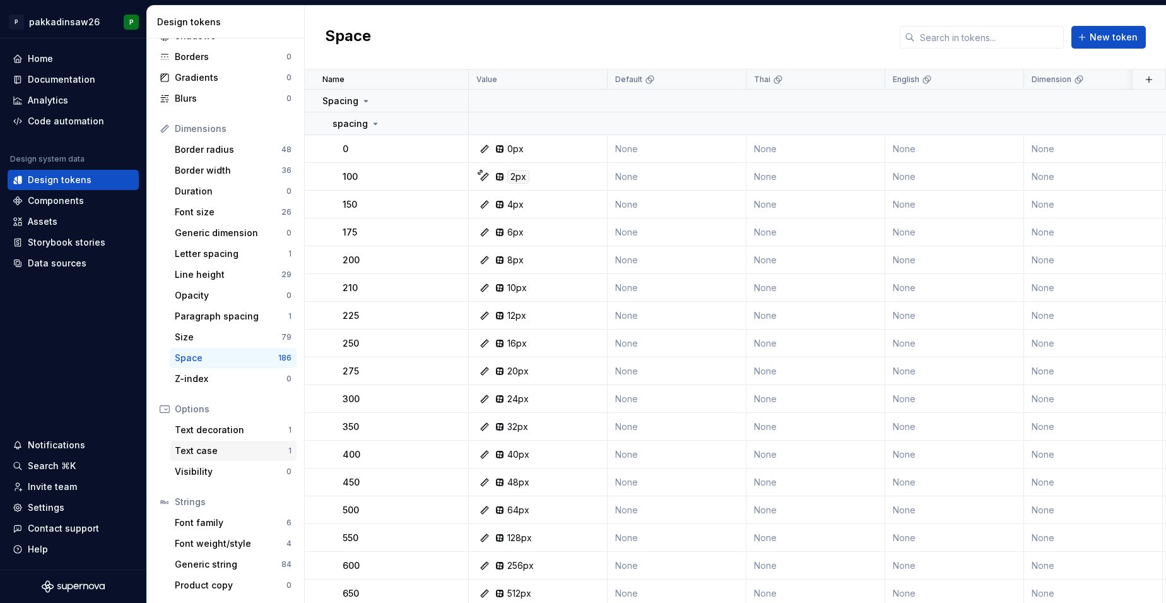
click at [220, 451] on div "Text case" at bounding box center [232, 450] width 114 height 13
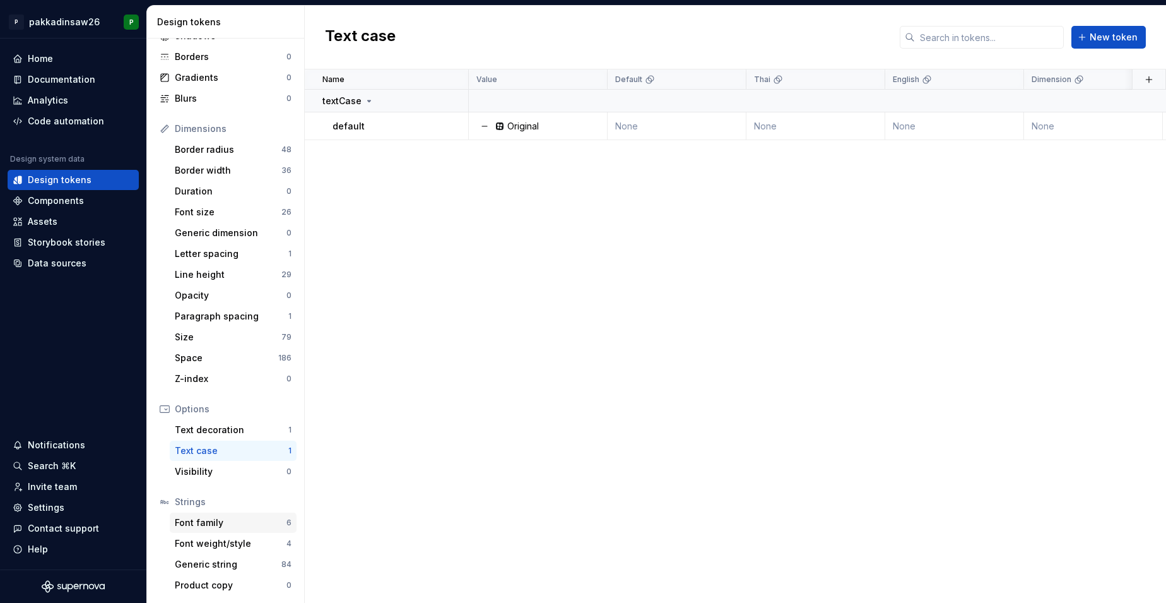
click at [228, 521] on div "Font family" at bounding box center [231, 522] width 112 height 13
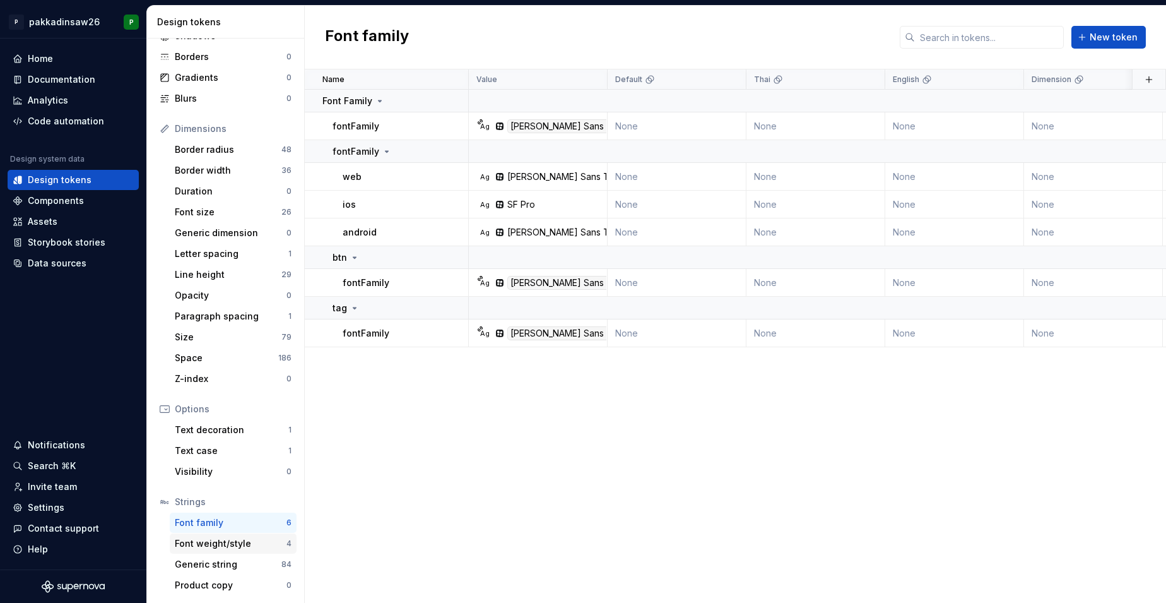
click at [230, 542] on div "Font weight/style" at bounding box center [231, 543] width 112 height 13
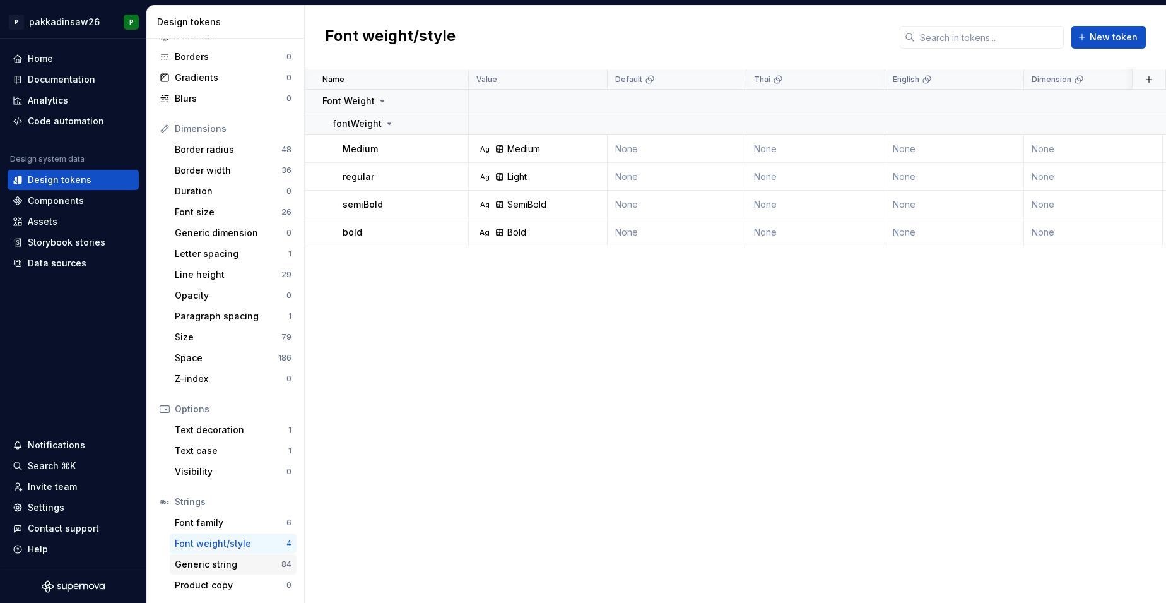
click at [230, 563] on div "Generic string" at bounding box center [228, 564] width 107 height 13
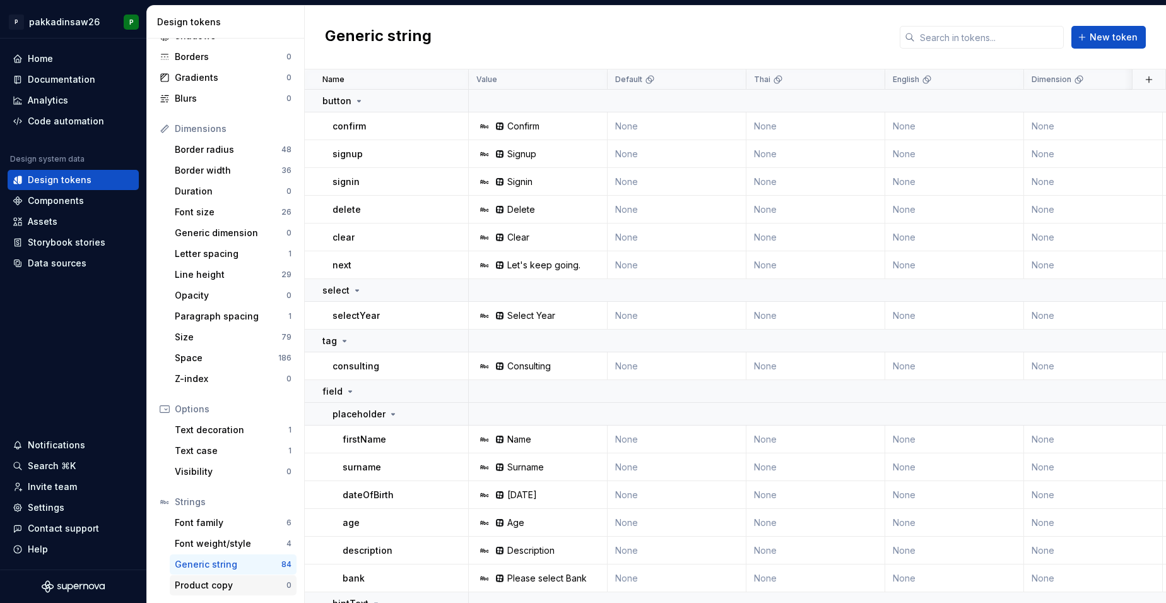
click at [231, 582] on div "Product copy" at bounding box center [231, 585] width 112 height 13
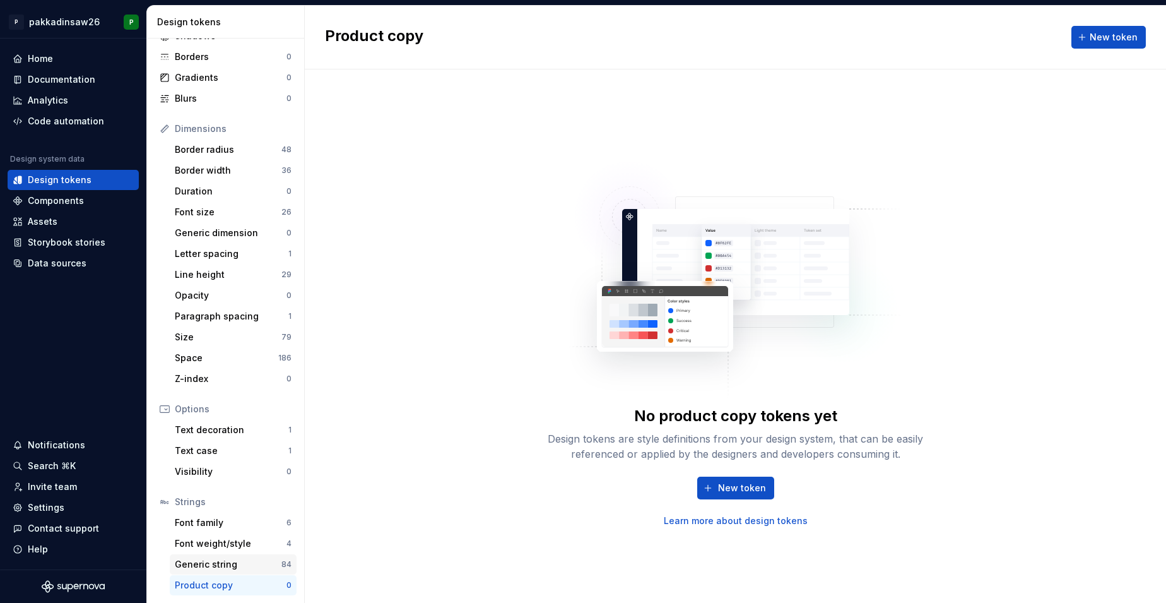
click at [230, 569] on div "Generic string" at bounding box center [228, 564] width 107 height 13
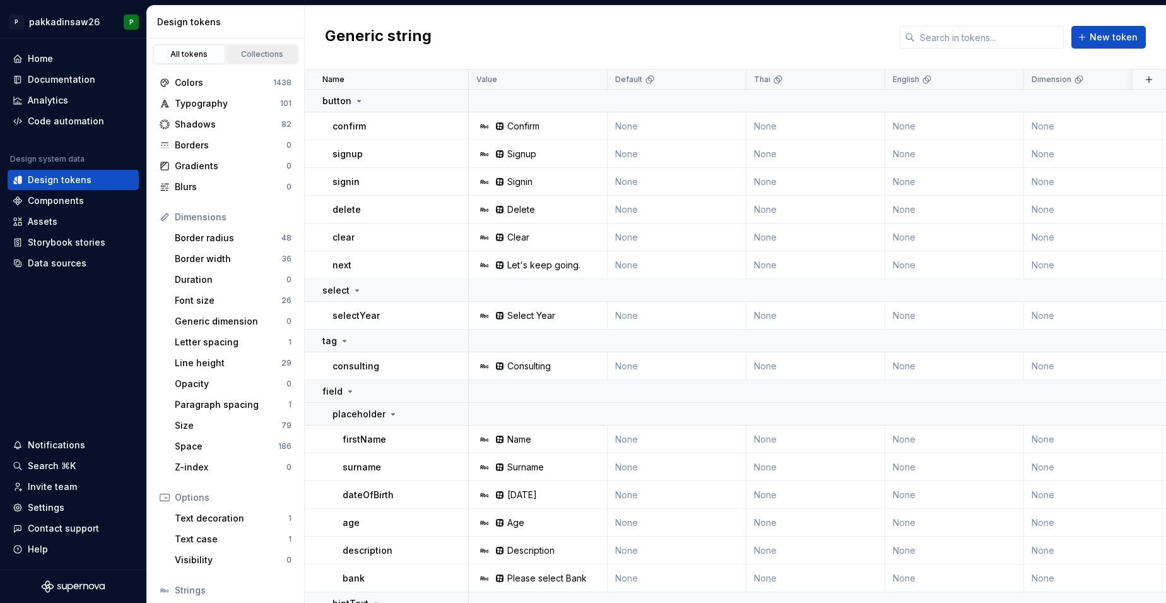
click at [266, 53] on div "Collections" at bounding box center [262, 54] width 63 height 10
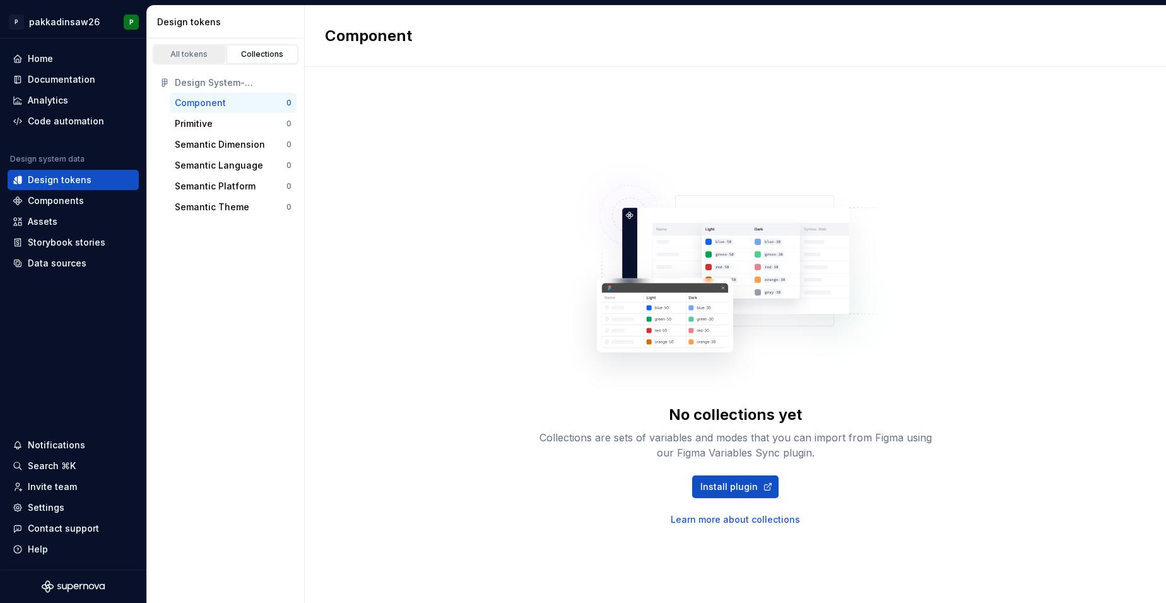
click at [194, 55] on div "All tokens" at bounding box center [189, 54] width 63 height 10
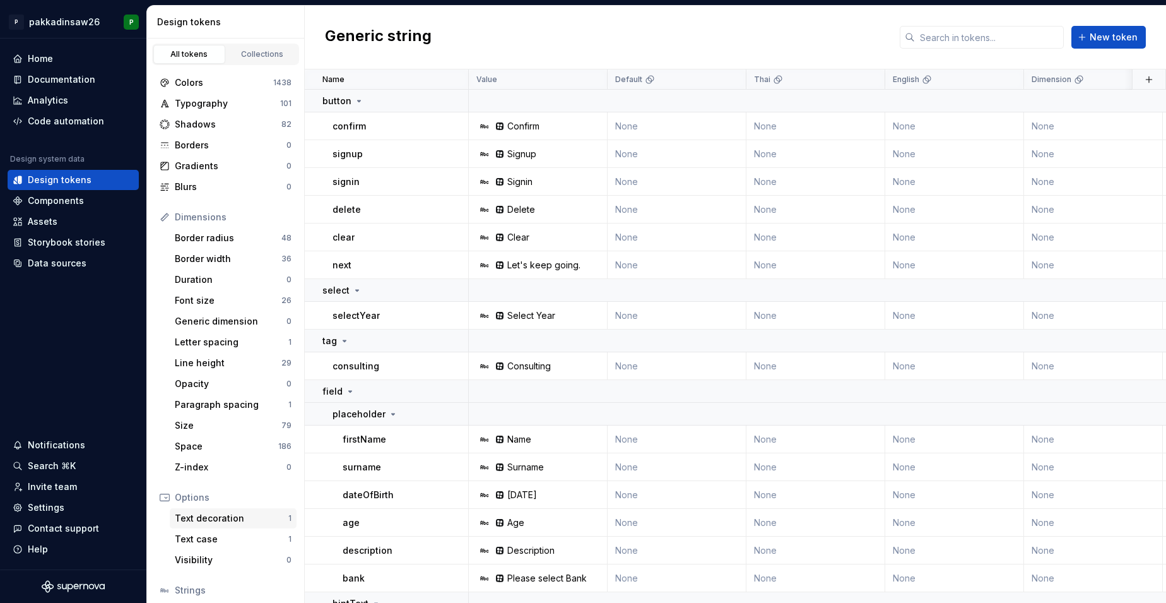
click at [191, 528] on div "Text decoration 1" at bounding box center [233, 518] width 127 height 20
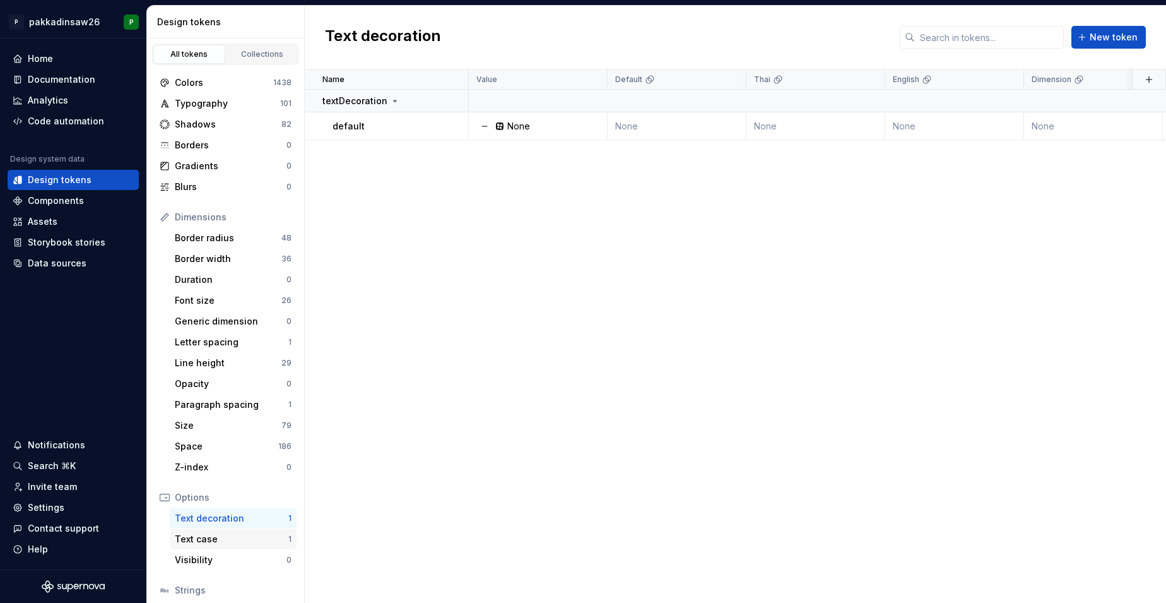
click at [192, 543] on div "Text case" at bounding box center [232, 539] width 114 height 13
click at [192, 560] on div "Visibility" at bounding box center [231, 559] width 112 height 13
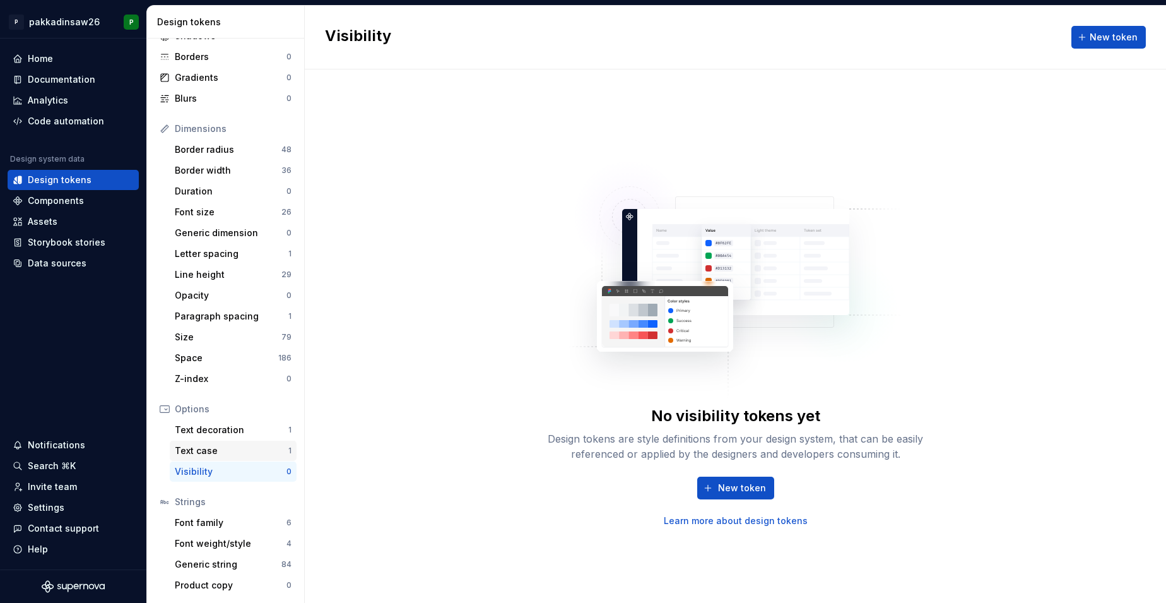
scroll to position [88, 0]
click at [195, 566] on div "Generic string" at bounding box center [228, 564] width 107 height 13
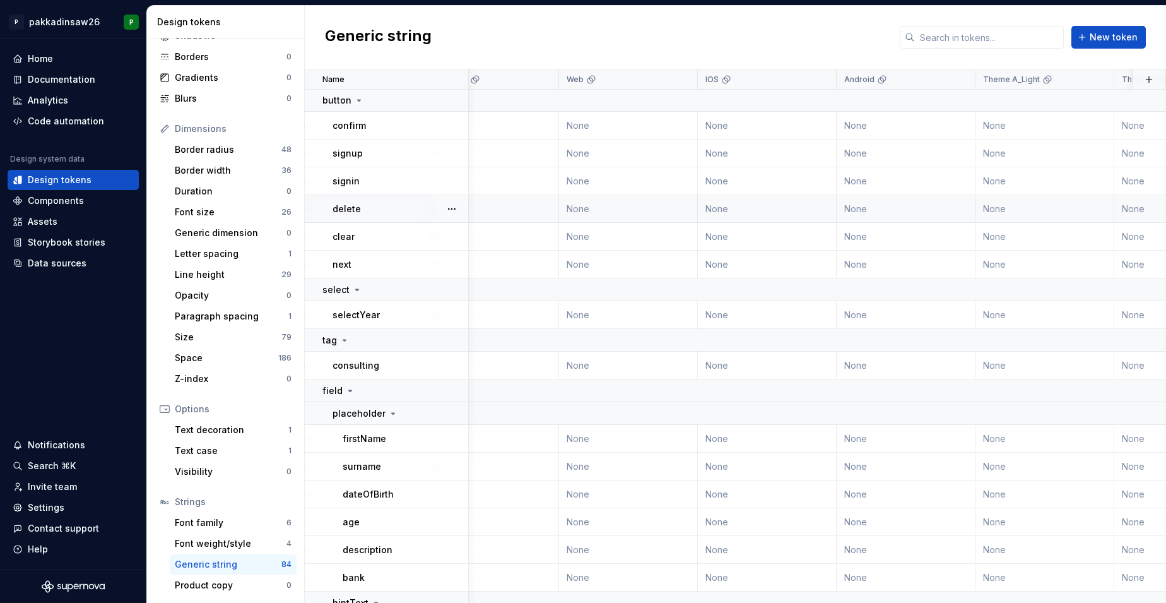
scroll to position [1, 455]
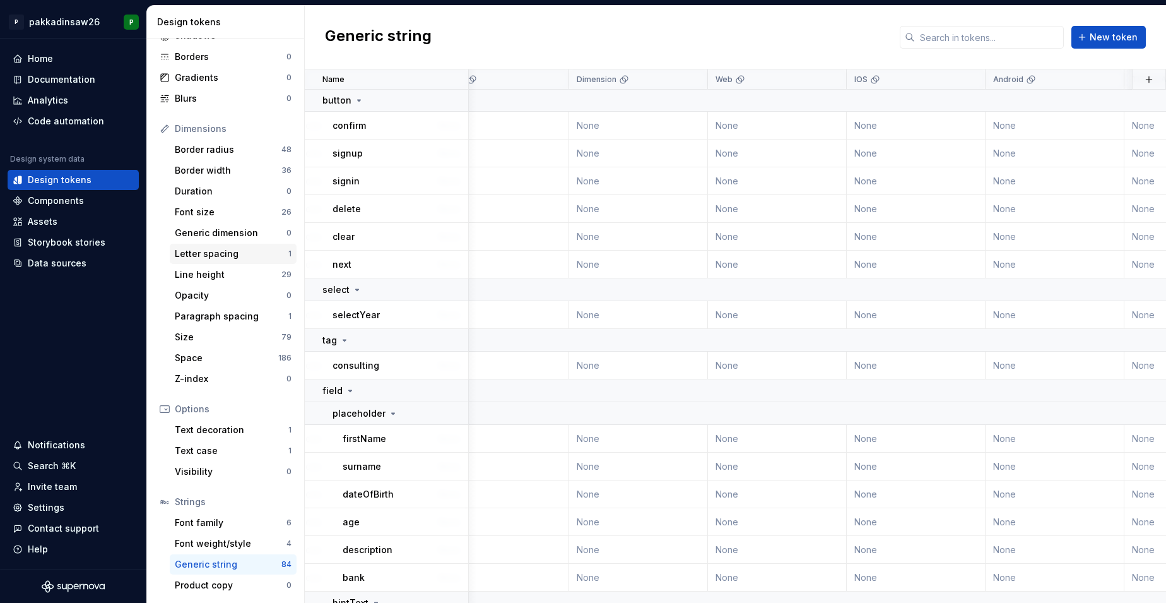
click at [205, 261] on div "Letter spacing 1" at bounding box center [233, 254] width 127 height 20
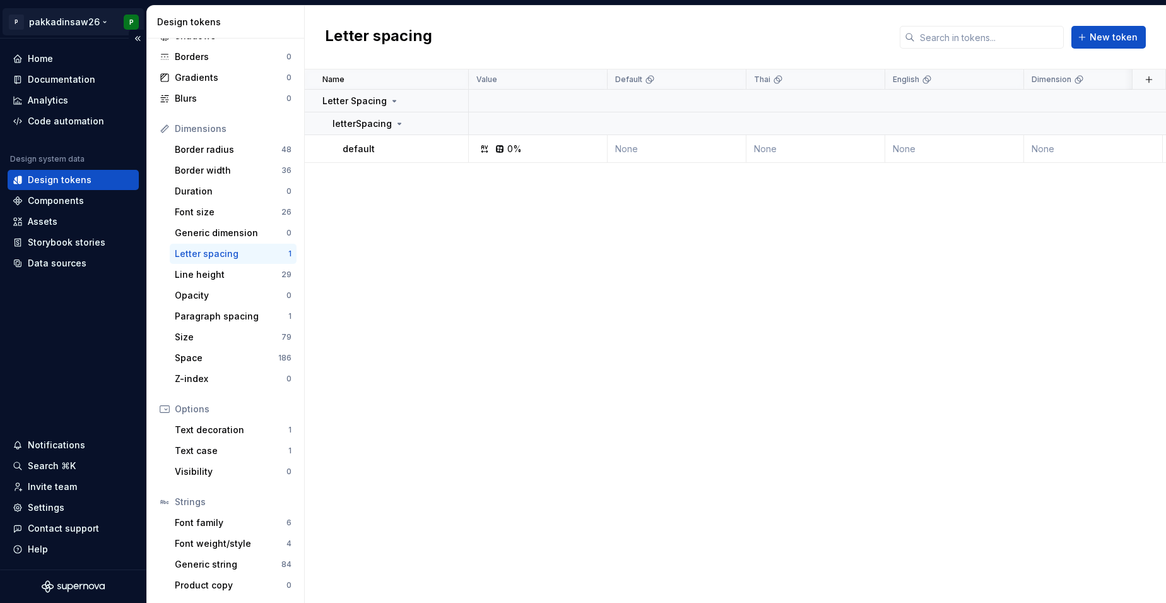
click at [75, 22] on html "P pakkadinsaw26 P Home Documentation Analytics Code automation Design system da…" at bounding box center [583, 301] width 1166 height 603
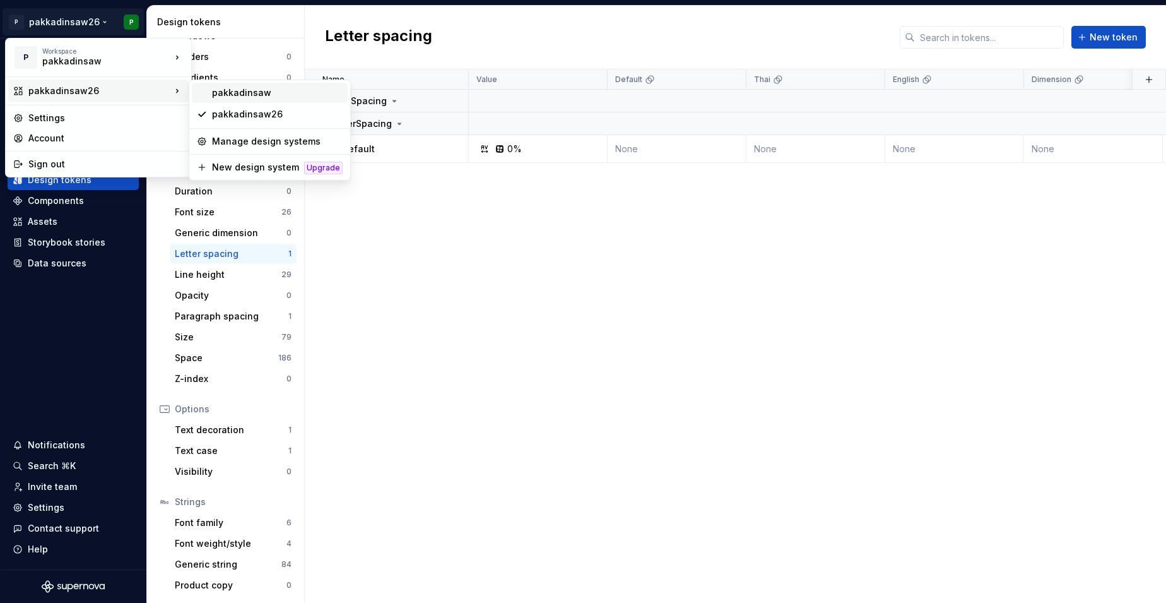
click at [215, 90] on div "pakkadinsaw" at bounding box center [277, 92] width 131 height 13
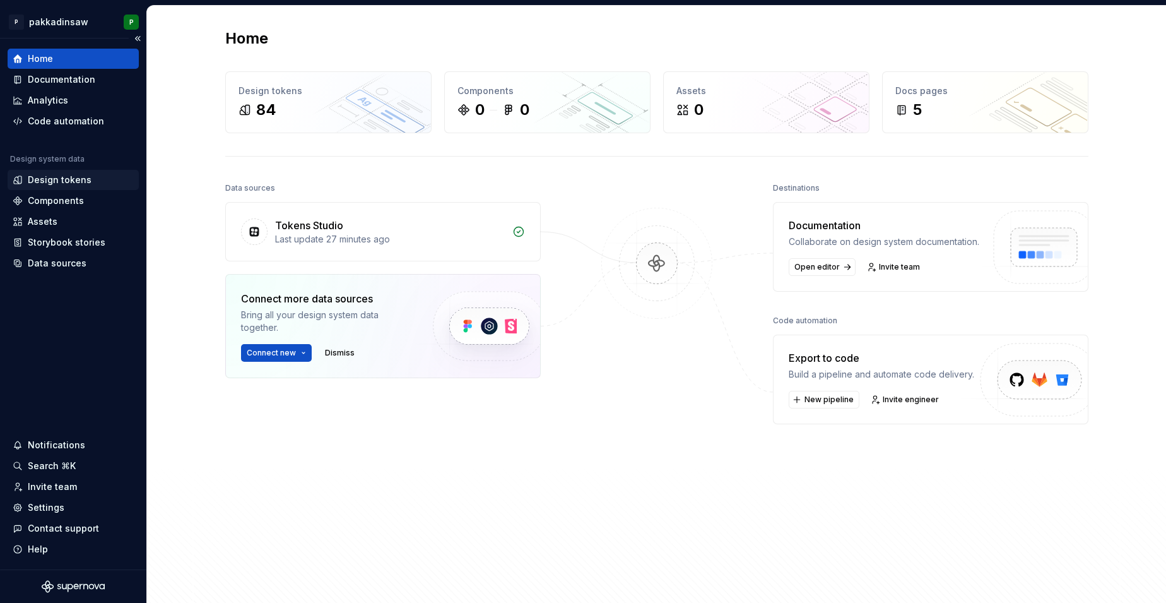
click at [58, 179] on div "Design tokens" at bounding box center [60, 180] width 64 height 13
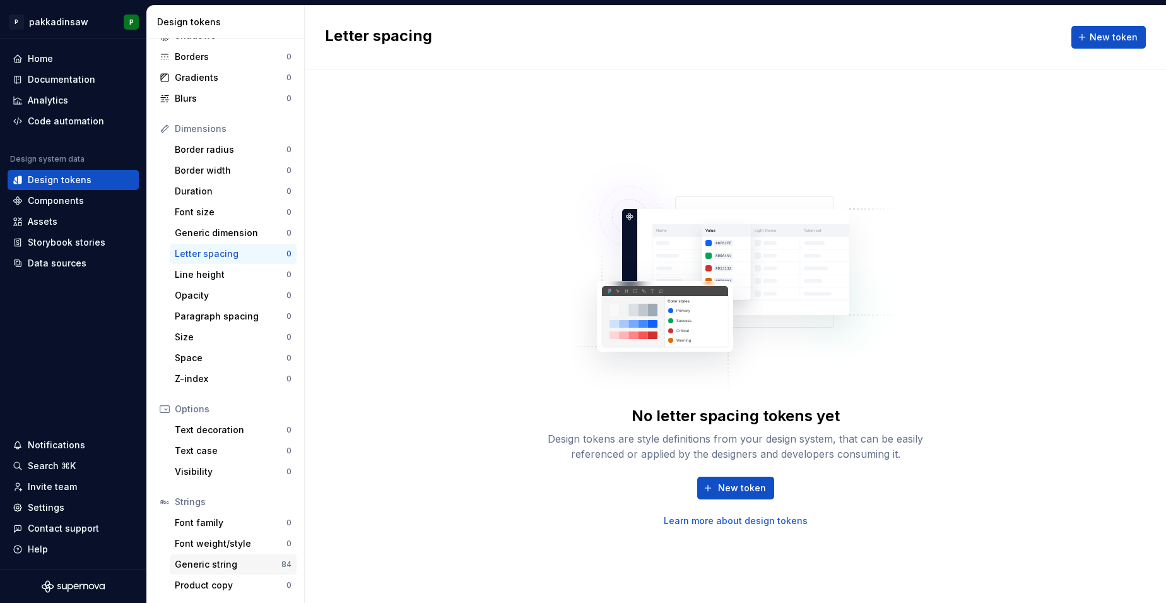
scroll to position [88, 0]
click at [203, 562] on div "Generic string" at bounding box center [228, 564] width 107 height 13
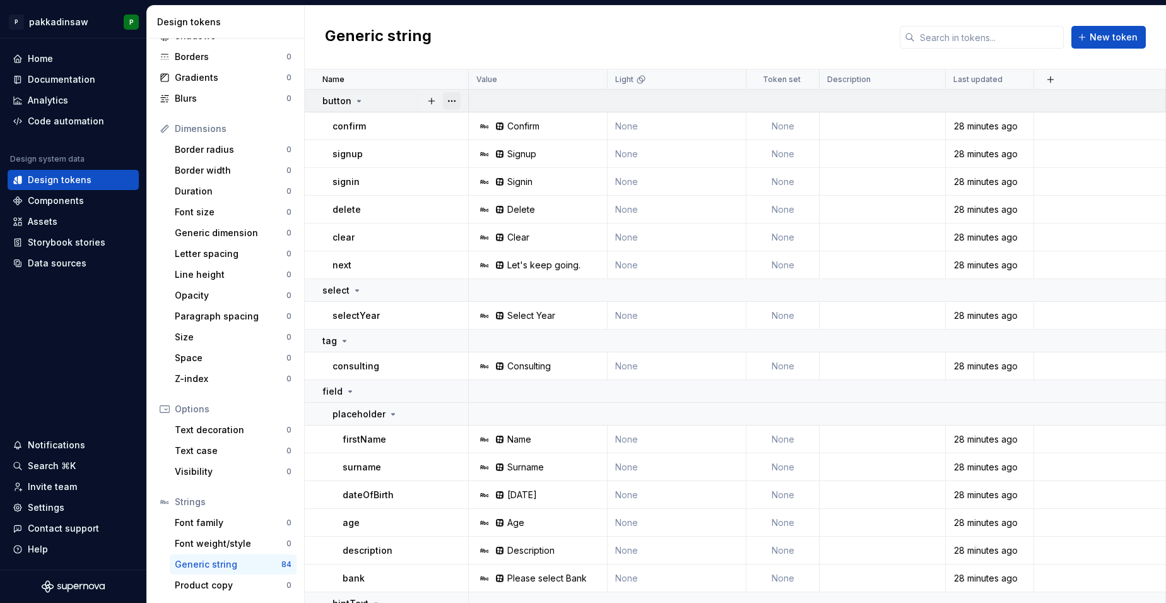
click at [450, 100] on button "button" at bounding box center [452, 101] width 18 height 18
click at [451, 98] on button "button" at bounding box center [452, 101] width 18 height 18
click at [472, 39] on html "P pakkadinsaw P Home Documentation Analytics Code automation Design system data…" at bounding box center [583, 301] width 1166 height 603
click at [54, 73] on div "Documentation" at bounding box center [73, 79] width 131 height 20
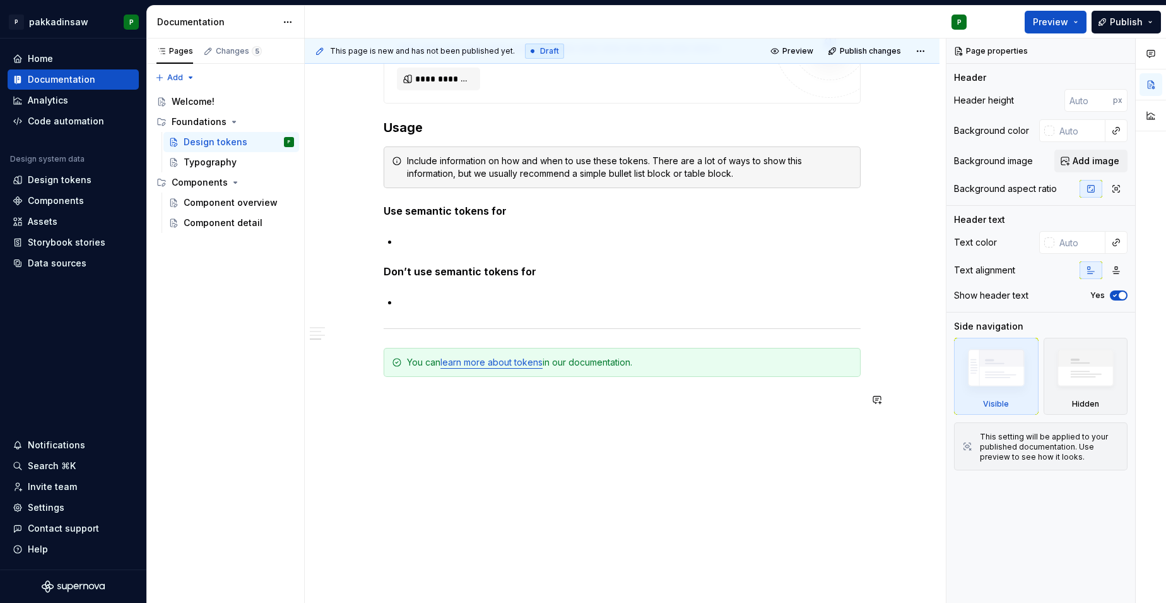
scroll to position [987, 0]
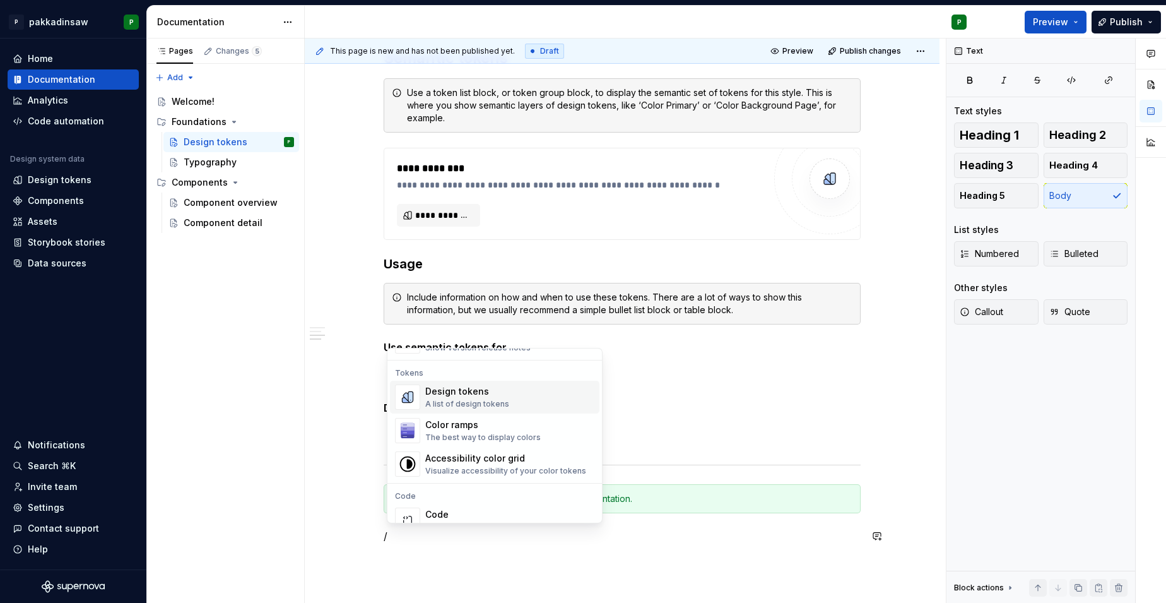
scroll to position [906, 0]
click at [455, 401] on div "A list of design tokens" at bounding box center [467, 402] width 84 height 10
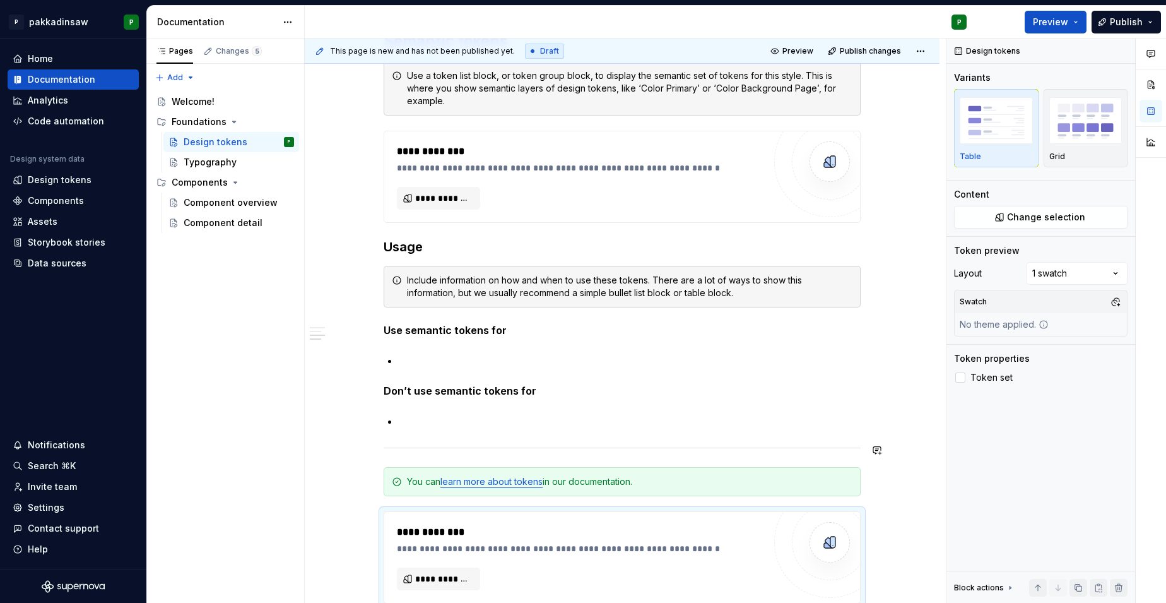
scroll to position [990, 0]
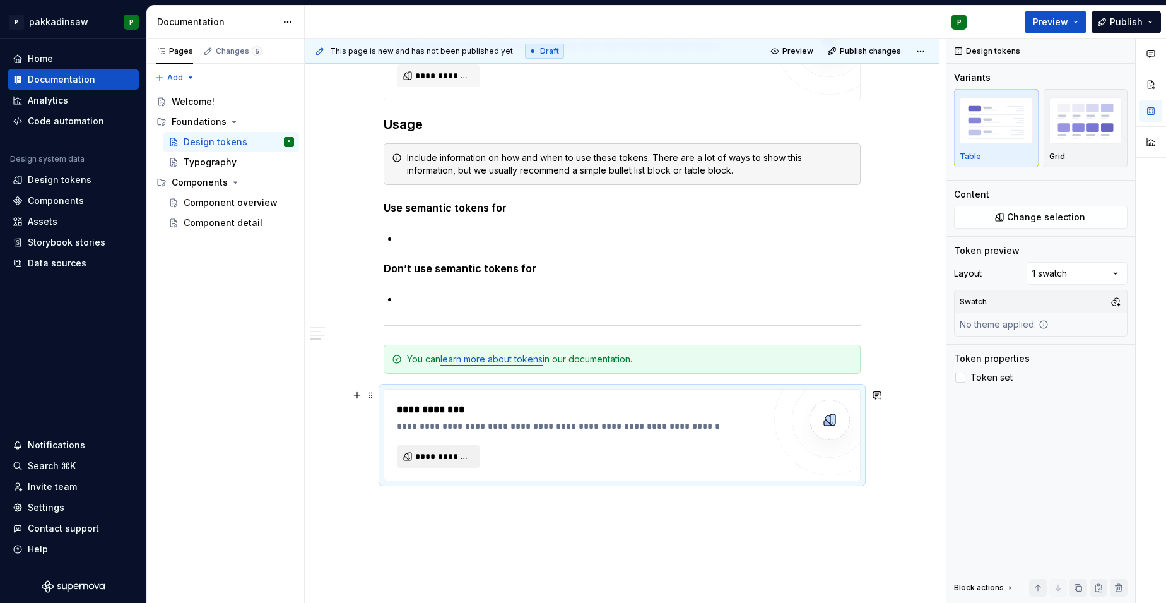
click at [448, 452] on span "**********" at bounding box center [443, 456] width 57 height 13
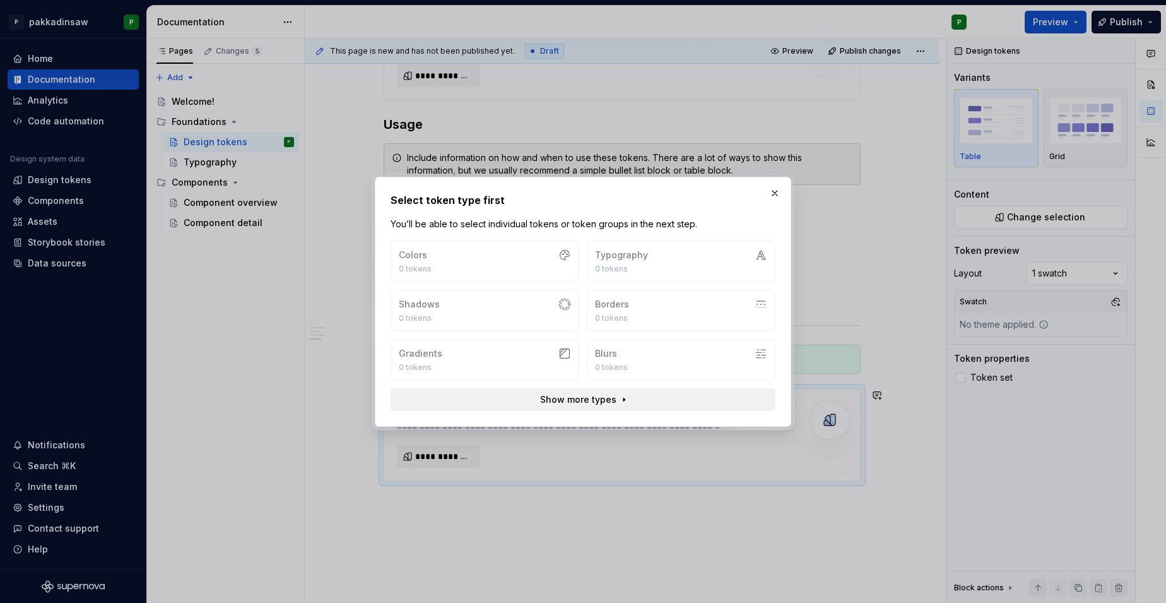
click at [560, 395] on span "Show more types" at bounding box center [578, 399] width 76 height 13
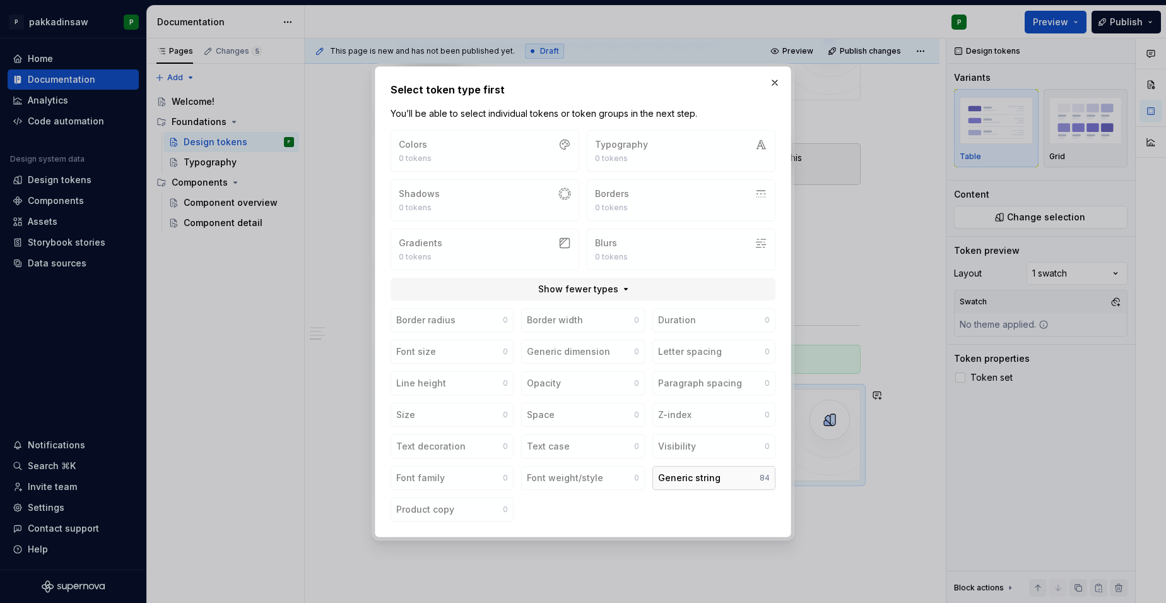
click at [696, 478] on div "Generic string" at bounding box center [689, 477] width 62 height 13
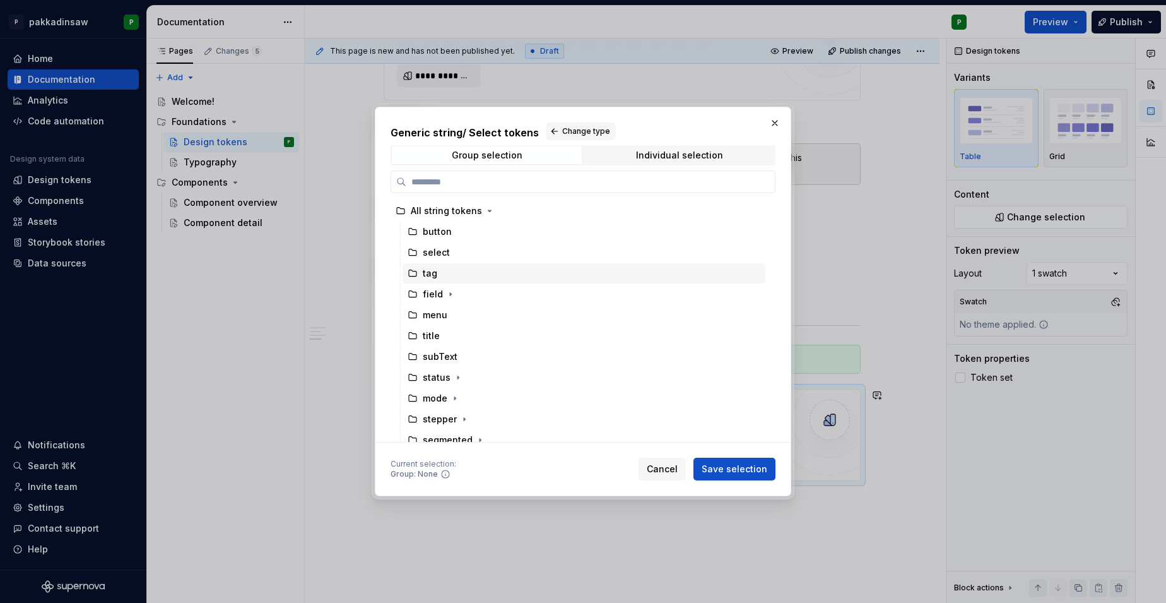
scroll to position [0, 0]
click at [438, 229] on div "button" at bounding box center [437, 231] width 29 height 13
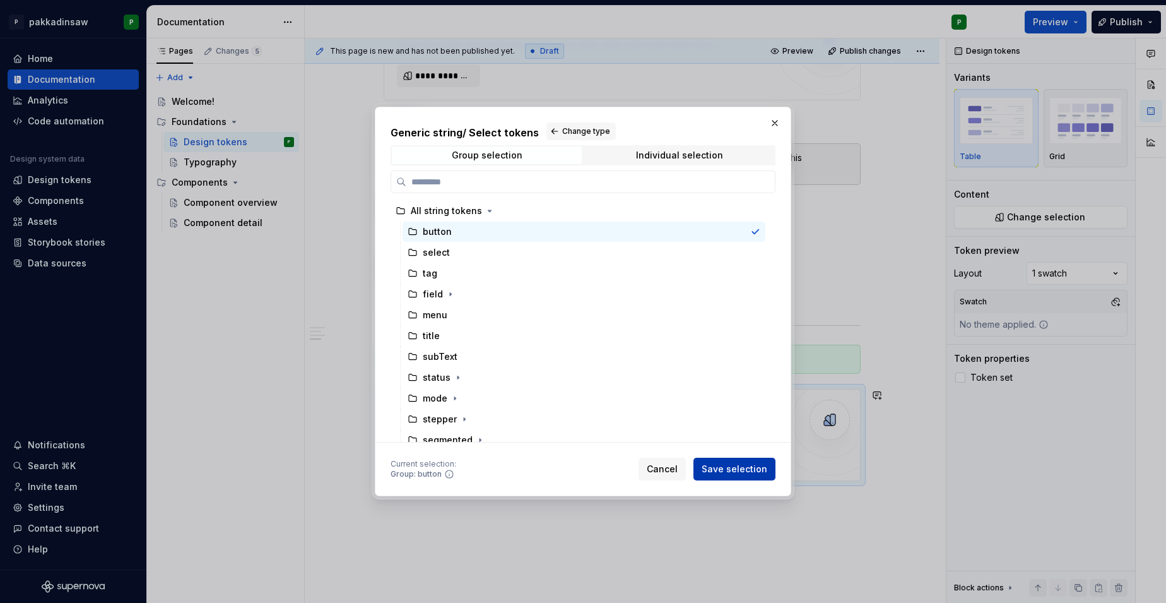
click at [716, 466] on span "Save selection" at bounding box center [735, 469] width 66 height 13
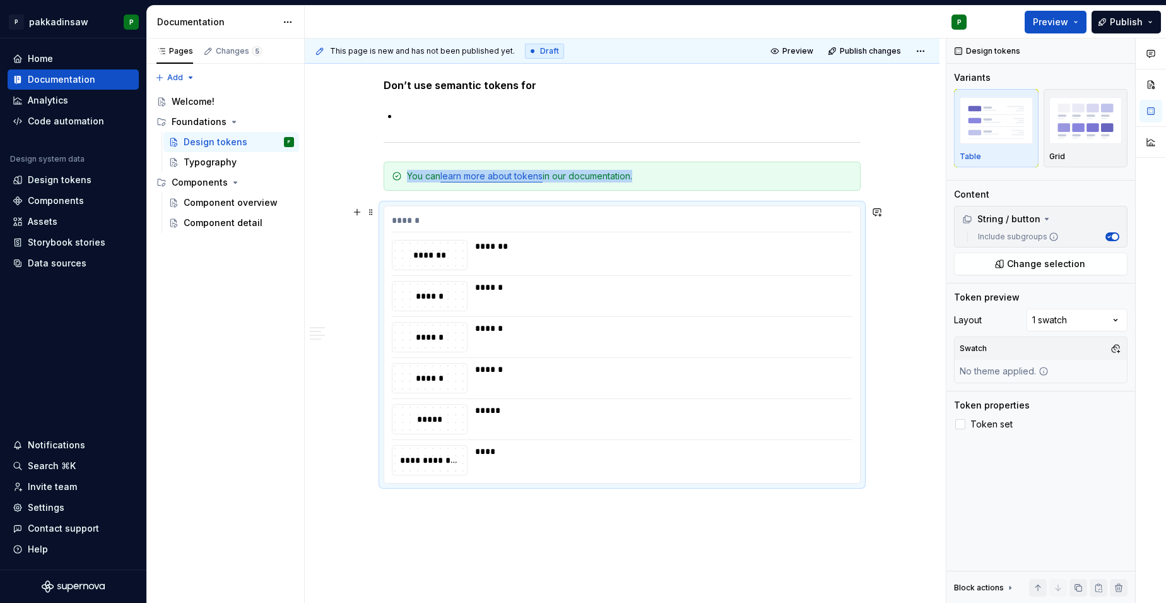
scroll to position [1140, 0]
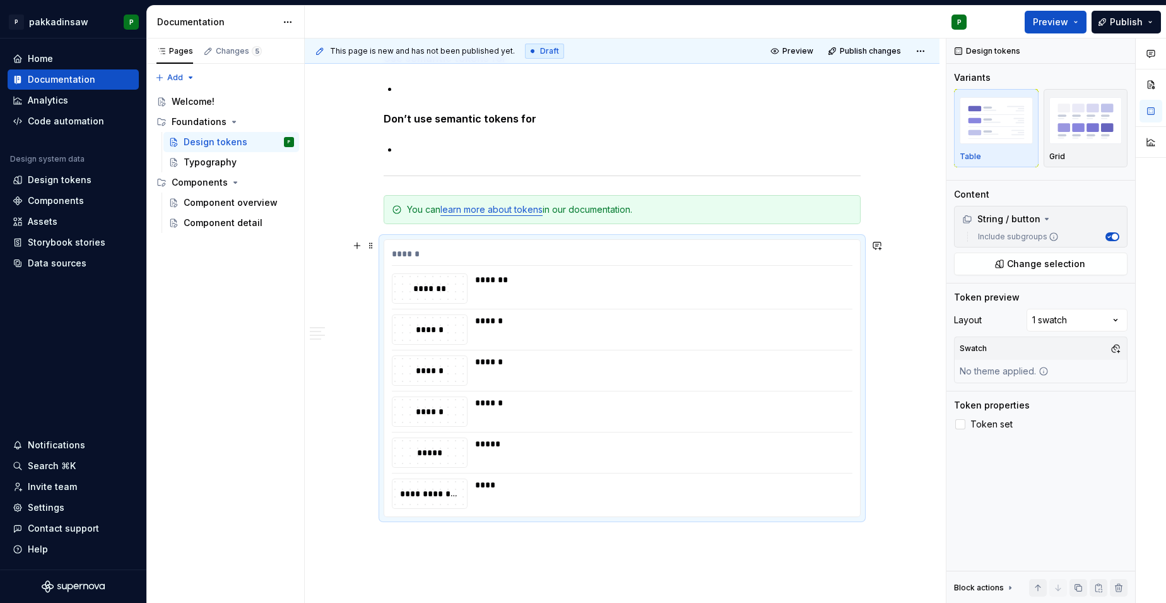
click at [447, 295] on div "*******" at bounding box center [429, 288] width 74 height 14
click at [916, 350] on button "button" at bounding box center [1116, 348] width 18 height 18
click at [916, 396] on div "Suggestions" at bounding box center [986, 396] width 10 height 10
click at [916, 334] on div "Comments Open comments No comments yet Select ‘Comment’ from the block context …" at bounding box center [1057, 320] width 220 height 565
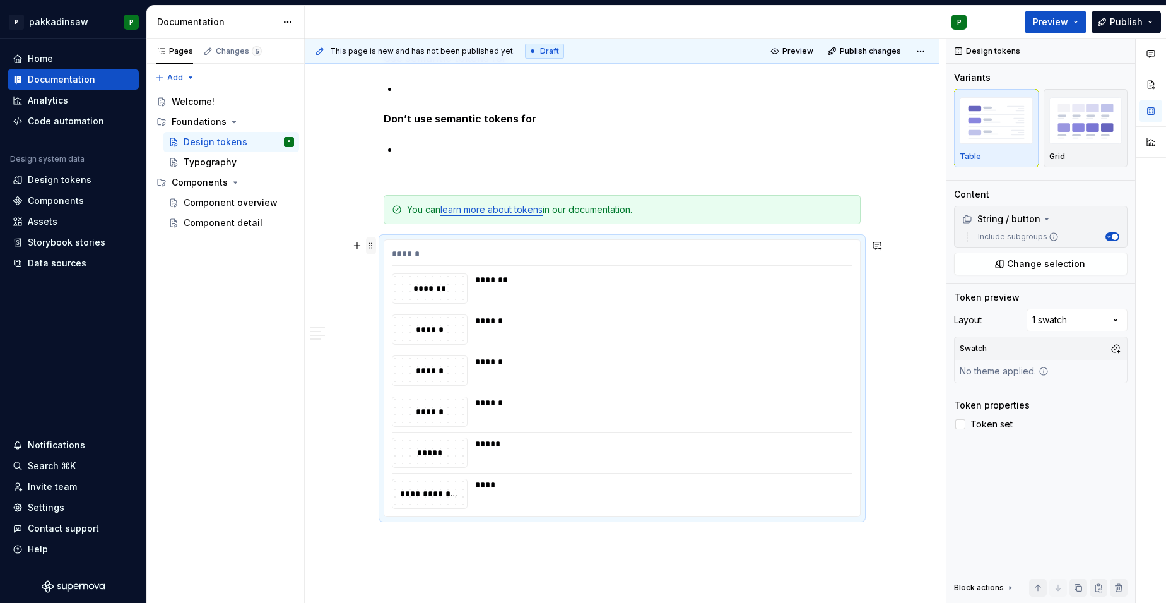
click at [373, 248] on span at bounding box center [371, 246] width 10 height 18
click at [392, 360] on div "Delete" at bounding box center [425, 360] width 107 height 20
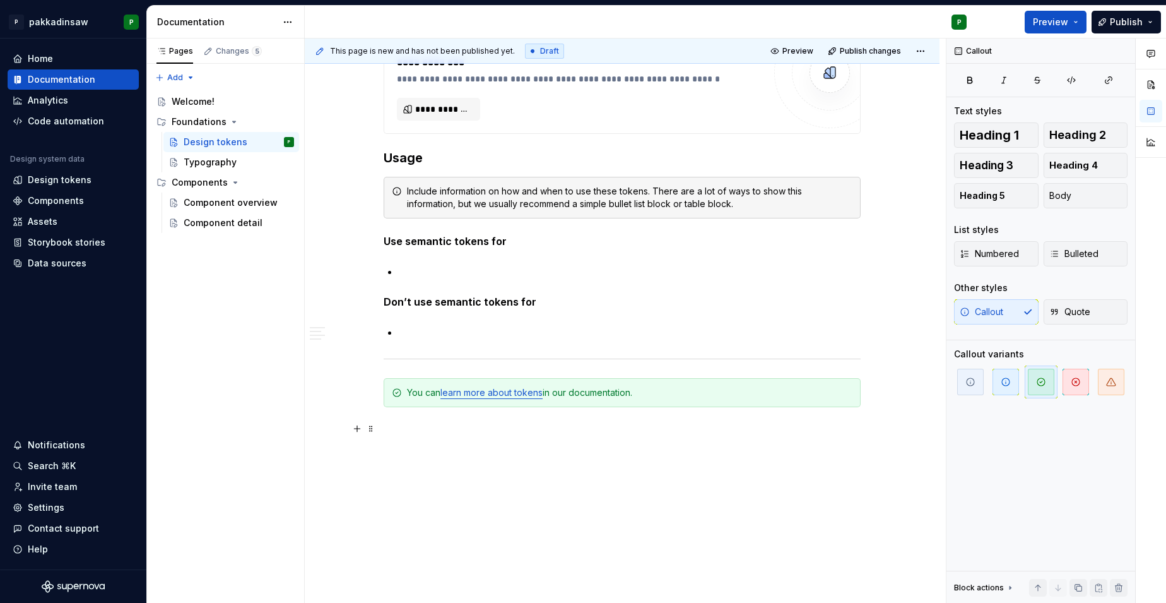
scroll to position [957, 0]
click at [196, 163] on div "Typography" at bounding box center [210, 162] width 53 height 13
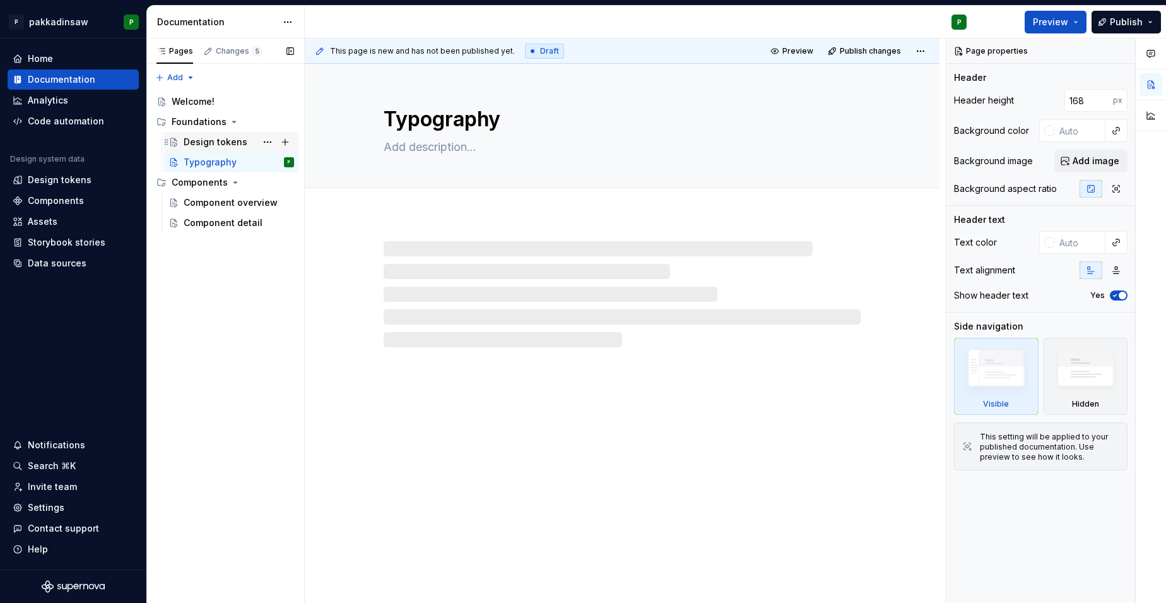
click at [198, 136] on div "Design tokens" at bounding box center [216, 142] width 64 height 13
type textarea "*"
click at [58, 120] on div "Code automation" at bounding box center [66, 121] width 76 height 13
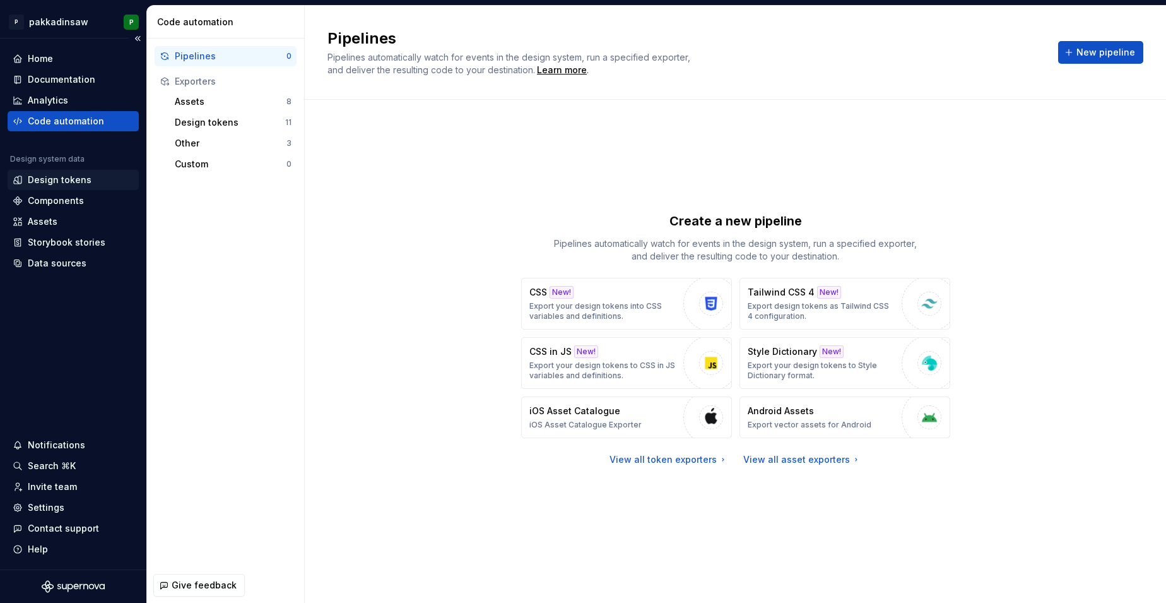
click at [59, 186] on div "Design tokens" at bounding box center [60, 180] width 64 height 13
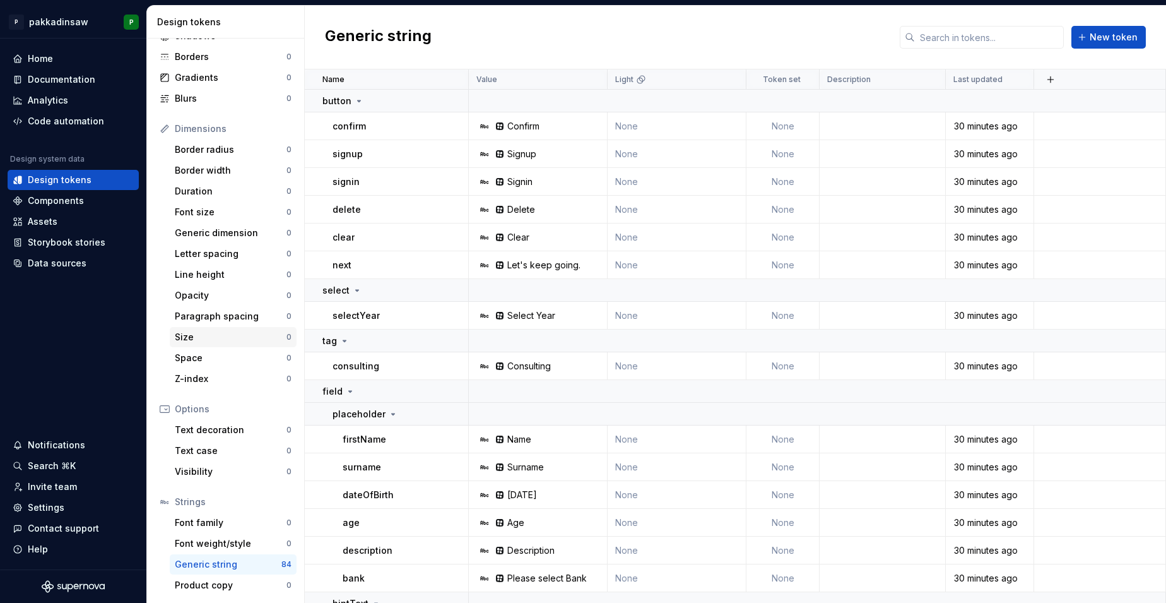
scroll to position [88, 0]
click at [94, 21] on icon "button" at bounding box center [93, 22] width 10 height 10
click at [86, 21] on html "P pakkadinsaw P Home Documentation Analytics Code automation Design system data…" at bounding box center [583, 301] width 1166 height 603
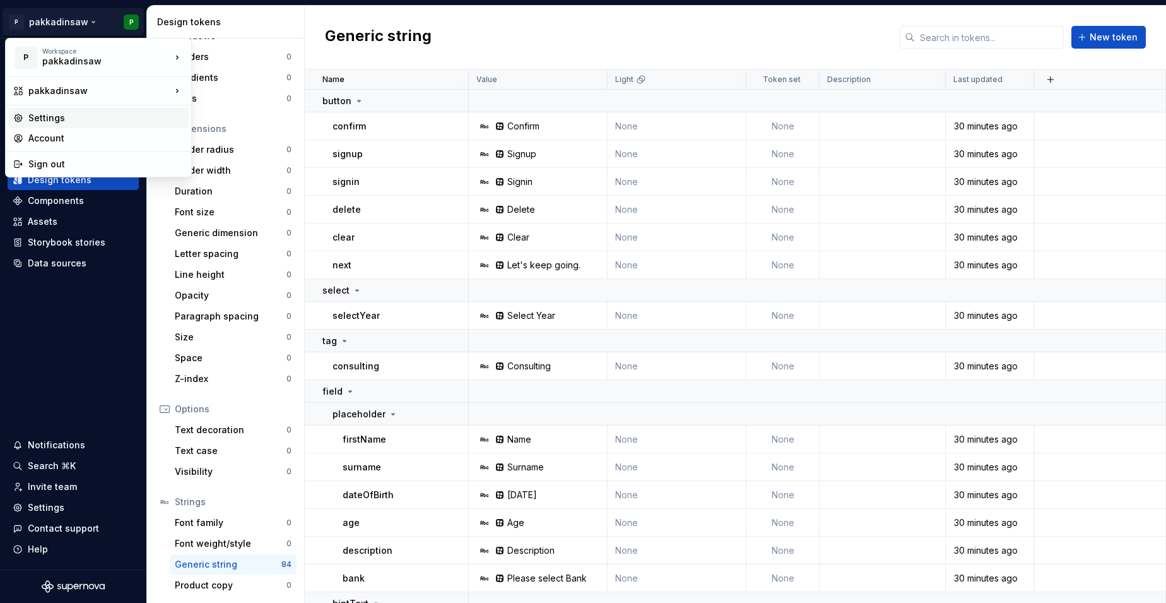
click at [83, 114] on div "Settings" at bounding box center [105, 118] width 155 height 13
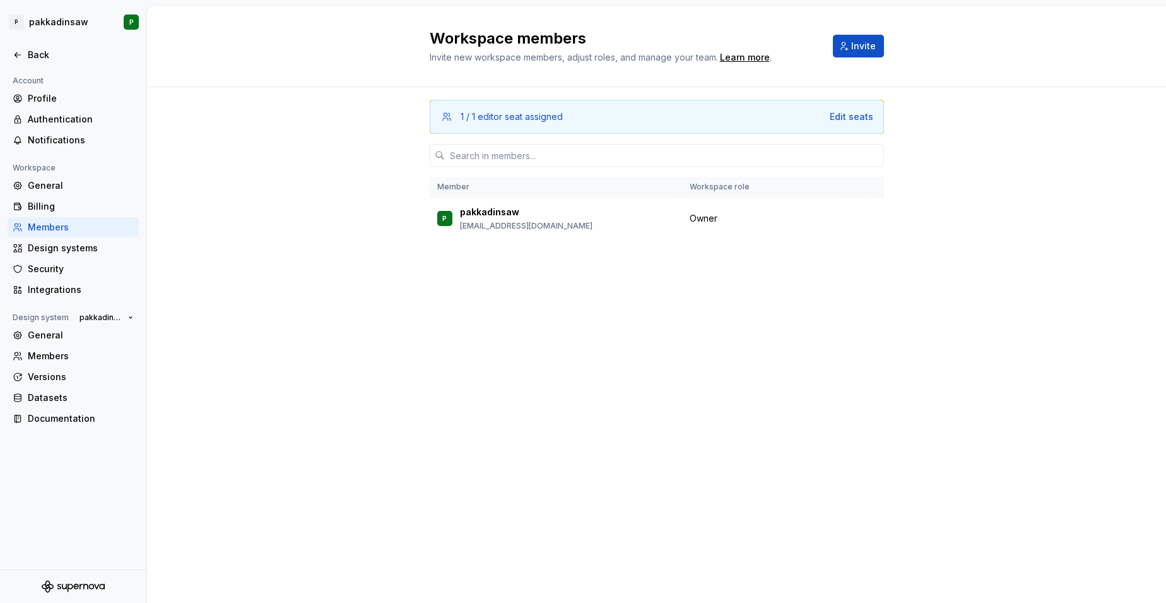
click at [539, 281] on div "1 / 1 editor seat assigned Edit seats Member Workspace role P pakkadinsaw pakka…" at bounding box center [657, 187] width 454 height 200
click at [69, 243] on div "Design systems" at bounding box center [81, 248] width 106 height 13
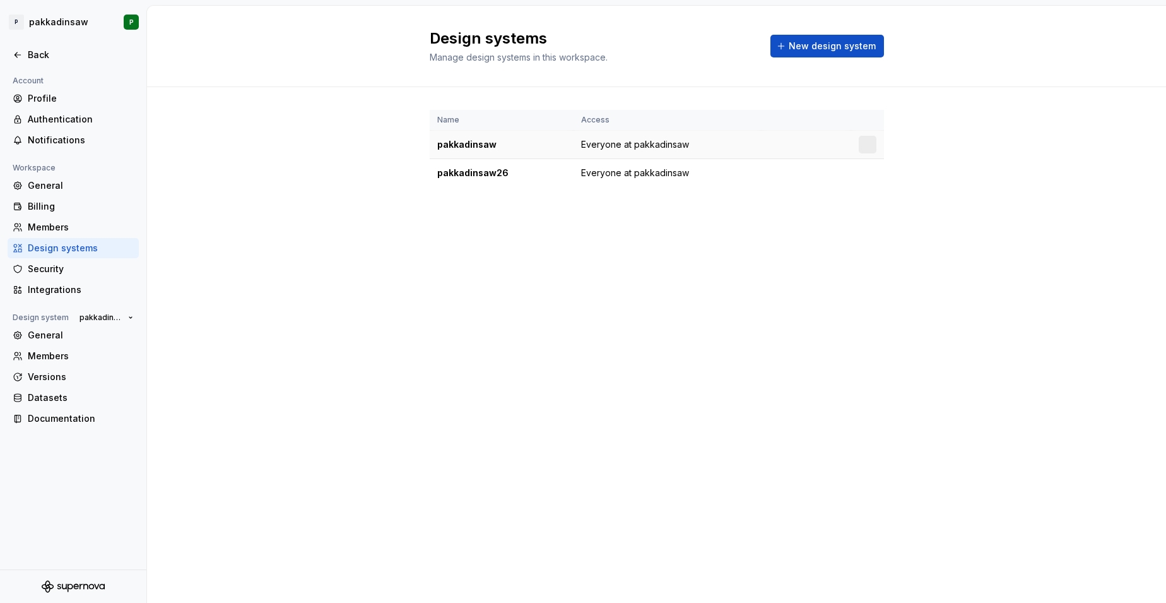
click at [844, 148] on td at bounding box center [807, 145] width 90 height 28
click at [864, 146] on html "P pakkadinsaw P Back Account Profile Authentication Notifications Workspace Gen…" at bounding box center [583, 301] width 1166 height 603
click at [882, 188] on div "Design system settings" at bounding box center [934, 189] width 145 height 20
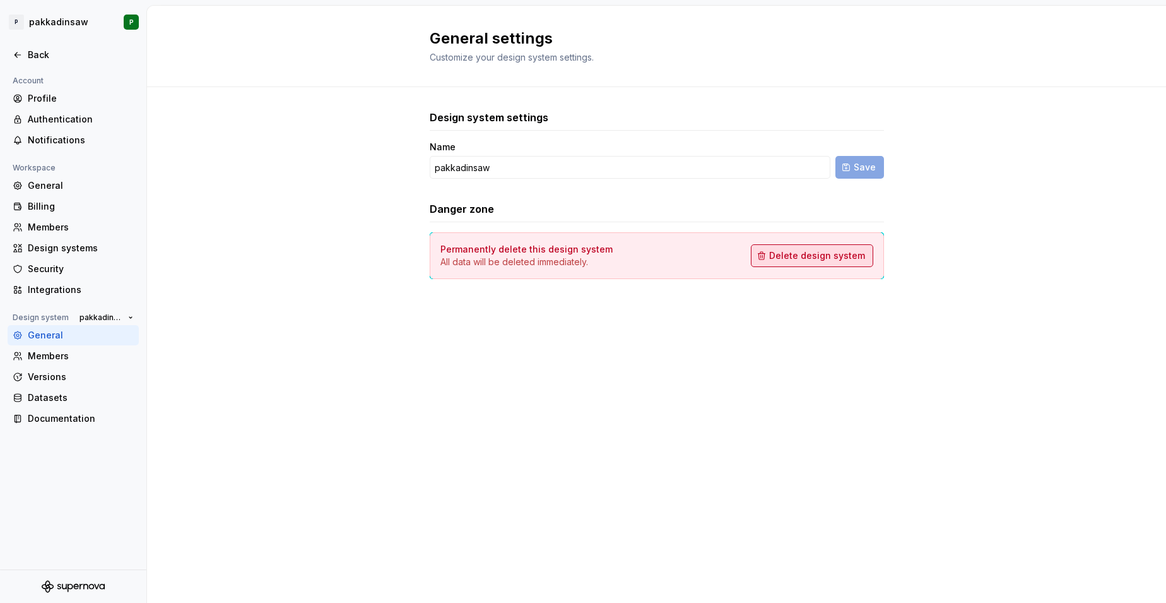
click at [803, 255] on span "Delete design system" at bounding box center [817, 255] width 96 height 13
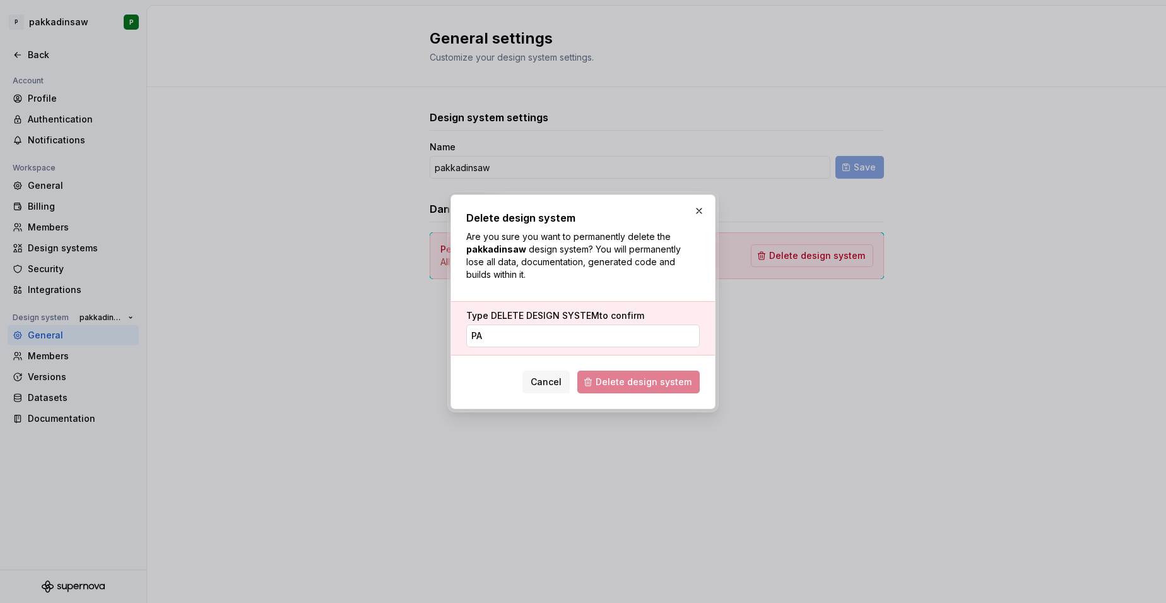
type input "p"
type input "delete design system"
click at [625, 382] on span "Delete design system" at bounding box center [644, 381] width 96 height 13
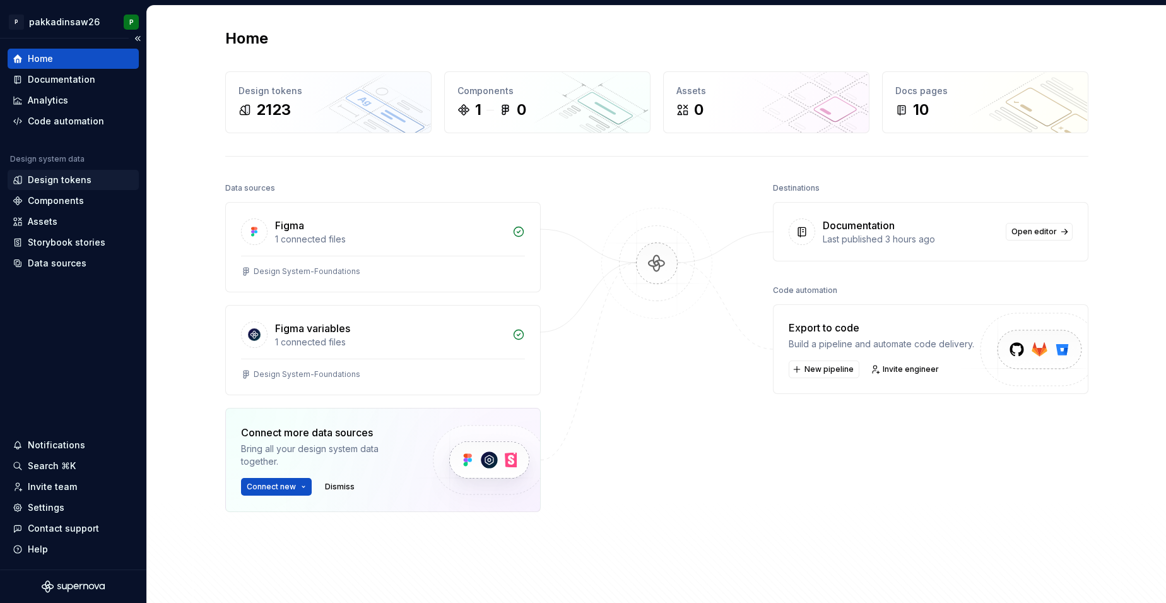
click at [57, 178] on div "Design tokens" at bounding box center [60, 180] width 64 height 13
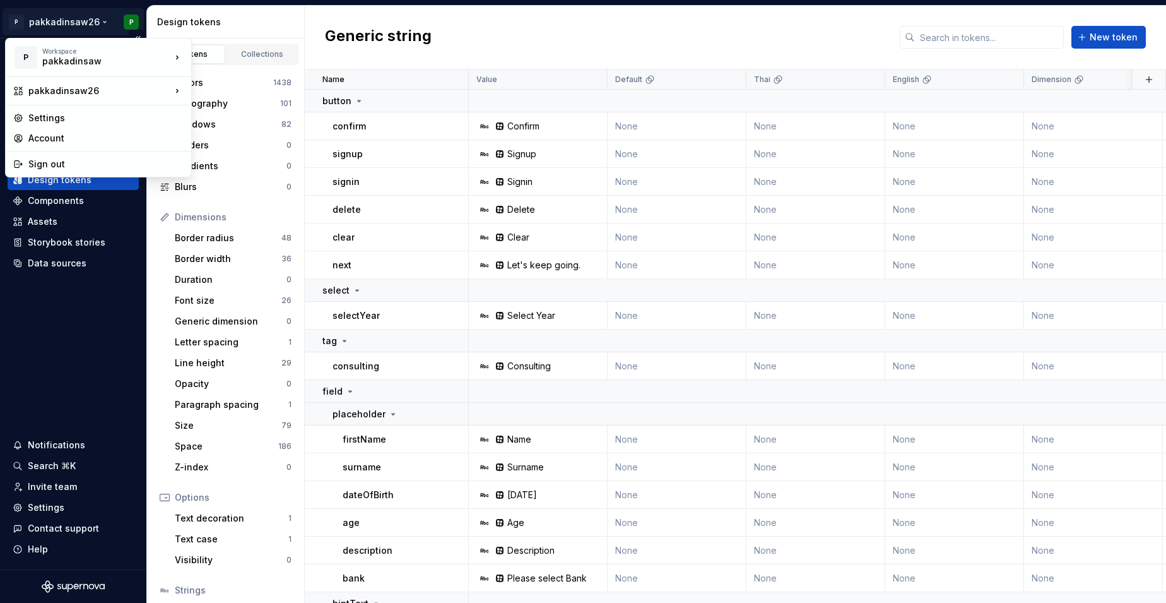
click at [91, 30] on html "P pakkadinsaw26 P Home Documentation Analytics Code automation Design system da…" at bounding box center [583, 301] width 1166 height 603
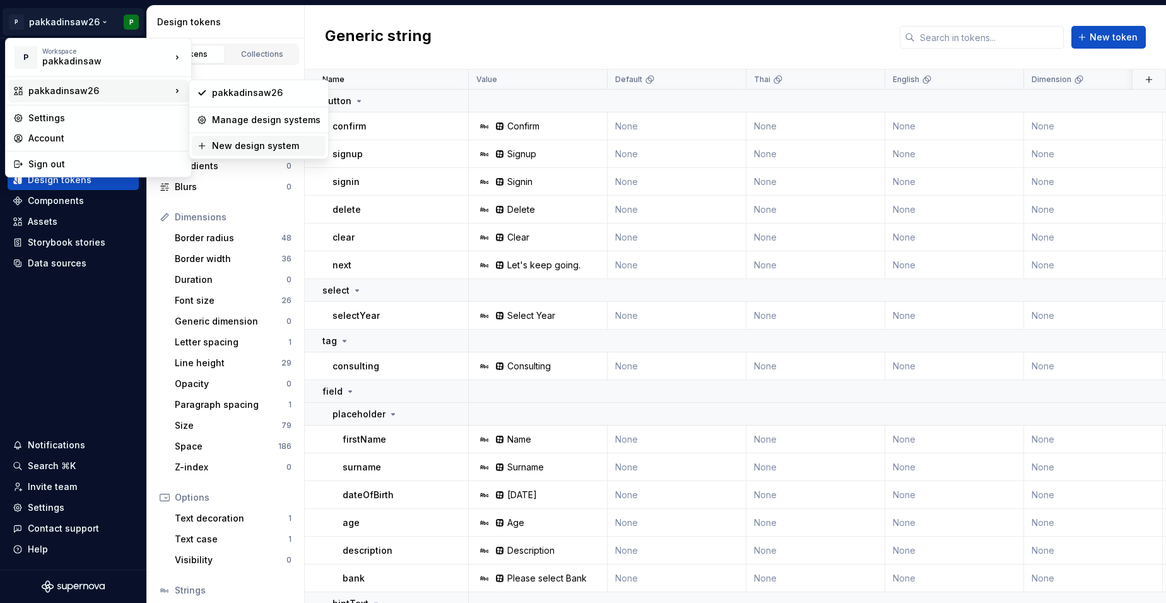
click at [227, 144] on div "New design system" at bounding box center [266, 145] width 109 height 13
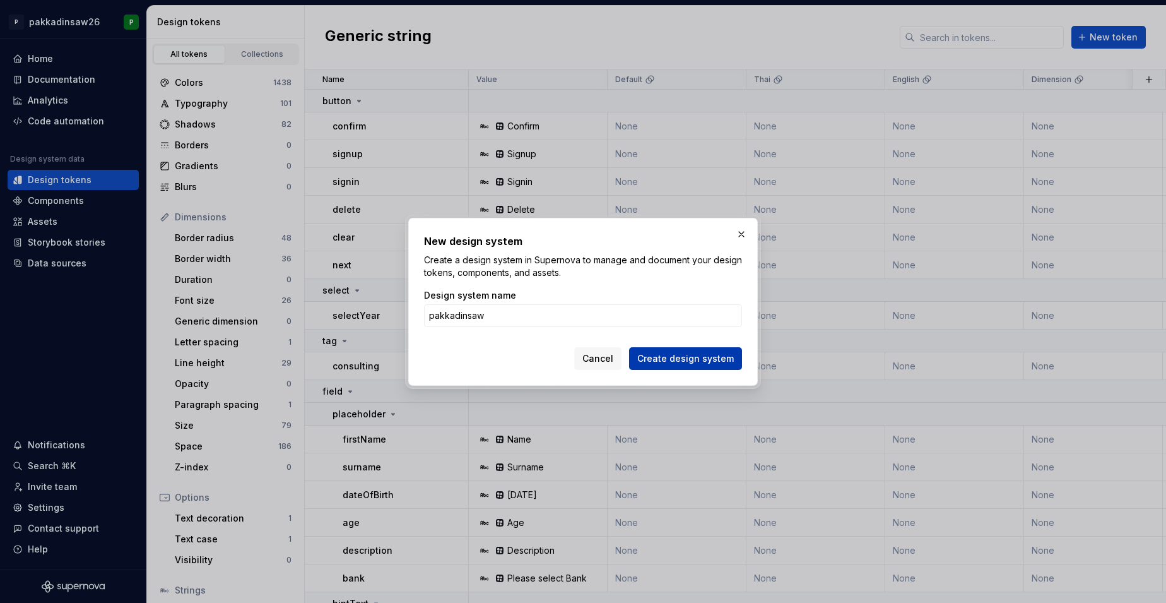
type input "pakkadinsaw"
click at [654, 360] on span "Create design system" at bounding box center [685, 358] width 97 height 13
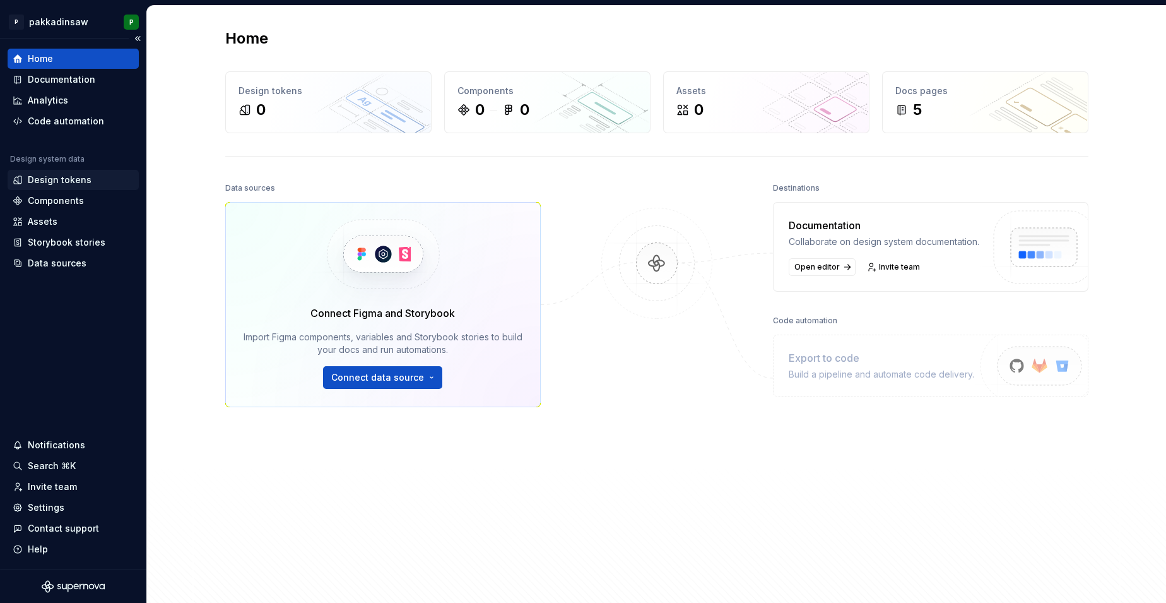
click at [69, 182] on div "Design tokens" at bounding box center [60, 180] width 64 height 13
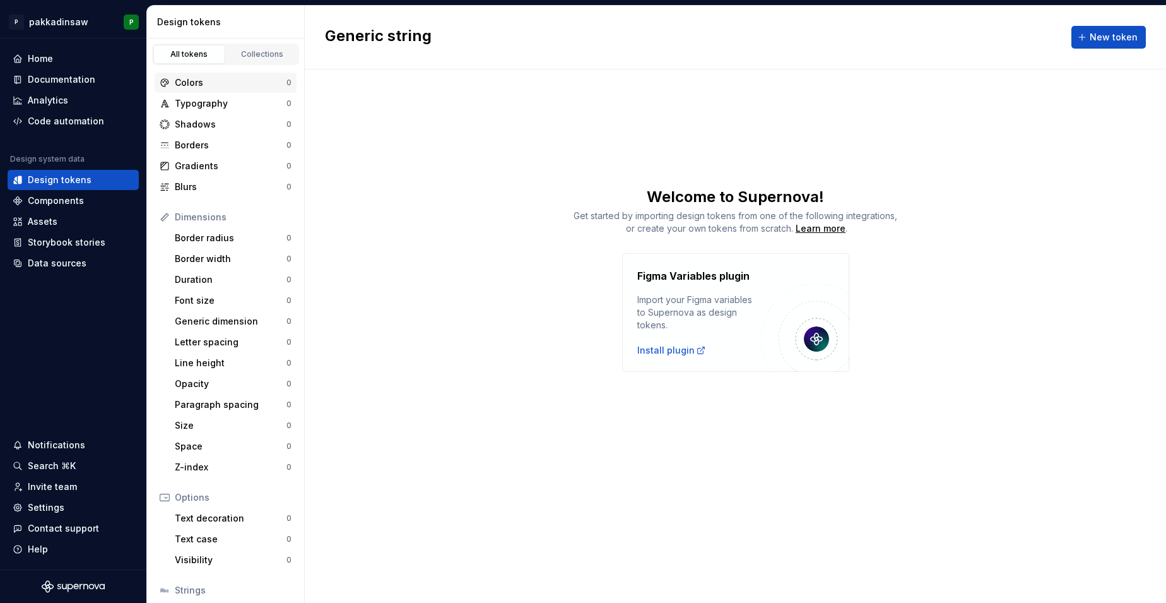
click at [218, 79] on div "Colors" at bounding box center [231, 82] width 112 height 13
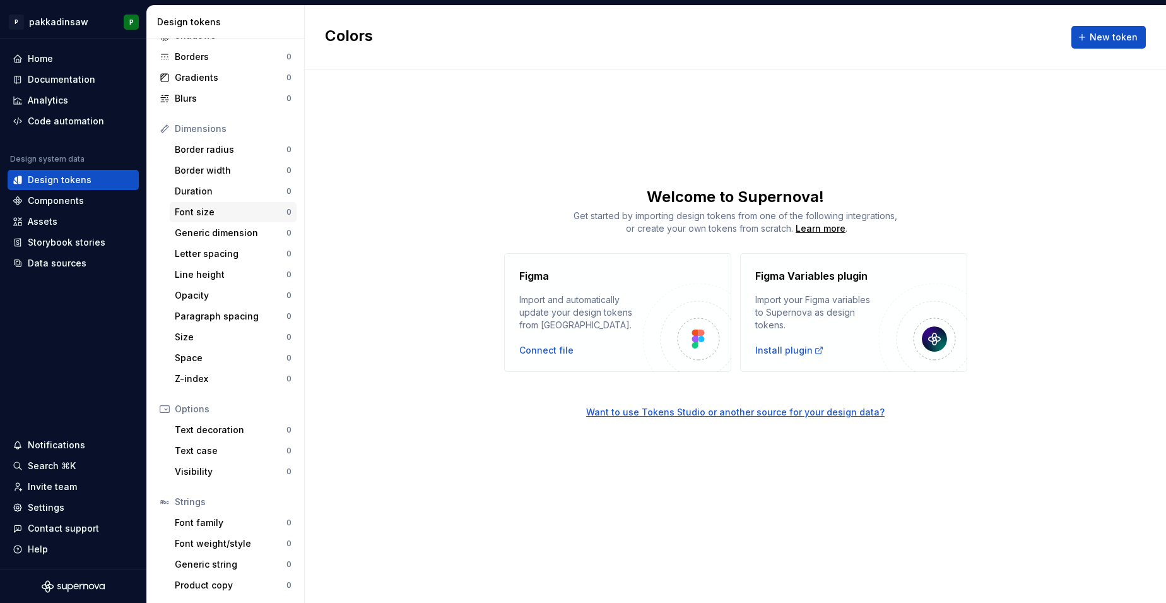
scroll to position [88, 0]
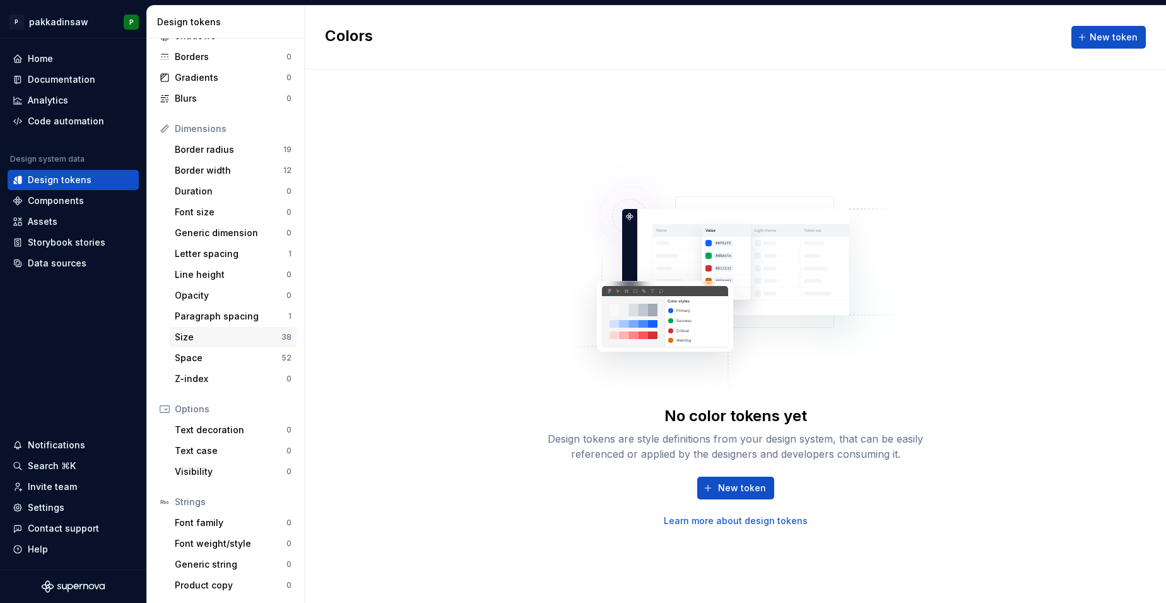
scroll to position [88, 0]
click at [245, 340] on div "Size" at bounding box center [228, 337] width 107 height 13
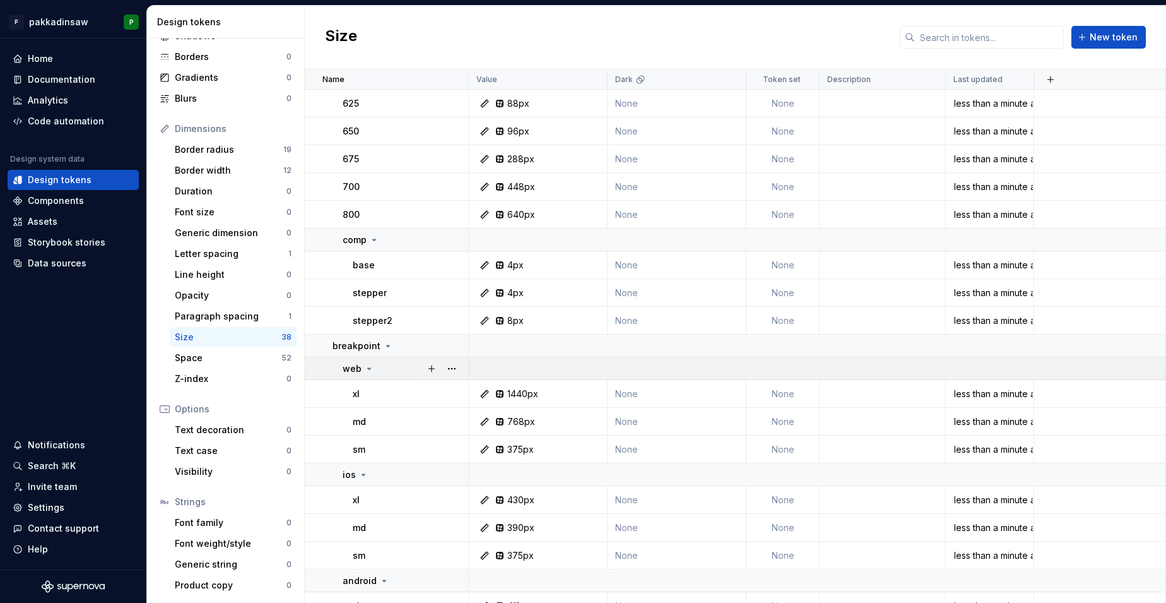
scroll to position [317, 0]
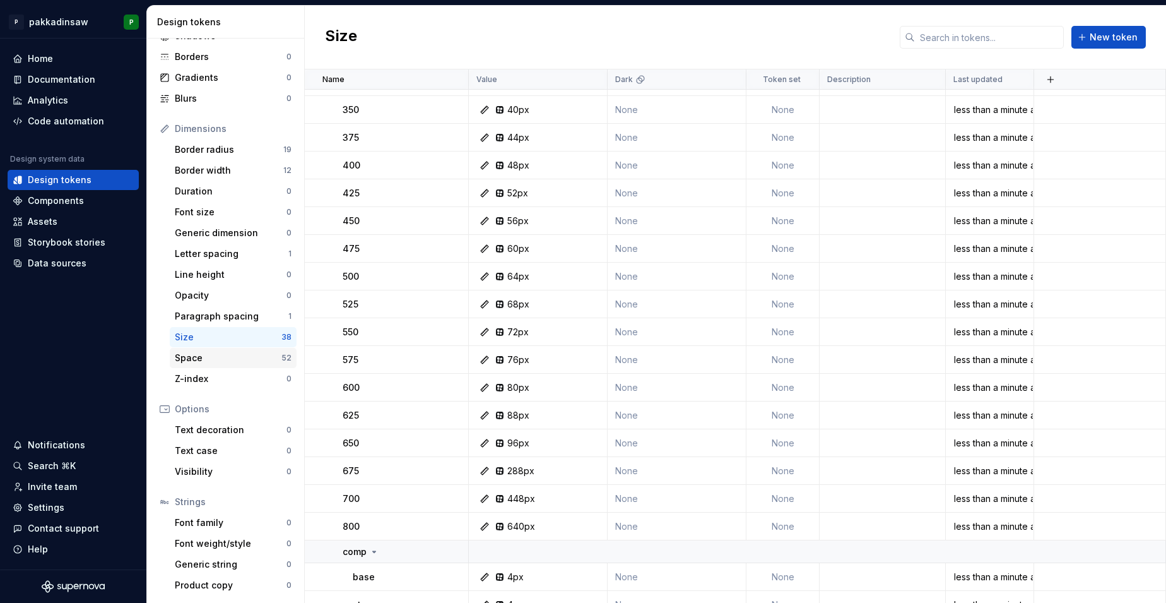
click at [229, 351] on div "Space 52" at bounding box center [233, 358] width 127 height 20
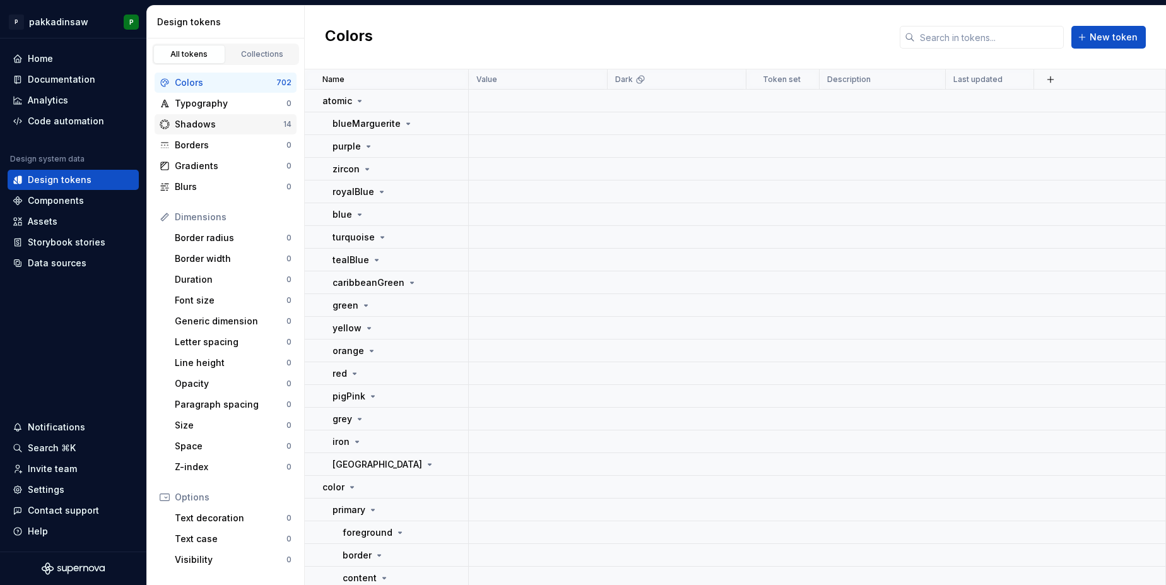
click at [186, 122] on div "Shadows" at bounding box center [229, 124] width 109 height 13
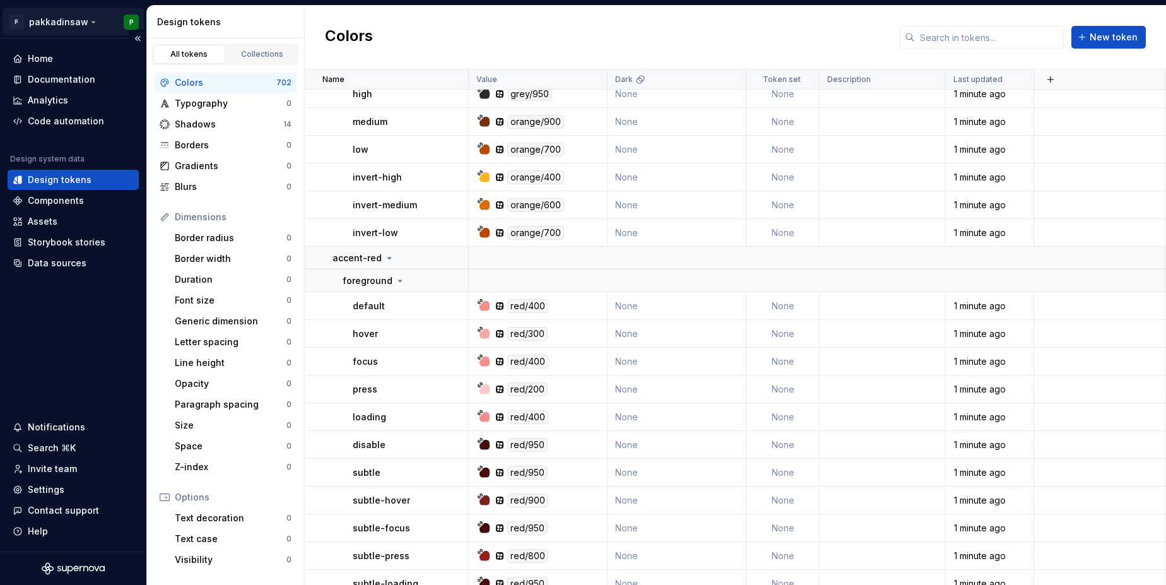
click at [91, 18] on html "P pakkadinsaw P Home Documentation Analytics Code automation Design system data…" at bounding box center [583, 292] width 1166 height 585
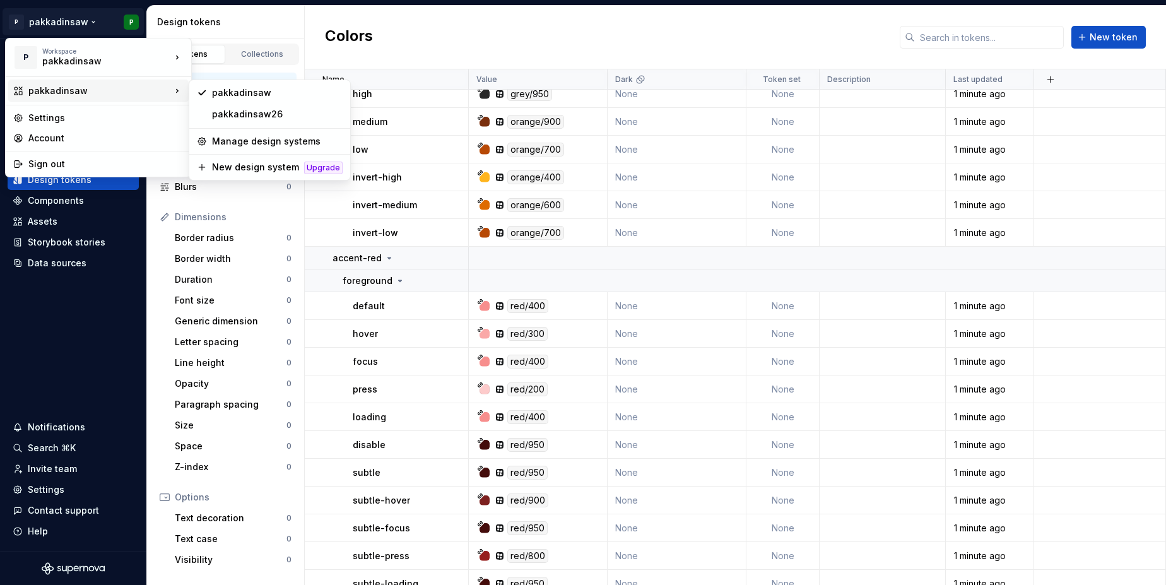
click at [413, 34] on html "P pakkadinsaw P Home Documentation Analytics Code automation Design system data…" at bounding box center [583, 292] width 1166 height 585
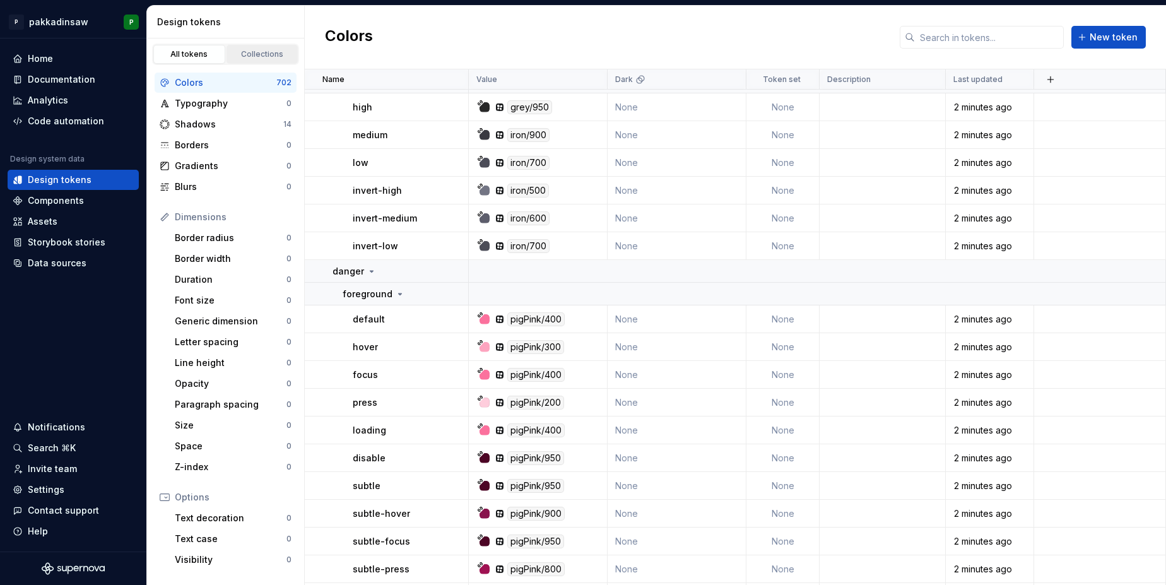
click at [261, 54] on div "Collections" at bounding box center [262, 54] width 63 height 10
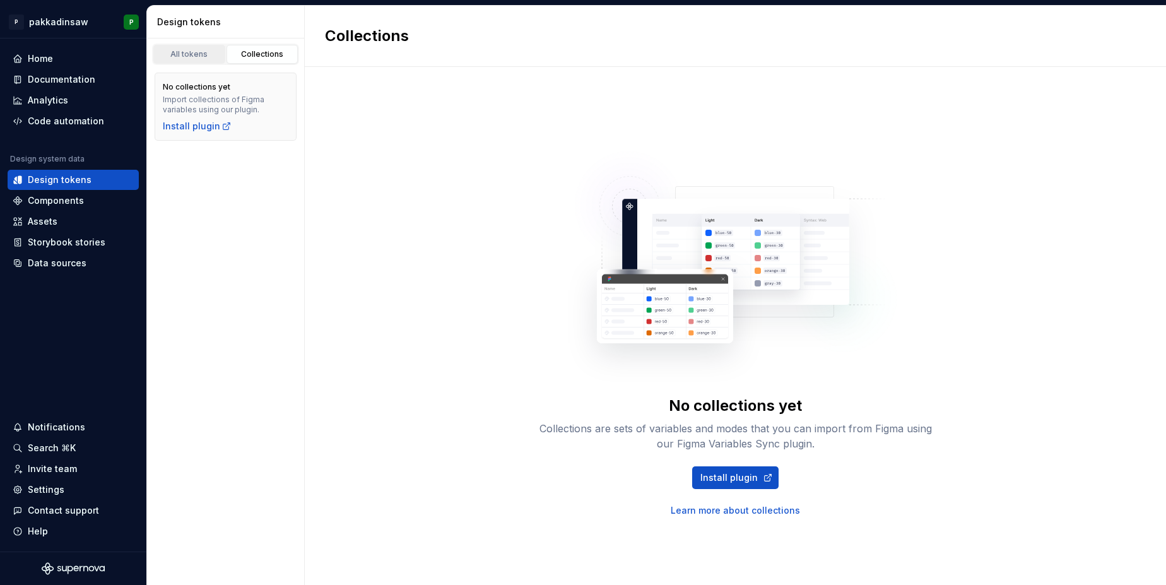
click at [198, 57] on div "All tokens" at bounding box center [189, 54] width 63 height 10
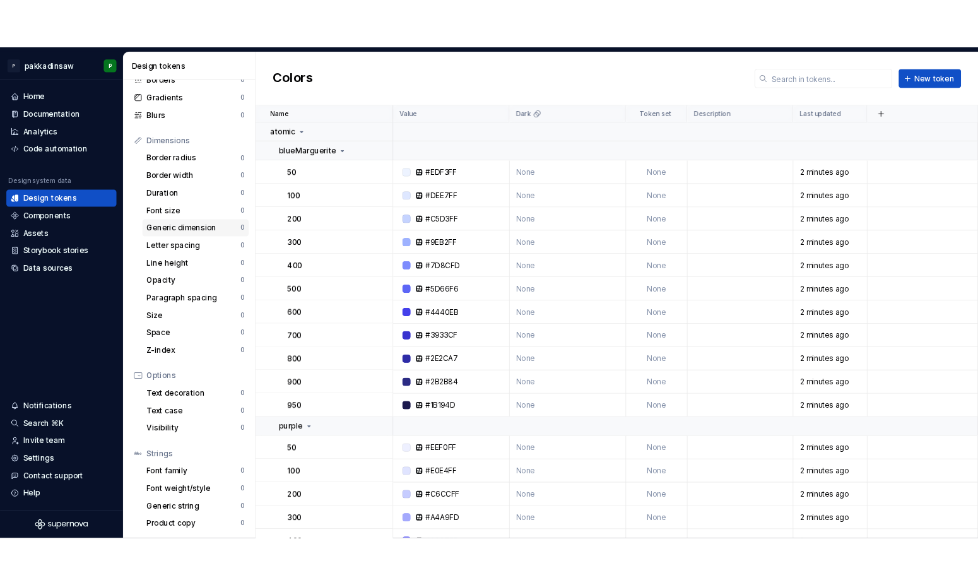
scroll to position [106, 0]
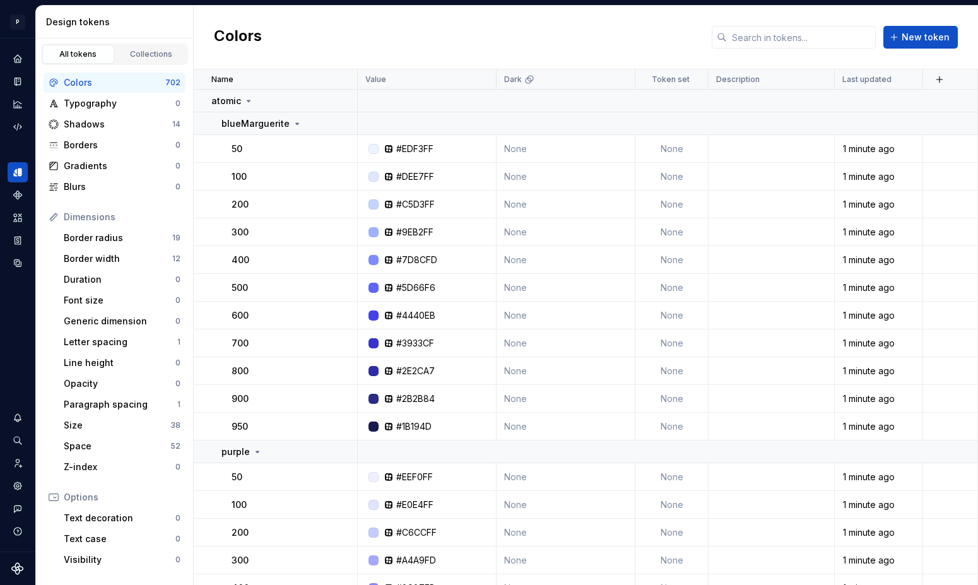
click at [134, 86] on div "Colors" at bounding box center [115, 82] width 102 height 13
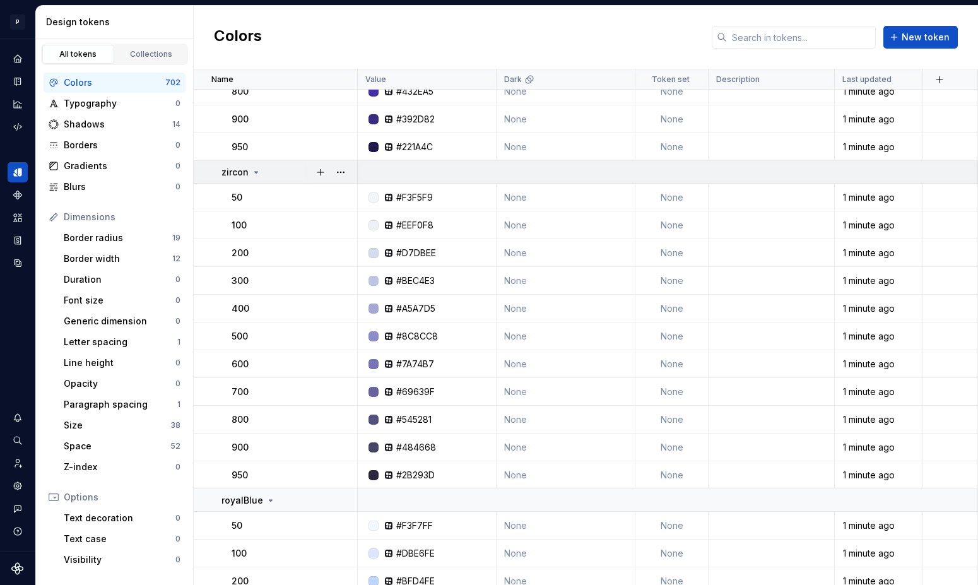
scroll to position [612, 0]
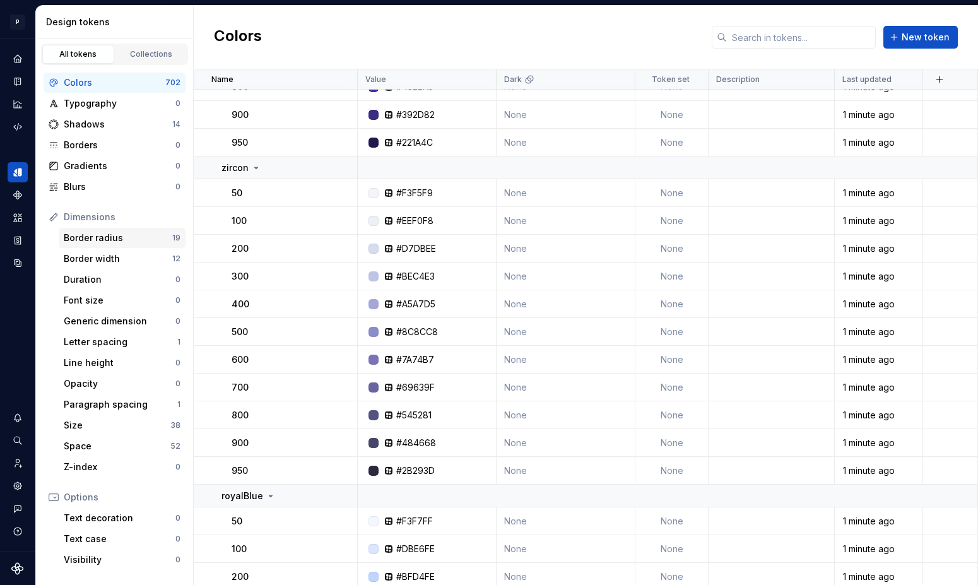
click at [92, 241] on div "Border radius" at bounding box center [118, 238] width 109 height 13
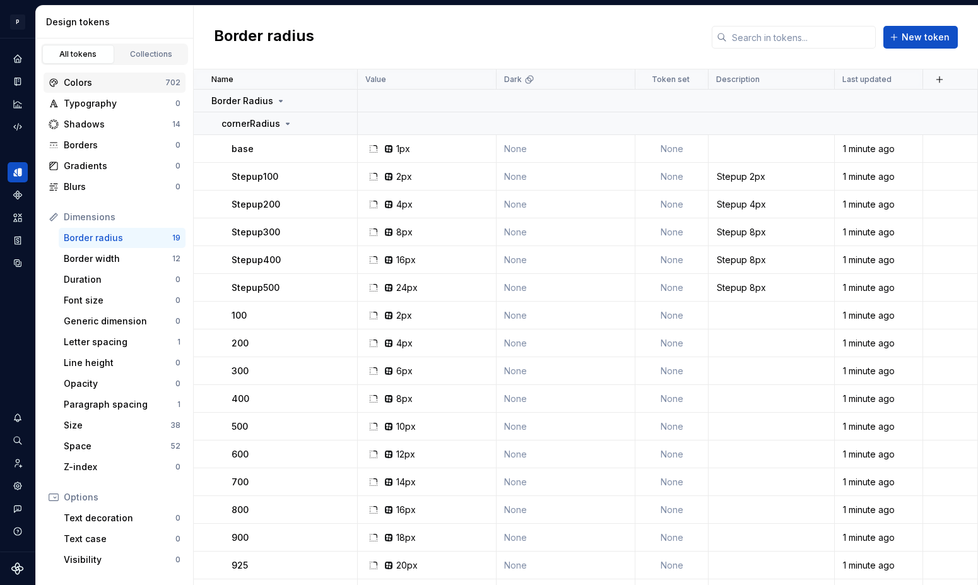
click at [127, 80] on div "Colors" at bounding box center [115, 82] width 102 height 13
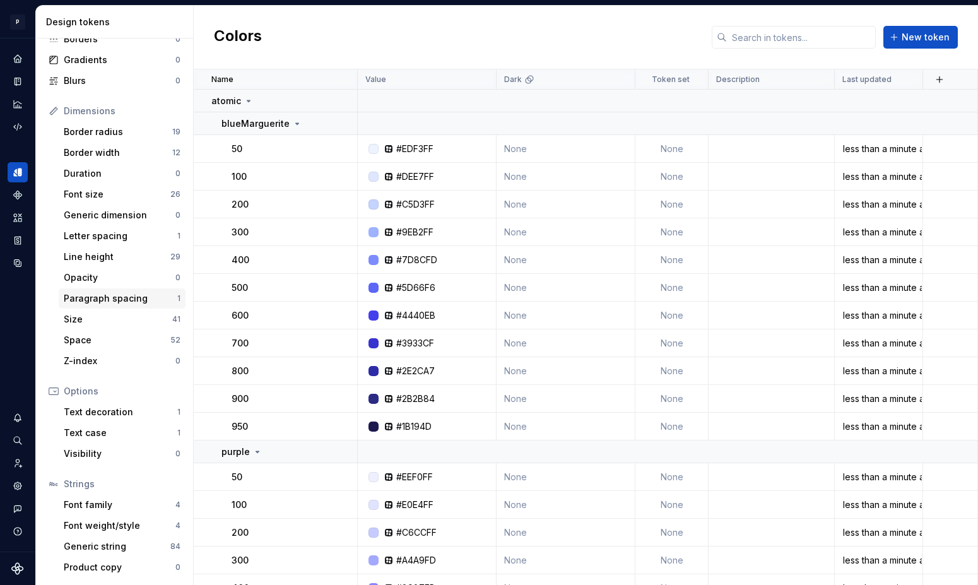
scroll to position [106, 0]
click at [119, 507] on div "Font family" at bounding box center [120, 505] width 112 height 13
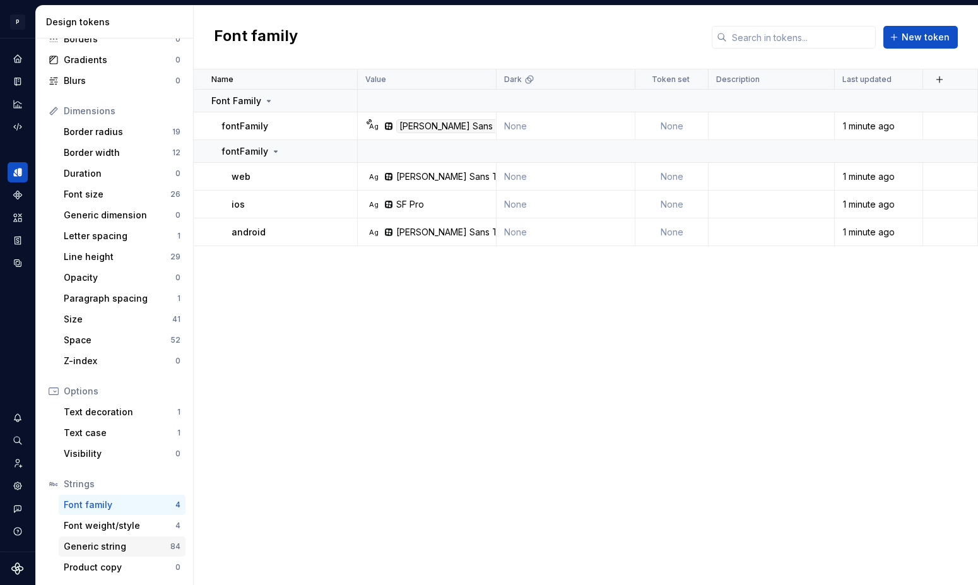
click at [116, 545] on div "Generic string" at bounding box center [117, 546] width 107 height 13
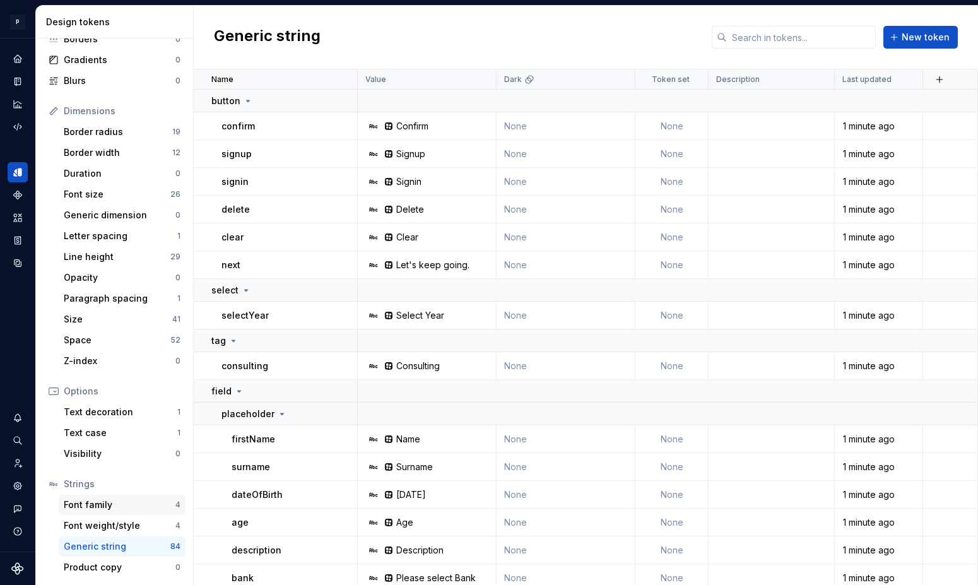
click at [110, 508] on div "Font family" at bounding box center [120, 505] width 112 height 13
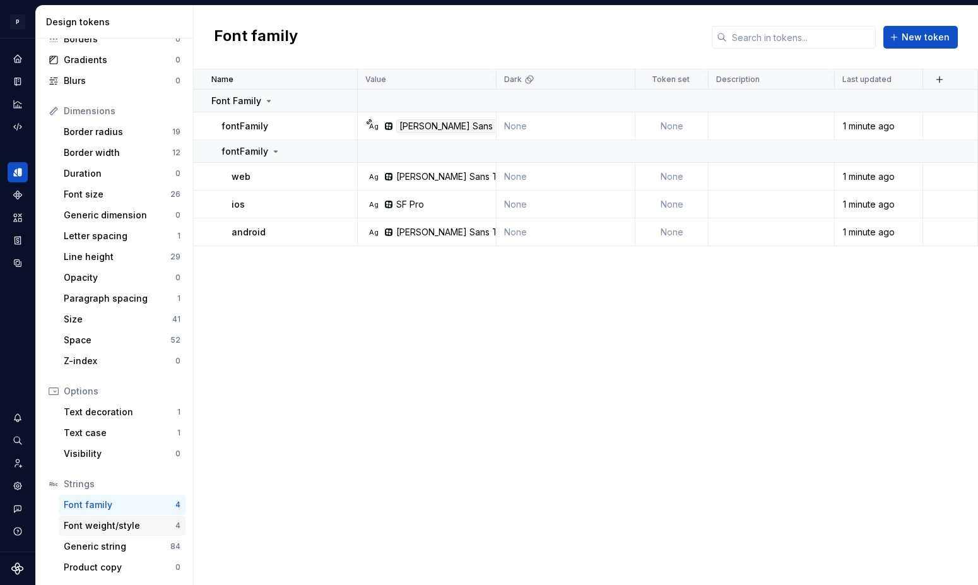
click at [108, 526] on div "Font weight/style" at bounding box center [120, 525] width 112 height 13
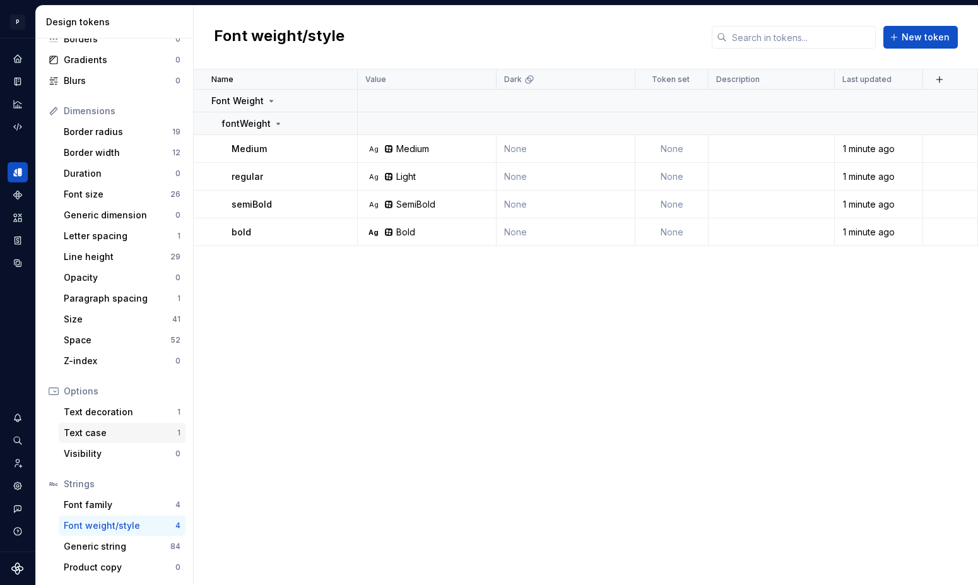
click at [105, 435] on div "Text case" at bounding box center [121, 433] width 114 height 13
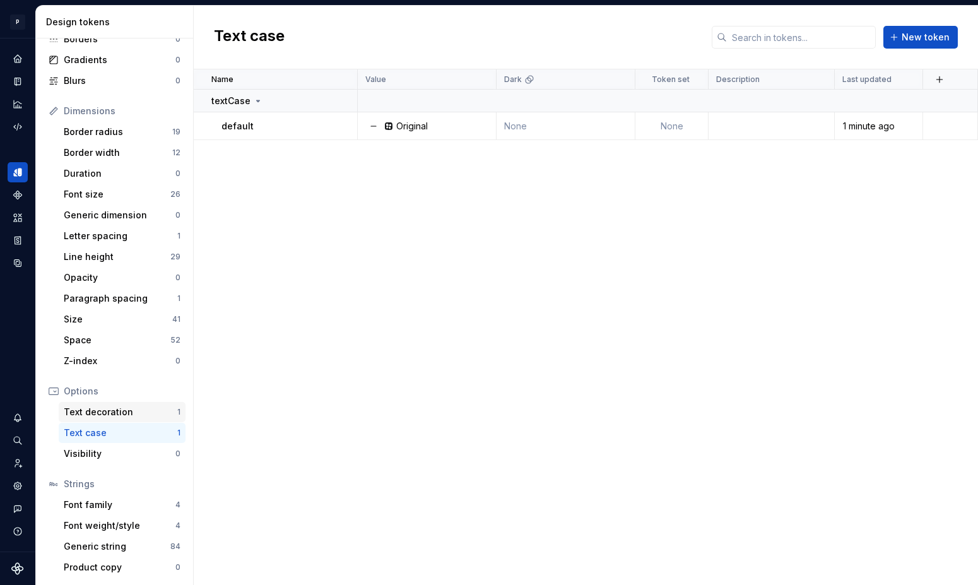
click at [110, 410] on div "Text decoration" at bounding box center [121, 412] width 114 height 13
click at [114, 343] on div "Space" at bounding box center [117, 340] width 107 height 13
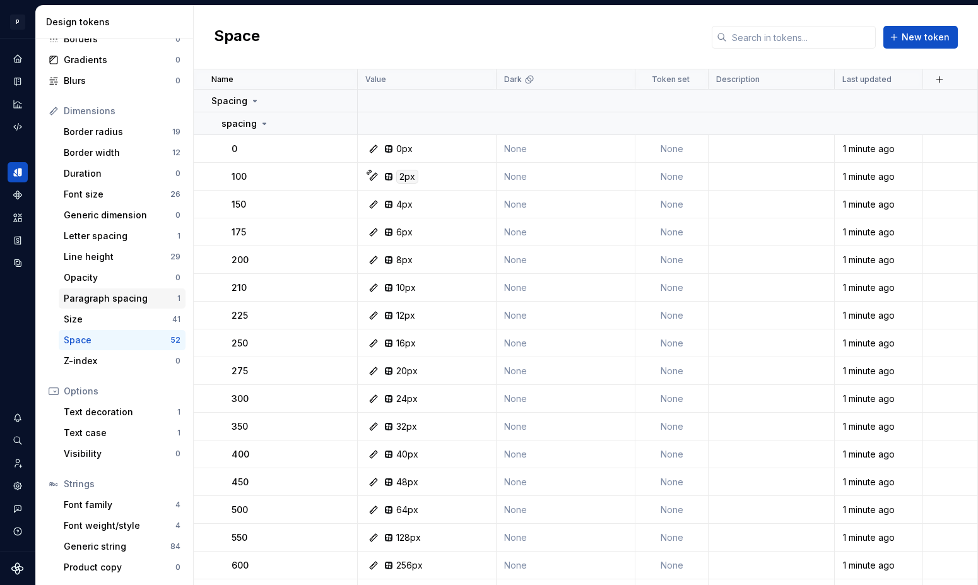
click at [128, 291] on div "Paragraph spacing 1" at bounding box center [122, 298] width 127 height 20
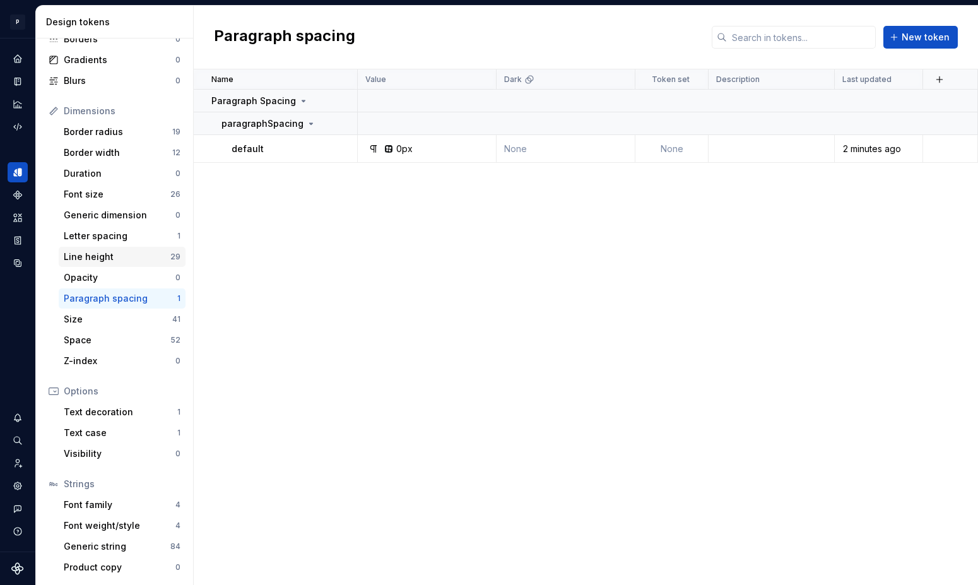
click at [127, 254] on div "Line height" at bounding box center [117, 257] width 107 height 13
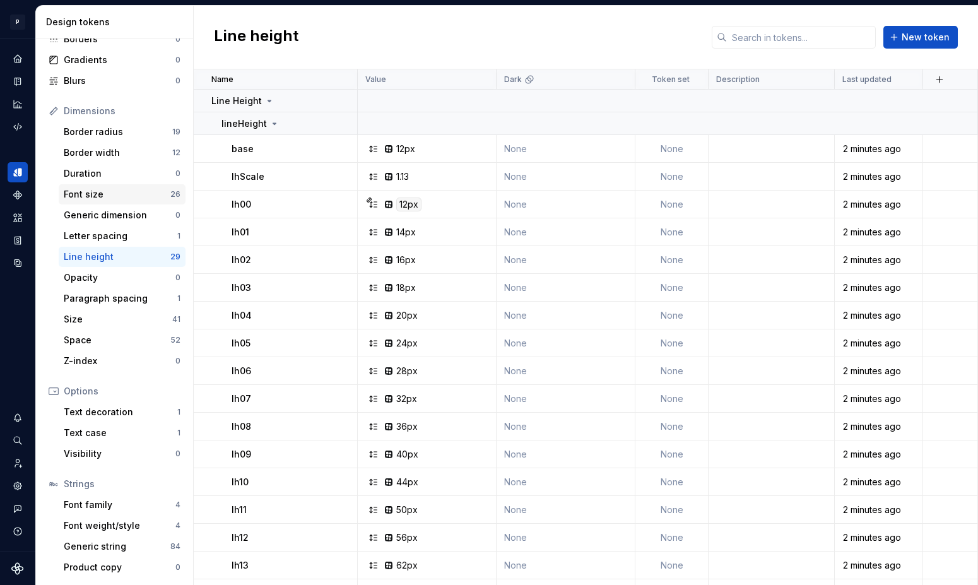
click at [110, 198] on div "Font size" at bounding box center [117, 194] width 107 height 13
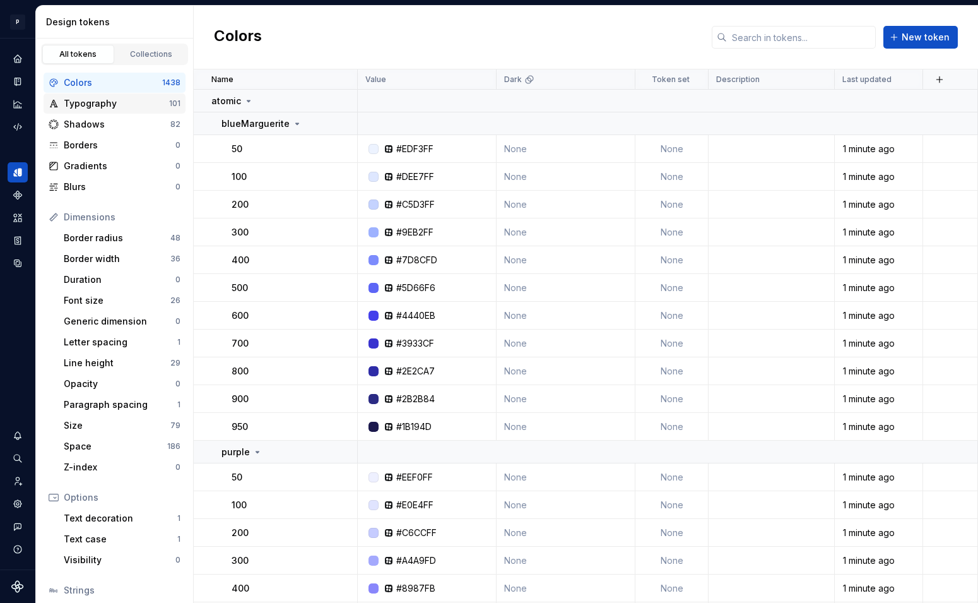
click at [110, 102] on div "Typography" at bounding box center [116, 103] width 105 height 13
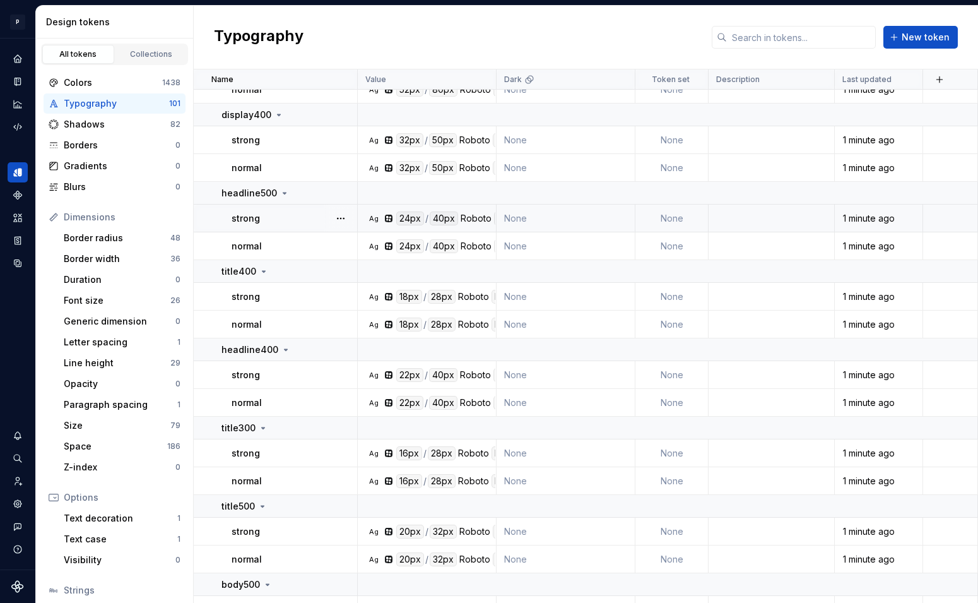
scroll to position [91, 0]
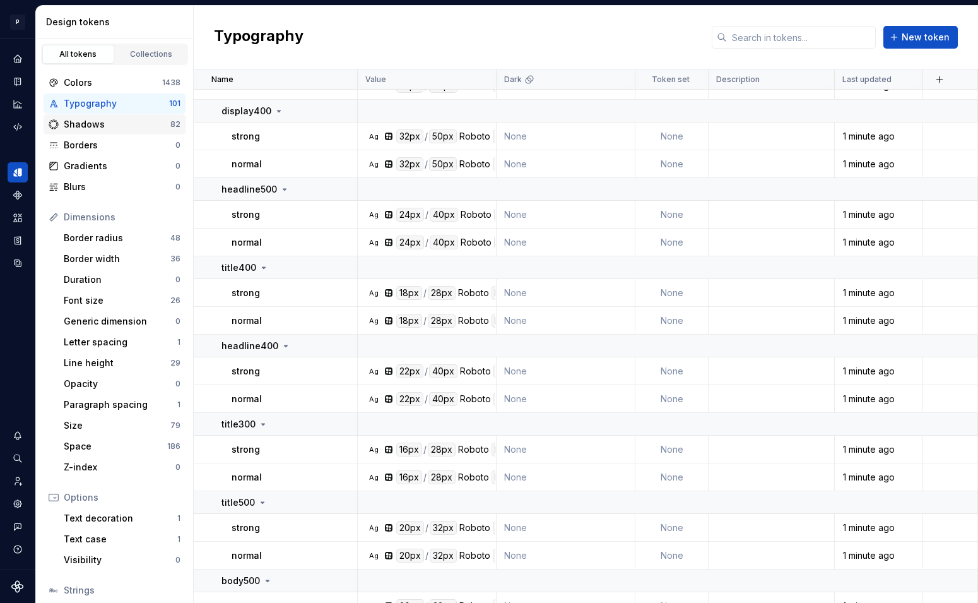
click at [102, 125] on div "Shadows" at bounding box center [117, 124] width 107 height 13
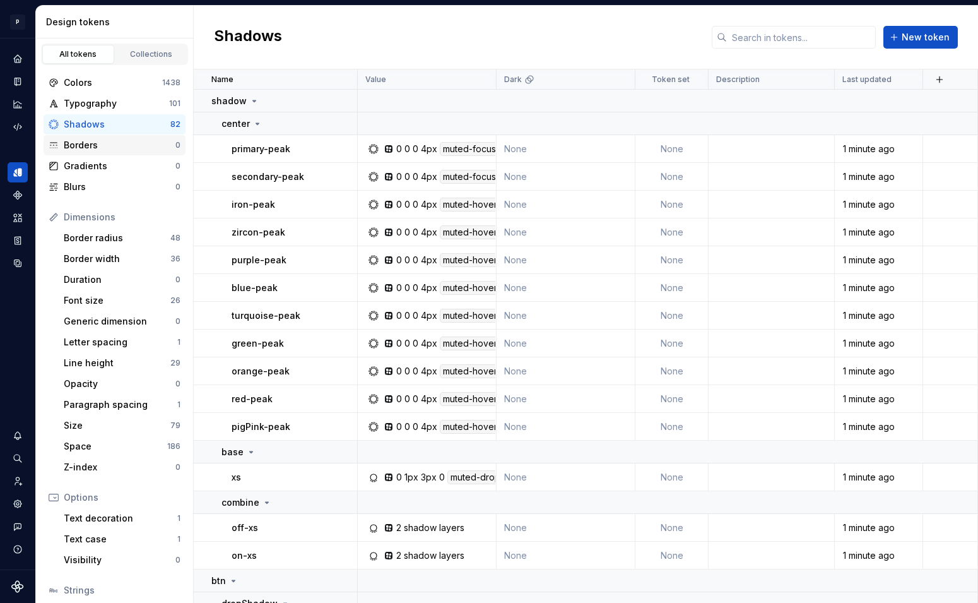
click at [102, 142] on div "Borders" at bounding box center [120, 145] width 112 height 13
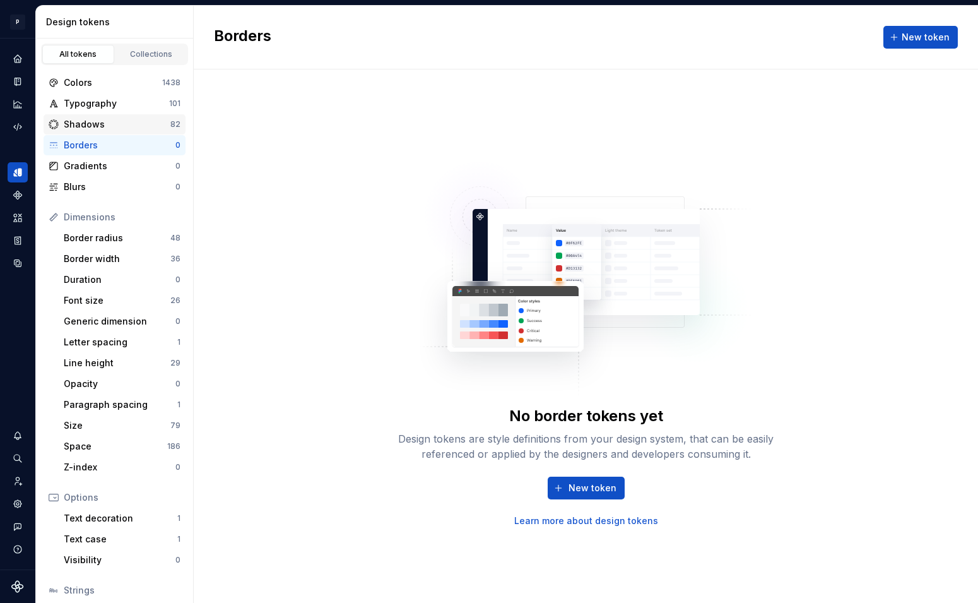
click at [100, 119] on div "Shadows" at bounding box center [117, 124] width 107 height 13
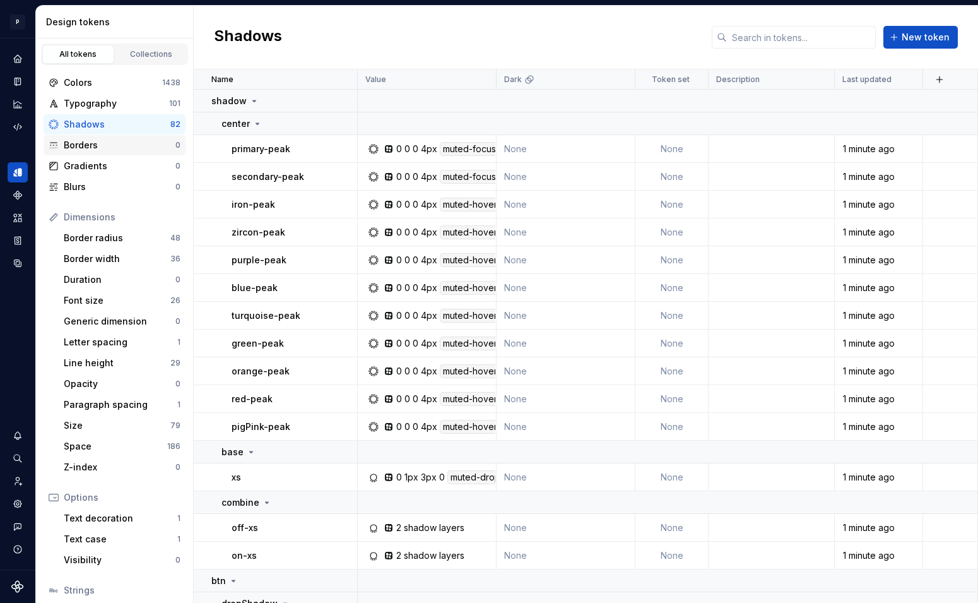
click at [98, 139] on div "Borders" at bounding box center [120, 145] width 112 height 13
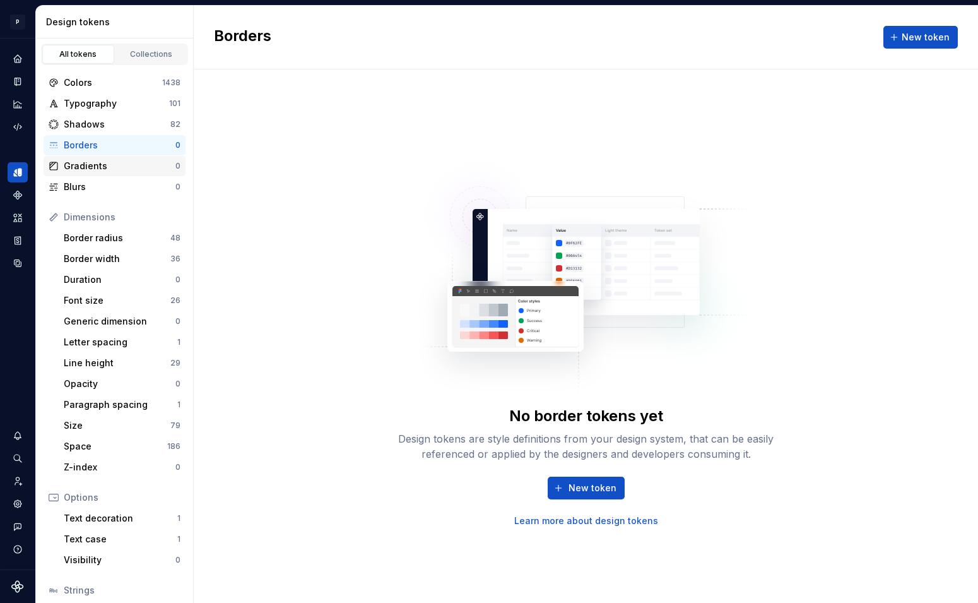
click at [111, 166] on div "Gradients" at bounding box center [120, 166] width 112 height 13
click at [106, 182] on div "Blurs" at bounding box center [120, 186] width 112 height 13
click at [111, 145] on div "Borders" at bounding box center [120, 145] width 112 height 13
click at [573, 487] on span "New token" at bounding box center [593, 487] width 48 height 13
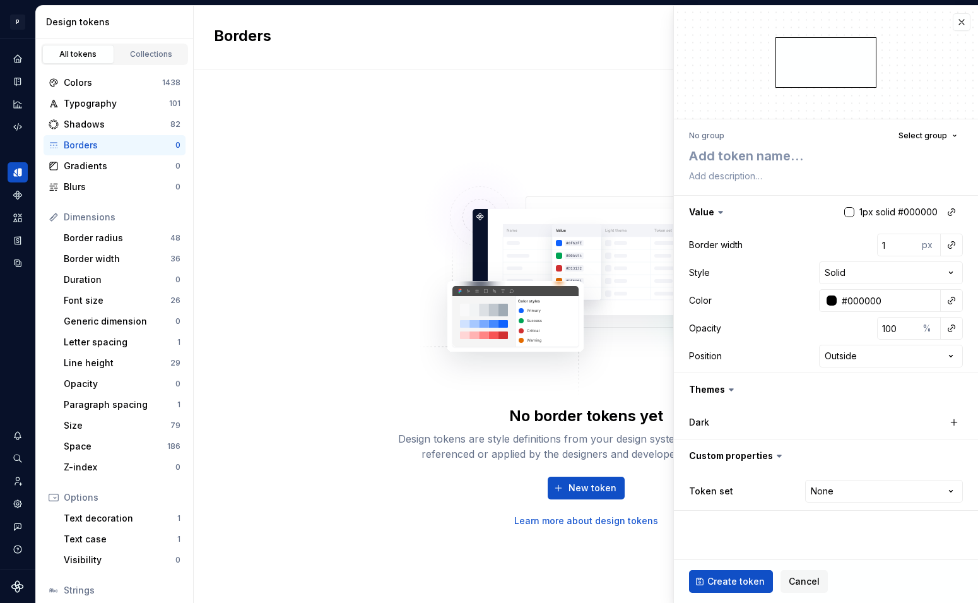
type textarea "*"
click at [960, 22] on button "button" at bounding box center [962, 22] width 18 height 18
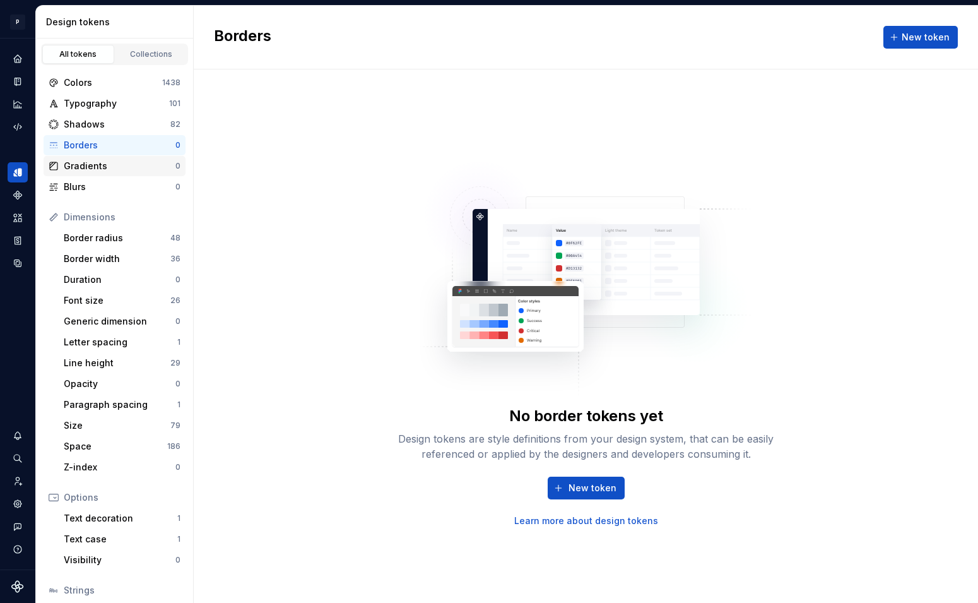
click at [109, 163] on div "Gradients" at bounding box center [120, 166] width 112 height 13
click at [108, 181] on div "Blurs" at bounding box center [120, 186] width 112 height 13
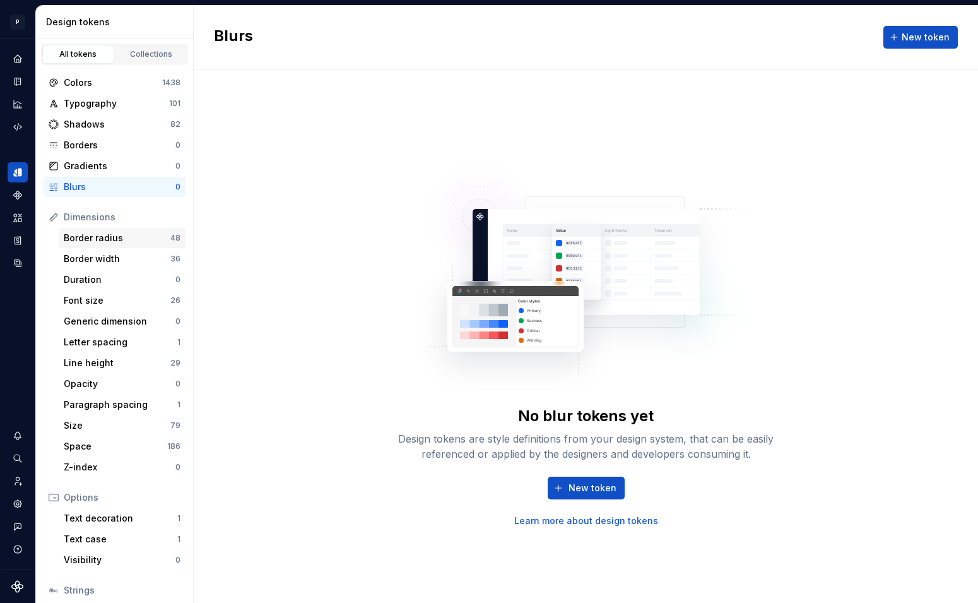
click at [107, 242] on div "Border radius" at bounding box center [117, 238] width 107 height 13
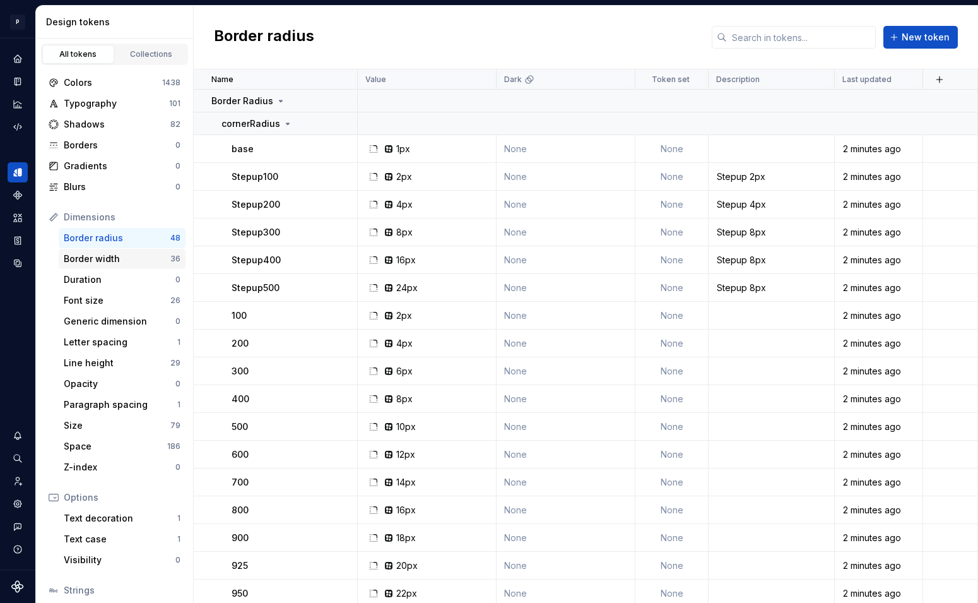
click at [112, 259] on div "Border width" at bounding box center [117, 258] width 107 height 13
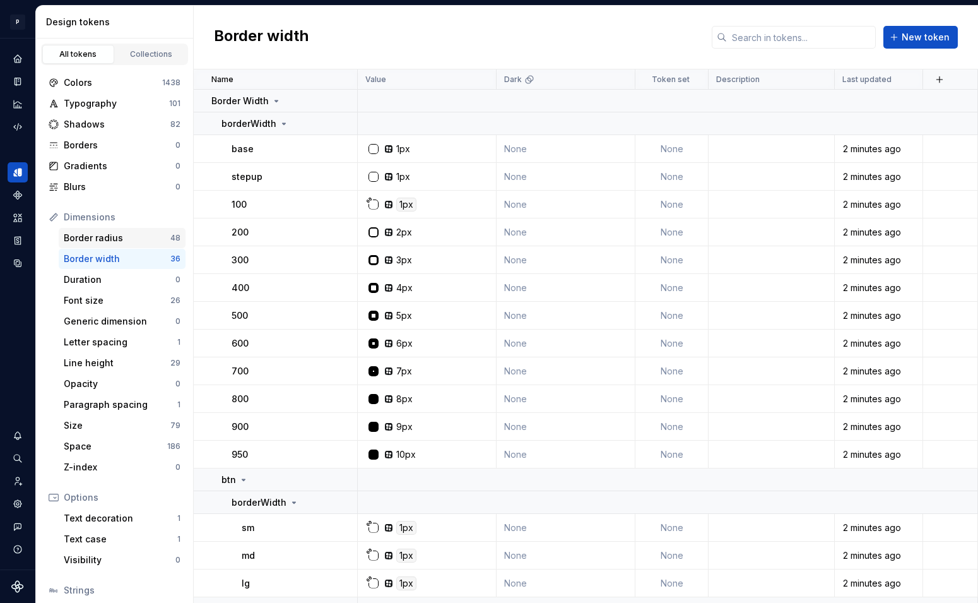
click at [114, 240] on div "Border radius" at bounding box center [117, 238] width 107 height 13
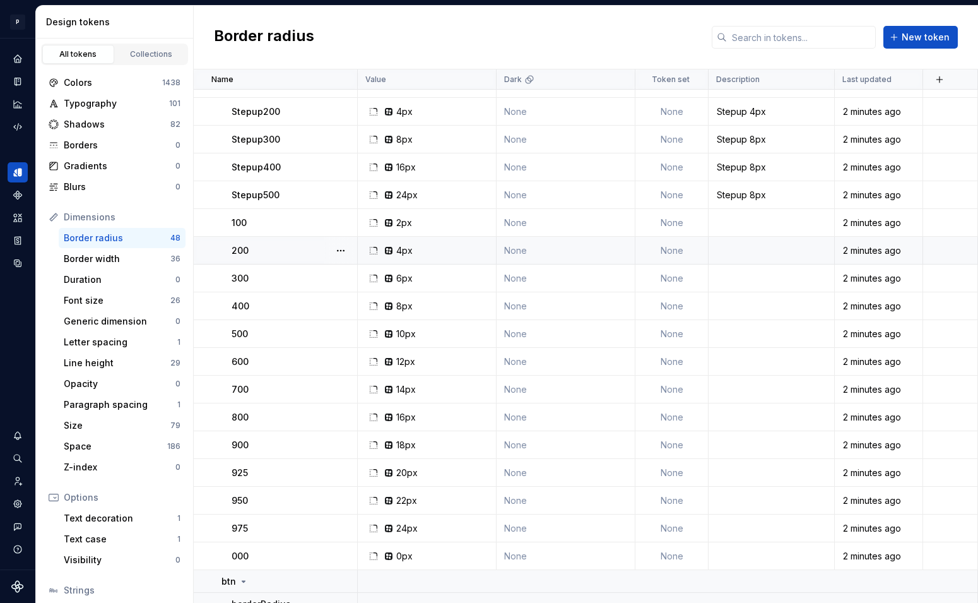
scroll to position [110, 0]
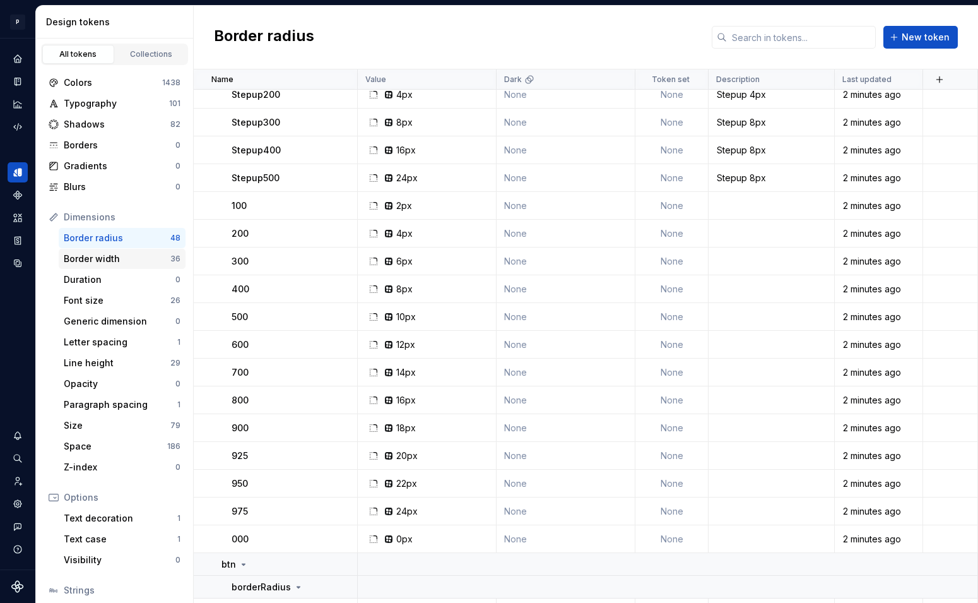
click at [86, 259] on div "Border width" at bounding box center [117, 258] width 107 height 13
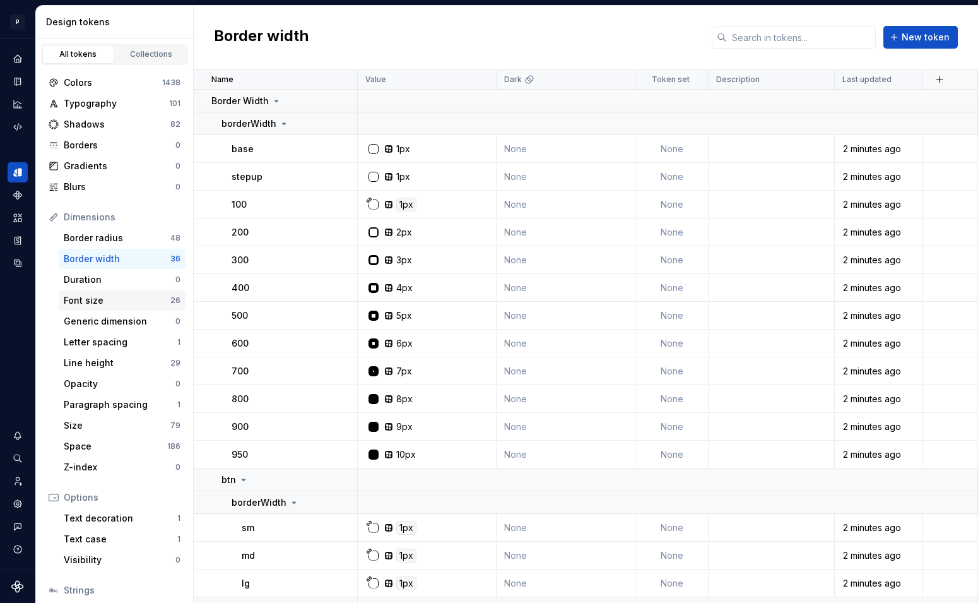
click at [86, 297] on div "Font size" at bounding box center [117, 300] width 107 height 13
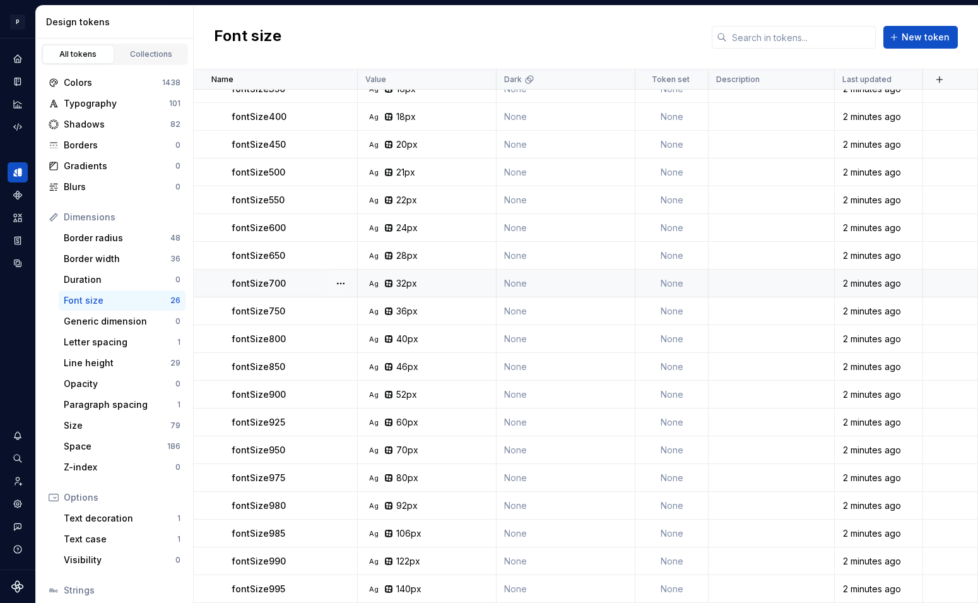
scroll to position [254, 0]
click at [133, 321] on div "Generic dimension" at bounding box center [120, 321] width 112 height 13
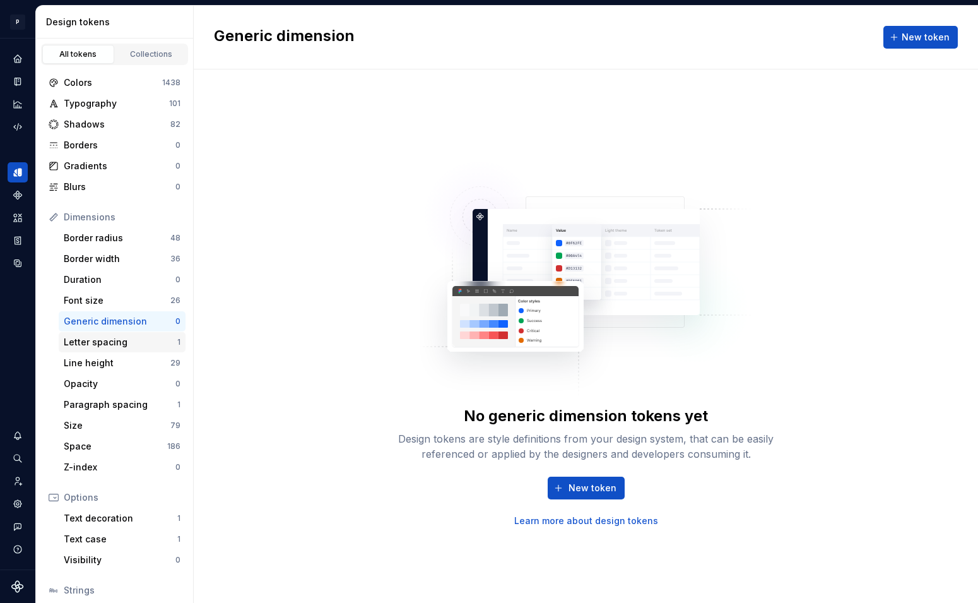
click at [124, 343] on div "Letter spacing" at bounding box center [121, 342] width 114 height 13
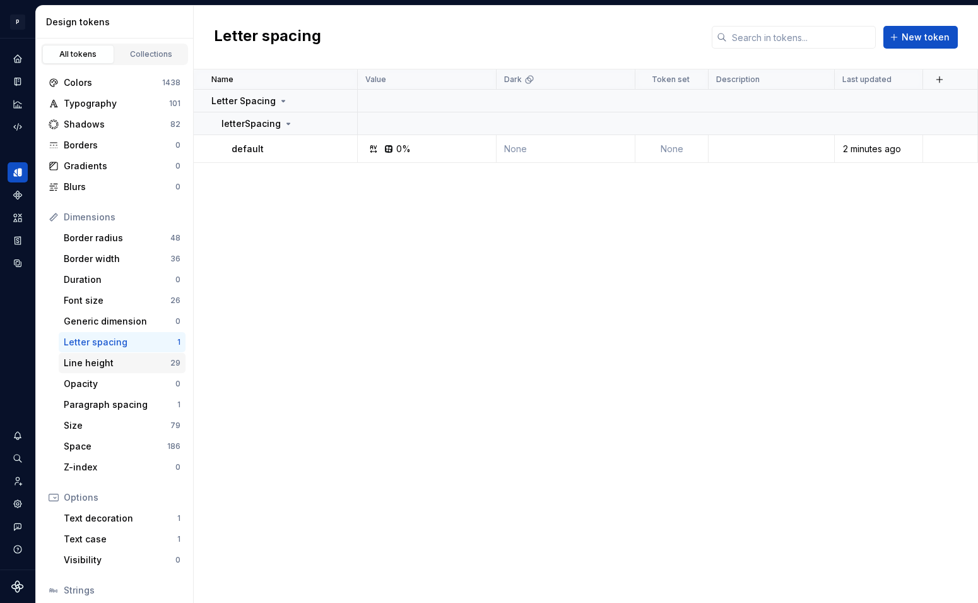
click at [114, 363] on div "Line height" at bounding box center [117, 363] width 107 height 13
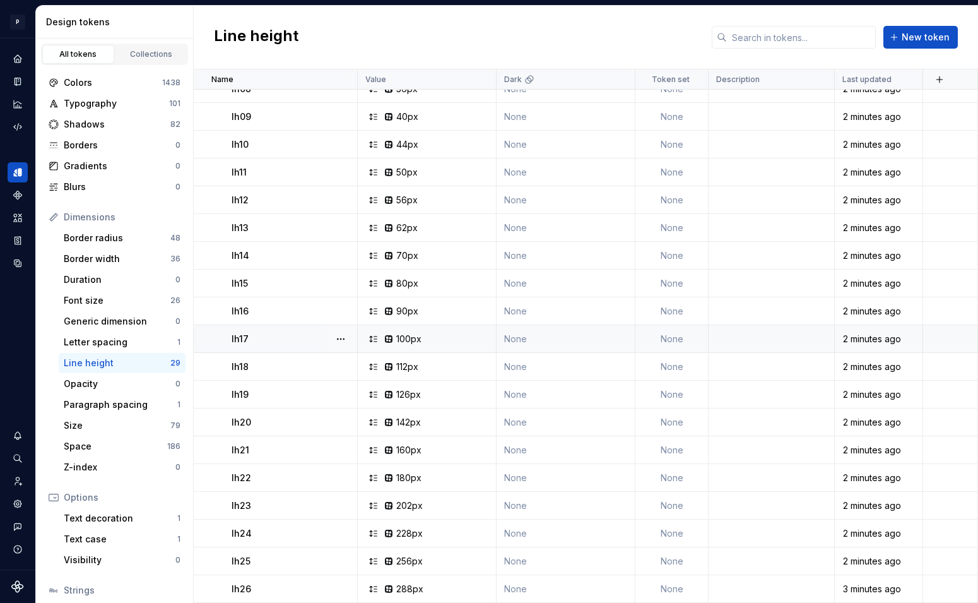
scroll to position [338, 0]
click at [114, 394] on div "Dimensions Border radius 48 Border width 36 Duration 0 Font size 26 Generic dim…" at bounding box center [115, 342] width 142 height 270
click at [109, 385] on div "Opacity" at bounding box center [120, 383] width 112 height 13
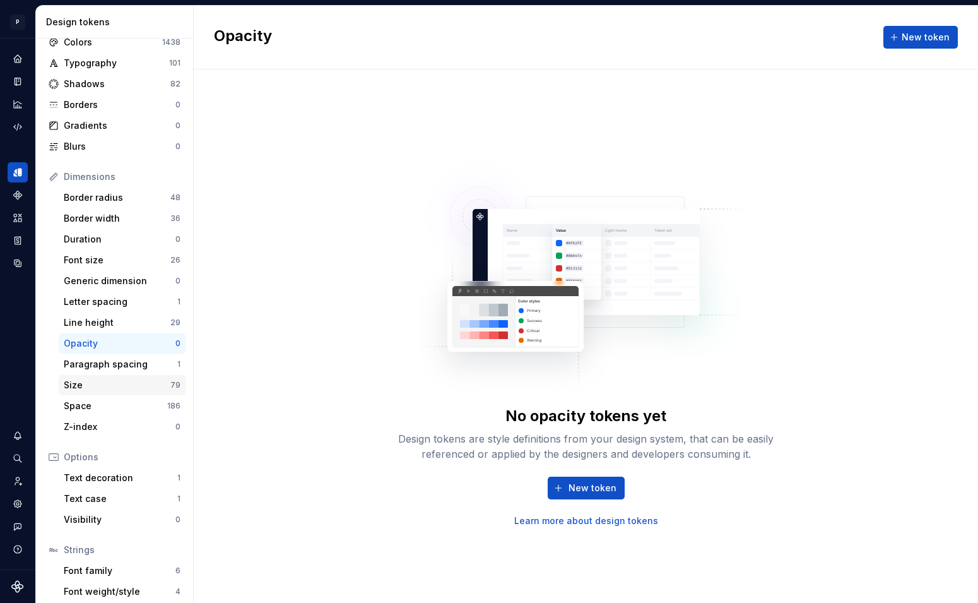
scroll to position [84, 0]
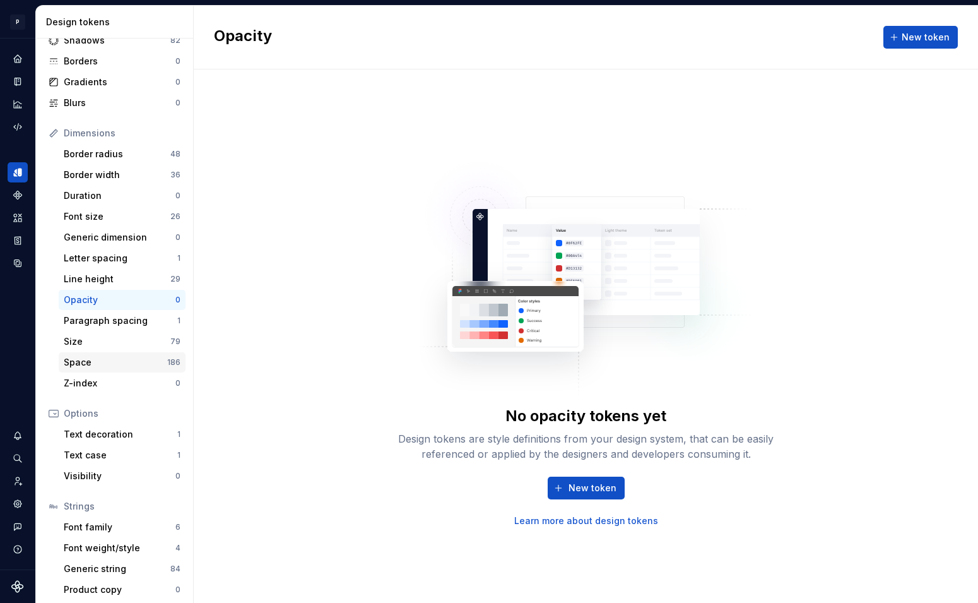
click at [94, 356] on div "Space" at bounding box center [115, 362] width 103 height 13
